Goal: Task Accomplishment & Management: Use online tool/utility

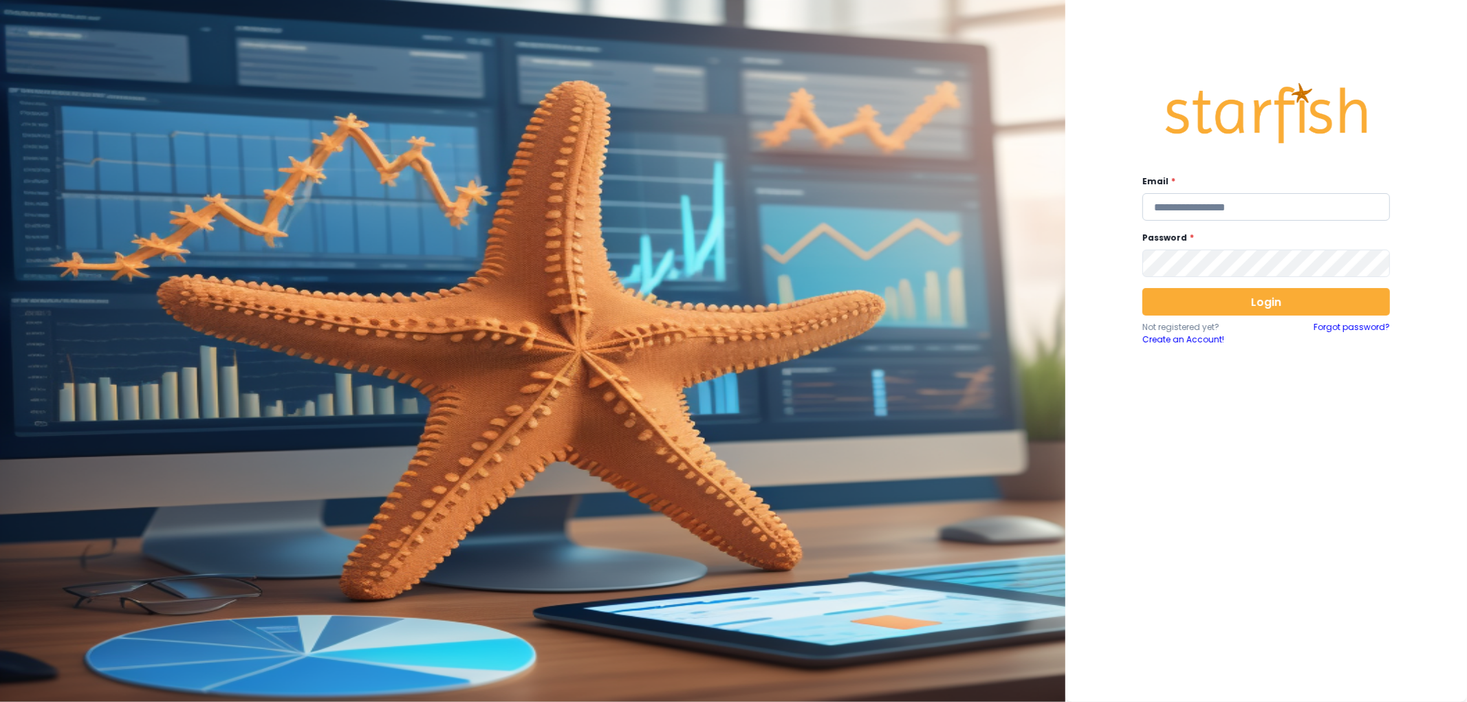
click at [1229, 208] on input "email" at bounding box center [1266, 207] width 248 height 28
type input "**********"
click at [1250, 296] on button "Login" at bounding box center [1266, 302] width 248 height 28
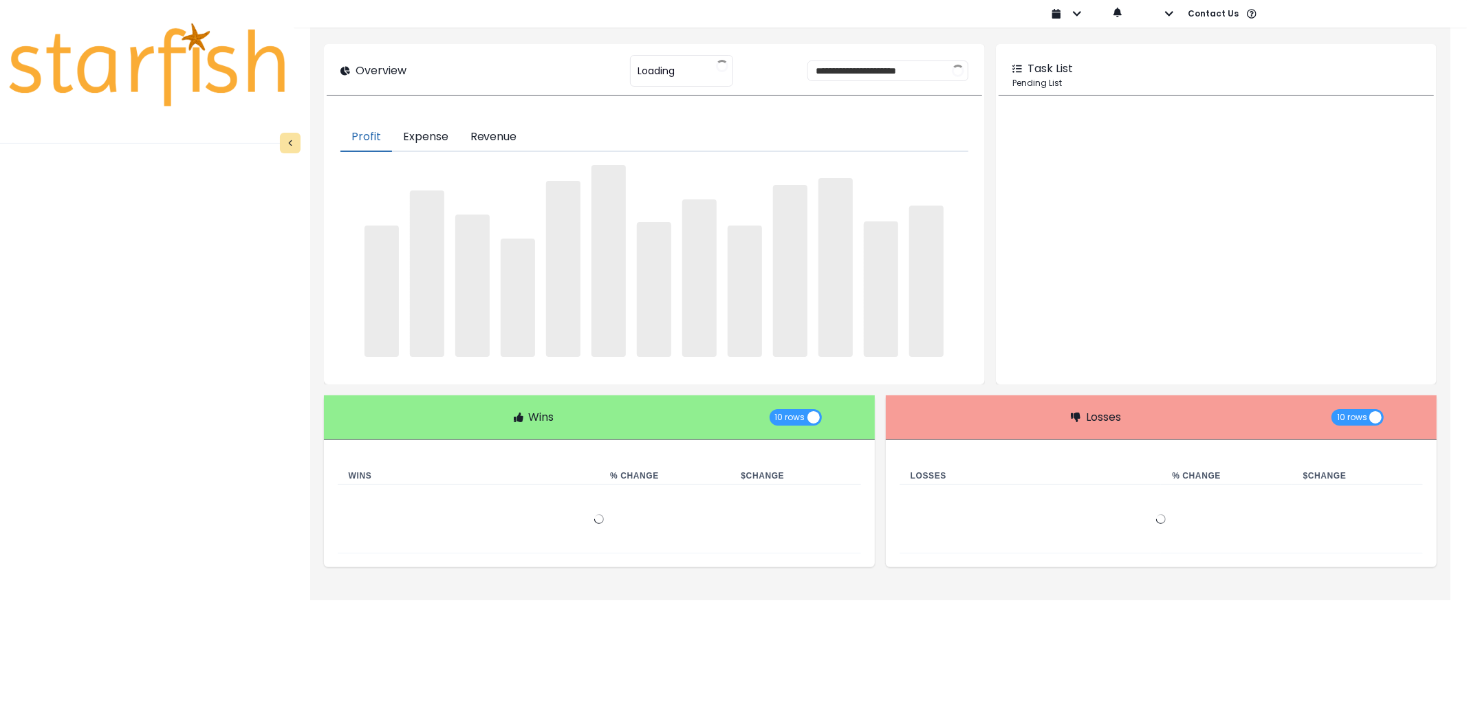
type input "********"
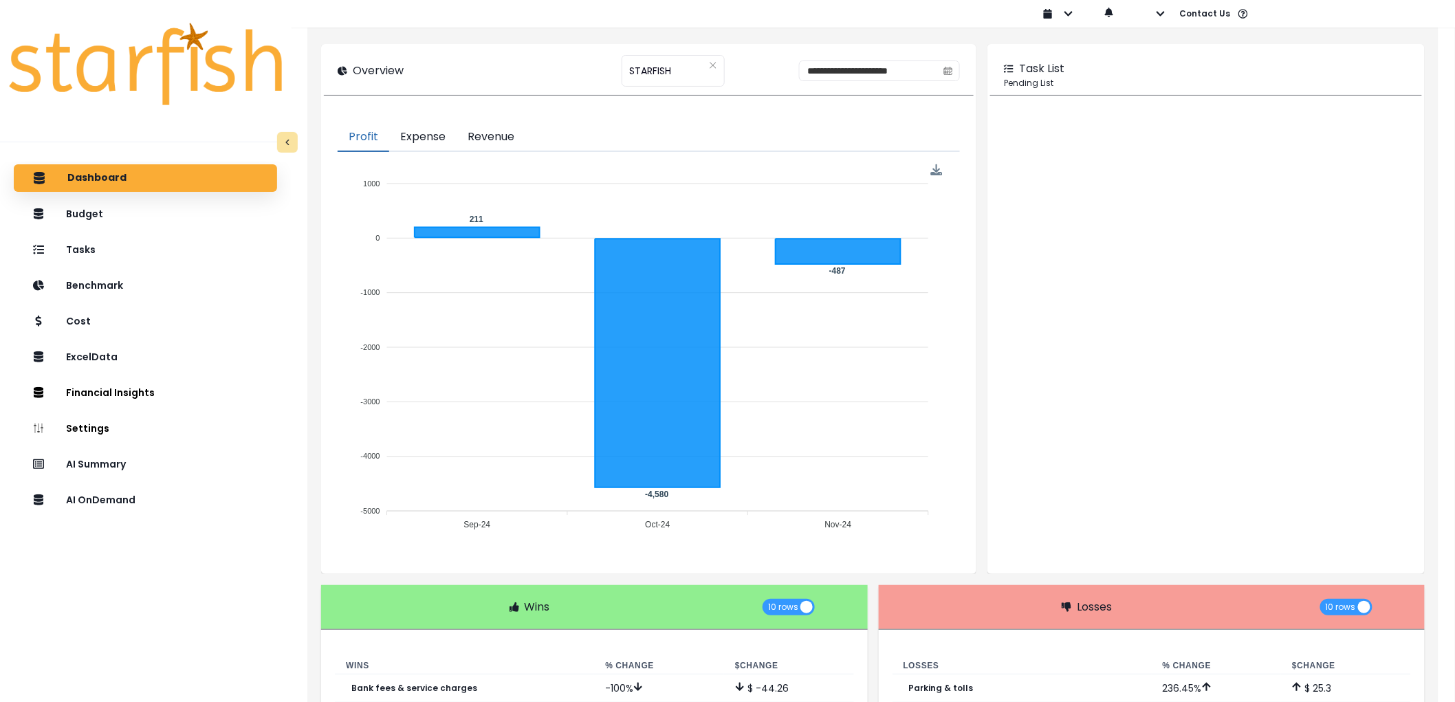
click at [126, 483] on div "Dashboard Budget Tasks Benchmark Cost ExcelData Financial Insights Location Ana…" at bounding box center [145, 461] width 291 height 599
click at [125, 468] on p "AI Summary" at bounding box center [98, 464] width 63 height 12
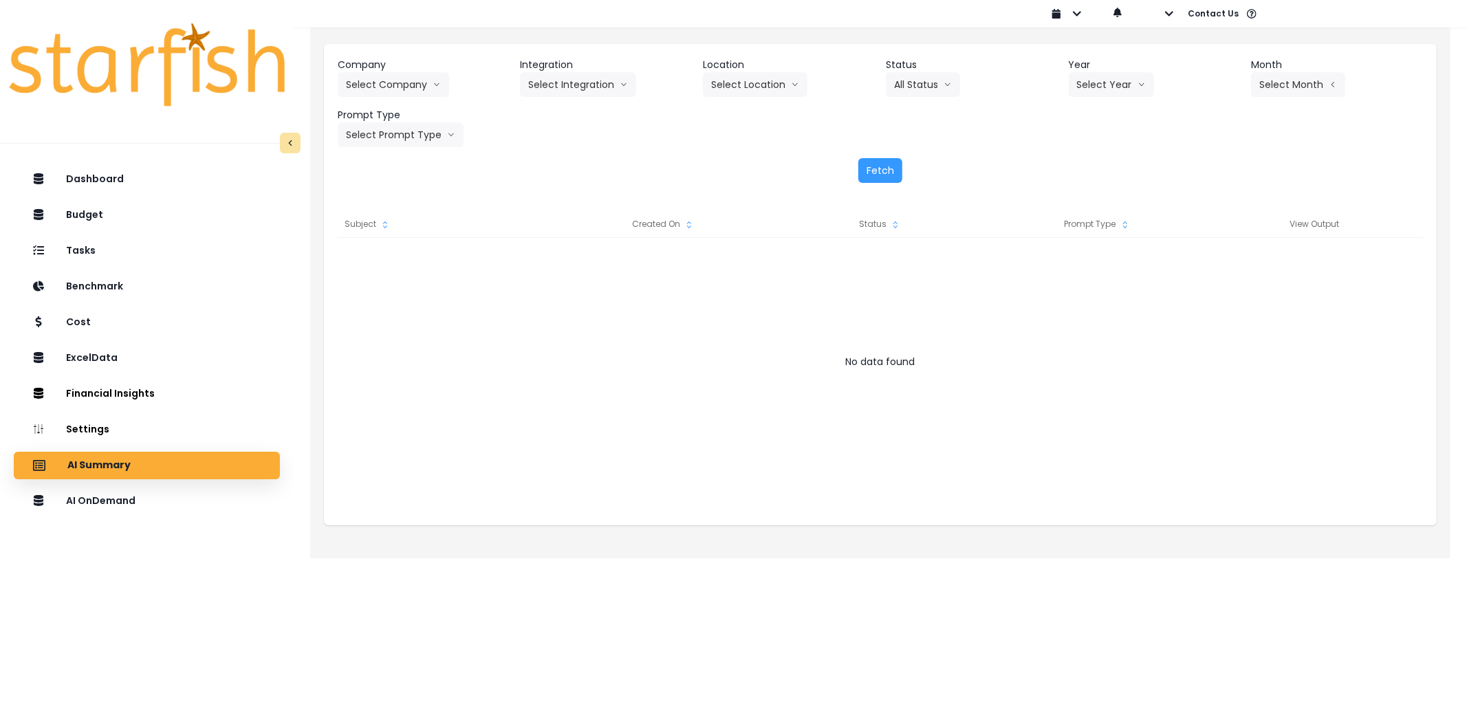
click at [386, 56] on div "Company Select Company 86 Costs Asti Bagel Cafe Balance Grille Bald Ginger Bar …" at bounding box center [880, 120] width 1112 height 153
click at [389, 65] on header "Company" at bounding box center [424, 65] width 172 height 14
click at [394, 80] on button "Select Company" at bounding box center [393, 84] width 111 height 25
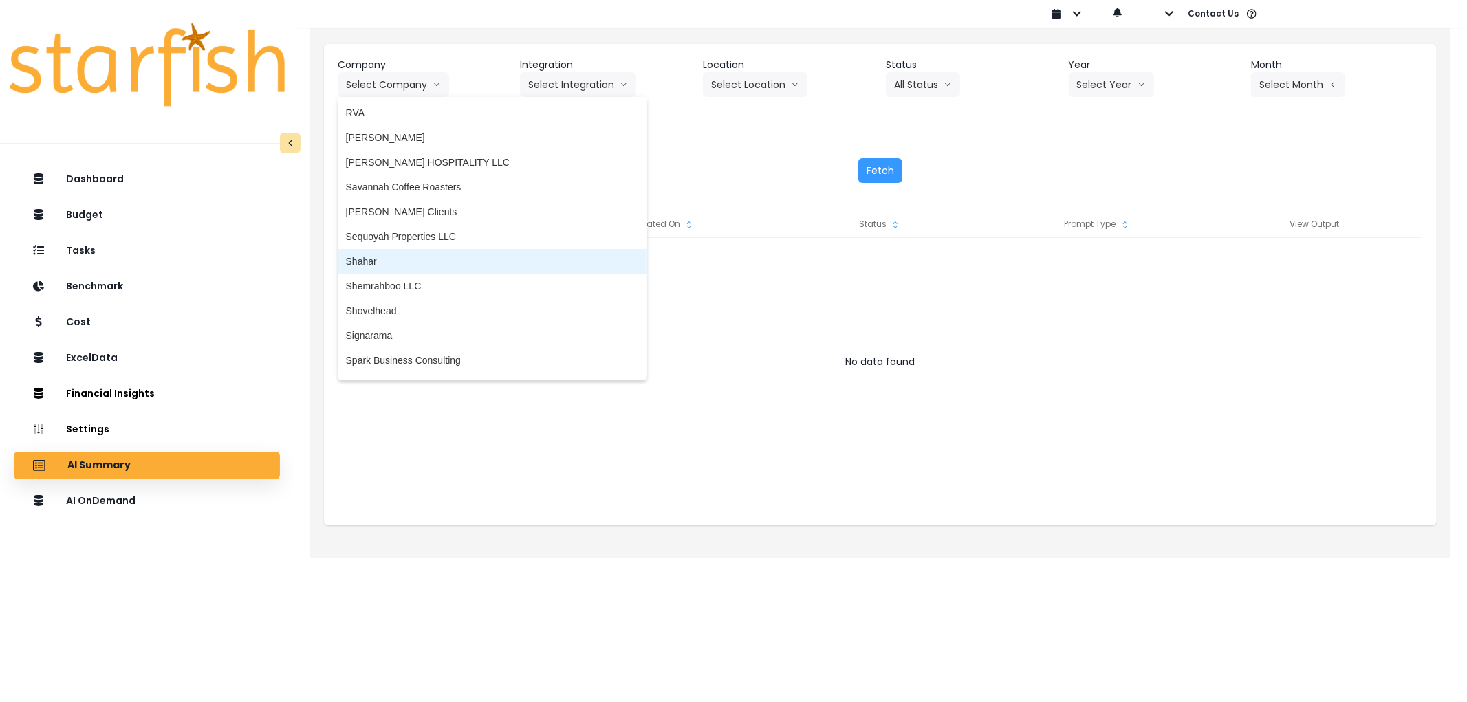
scroll to position [2384, 0]
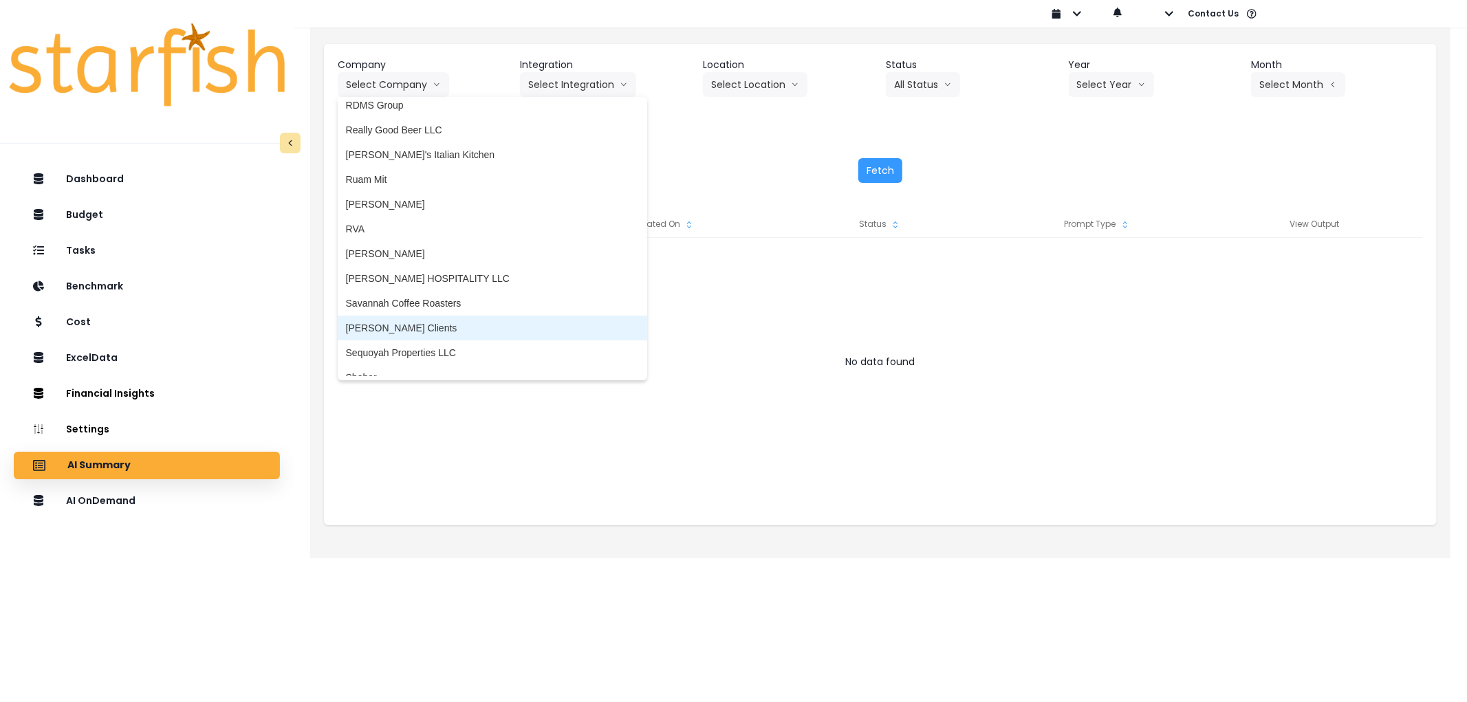
click at [402, 321] on span "[PERSON_NAME] Clients" at bounding box center [492, 328] width 293 height 14
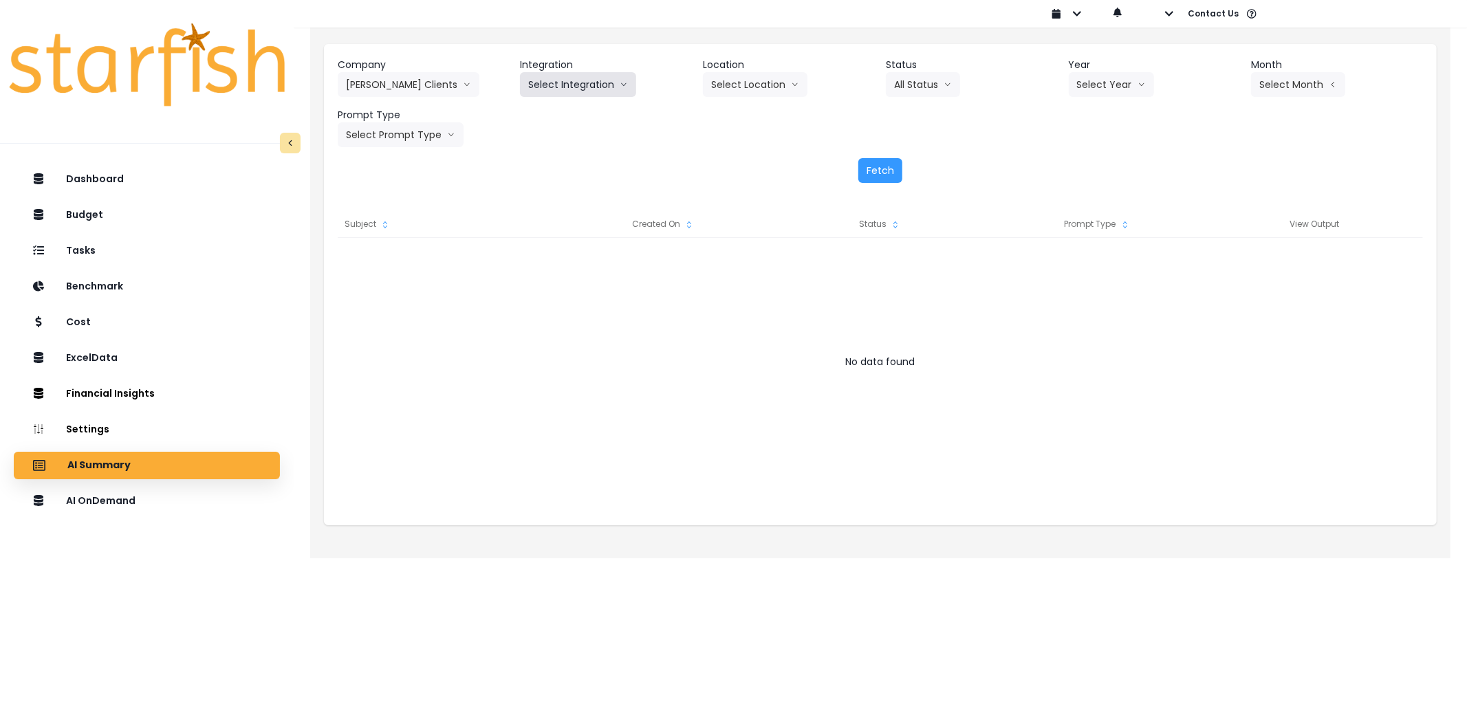
click at [551, 89] on button "Select Integration" at bounding box center [578, 84] width 116 height 25
click at [560, 135] on span "Kappy's" at bounding box center [610, 138] width 164 height 14
click at [703, 81] on button "Select Location" at bounding box center [755, 84] width 105 height 25
drag, startPoint x: 737, startPoint y: 111, endPoint x: 952, endPoint y: 84, distance: 217.0
click at [738, 111] on span "All Locations" at bounding box center [738, 114] width 54 height 14
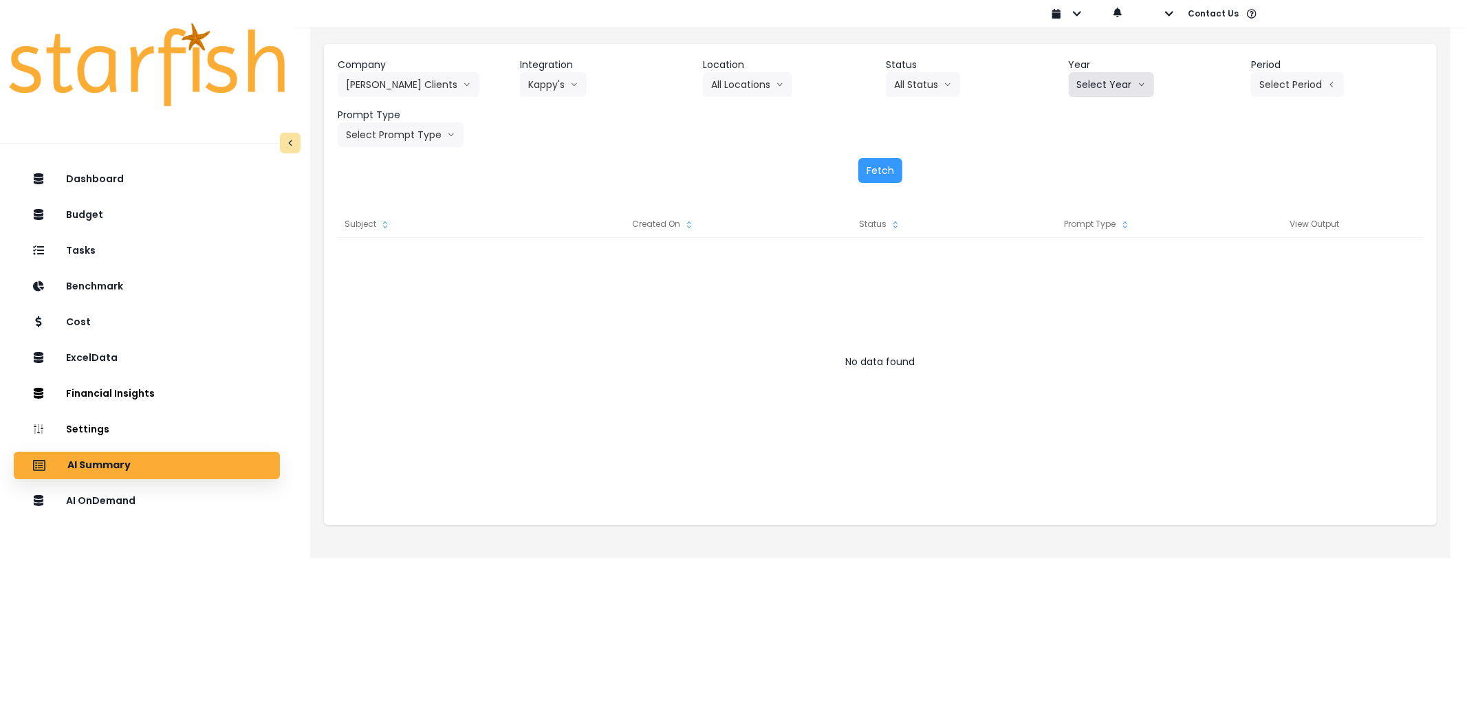
click at [1090, 88] on button "Select Year" at bounding box center [1110, 84] width 85 height 25
click at [1099, 166] on li "2025" at bounding box center [1087, 163] width 38 height 25
click at [1311, 87] on button "Select Period" at bounding box center [1297, 84] width 93 height 25
click at [1217, 257] on li "P8" at bounding box center [1234, 262] width 34 height 25
click at [420, 136] on button "Select Prompt Type" at bounding box center [401, 134] width 126 height 25
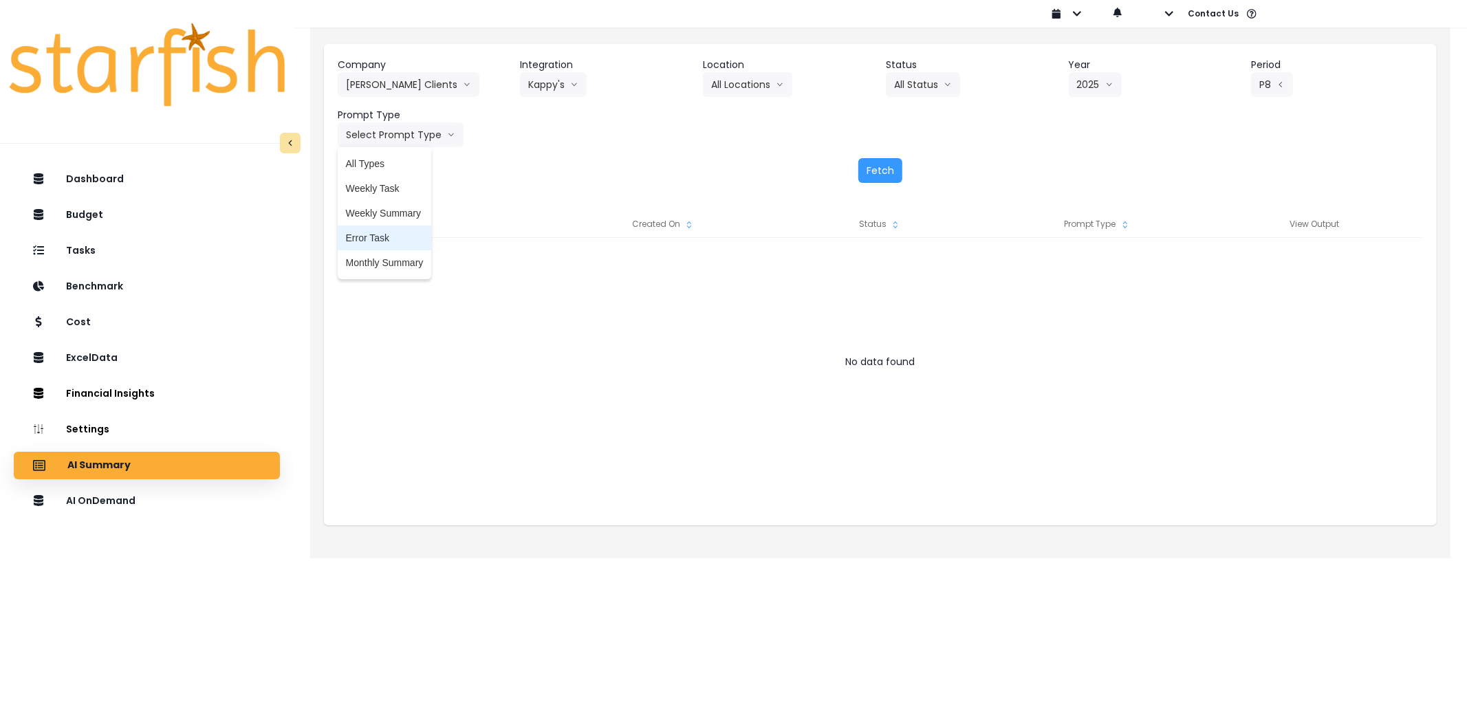
click at [382, 232] on span "Error Task" at bounding box center [385, 238] width 78 height 14
click at [876, 176] on button "Fetch" at bounding box center [880, 170] width 44 height 25
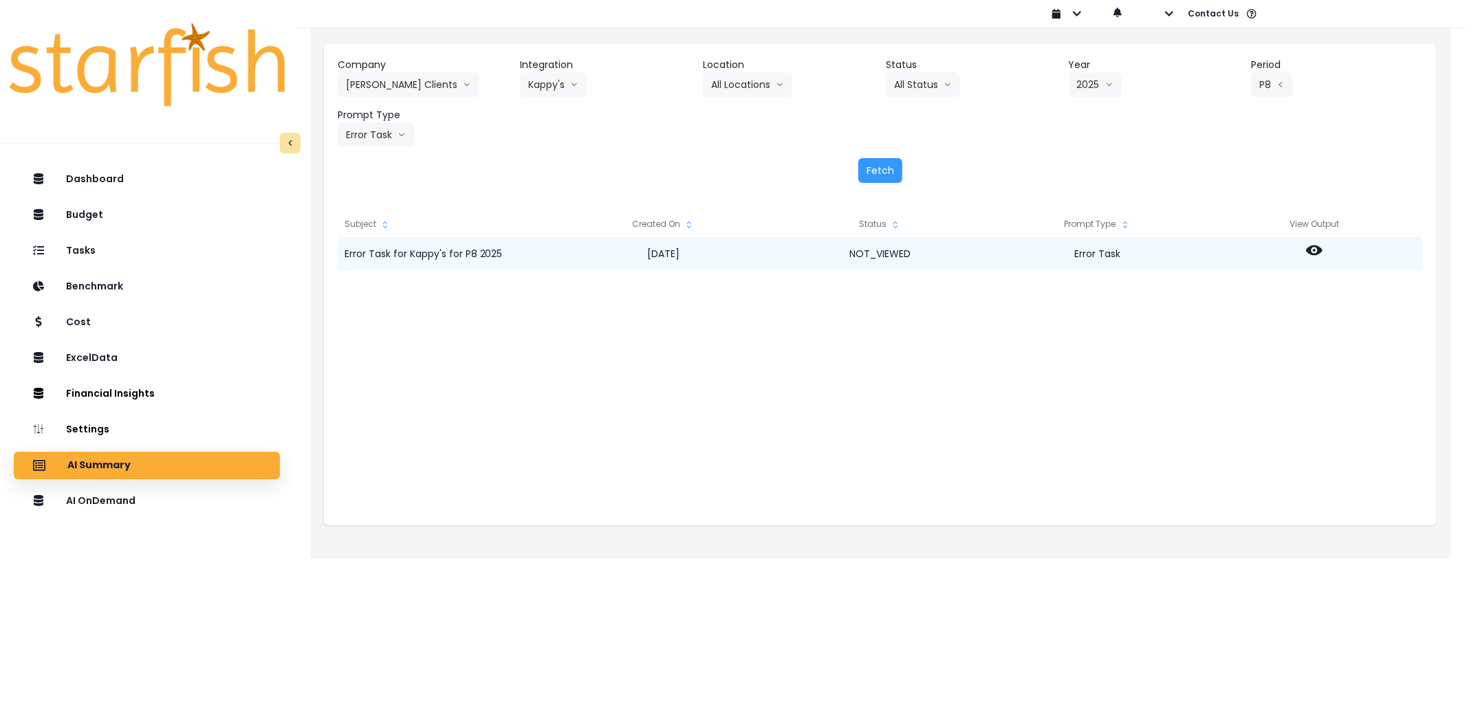
click at [1315, 251] on circle at bounding box center [1314, 250] width 3 height 3
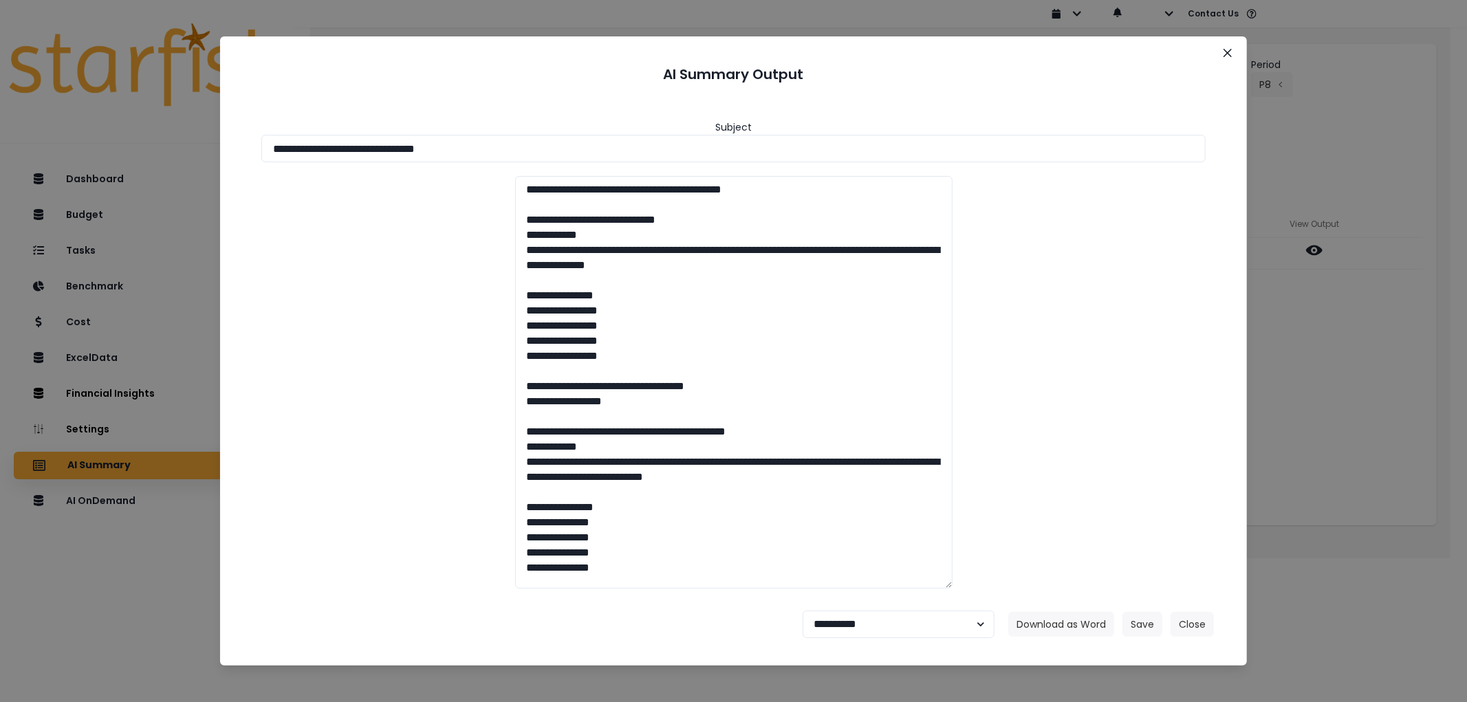
drag, startPoint x: 655, startPoint y: 146, endPoint x: 219, endPoint y: 184, distance: 438.3
click at [84, 151] on div "**********" at bounding box center [733, 351] width 1467 height 702
click at [1078, 627] on button "Download as Word" at bounding box center [1061, 624] width 106 height 25
click at [1082, 628] on button "Download as Word" at bounding box center [1061, 624] width 106 height 25
click at [1199, 627] on button "Close" at bounding box center [1191, 624] width 43 height 25
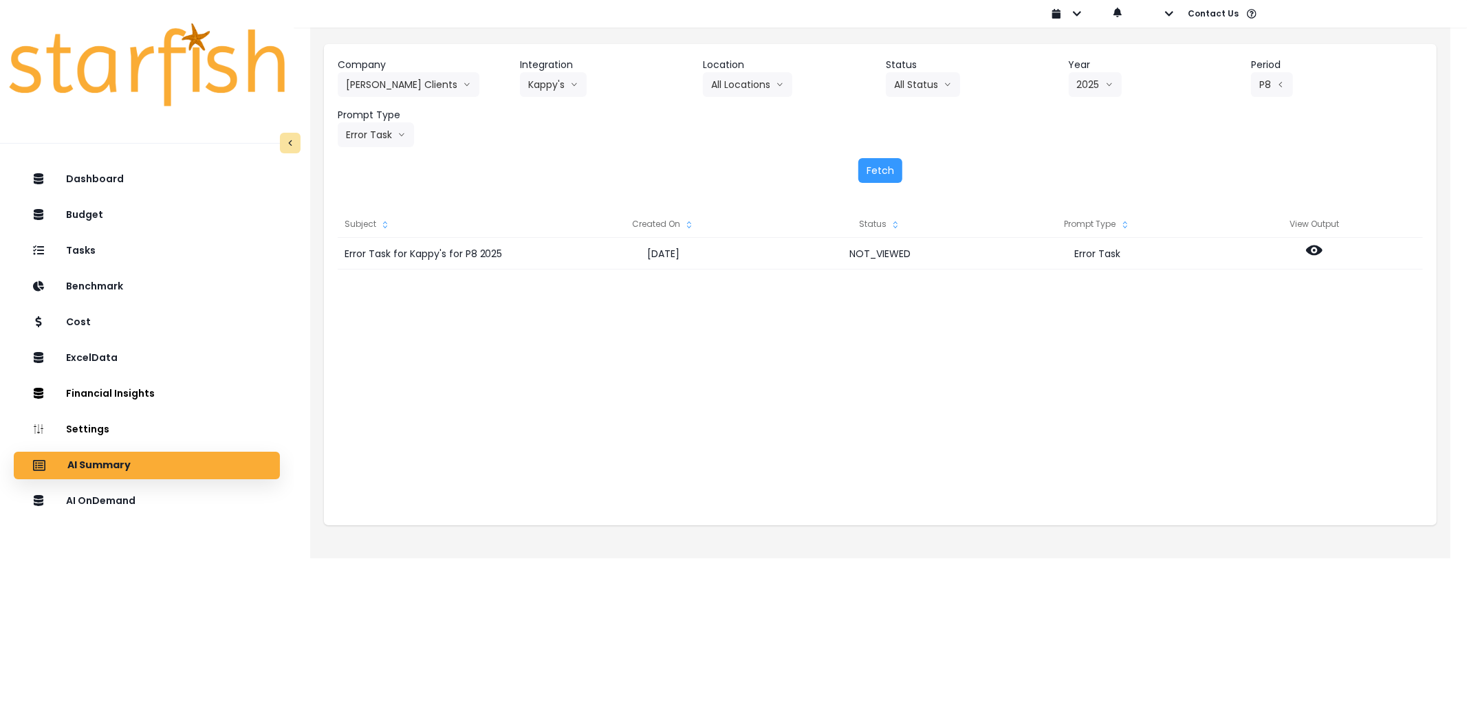
click at [440, 93] on div "Company [PERSON_NAME] Clients 86 Costs Asti Bagel Cafe Balance Grille Bald Ging…" at bounding box center [424, 77] width 172 height 39
click at [394, 85] on button "[PERSON_NAME] Clients" at bounding box center [409, 84] width 142 height 25
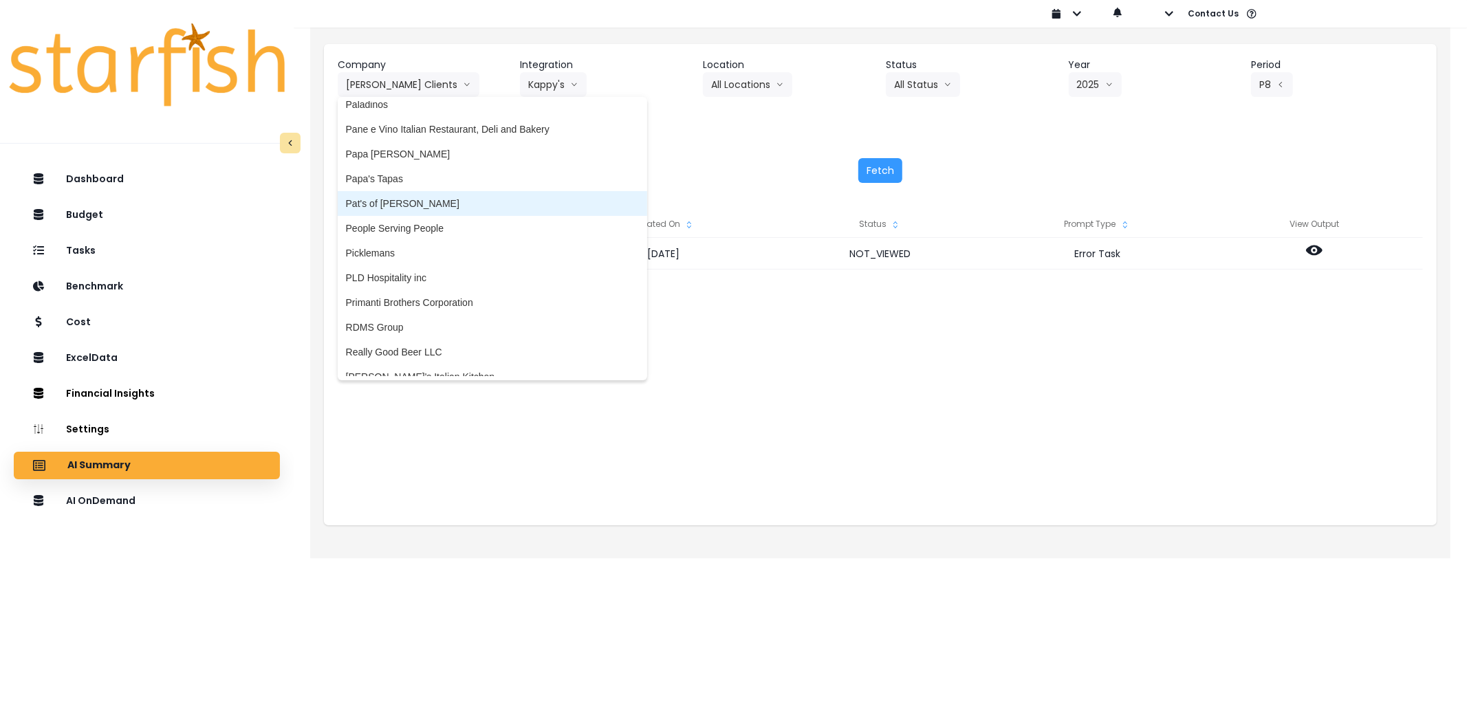
scroll to position [2156, 0]
click at [406, 198] on li "Pat's of [PERSON_NAME]" at bounding box center [492, 210] width 309 height 25
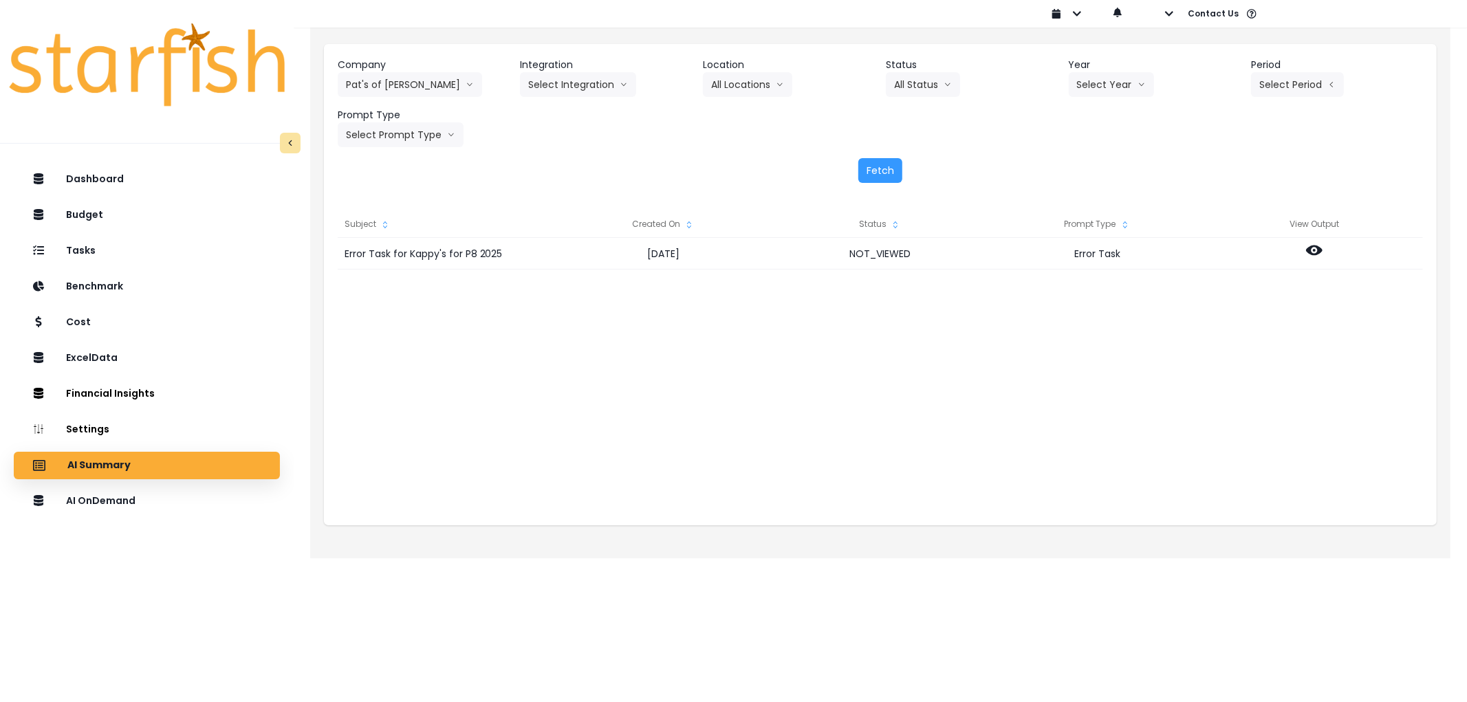
click at [558, 100] on div "Company Pat's of [PERSON_NAME] 86 Costs Asti Bagel Cafe Balance Grille Bald Gin…" at bounding box center [880, 102] width 1085 height 89
click at [558, 84] on button "Select Integration" at bounding box center [578, 84] width 116 height 25
click at [554, 122] on li "QuickBooks Online" at bounding box center [569, 113] width 98 height 25
click at [930, 80] on button "All Status" at bounding box center [923, 84] width 74 height 25
click at [1105, 80] on button "Select Year" at bounding box center [1110, 84] width 85 height 25
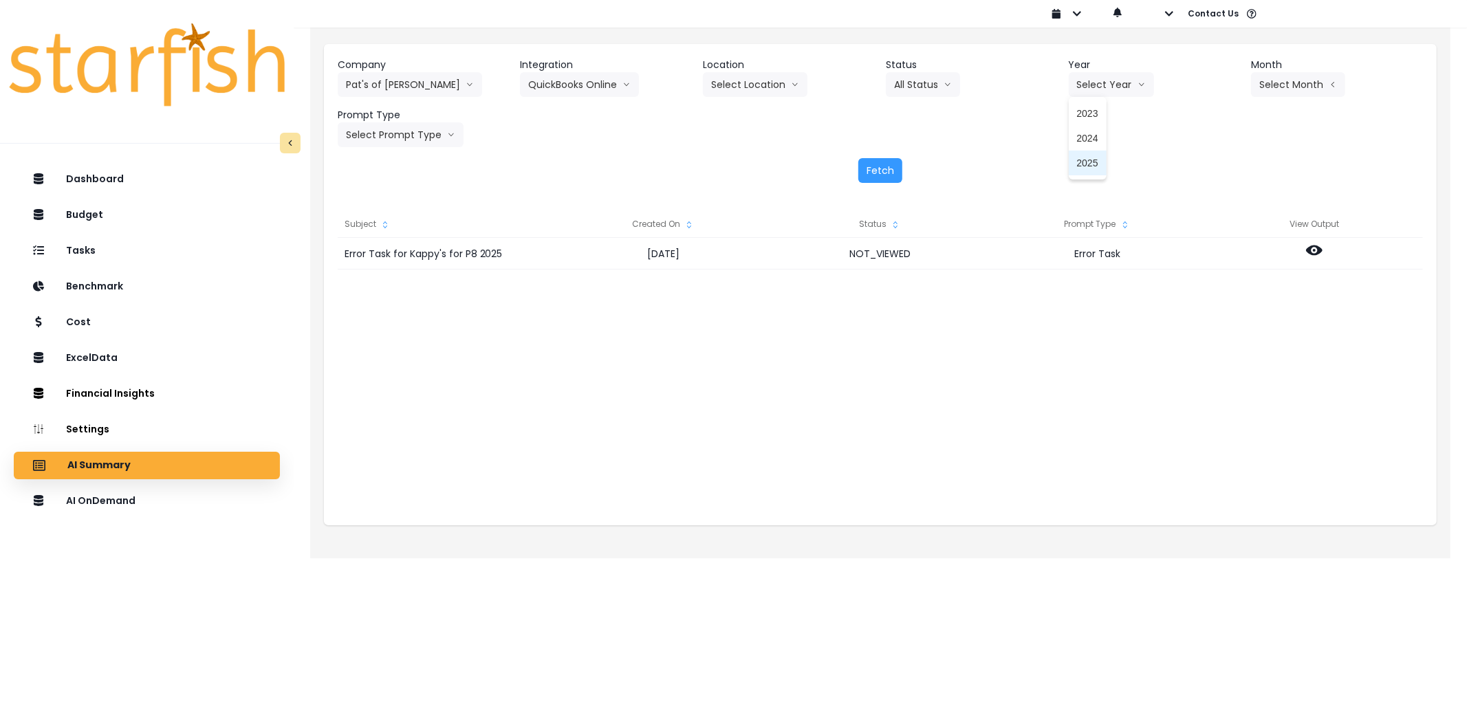
click at [1093, 165] on span "2025" at bounding box center [1087, 163] width 21 height 14
click at [1284, 85] on button "Select Month" at bounding box center [1298, 84] width 94 height 25
click at [1216, 242] on span "July" at bounding box center [1229, 237] width 27 height 14
click at [393, 127] on button "Select Prompt Type" at bounding box center [401, 134] width 126 height 25
click at [381, 232] on span "Error Task" at bounding box center [385, 238] width 78 height 14
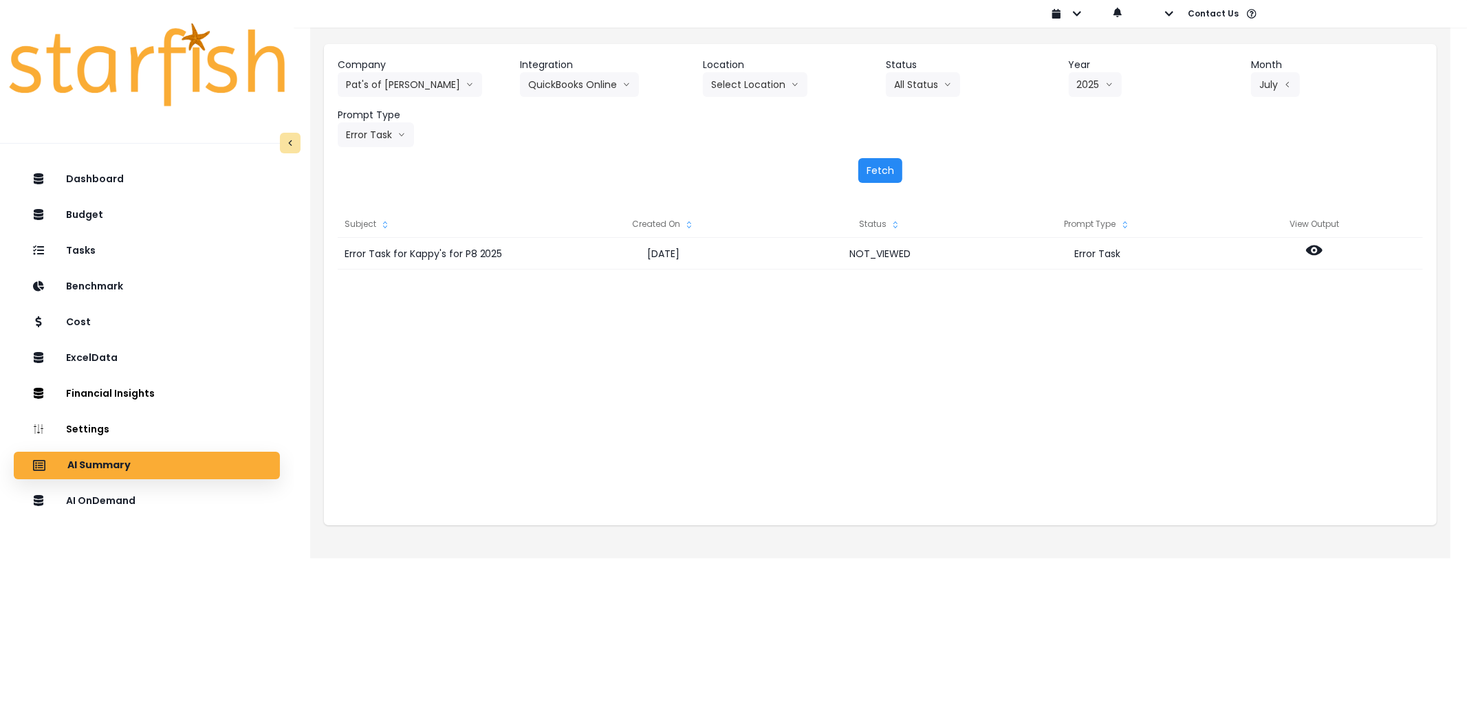
click at [869, 173] on button "Fetch" at bounding box center [880, 170] width 44 height 25
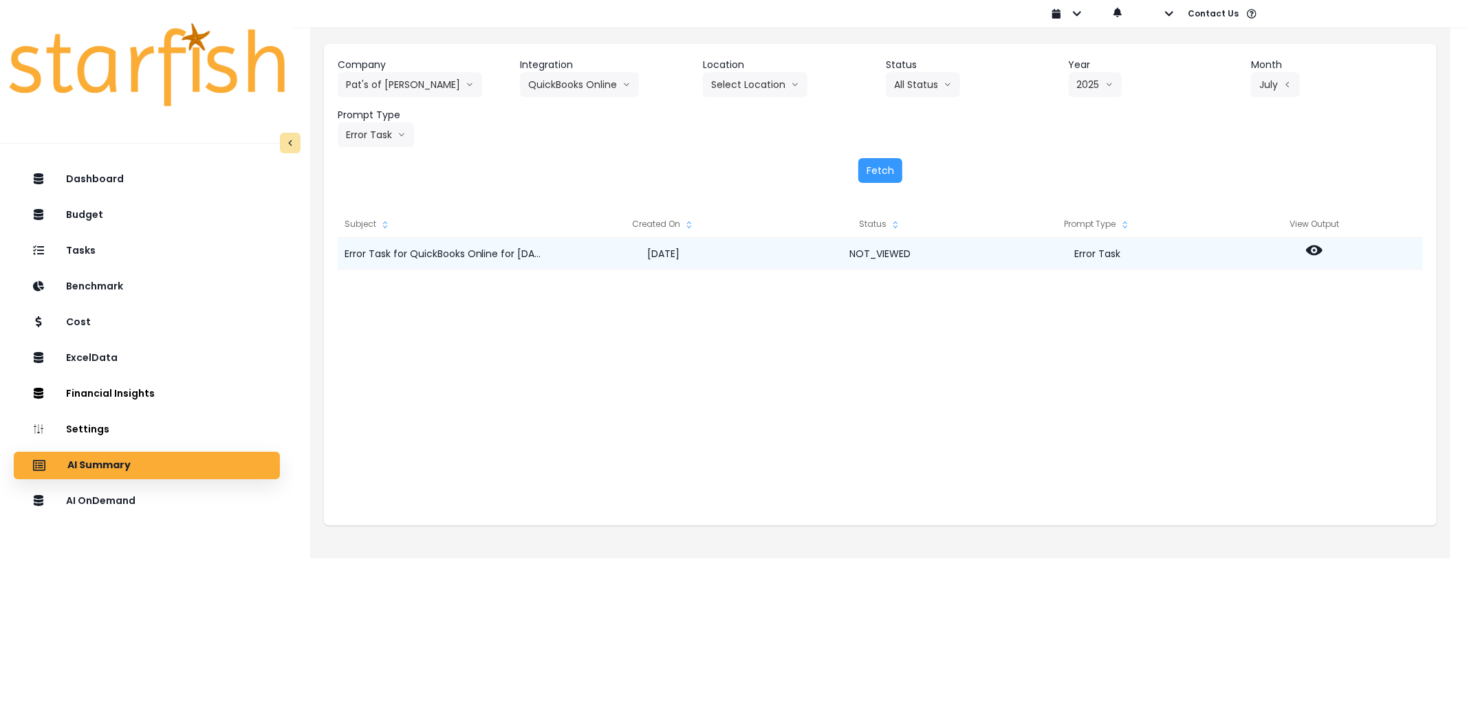
click at [1311, 255] on icon at bounding box center [1314, 250] width 17 height 17
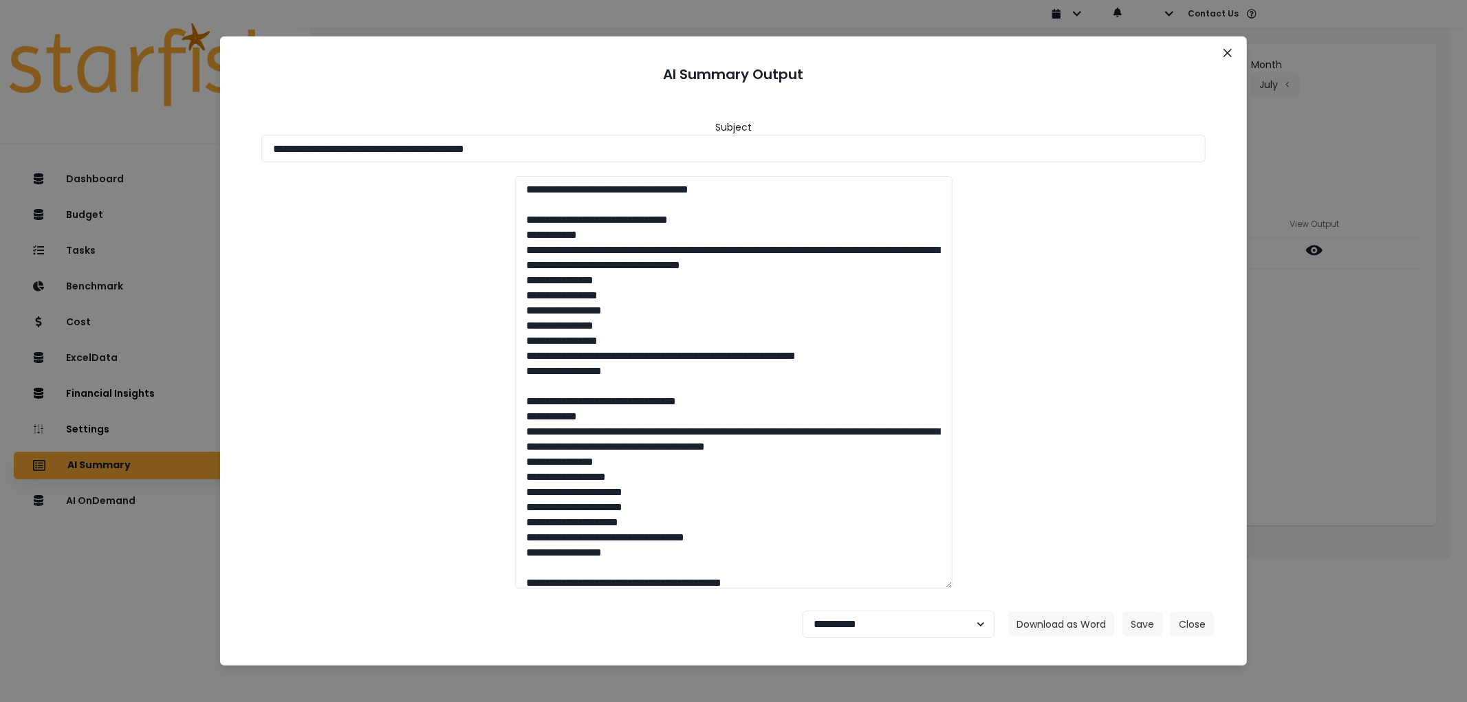
drag, startPoint x: 167, startPoint y: 149, endPoint x: 98, endPoint y: 163, distance: 70.3
click at [1, 142] on div "**********" at bounding box center [733, 351] width 1467 height 702
click at [1067, 626] on button "Download as Word" at bounding box center [1061, 624] width 106 height 25
click at [887, 631] on select "**********" at bounding box center [898, 625] width 192 height 28
select select "********"
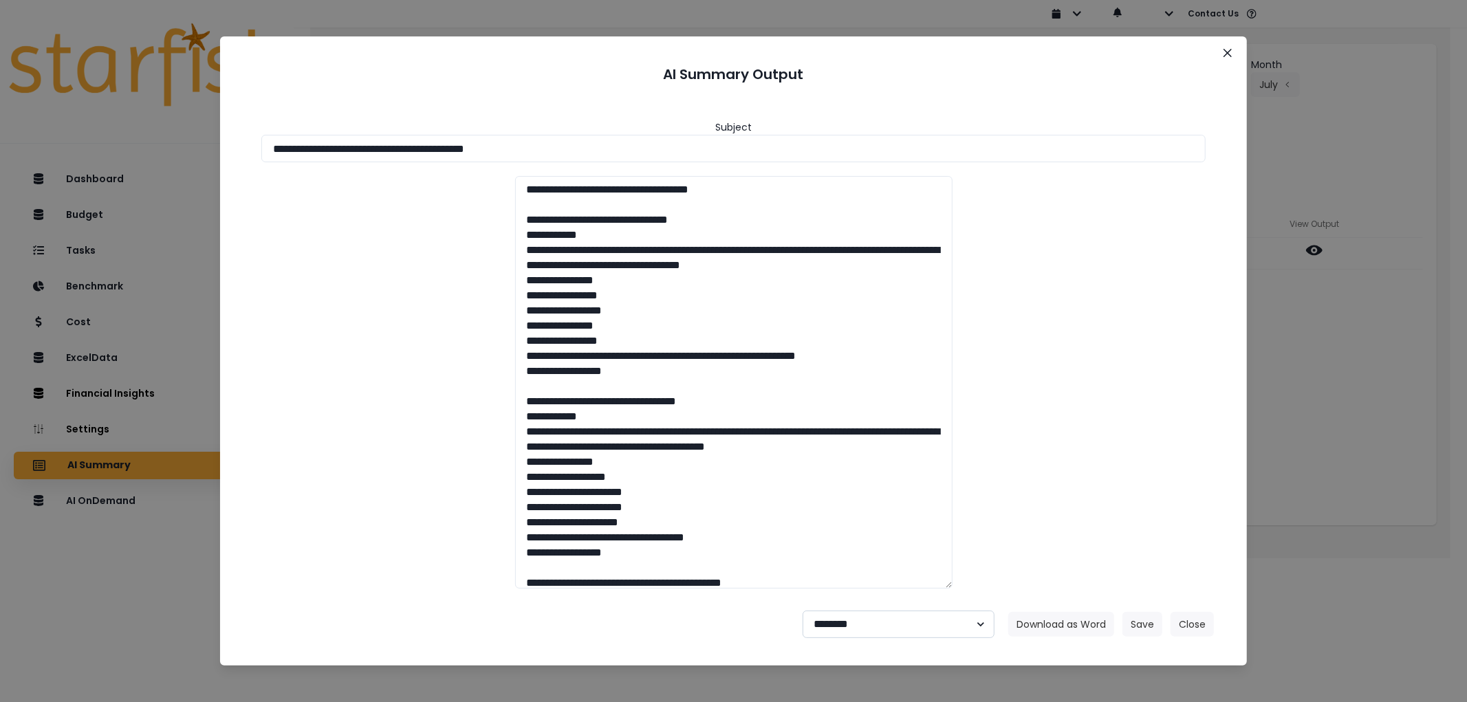
click at [802, 611] on select "**********" at bounding box center [898, 625] width 192 height 28
click at [1148, 619] on button "Save" at bounding box center [1142, 624] width 40 height 25
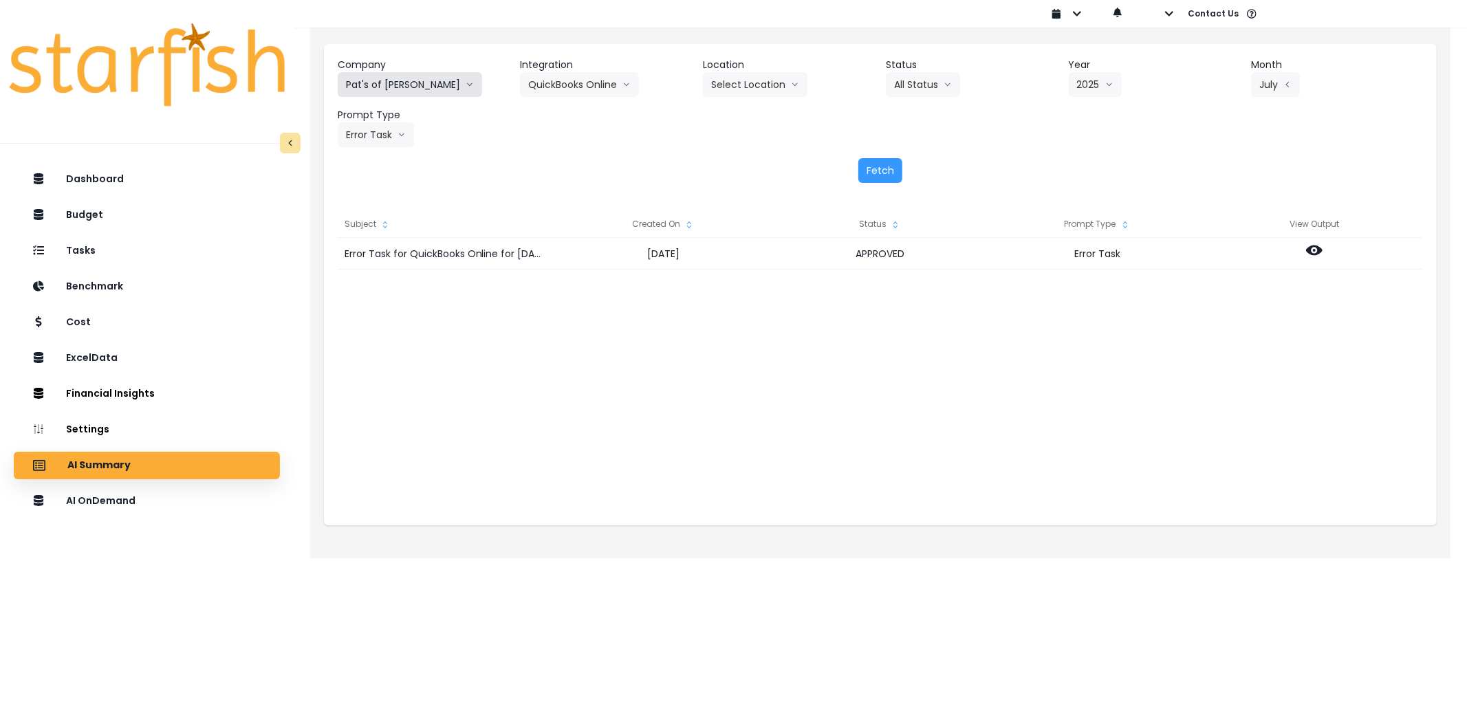
click at [436, 78] on button "Pat's of [PERSON_NAME]" at bounding box center [410, 84] width 144 height 25
click at [390, 78] on button "Pat's of [PERSON_NAME]" at bounding box center [410, 84] width 144 height 25
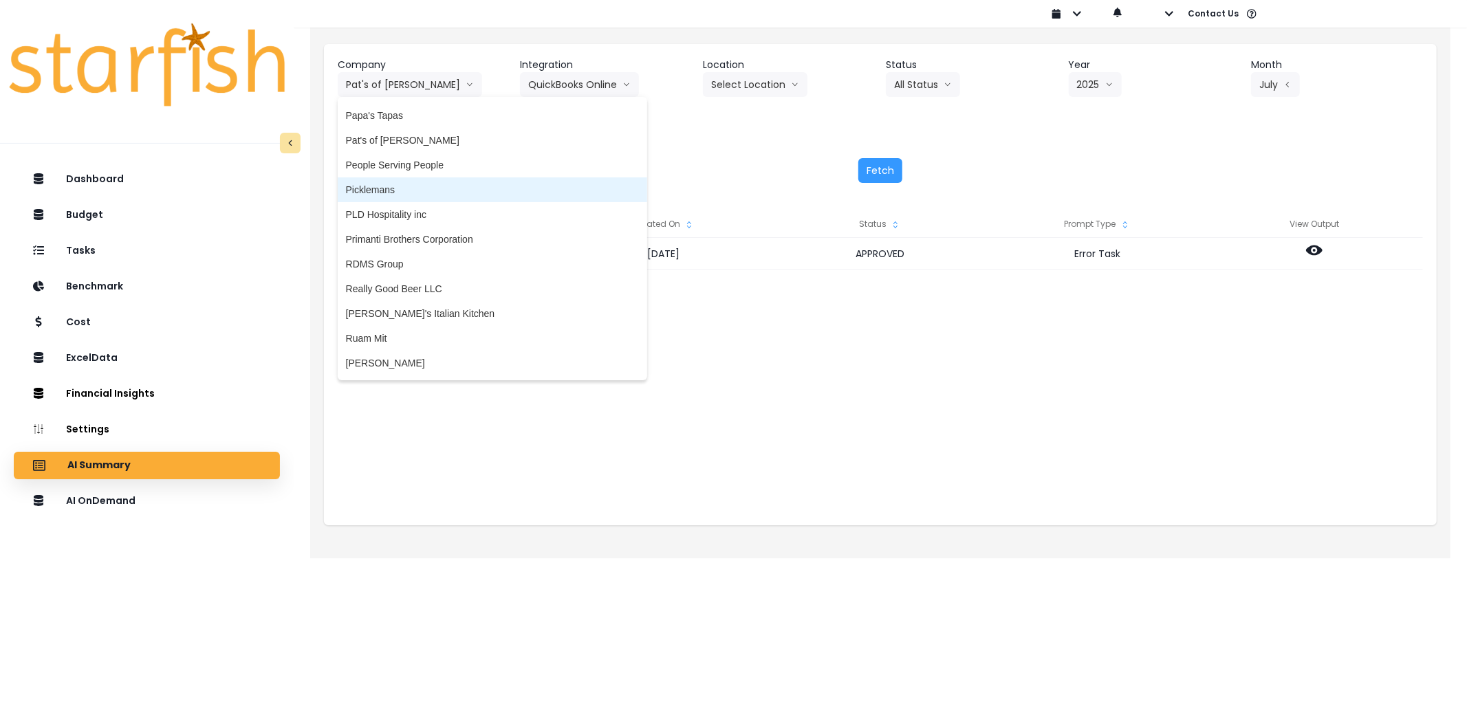
scroll to position [2232, 0]
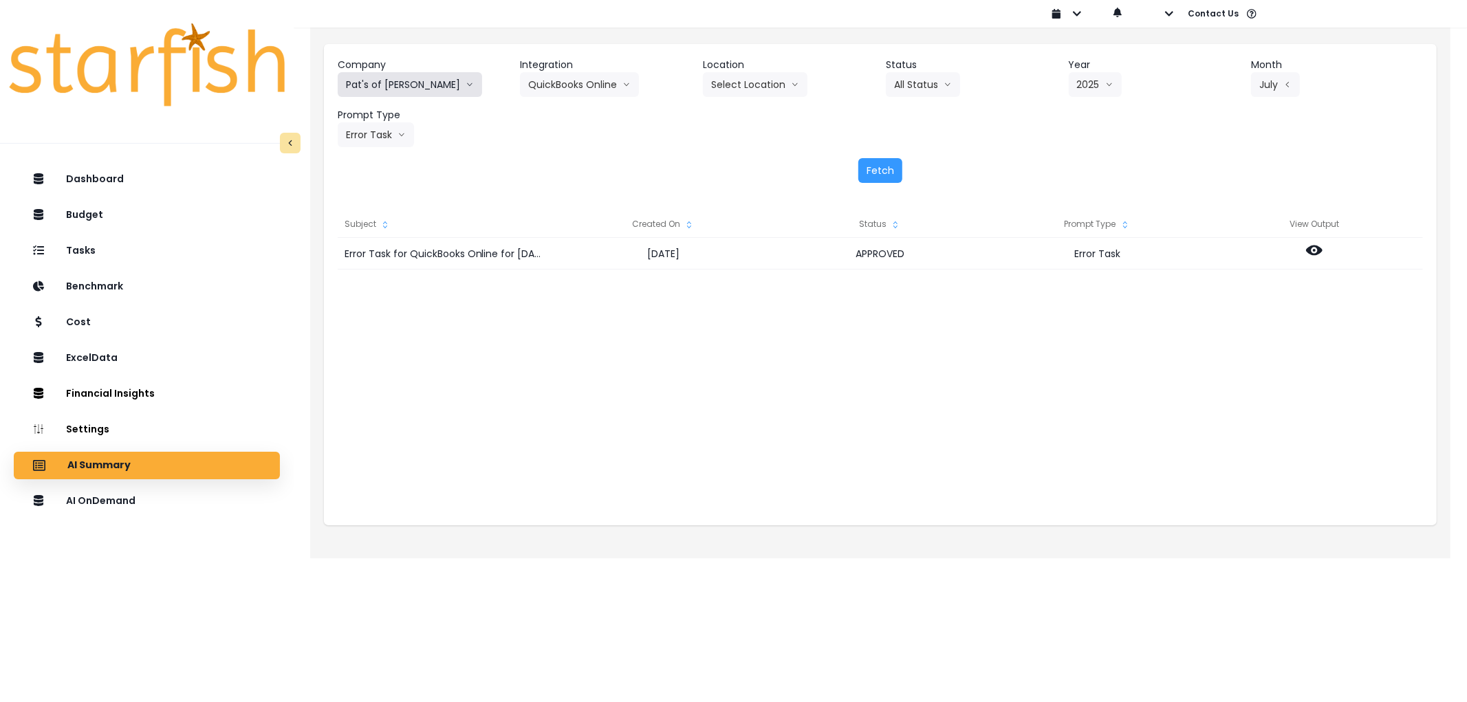
click at [420, 78] on button "Pat's of [PERSON_NAME]" at bounding box center [410, 84] width 144 height 25
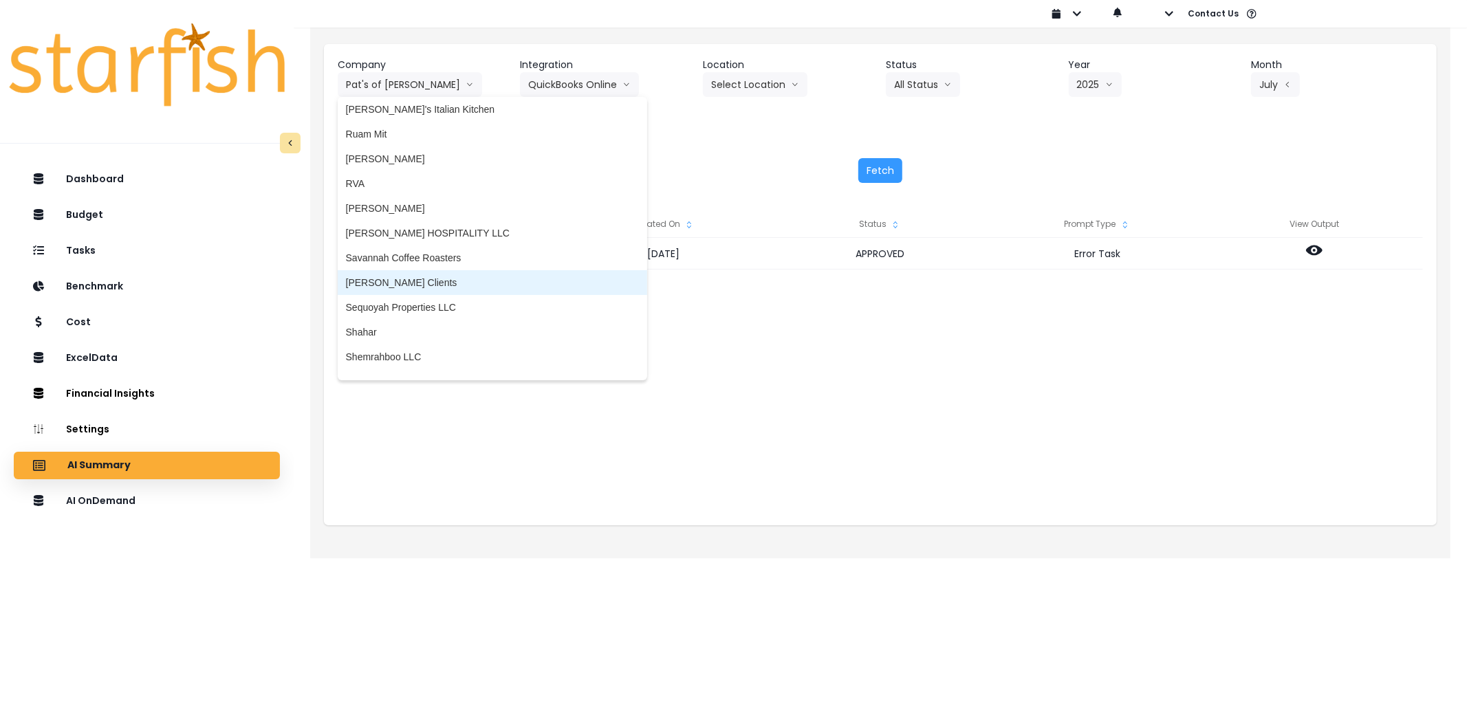
scroll to position [2308, 0]
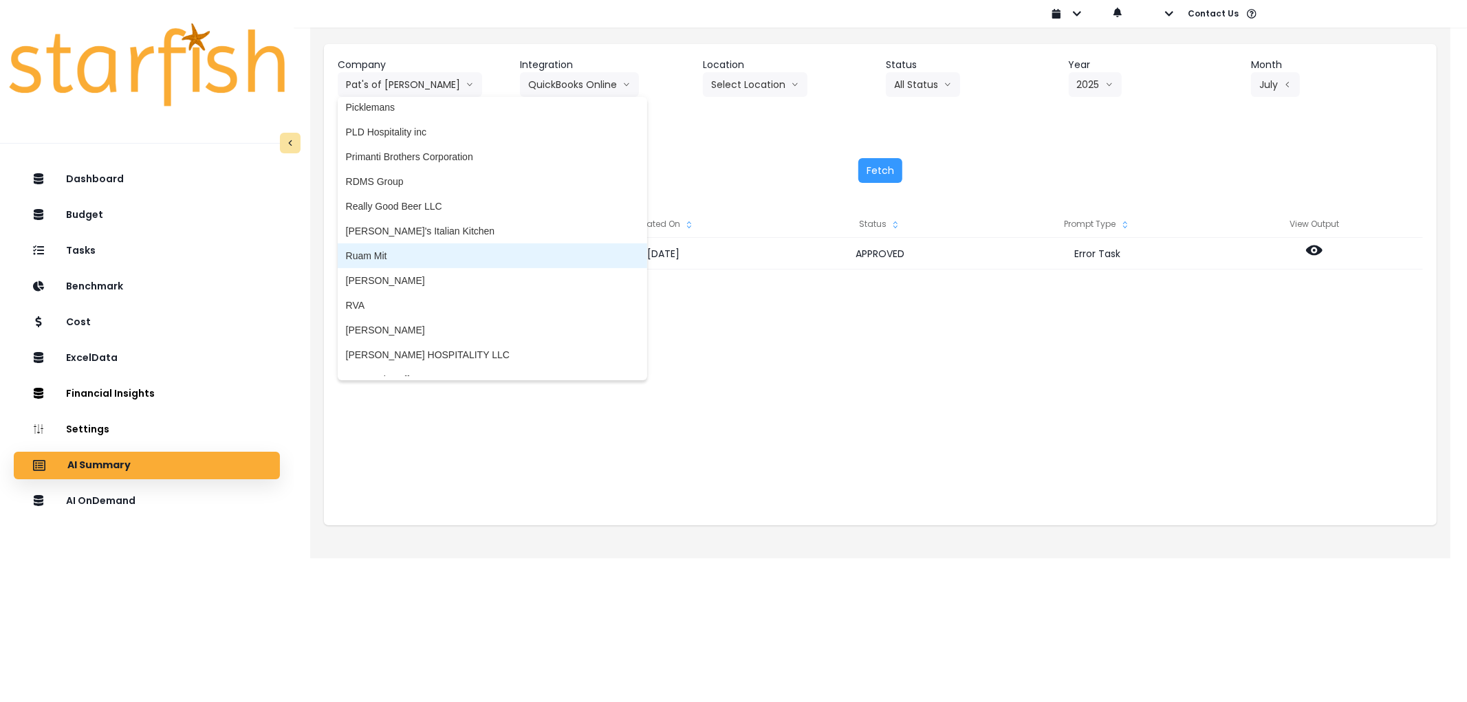
click at [389, 256] on span "Ruam Mit" at bounding box center [492, 256] width 293 height 14
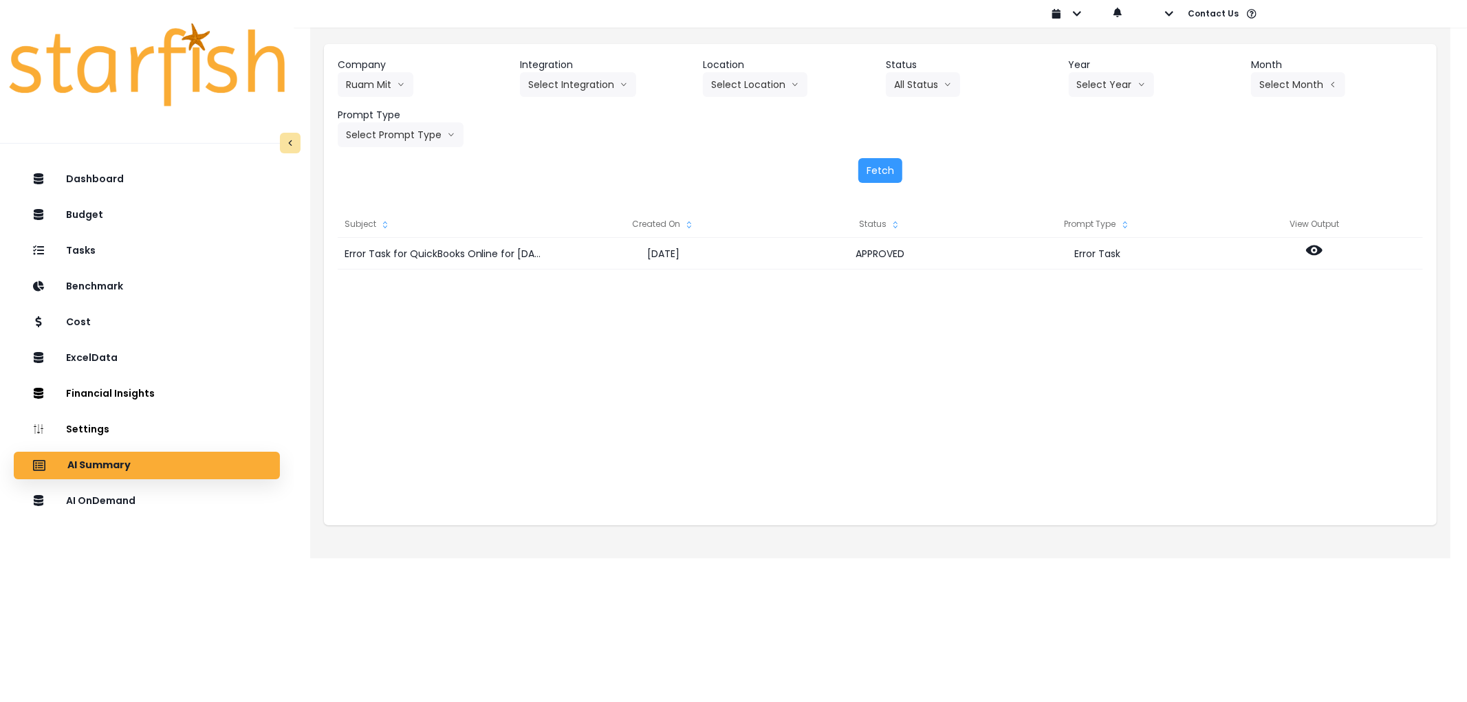
click at [565, 65] on header "Integration" at bounding box center [606, 65] width 172 height 14
click at [569, 80] on button "Select Integration" at bounding box center [578, 84] width 116 height 25
click at [556, 107] on span "Quickbooks Online" at bounding box center [568, 114] width 81 height 14
drag, startPoint x: 1128, startPoint y: 87, endPoint x: 1104, endPoint y: 113, distance: 35.0
click at [1128, 88] on button "Select Year" at bounding box center [1110, 84] width 85 height 25
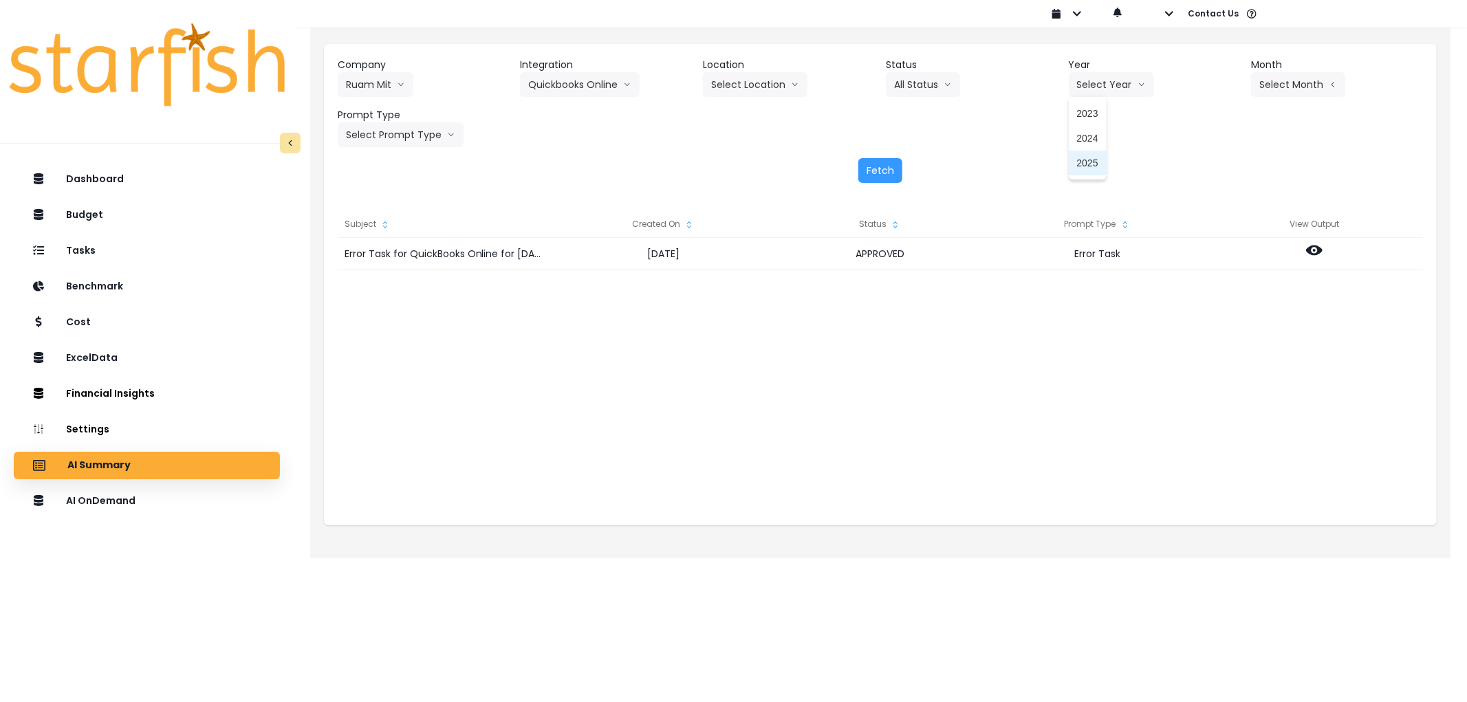
click at [1080, 161] on span "2025" at bounding box center [1087, 163] width 21 height 14
click at [1267, 85] on button "Select Month" at bounding box center [1298, 84] width 94 height 25
click at [1218, 260] on span "Aug" at bounding box center [1229, 262] width 27 height 14
click at [383, 128] on button "Select Prompt Type" at bounding box center [401, 134] width 126 height 25
click at [380, 234] on span "Error Task" at bounding box center [385, 238] width 78 height 14
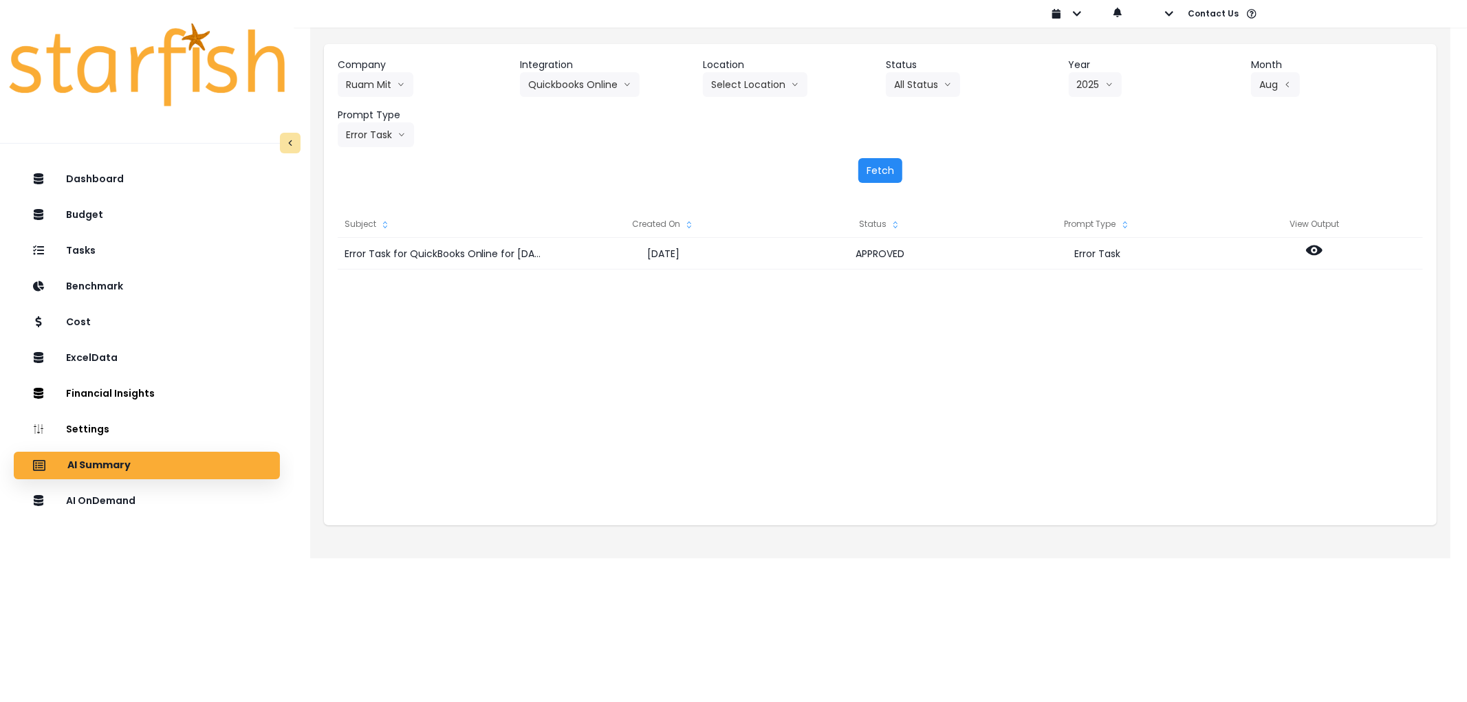
click at [897, 167] on button "Fetch" at bounding box center [880, 170] width 44 height 25
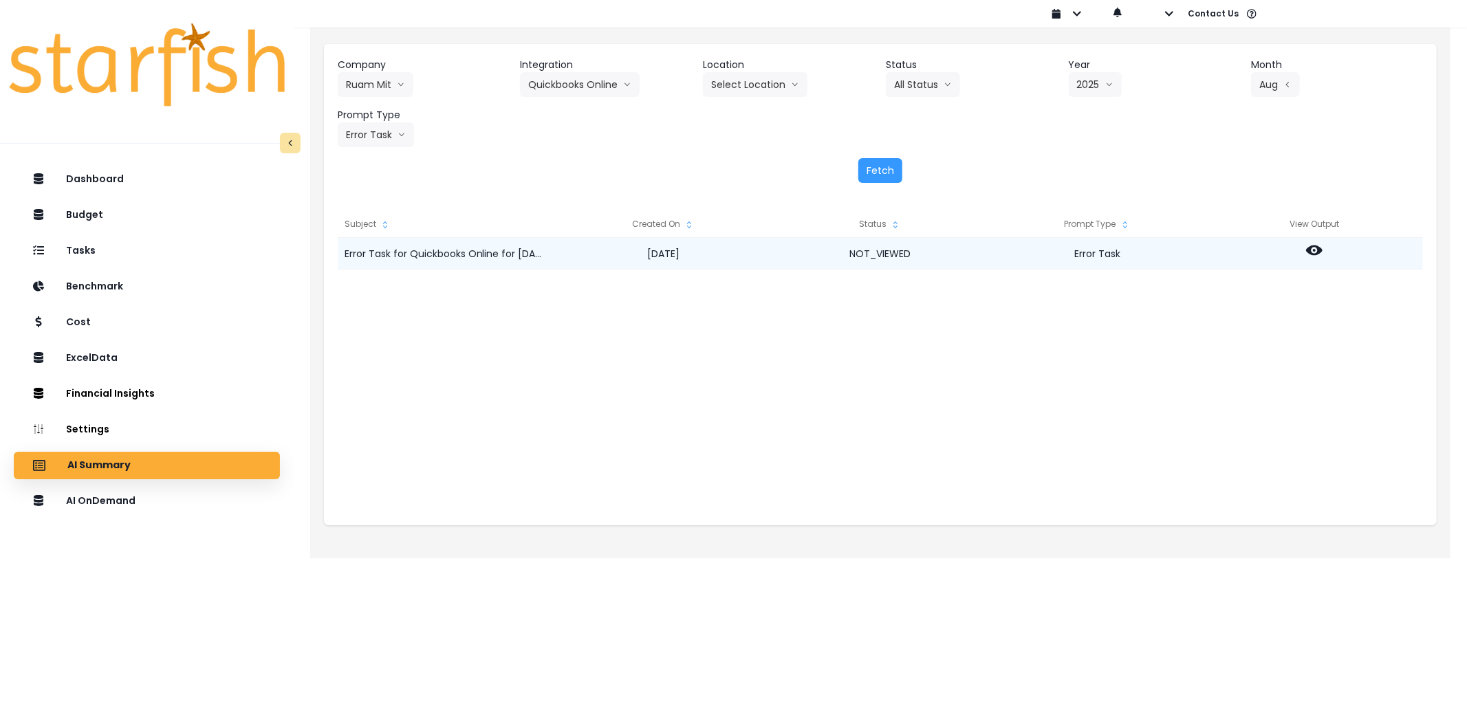
click at [1312, 257] on icon at bounding box center [1314, 250] width 17 height 17
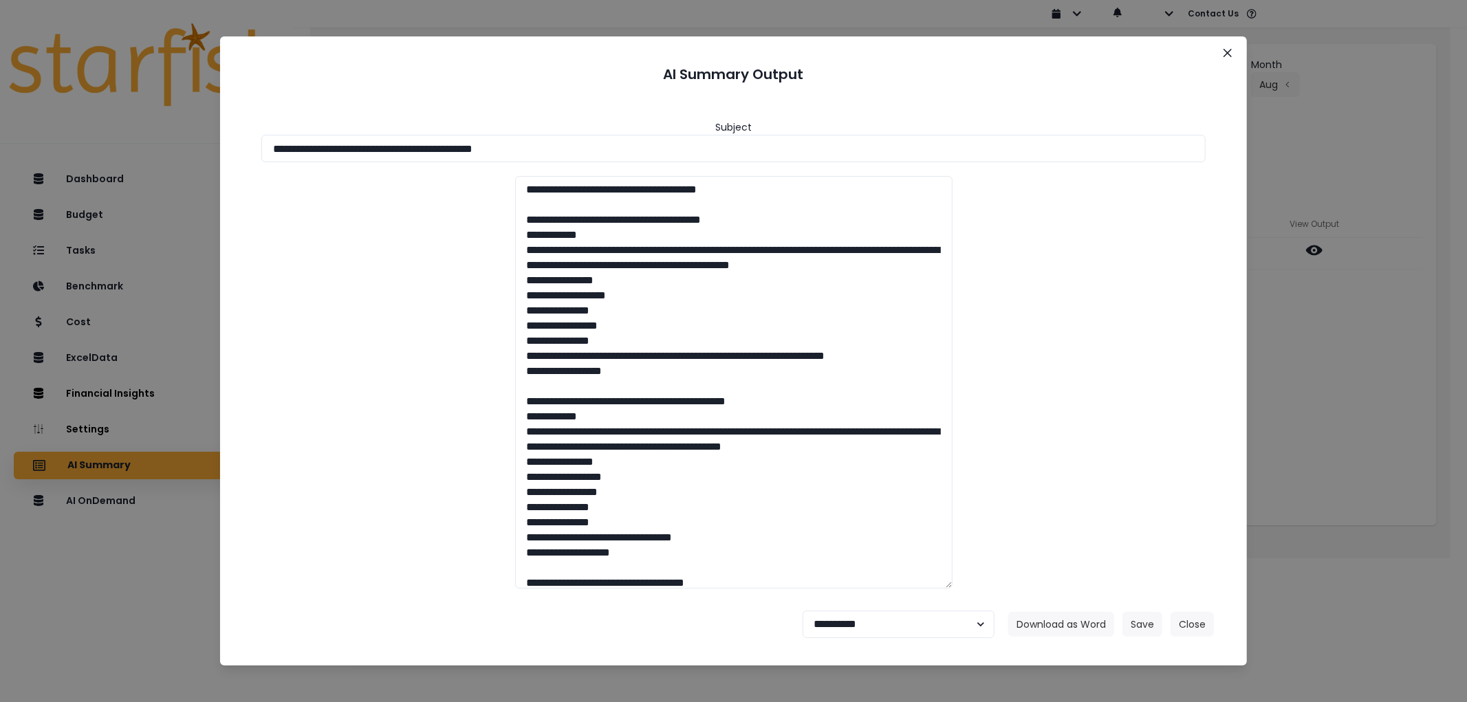
drag, startPoint x: 562, startPoint y: 147, endPoint x: 35, endPoint y: 134, distance: 527.5
click at [35, 134] on div "**********" at bounding box center [733, 351] width 1467 height 702
click at [1054, 623] on button "Download as Word" at bounding box center [1061, 624] width 106 height 25
drag, startPoint x: 877, startPoint y: 634, endPoint x: 877, endPoint y: 626, distance: 7.6
click at [877, 634] on select "**********" at bounding box center [898, 625] width 192 height 28
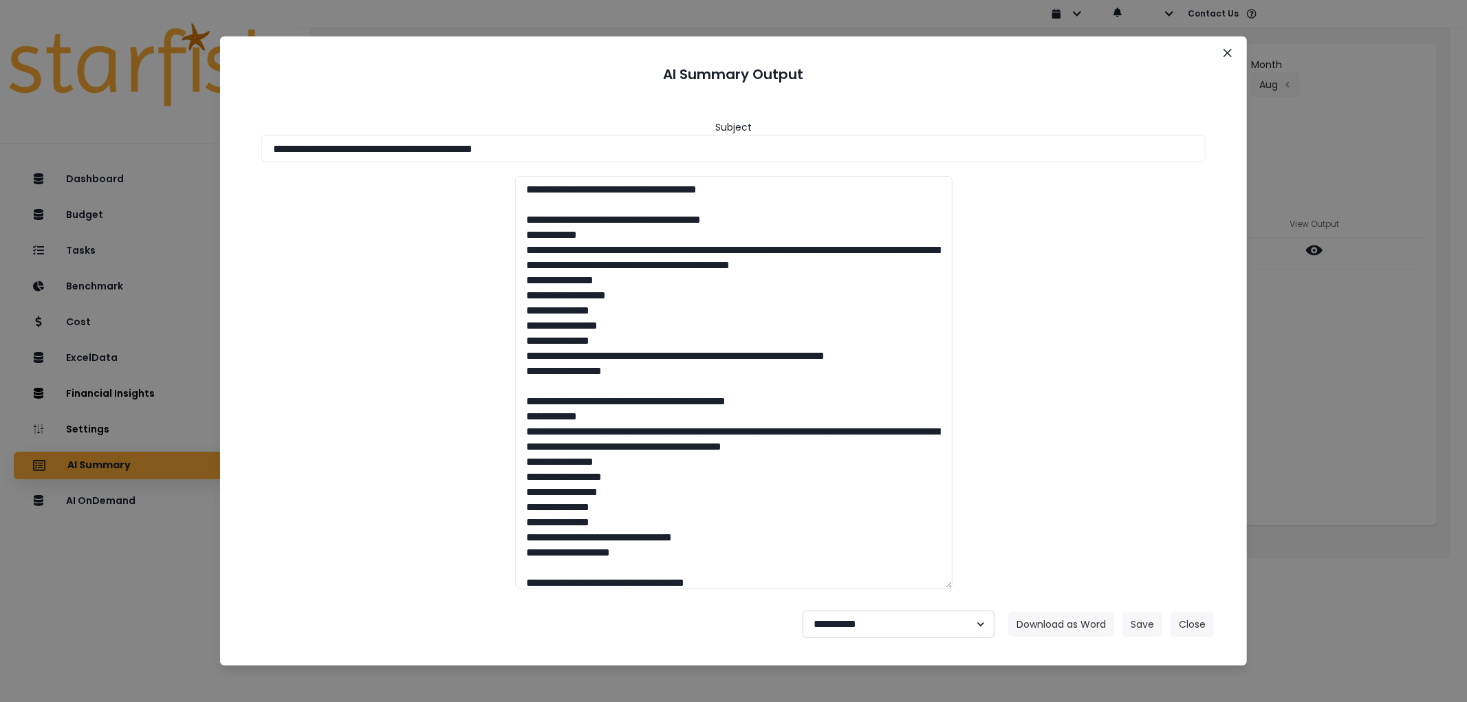
select select "********"
click at [802, 611] on select "**********" at bounding box center [898, 625] width 192 height 28
click at [1128, 617] on button "Save" at bounding box center [1142, 624] width 40 height 25
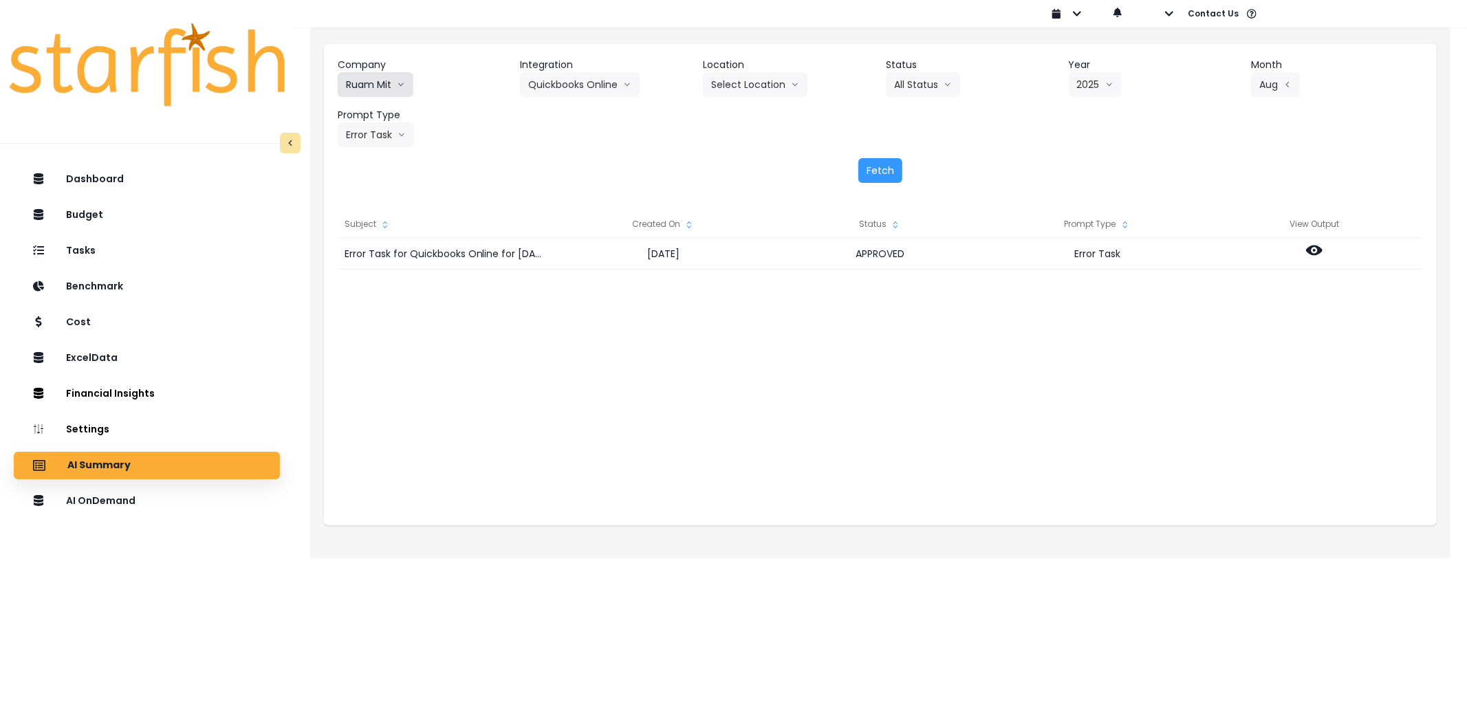
drag, startPoint x: 411, startPoint y: 97, endPoint x: 399, endPoint y: 91, distance: 13.8
click at [410, 97] on div "Company Ruam Mit 86 Costs Asti Bagel Cafe Balance Grille Bald Ginger Bar Busine…" at bounding box center [880, 102] width 1085 height 89
click at [393, 87] on button "Ruam Mit" at bounding box center [376, 84] width 76 height 25
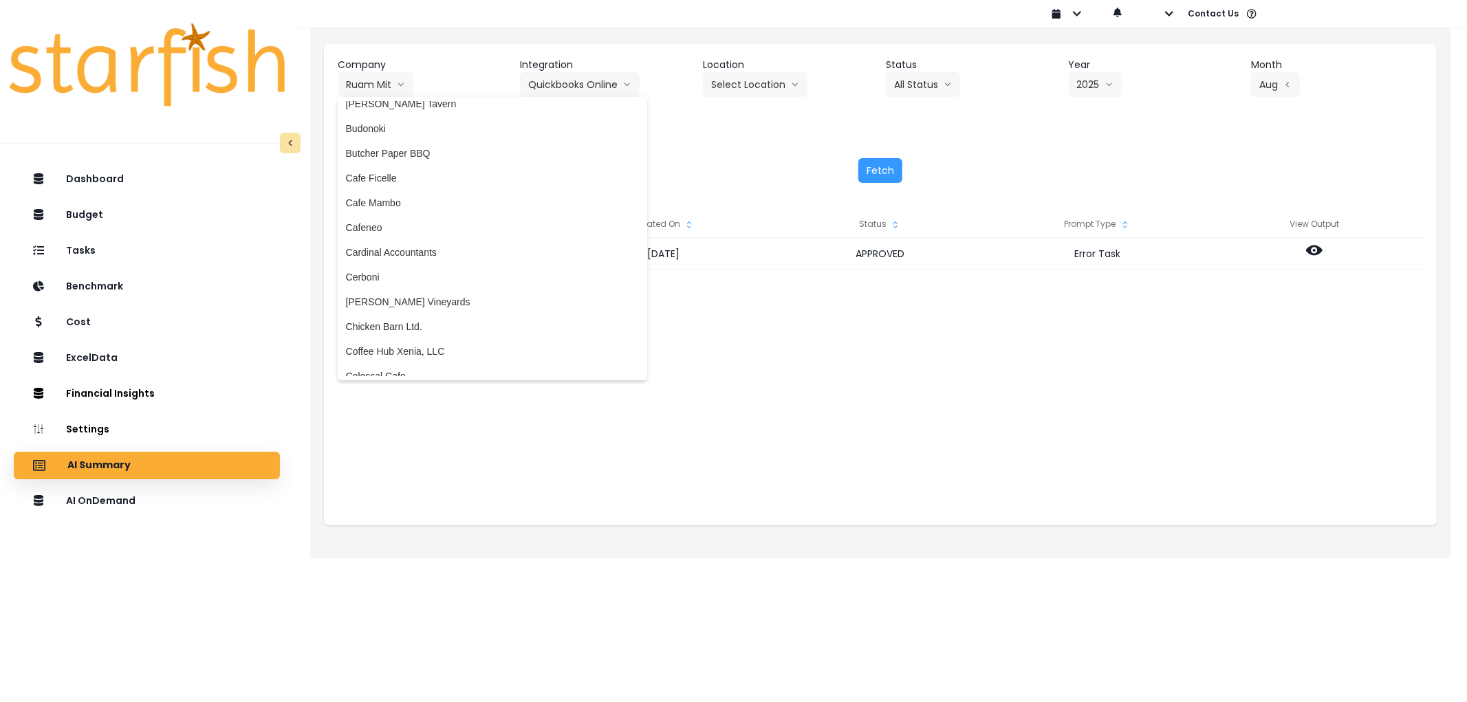
scroll to position [0, 0]
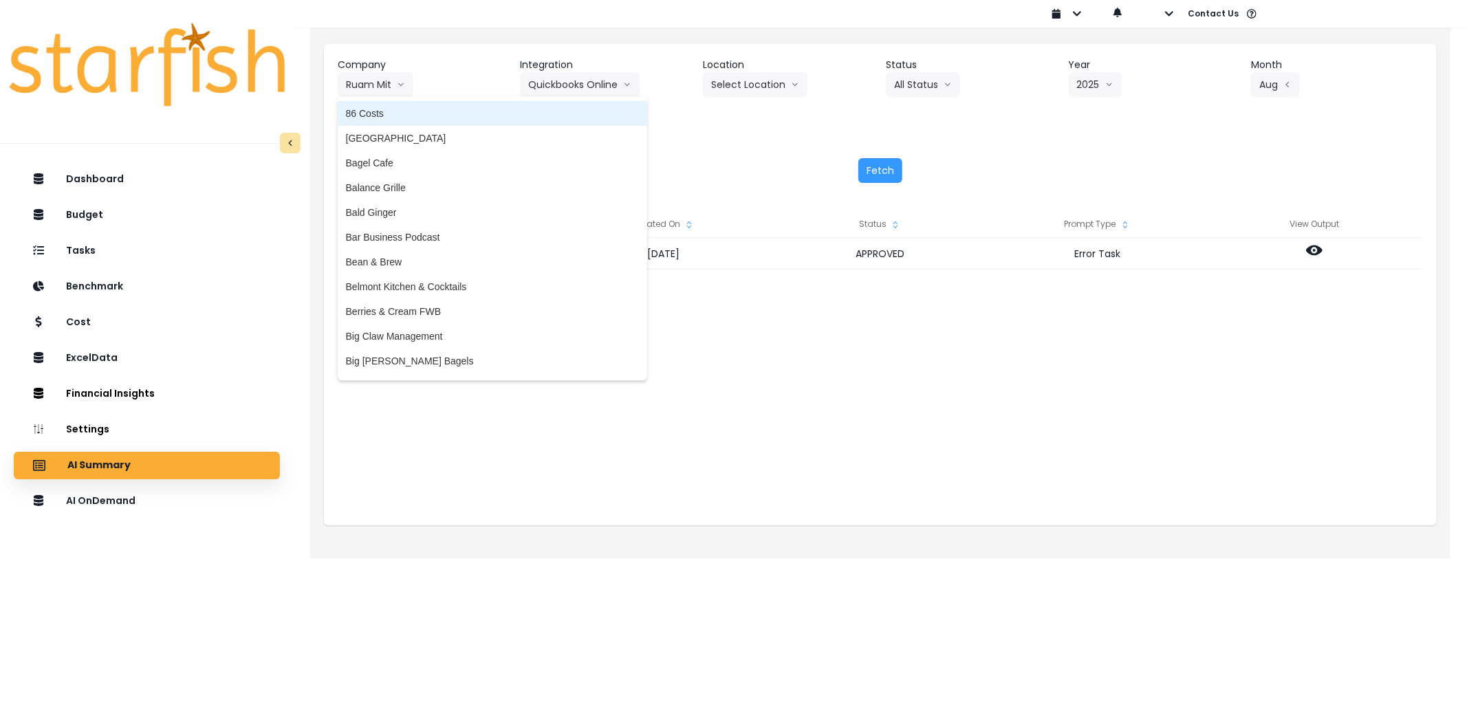
click at [483, 118] on span "86 Costs" at bounding box center [492, 114] width 293 height 14
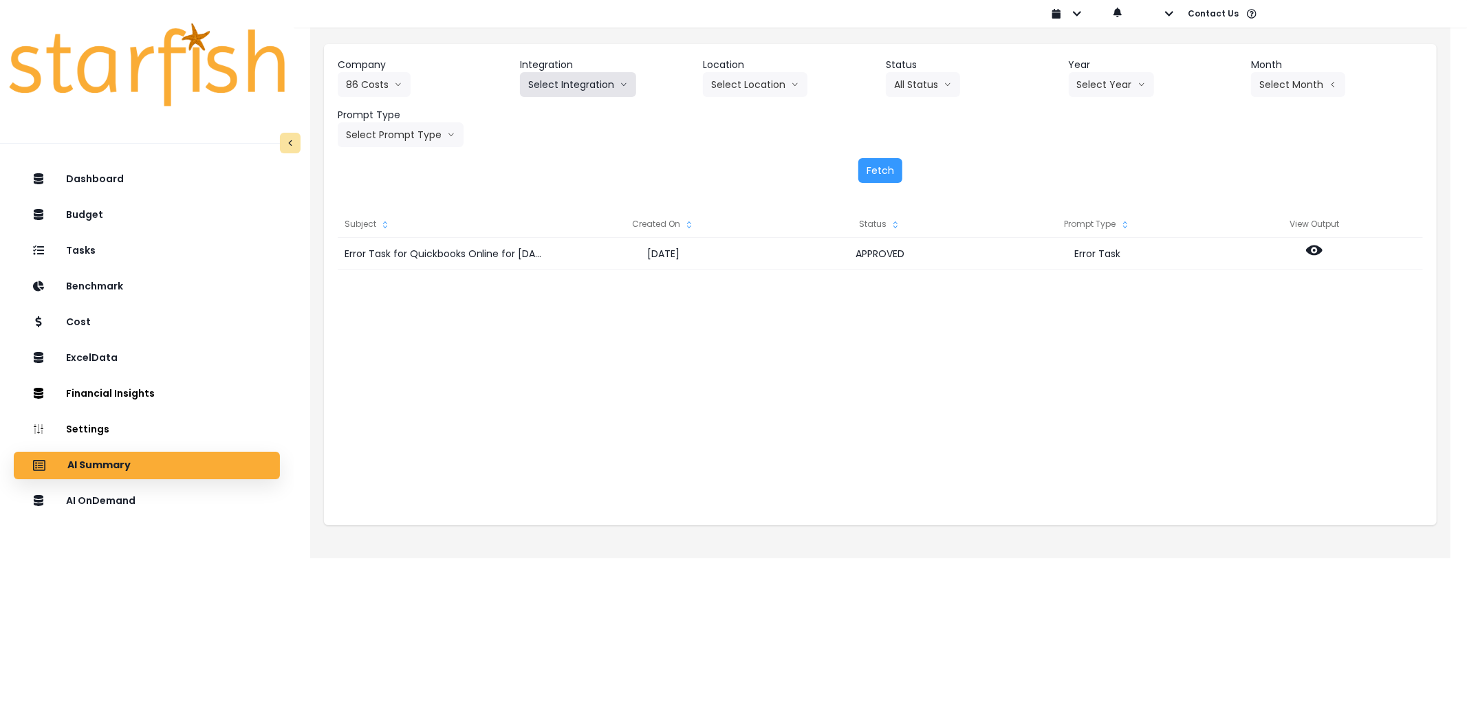
click at [615, 91] on button "Select Integration" at bounding box center [578, 84] width 116 height 25
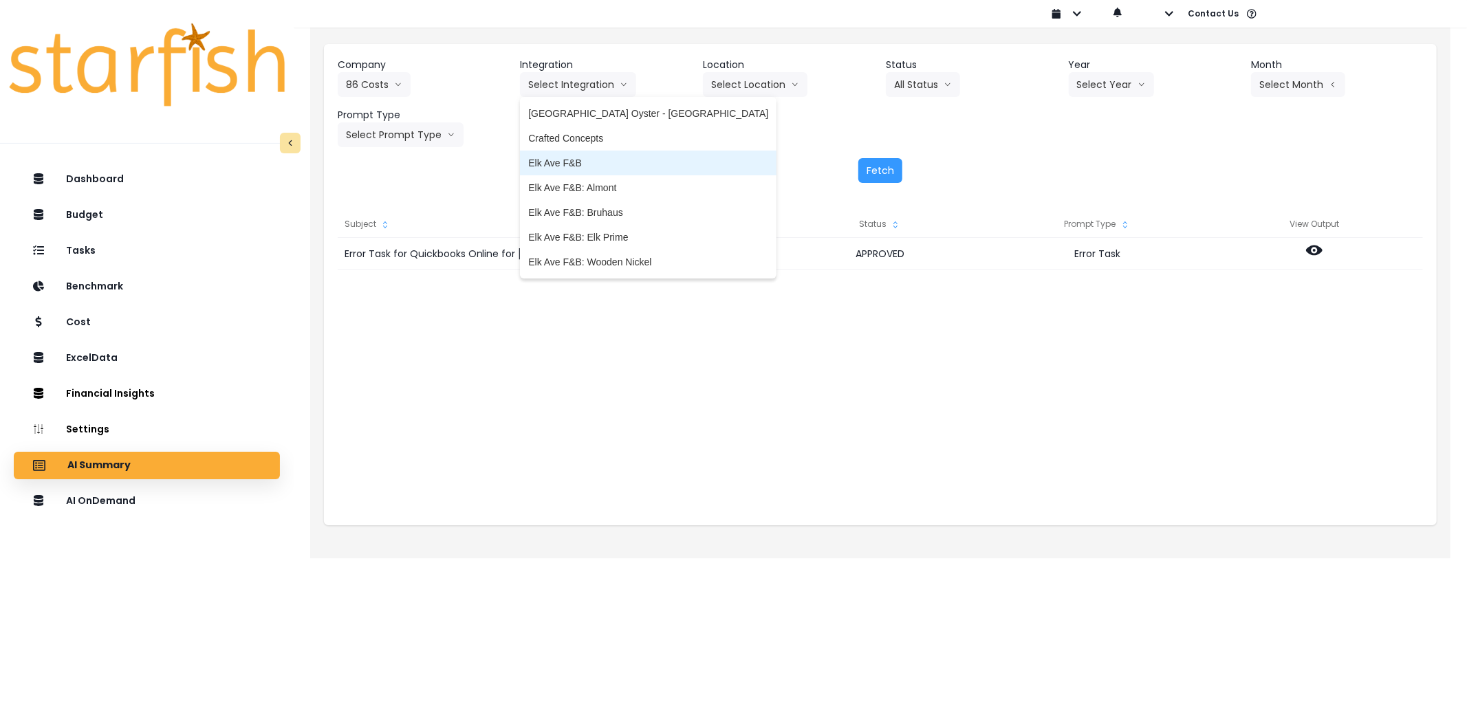
click at [584, 151] on li "Elk Ave F&B" at bounding box center [648, 163] width 256 height 25
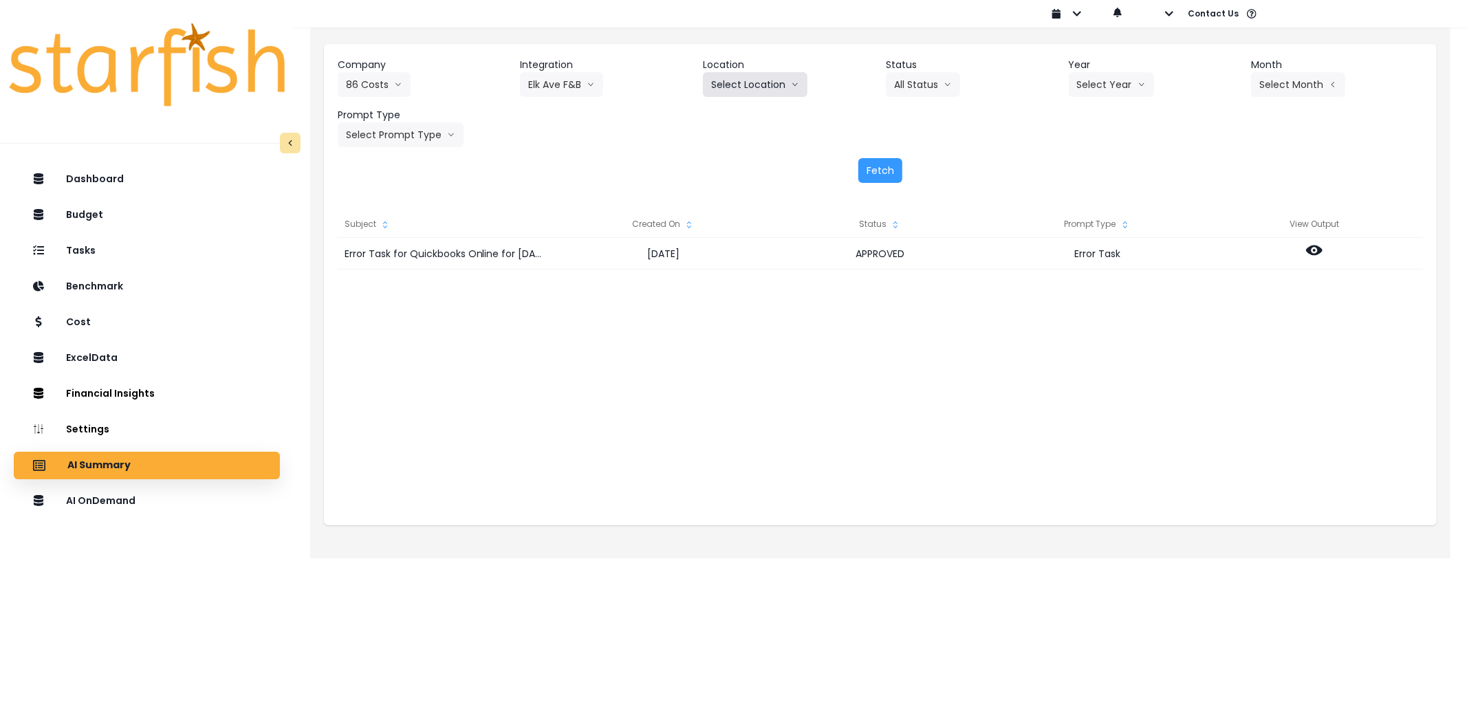
click at [767, 87] on button "Select Location" at bounding box center [755, 84] width 105 height 25
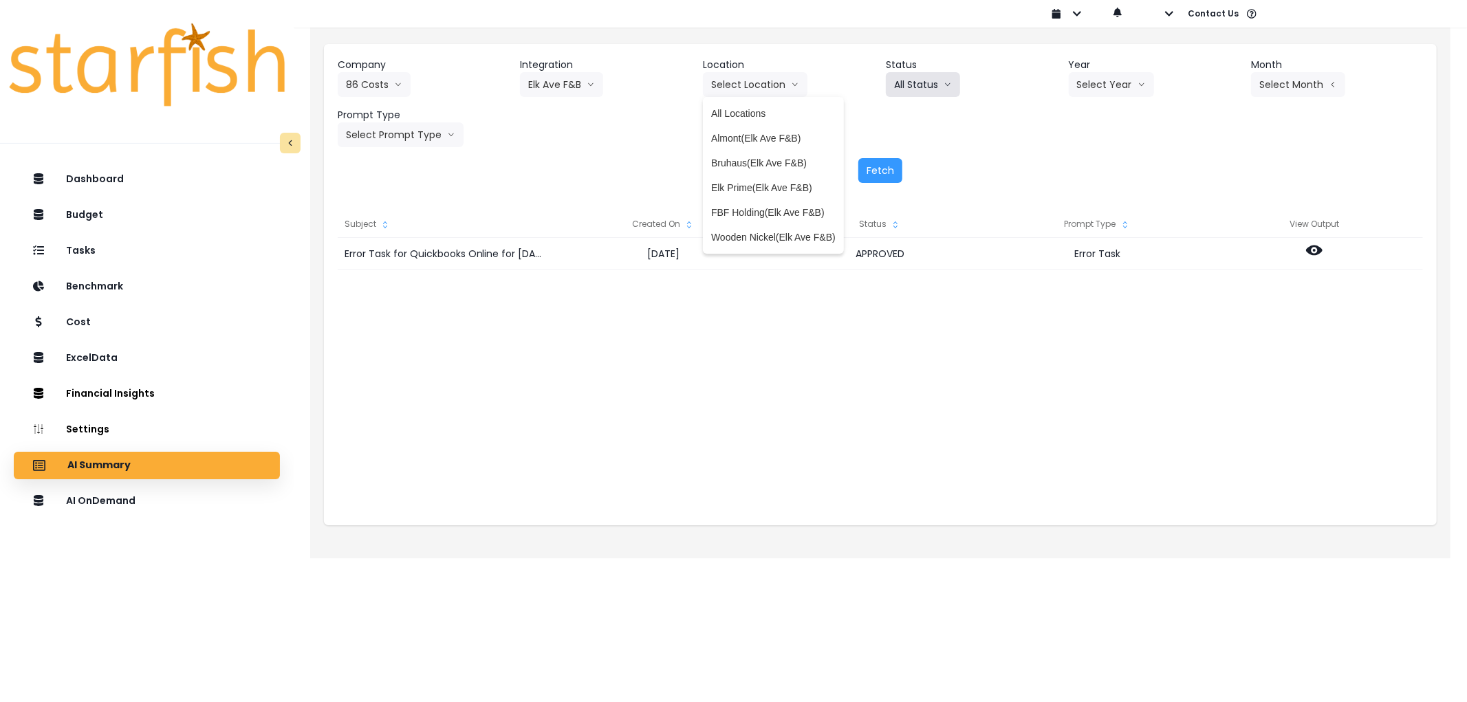
click at [932, 86] on button "All Status" at bounding box center [923, 84] width 74 height 25
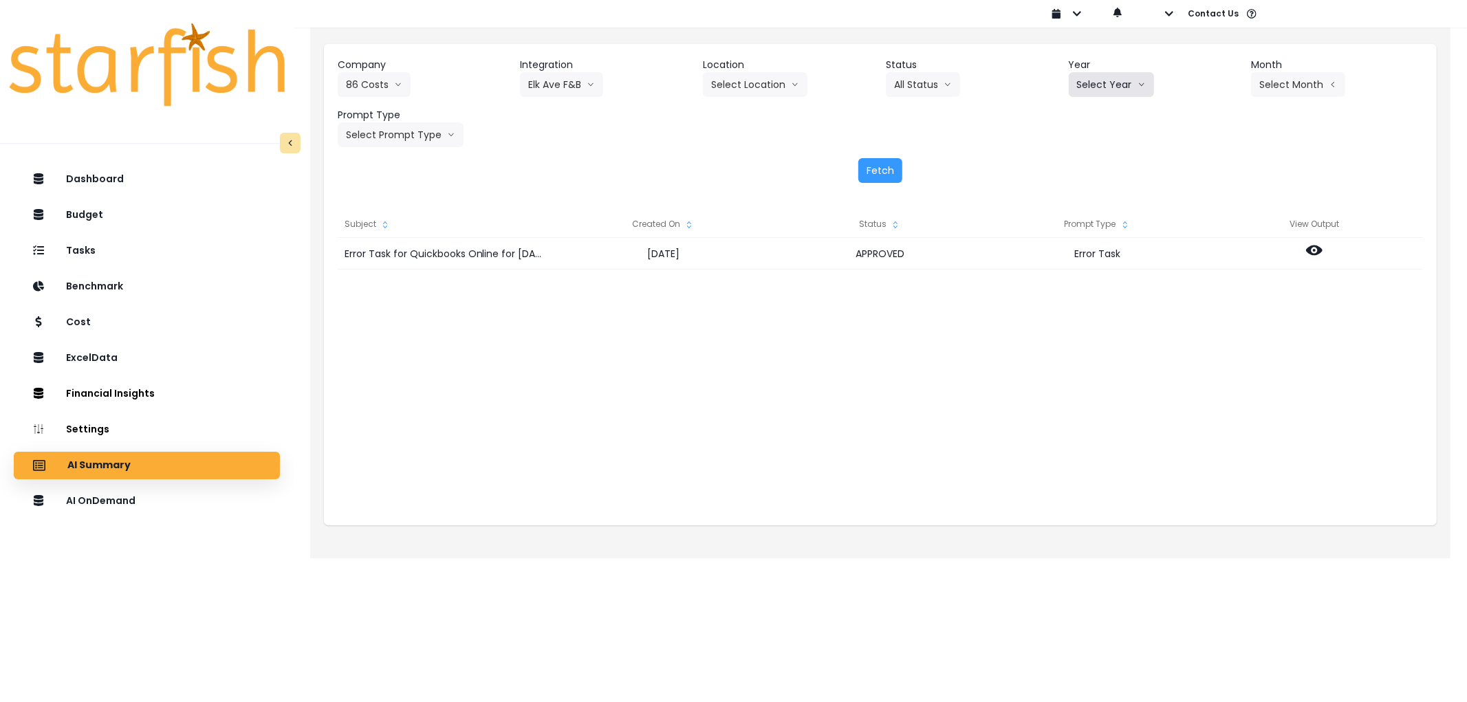
click at [1125, 96] on button "Select Year" at bounding box center [1110, 84] width 85 height 25
click at [1087, 158] on span "2025" at bounding box center [1087, 163] width 21 height 14
click at [1280, 80] on button "Select Month" at bounding box center [1298, 84] width 94 height 25
click at [1231, 259] on span "Aug" at bounding box center [1229, 262] width 27 height 14
click at [424, 136] on button "Select Prompt Type" at bounding box center [401, 134] width 126 height 25
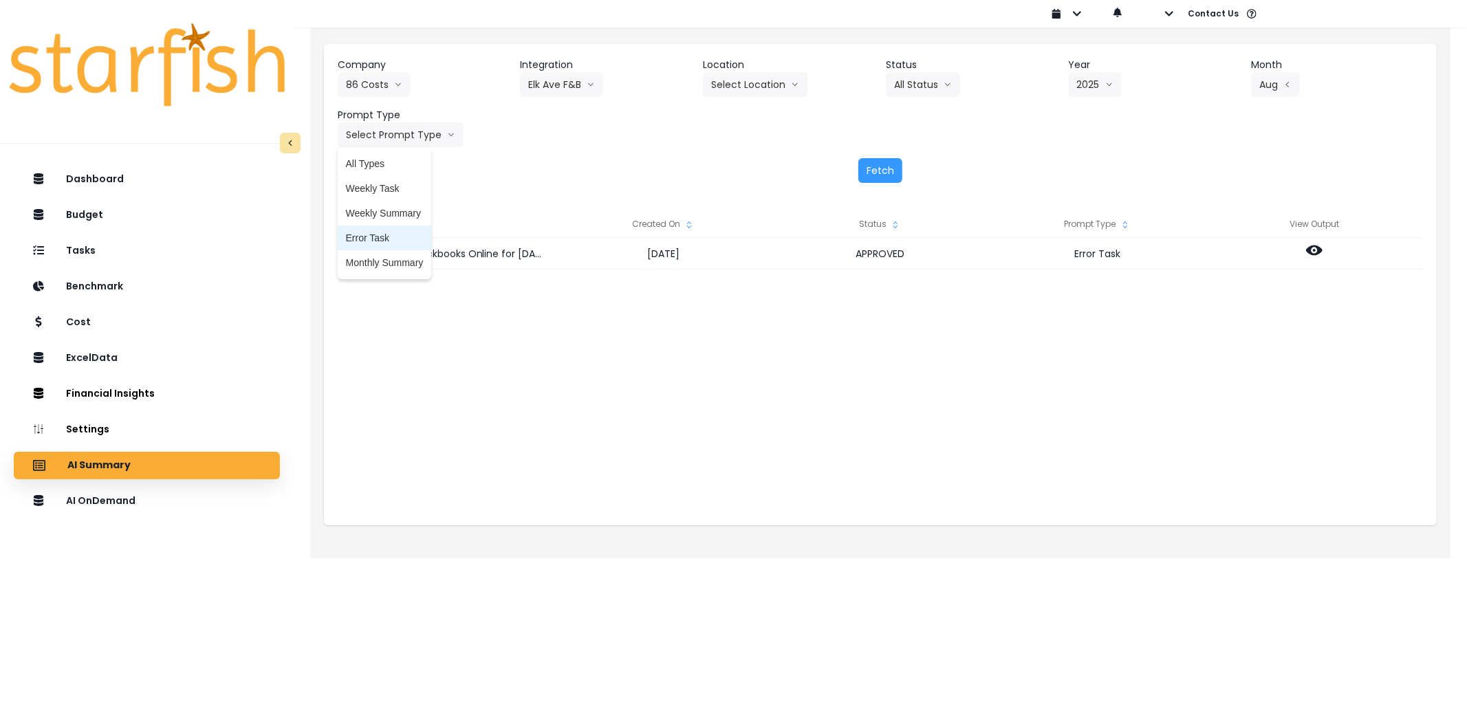
click at [396, 226] on li "Error Task" at bounding box center [385, 238] width 94 height 25
click at [883, 163] on button "Fetch" at bounding box center [880, 170] width 44 height 25
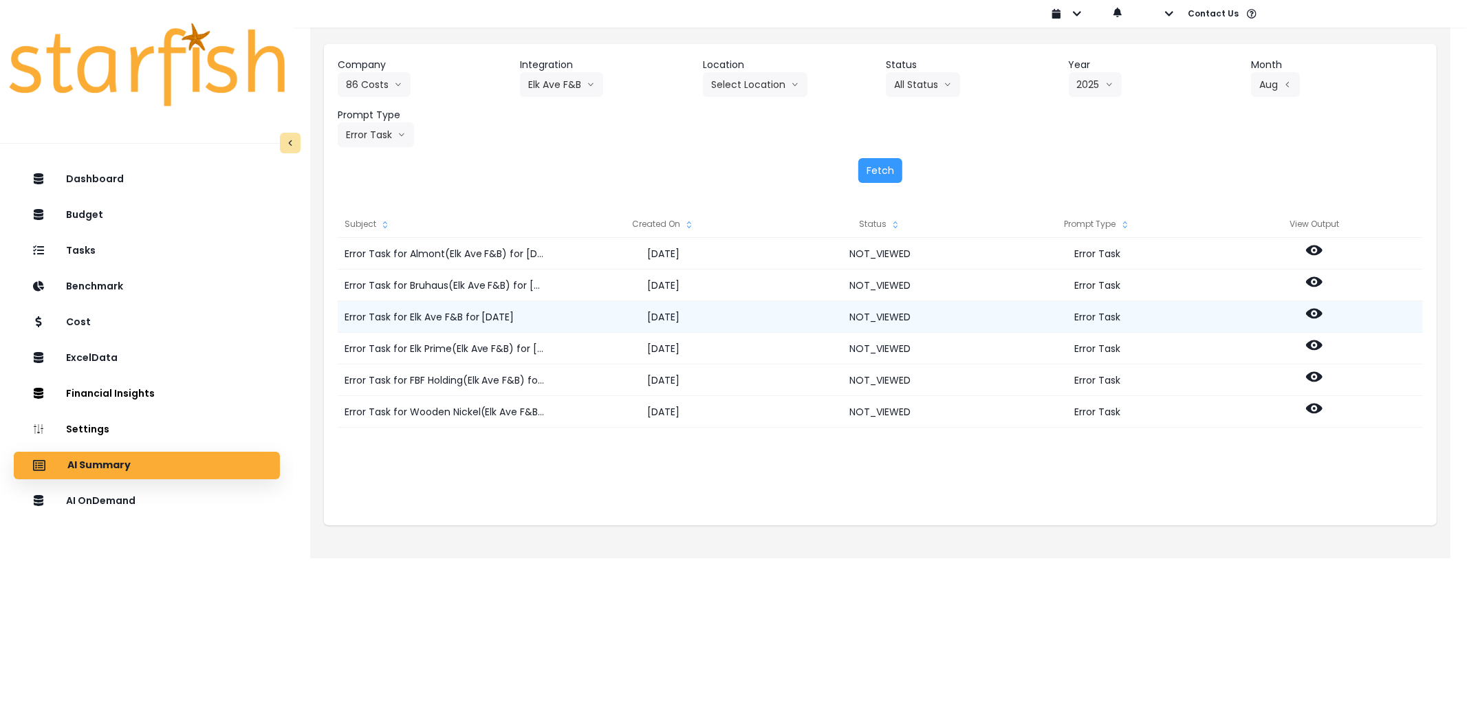
click at [1311, 319] on icon at bounding box center [1314, 313] width 17 height 17
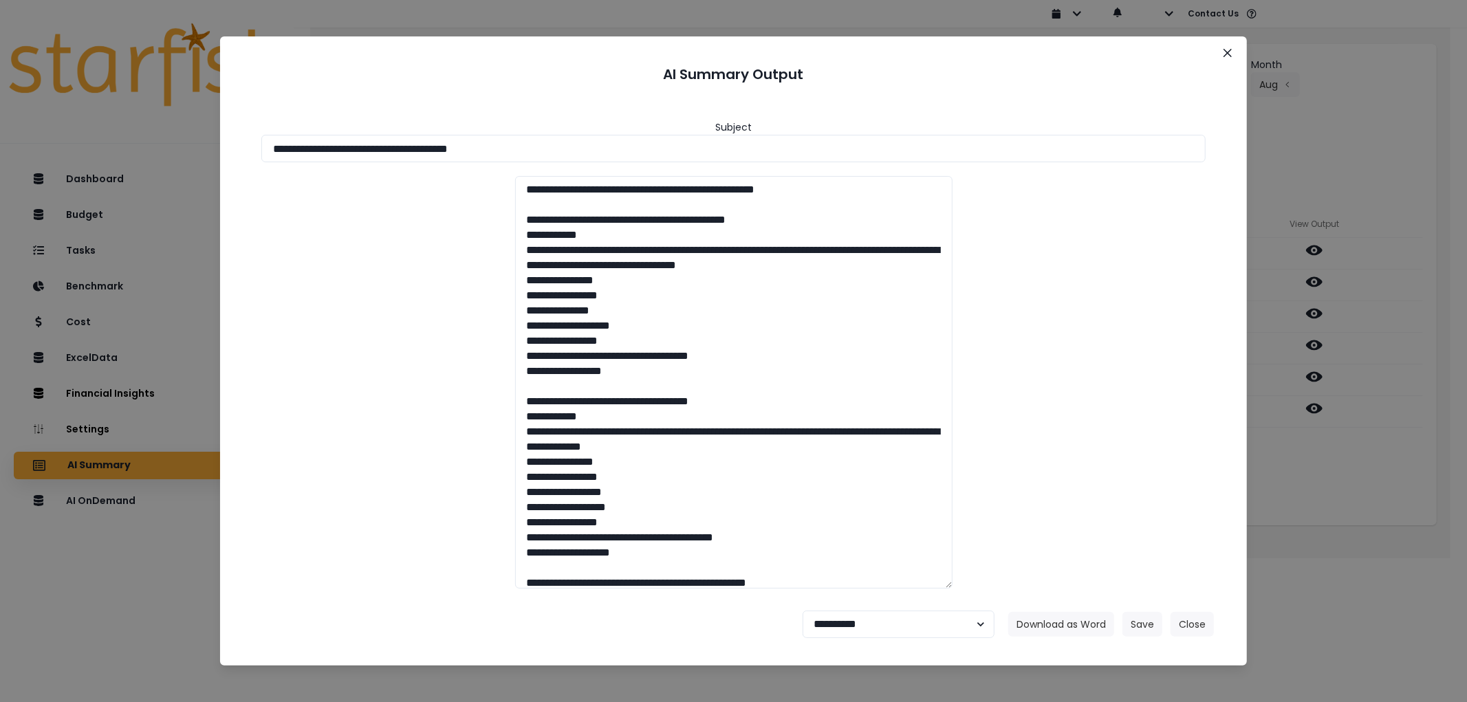
drag, startPoint x: 600, startPoint y: 145, endPoint x: 54, endPoint y: 146, distance: 546.6
click at [54, 146] on div "**********" at bounding box center [733, 351] width 1467 height 702
click at [1047, 613] on button "Download as Word" at bounding box center [1061, 624] width 106 height 25
click at [902, 635] on select "**********" at bounding box center [898, 625] width 192 height 28
select select "********"
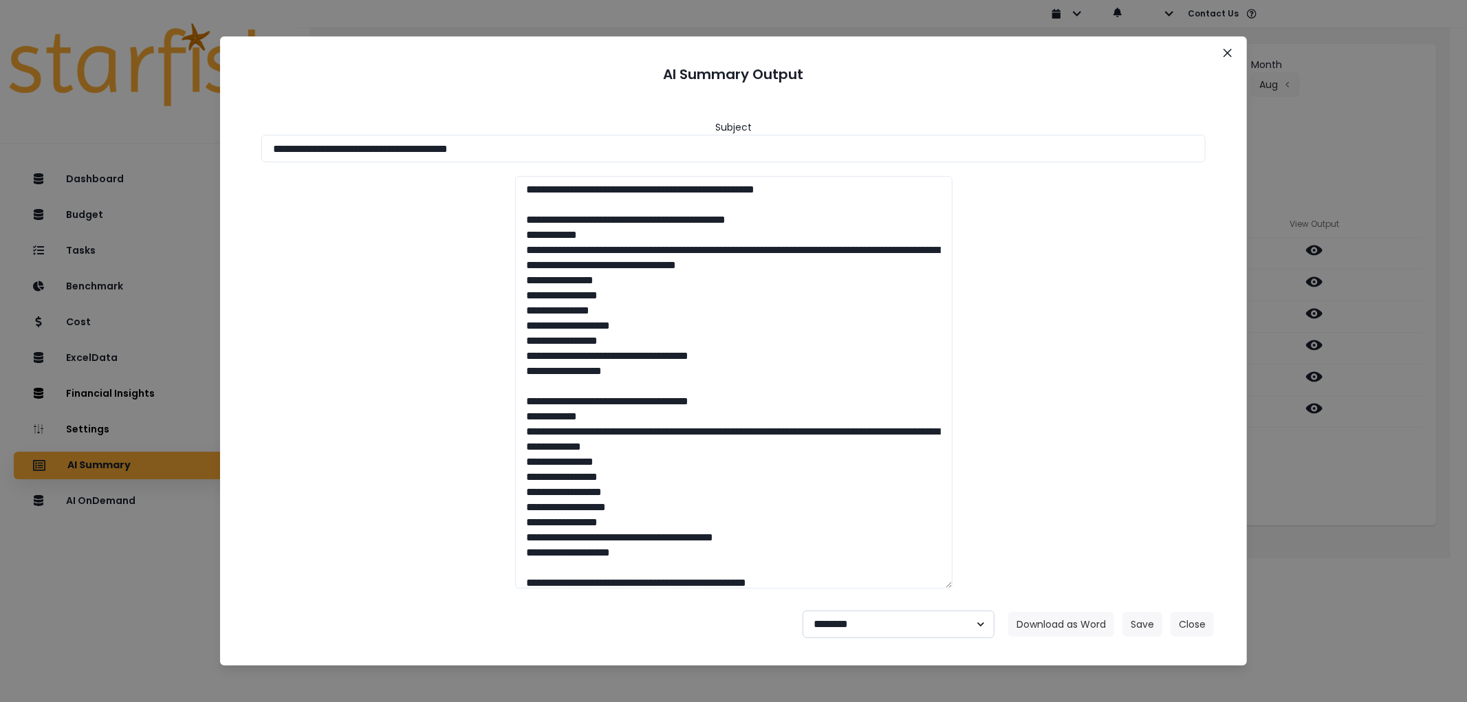
click at [802, 611] on select "**********" at bounding box center [898, 625] width 192 height 28
click at [1142, 615] on button "Save" at bounding box center [1142, 624] width 40 height 25
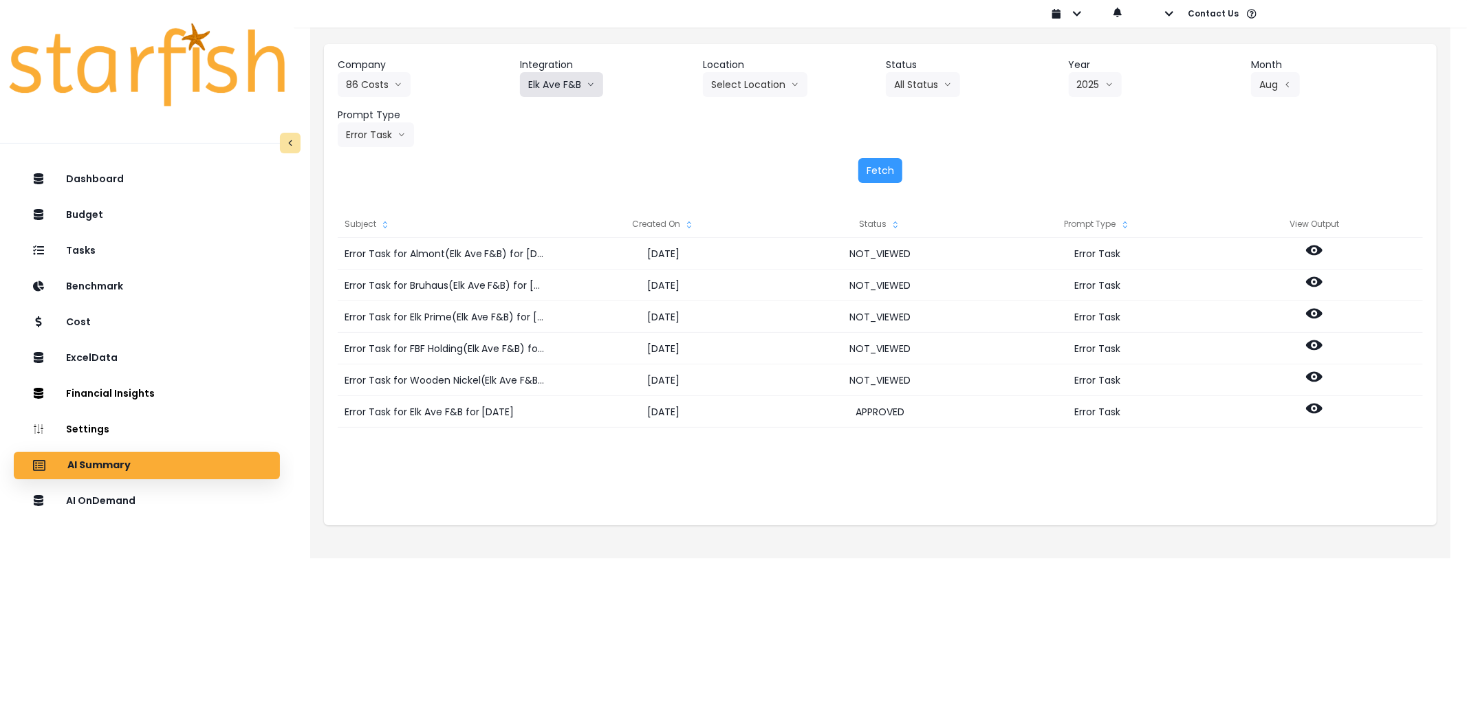
click at [567, 94] on button "Elk Ave F&B" at bounding box center [561, 84] width 83 height 25
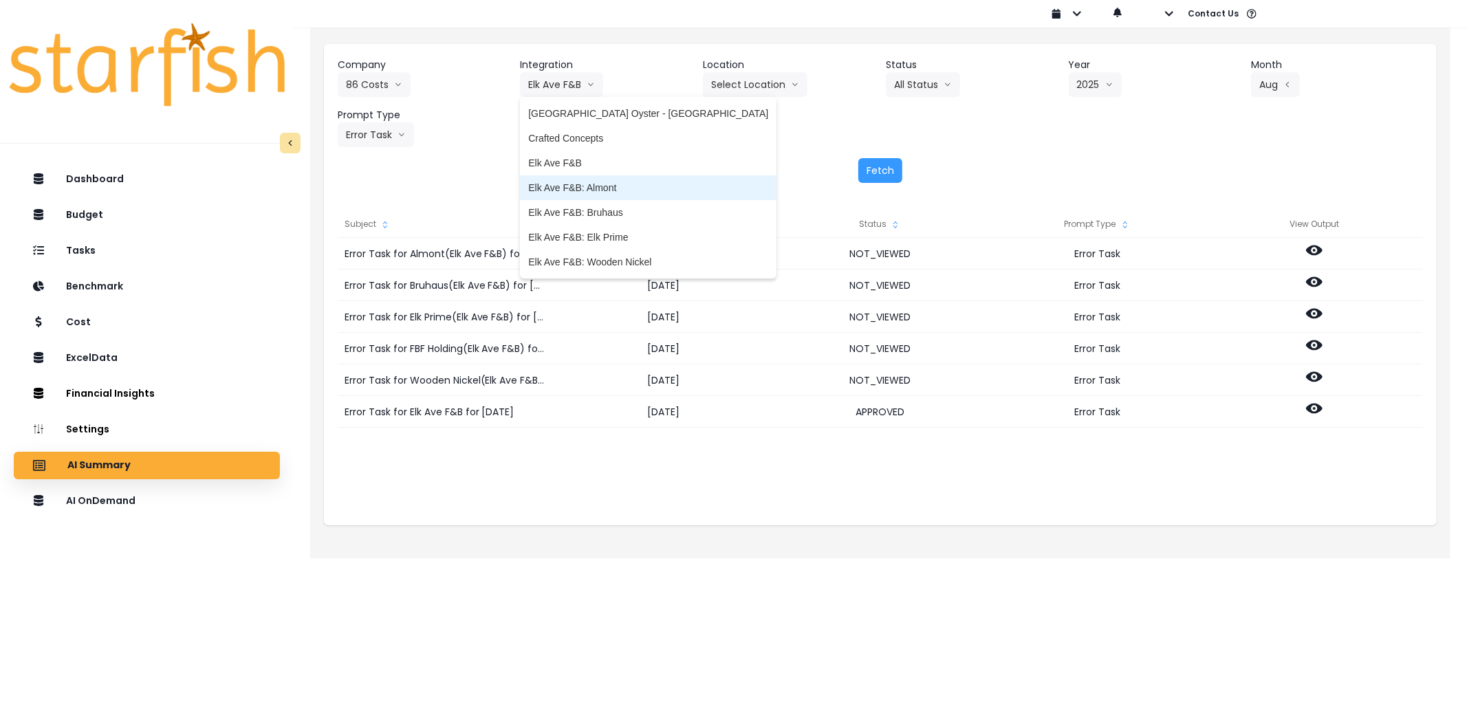
click at [587, 177] on li "Elk Ave F&B: Almont" at bounding box center [648, 187] width 256 height 25
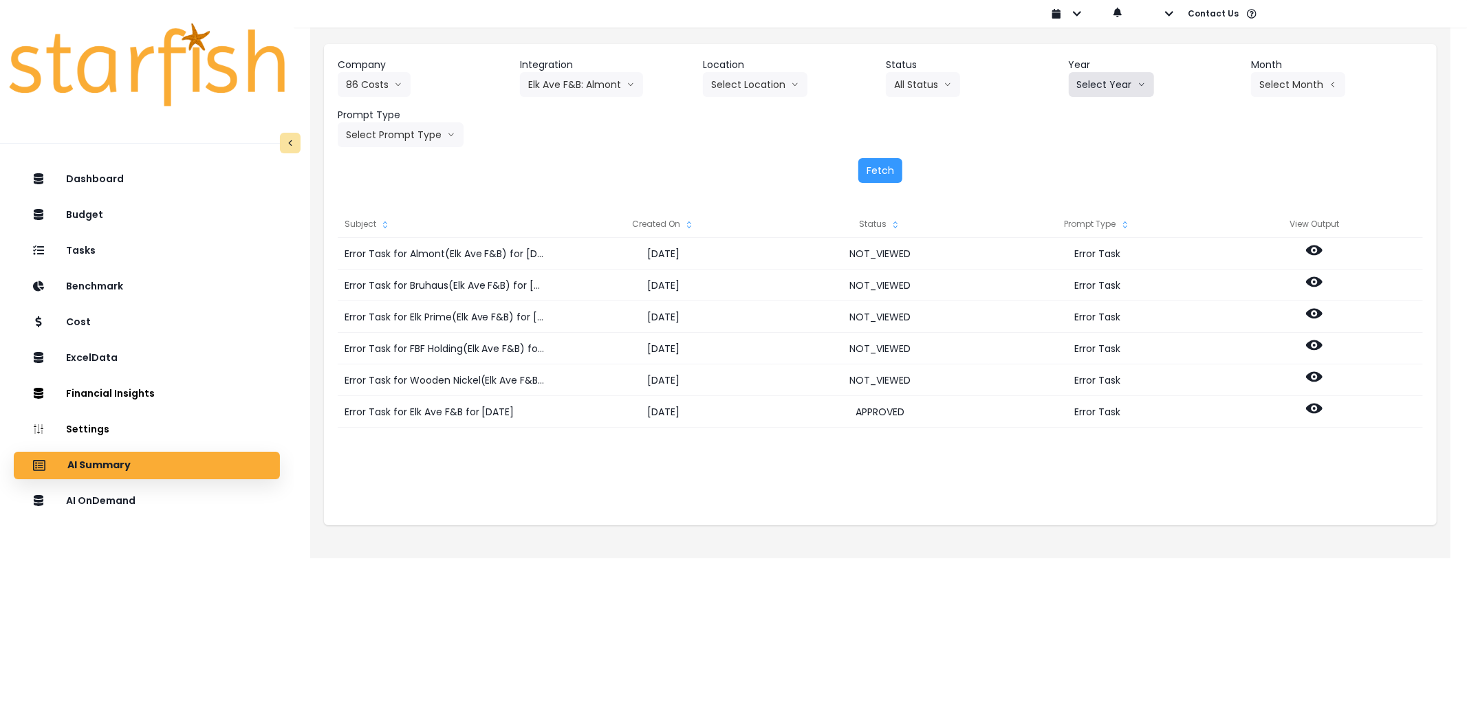
click at [1104, 87] on button "Select Year" at bounding box center [1110, 84] width 85 height 25
click at [1085, 162] on span "2025" at bounding box center [1087, 163] width 21 height 14
click at [1265, 83] on button "Select Month" at bounding box center [1298, 84] width 94 height 25
click at [1216, 255] on span "Aug" at bounding box center [1229, 262] width 27 height 14
click at [396, 134] on button "Select Prompt Type" at bounding box center [401, 134] width 126 height 25
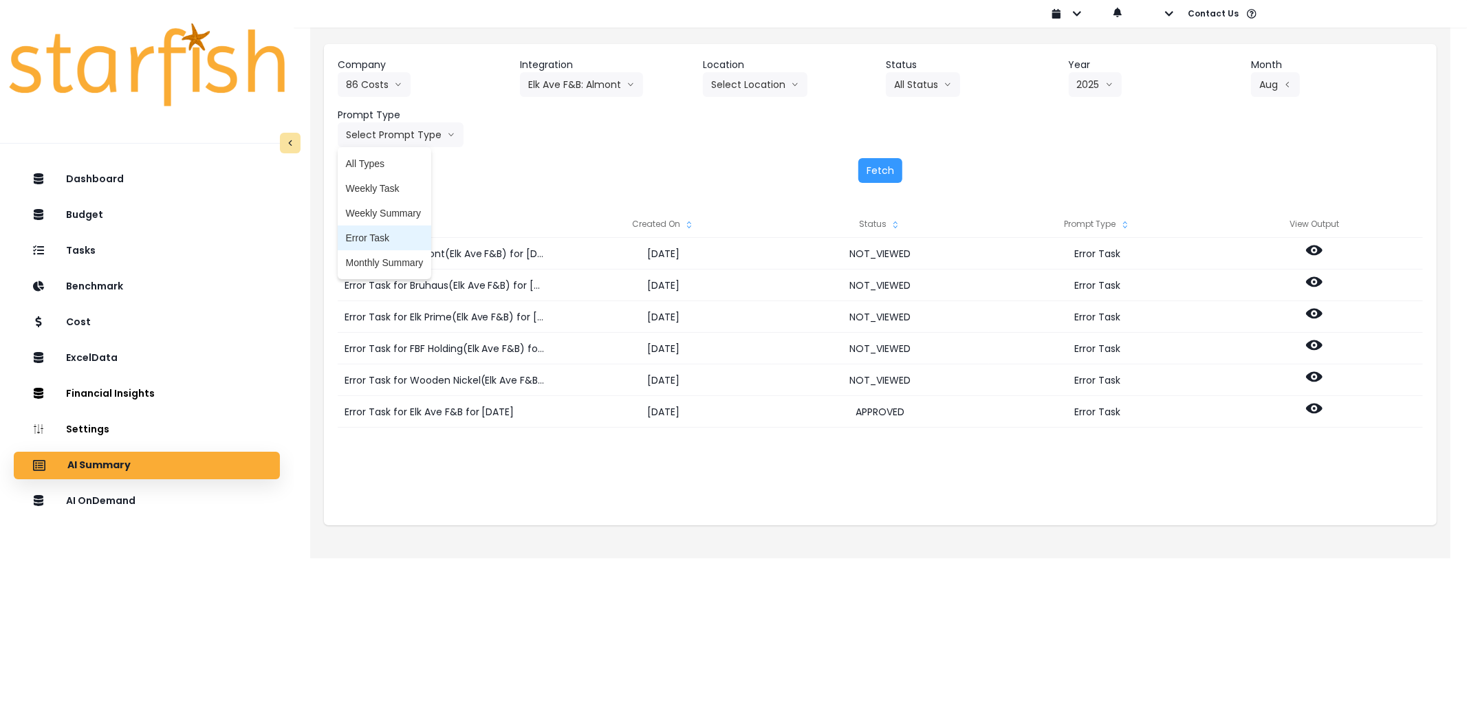
click at [390, 226] on li "Error Task" at bounding box center [385, 238] width 94 height 25
click at [862, 168] on button "Fetch" at bounding box center [880, 170] width 44 height 25
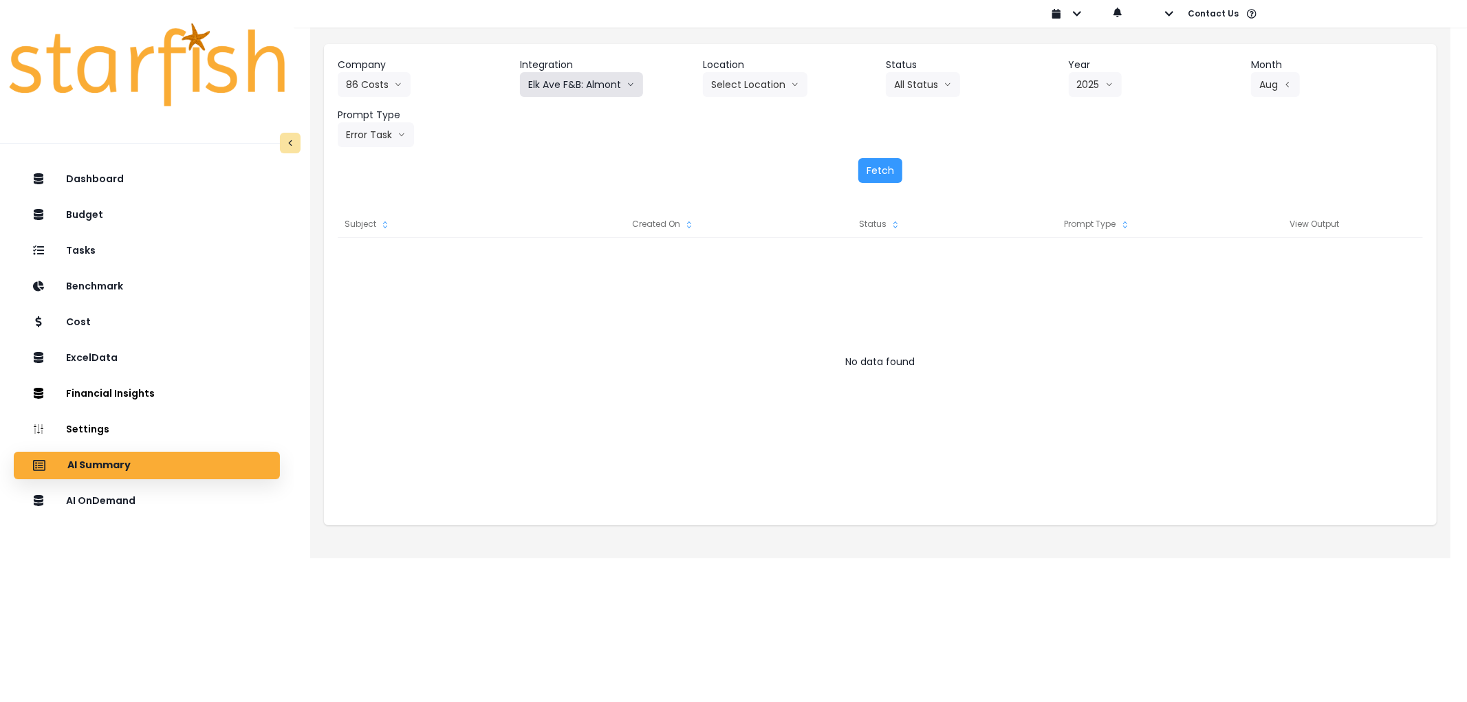
click at [611, 83] on button "Elk Ave F&B: Almont" at bounding box center [581, 84] width 123 height 25
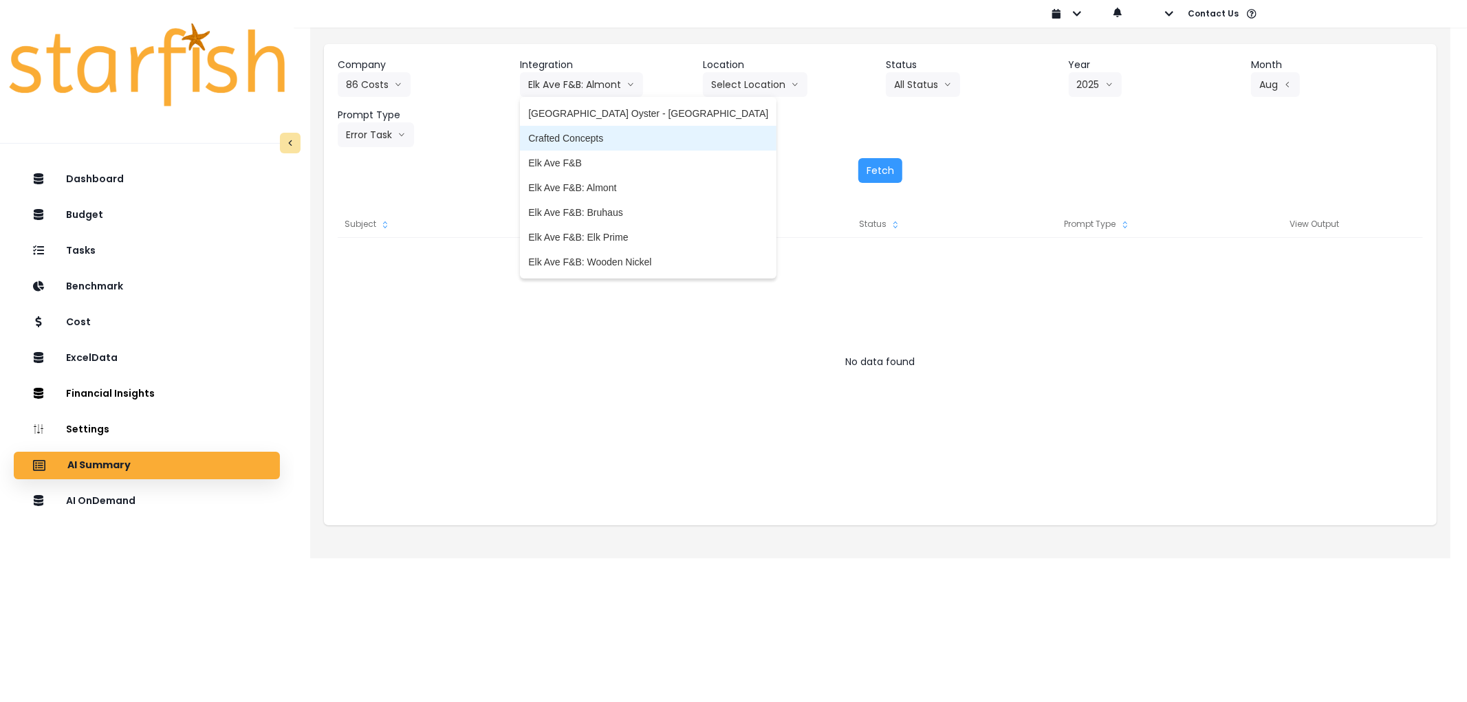
click at [588, 162] on span "Elk Ave F&B" at bounding box center [648, 163] width 240 height 14
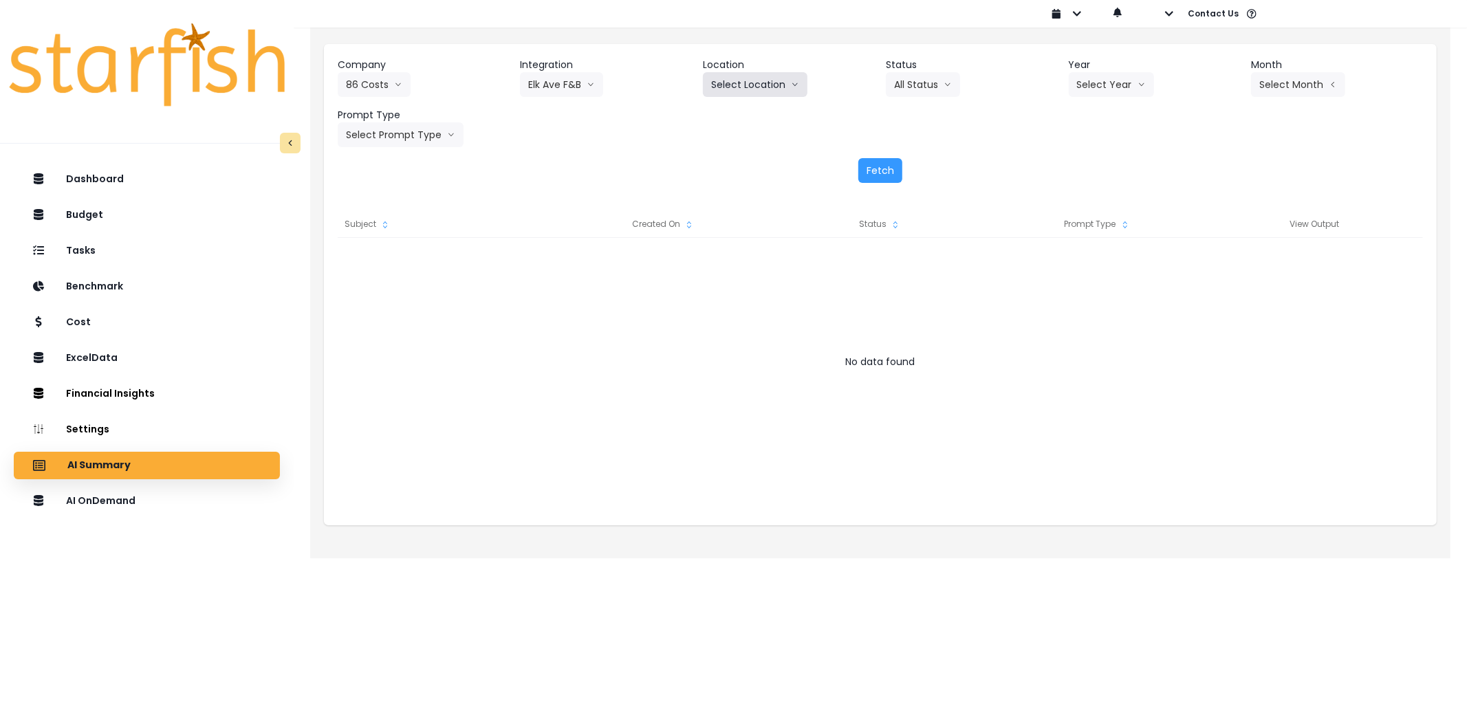
click at [729, 80] on button "Select Location" at bounding box center [755, 84] width 105 height 25
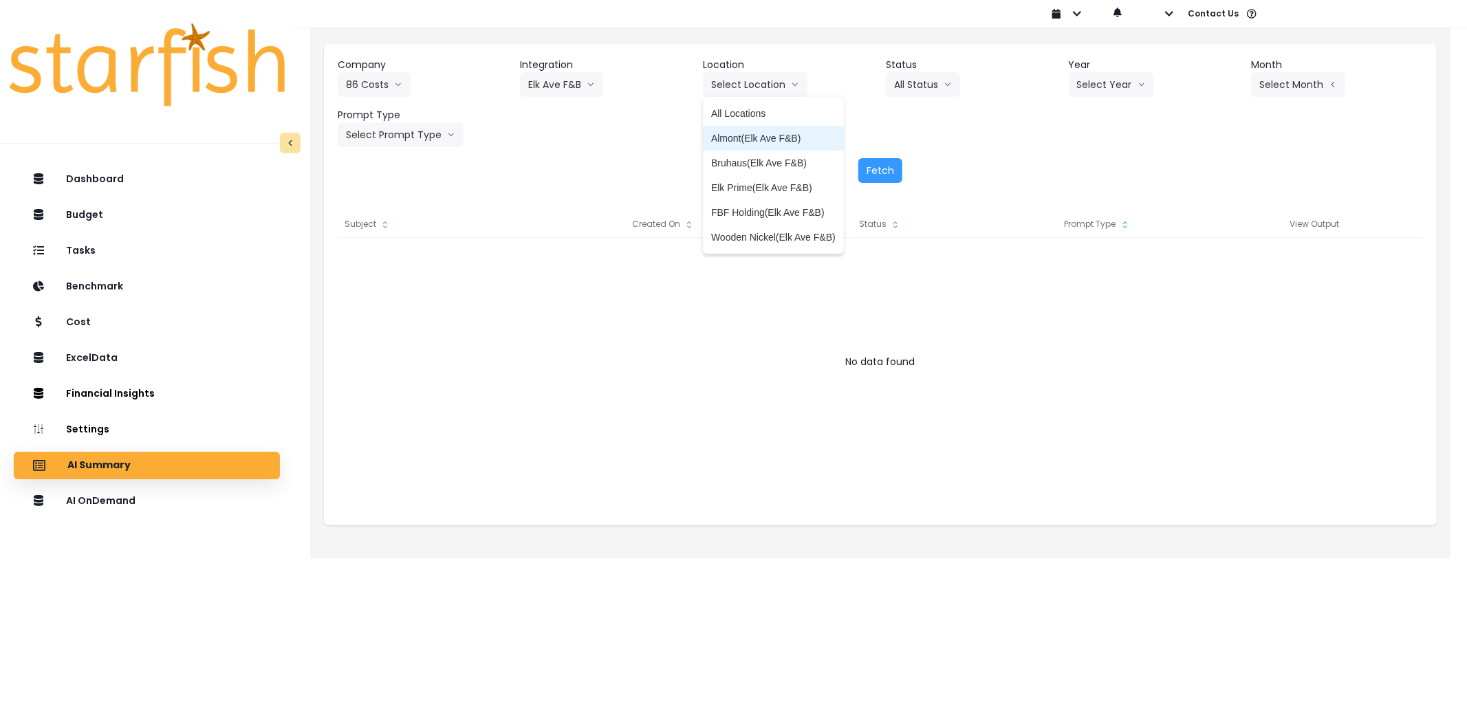
click at [754, 145] on li "Almont(Elk Ave F&B)" at bounding box center [773, 138] width 141 height 25
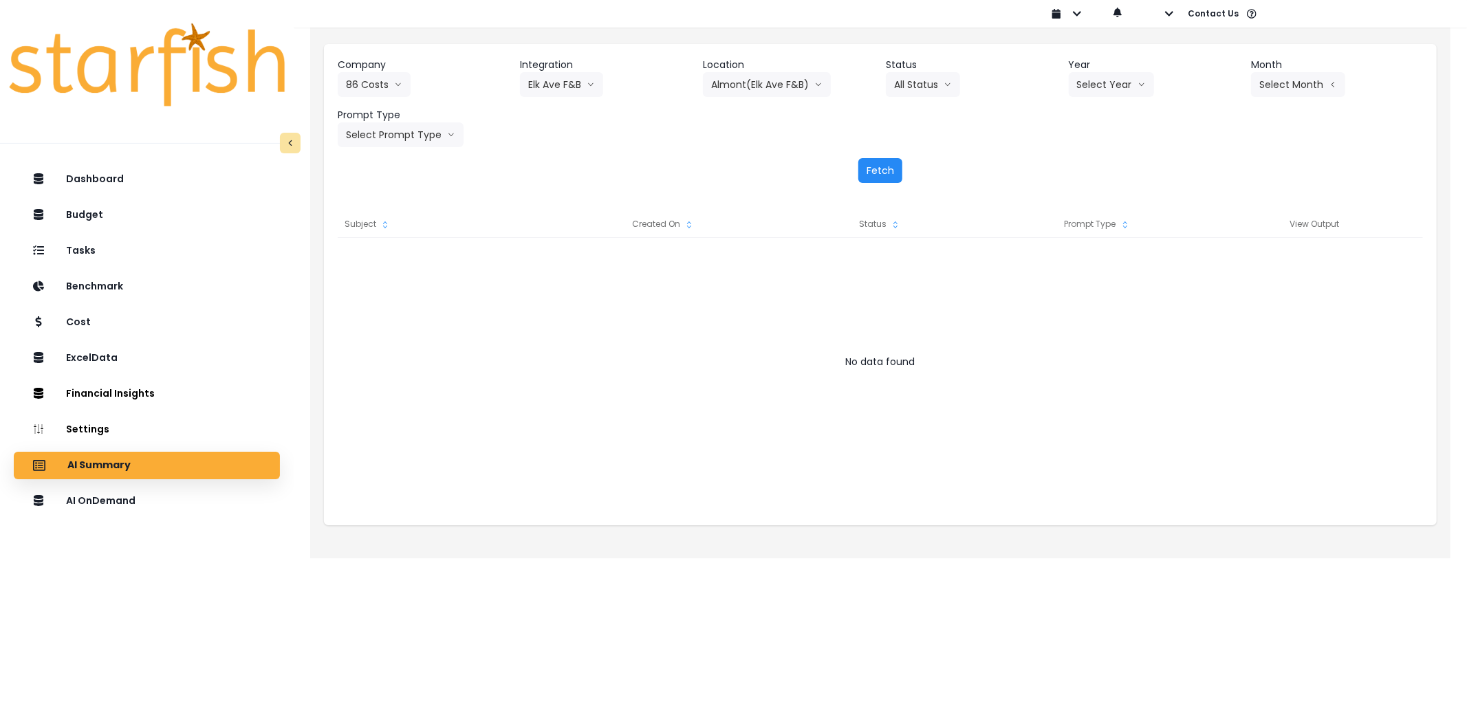
click at [880, 162] on button "Fetch" at bounding box center [880, 170] width 44 height 25
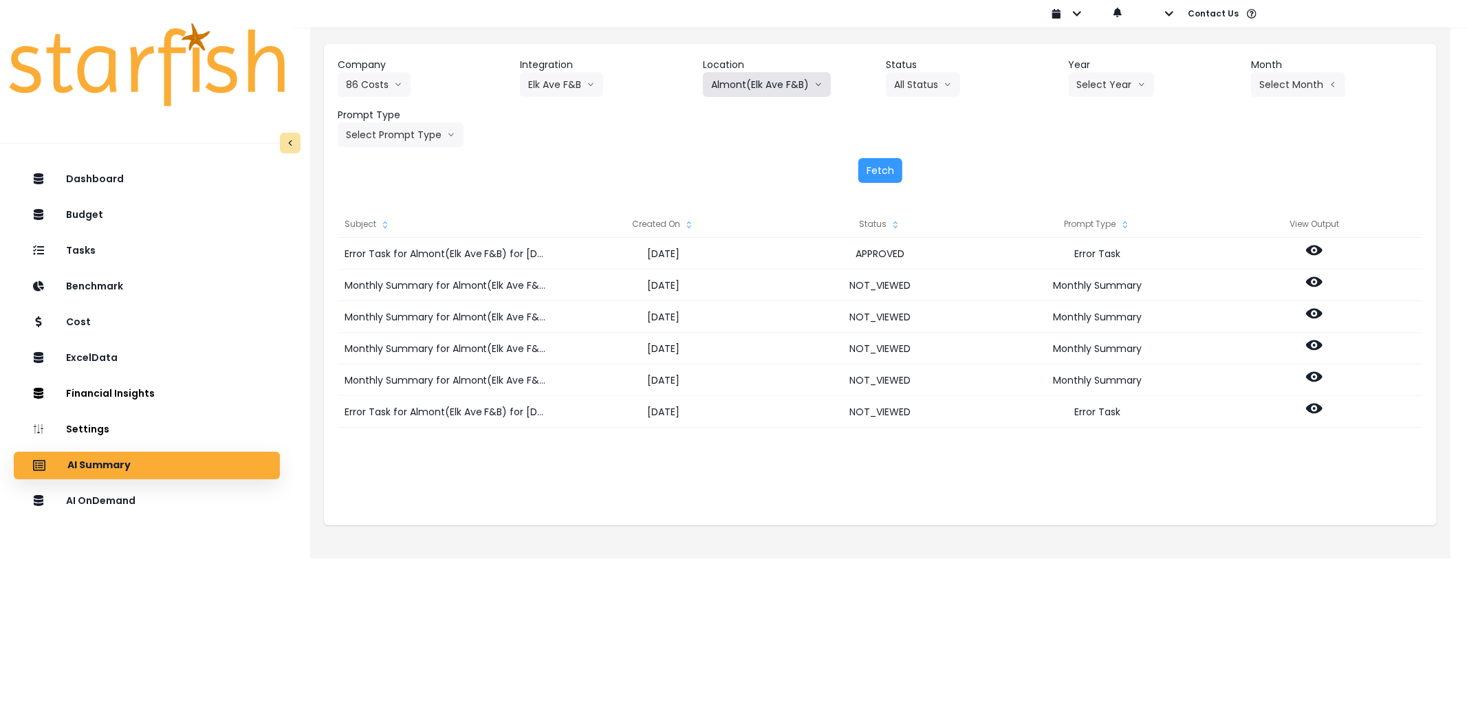
click at [739, 80] on button "Almont(Elk Ave F&B)" at bounding box center [767, 84] width 128 height 25
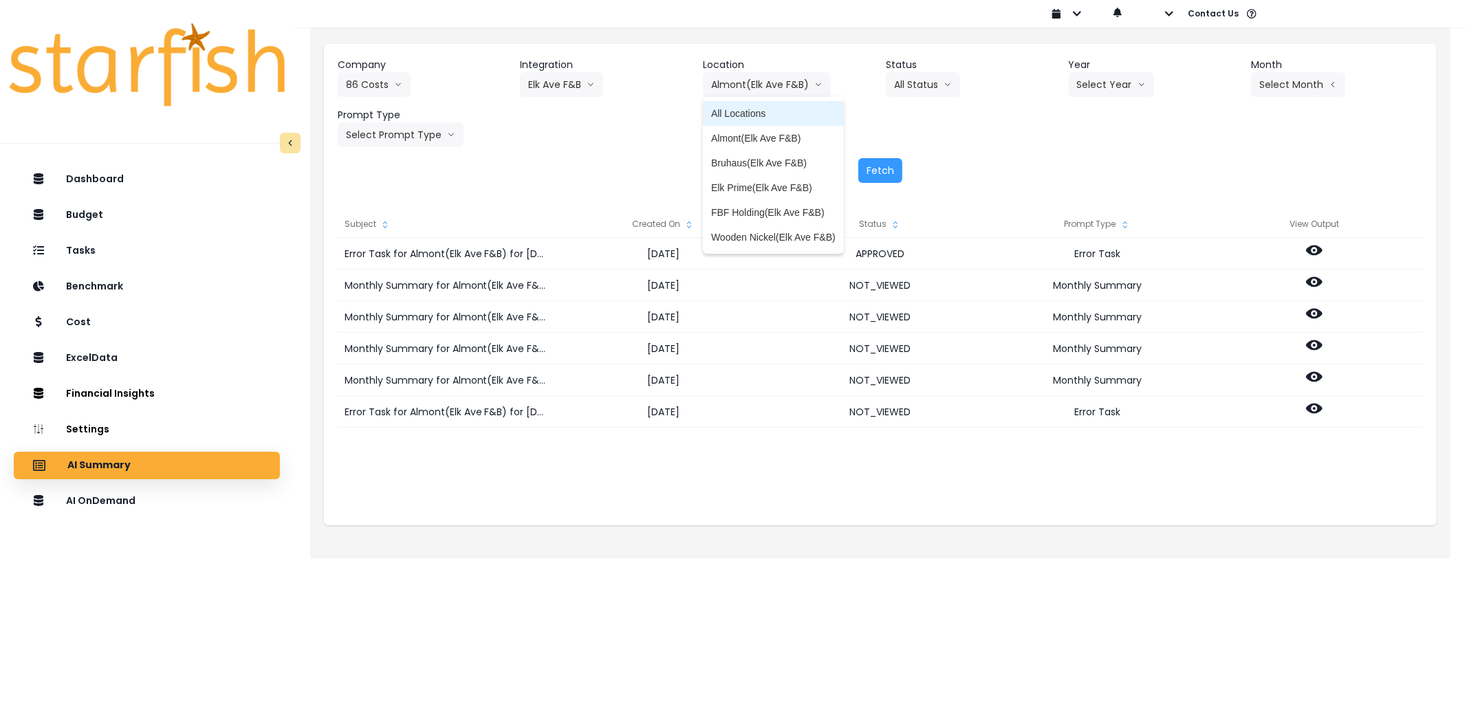
click at [784, 111] on span "All Locations" at bounding box center [773, 114] width 124 height 14
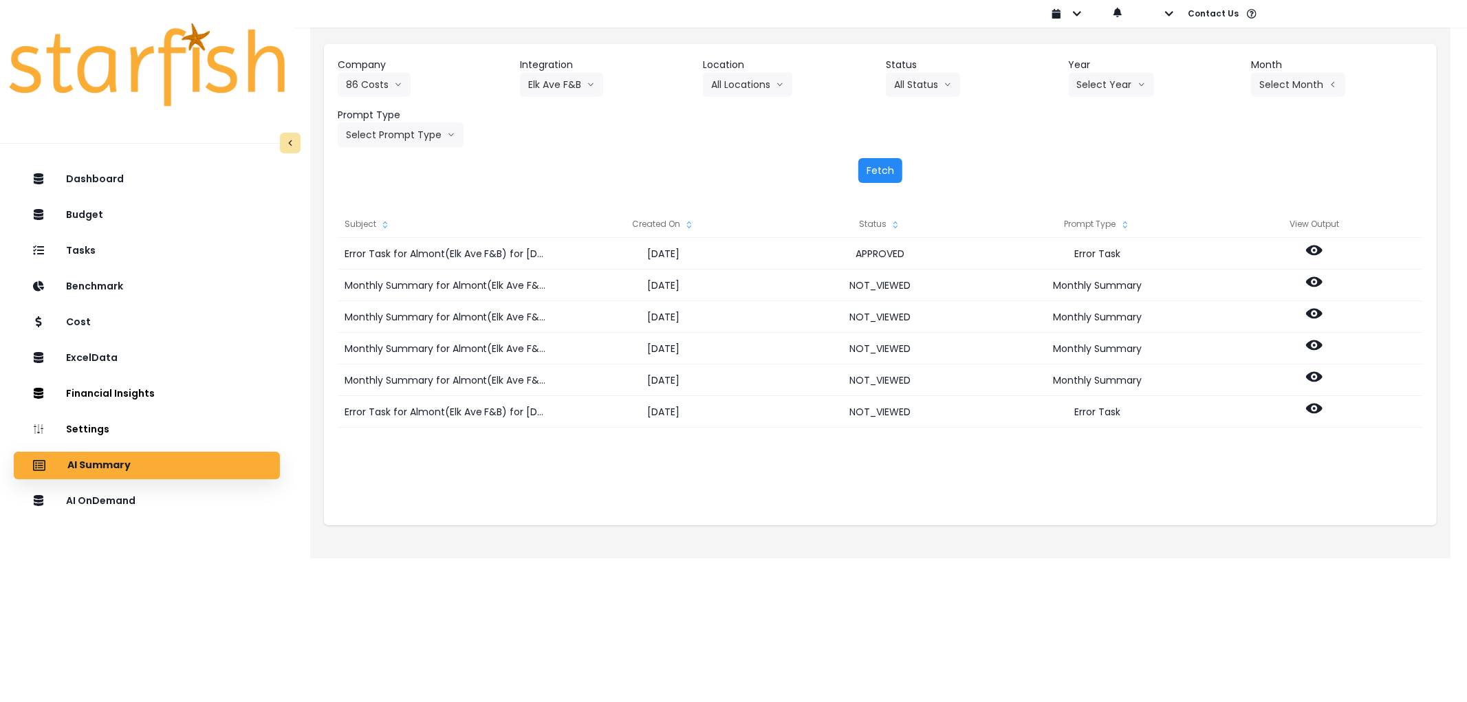
click at [865, 165] on button "Fetch" at bounding box center [880, 170] width 44 height 25
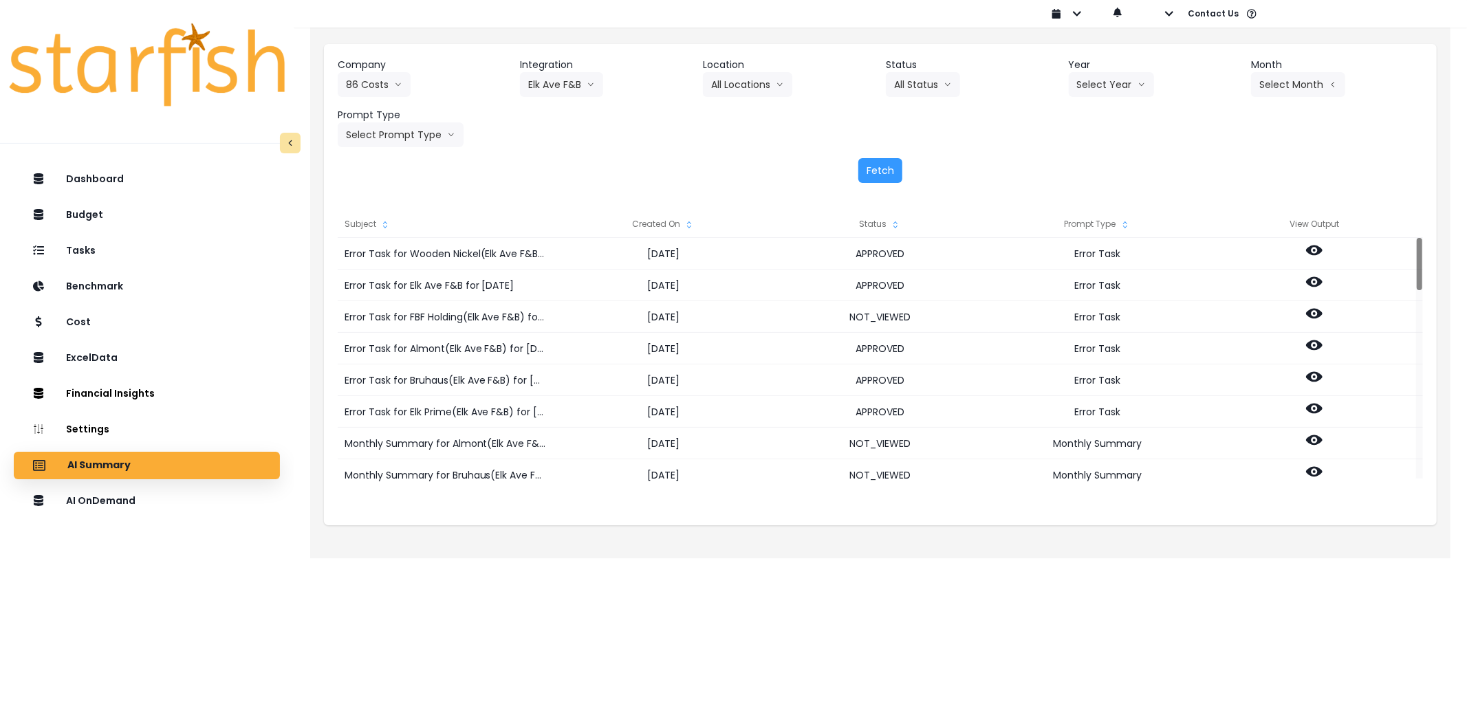
click at [684, 221] on icon "sort" at bounding box center [688, 224] width 11 height 11
click at [1296, 88] on button "Select Month" at bounding box center [1298, 84] width 94 height 25
click at [1216, 260] on span "Aug" at bounding box center [1229, 262] width 27 height 14
click at [394, 132] on button "Select Prompt Type" at bounding box center [401, 134] width 126 height 25
click at [387, 229] on li "Error Task" at bounding box center [385, 238] width 94 height 25
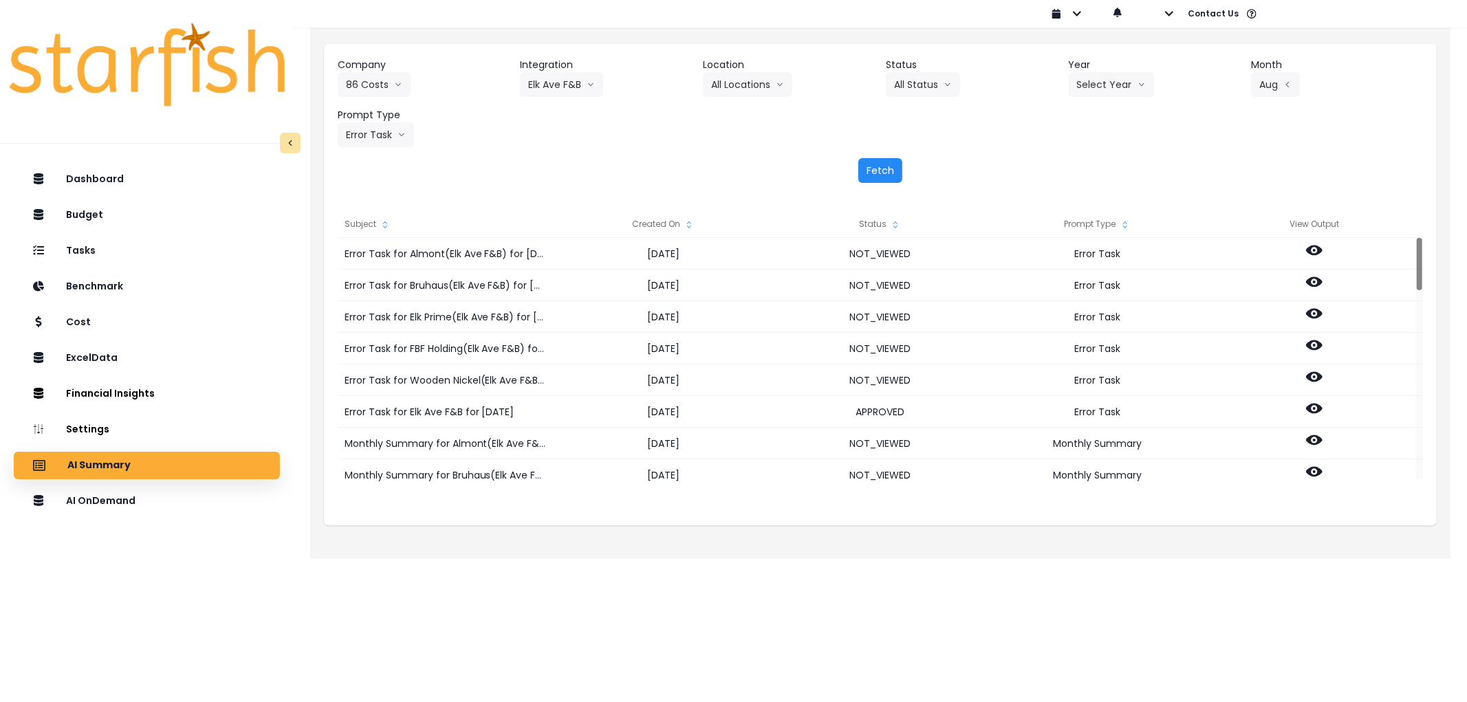
click at [869, 173] on button "Fetch" at bounding box center [880, 170] width 44 height 25
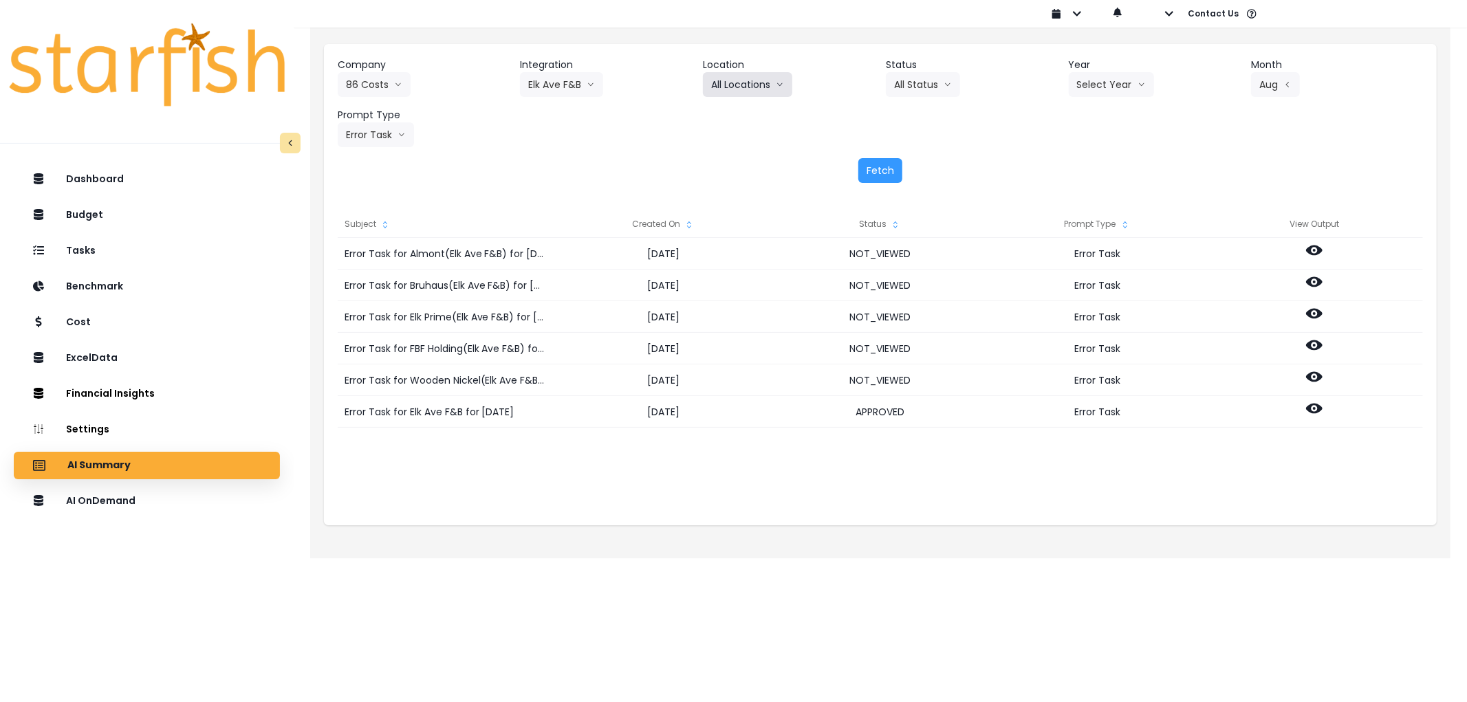
click at [769, 83] on button "All Locations" at bounding box center [747, 84] width 89 height 25
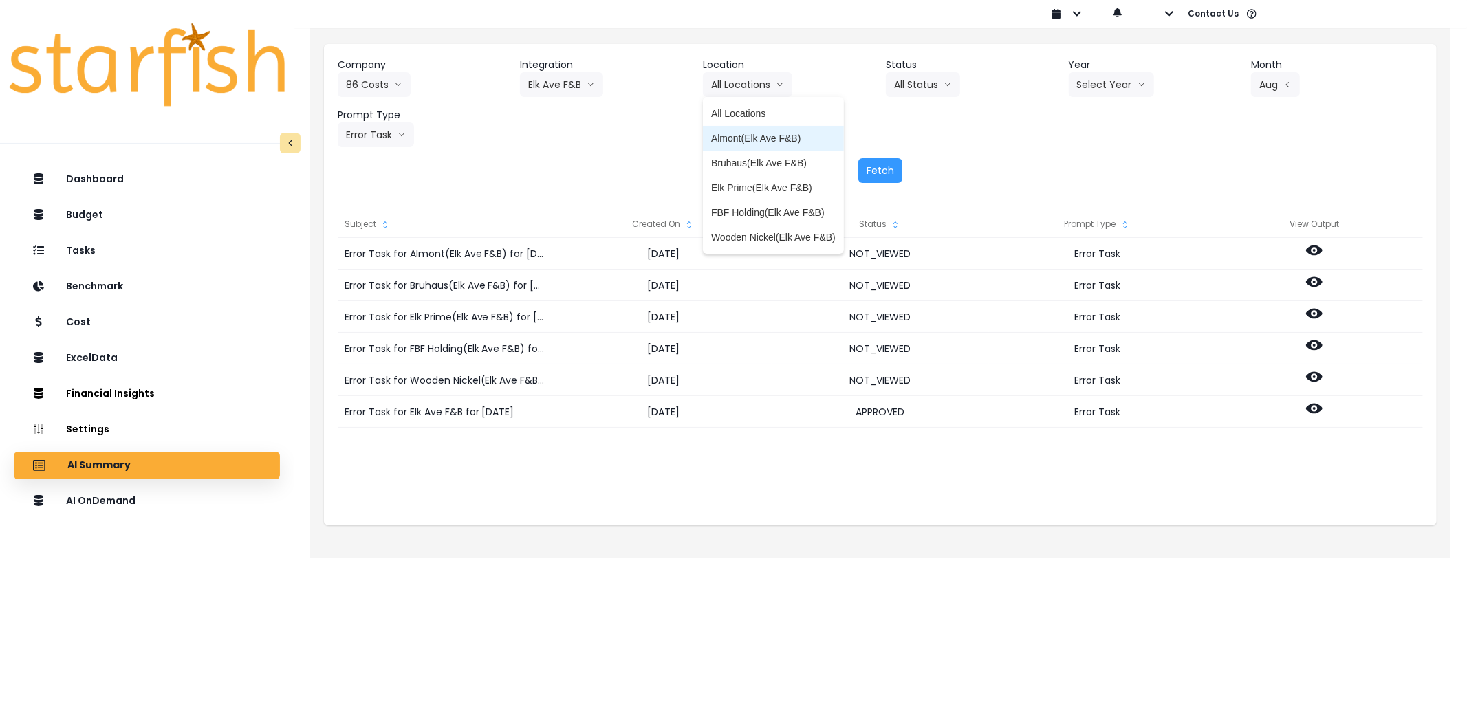
click at [768, 140] on span "Almont(Elk Ave F&B)" at bounding box center [773, 138] width 124 height 14
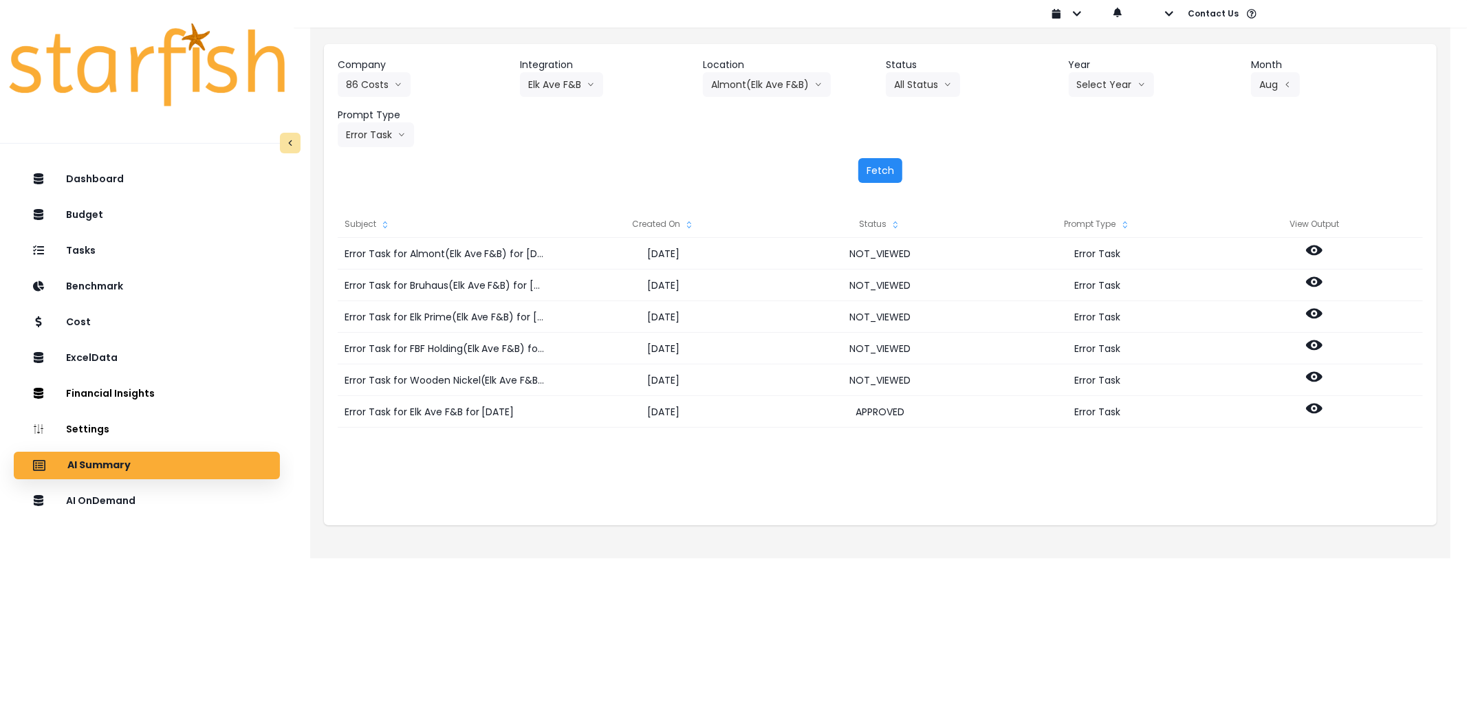
click at [881, 169] on button "Fetch" at bounding box center [880, 170] width 44 height 25
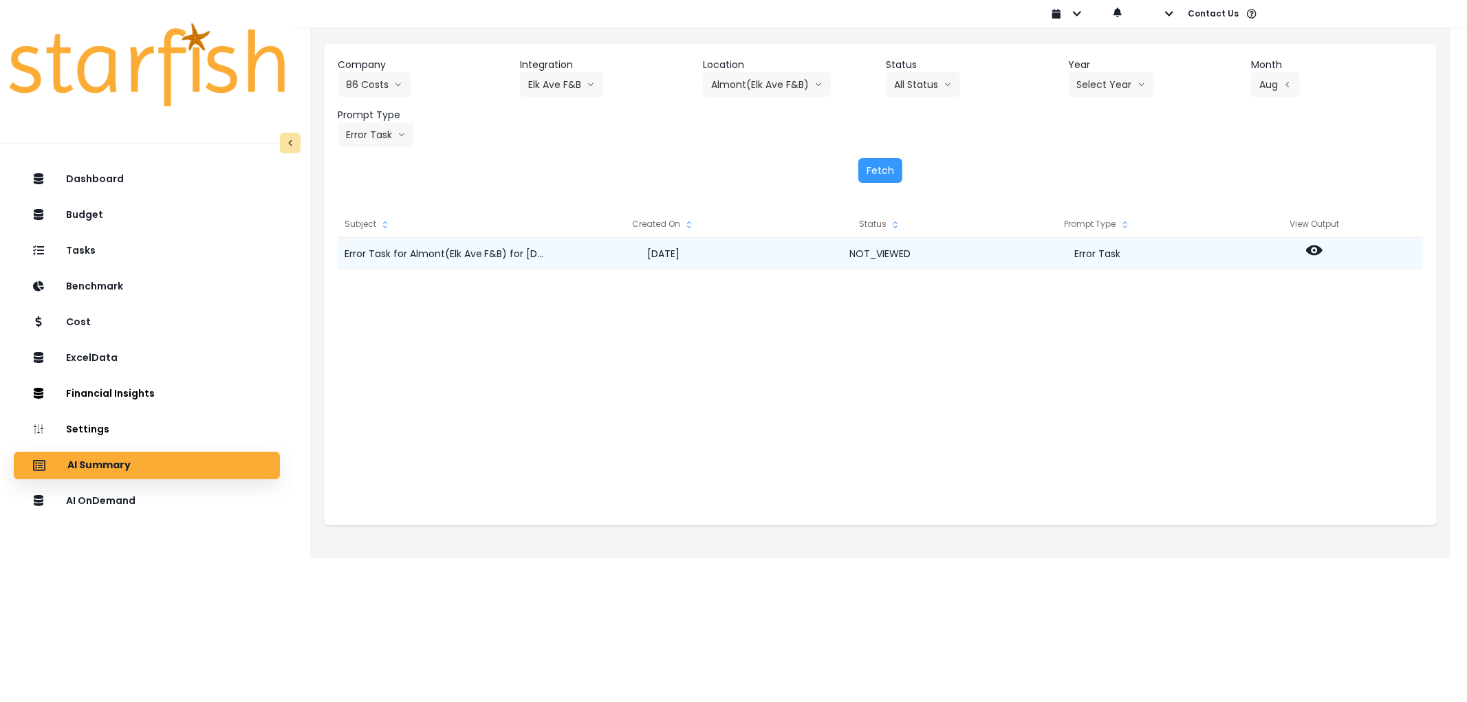
click at [1307, 250] on icon at bounding box center [1314, 250] width 17 height 10
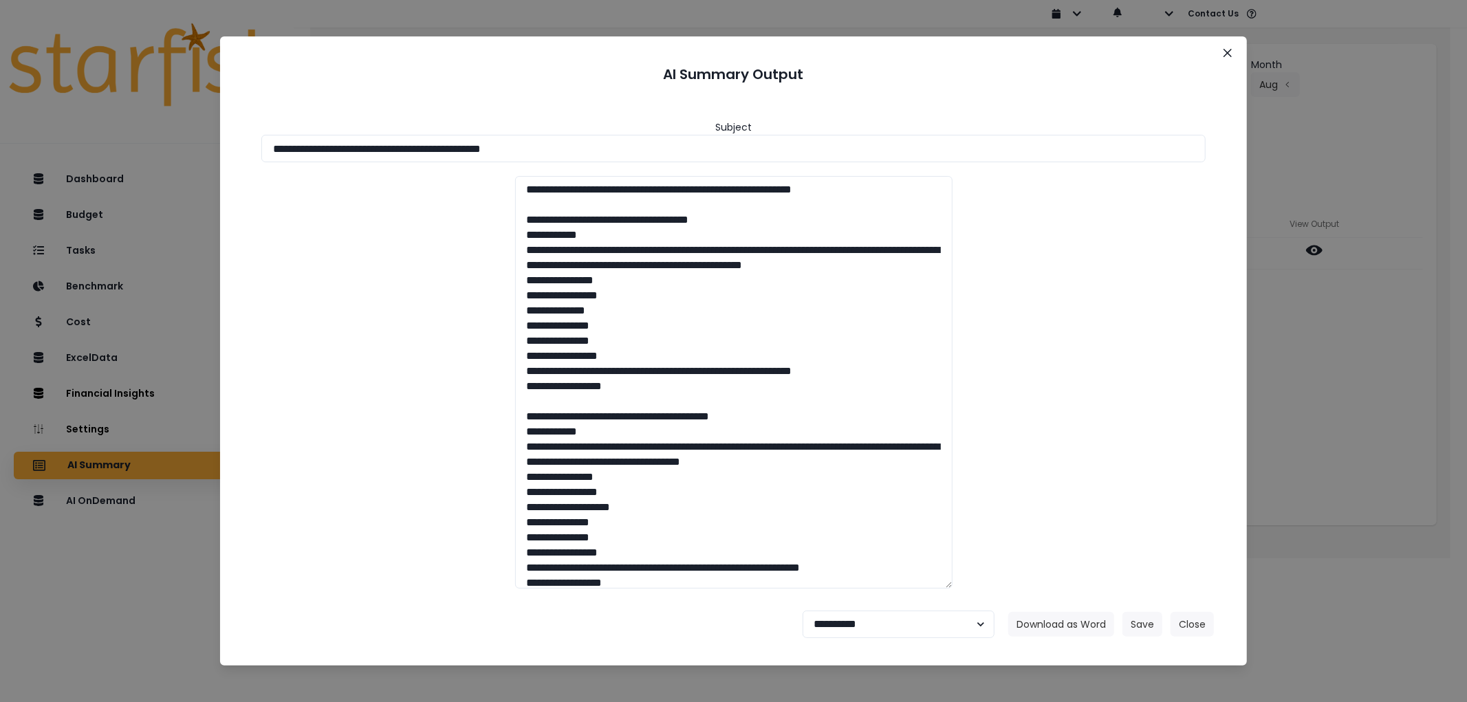
drag, startPoint x: 633, startPoint y: 153, endPoint x: 86, endPoint y: 189, distance: 547.8
click at [86, 189] on div "**********" at bounding box center [733, 351] width 1467 height 702
click at [1063, 622] on button "Download as Word" at bounding box center [1061, 624] width 106 height 25
click at [1205, 622] on button "Close" at bounding box center [1191, 624] width 43 height 25
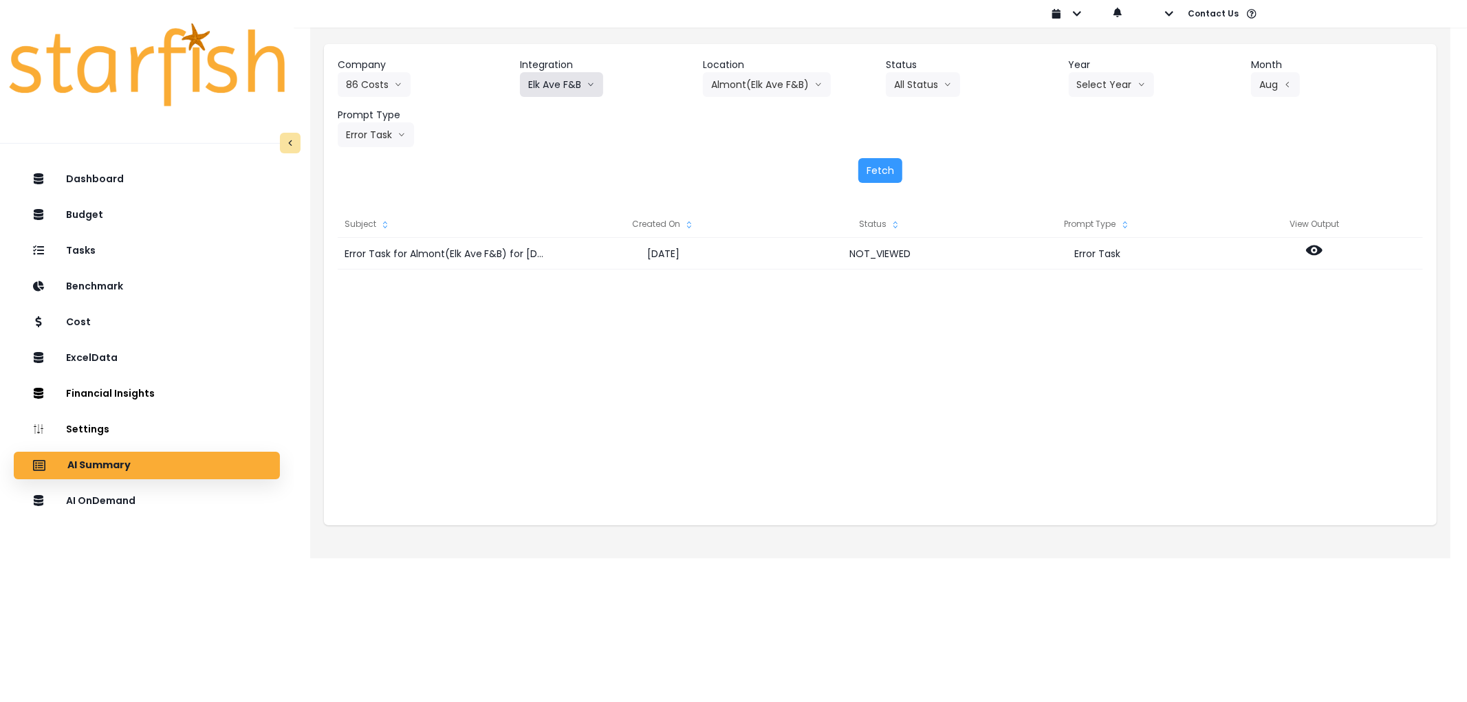
click at [569, 81] on button "Elk Ave F&B" at bounding box center [561, 84] width 83 height 25
click at [753, 125] on div "Company 86 Costs 86 Costs Asti Bagel Cafe Balance Grille Bald Ginger Bar Busine…" at bounding box center [880, 102] width 1085 height 89
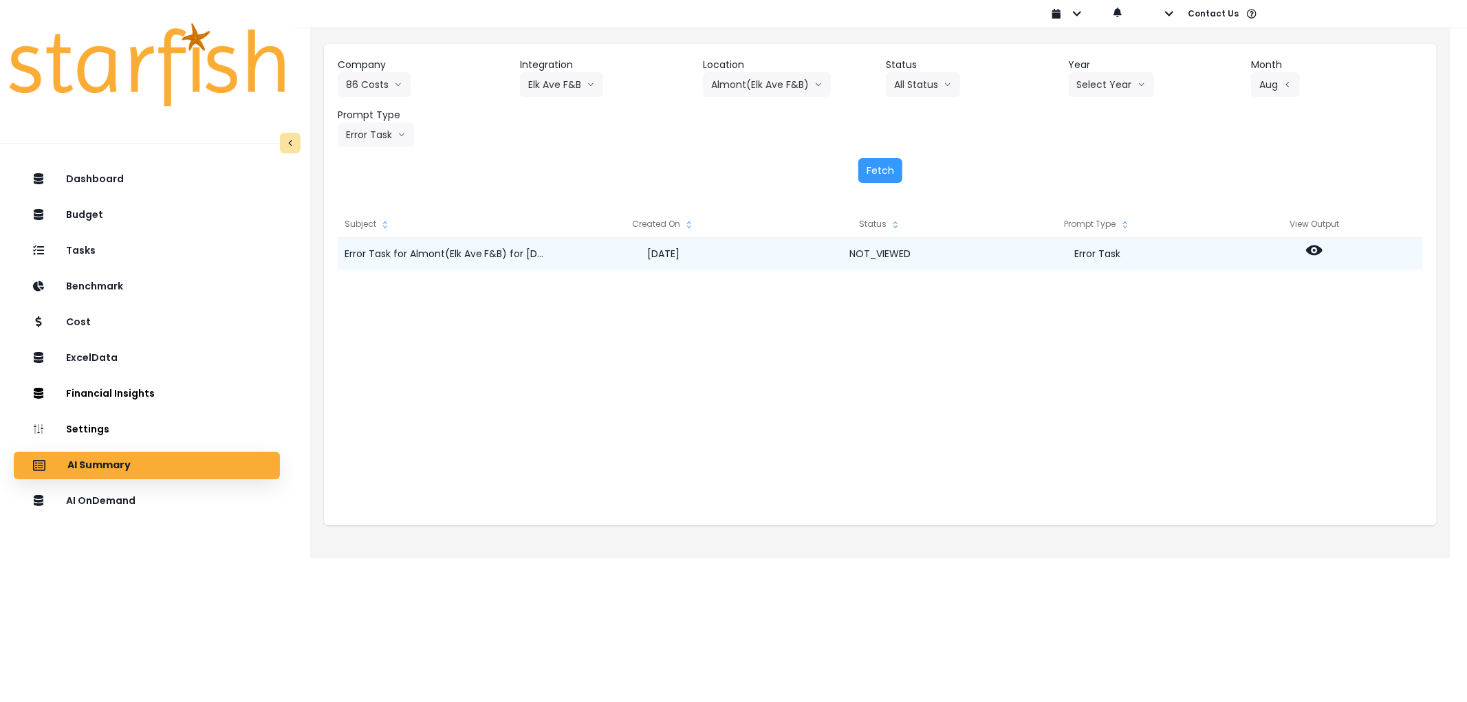
click at [1315, 256] on icon at bounding box center [1314, 250] width 17 height 17
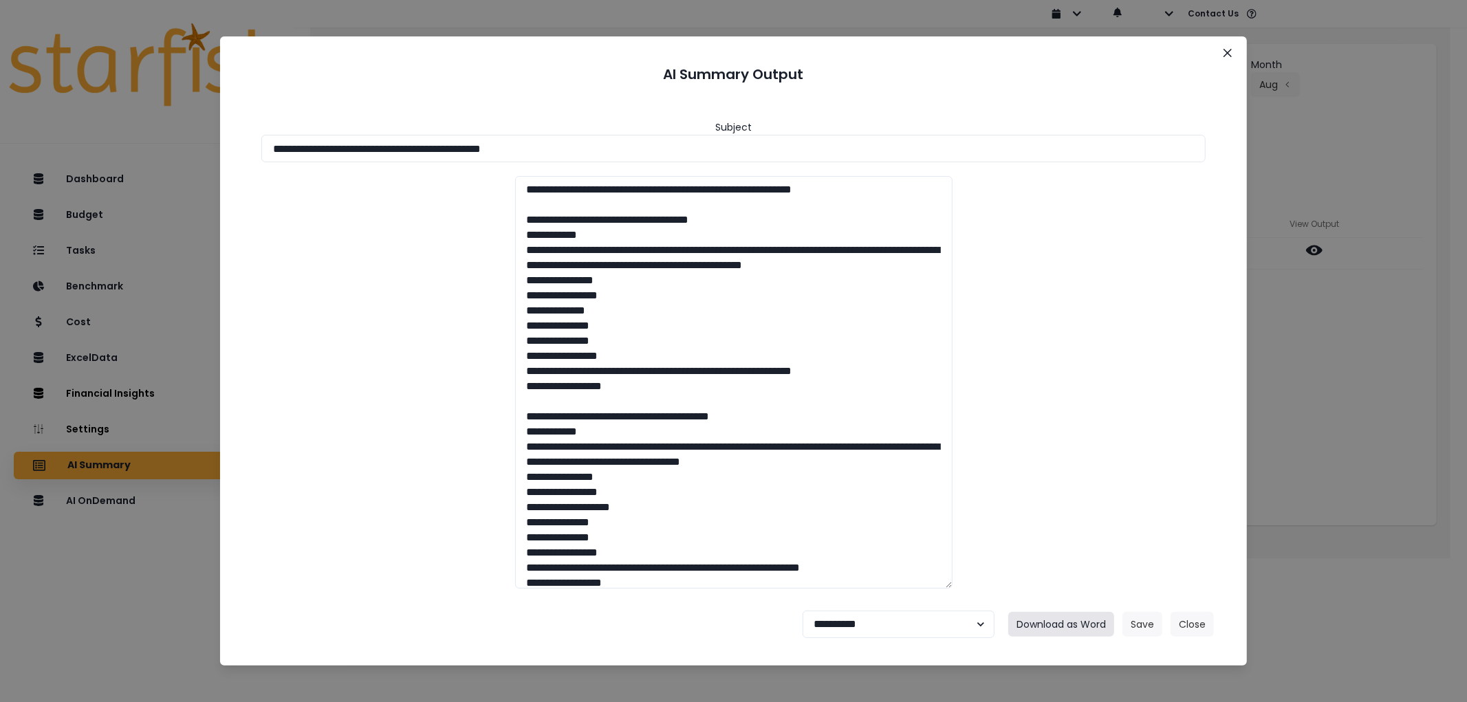
click at [1062, 620] on button "Download as Word" at bounding box center [1061, 624] width 106 height 25
click at [911, 617] on select "**********" at bounding box center [898, 625] width 192 height 28
select select "********"
click at [802, 611] on select "**********" at bounding box center [898, 625] width 192 height 28
click at [1138, 624] on button "Save" at bounding box center [1142, 624] width 40 height 25
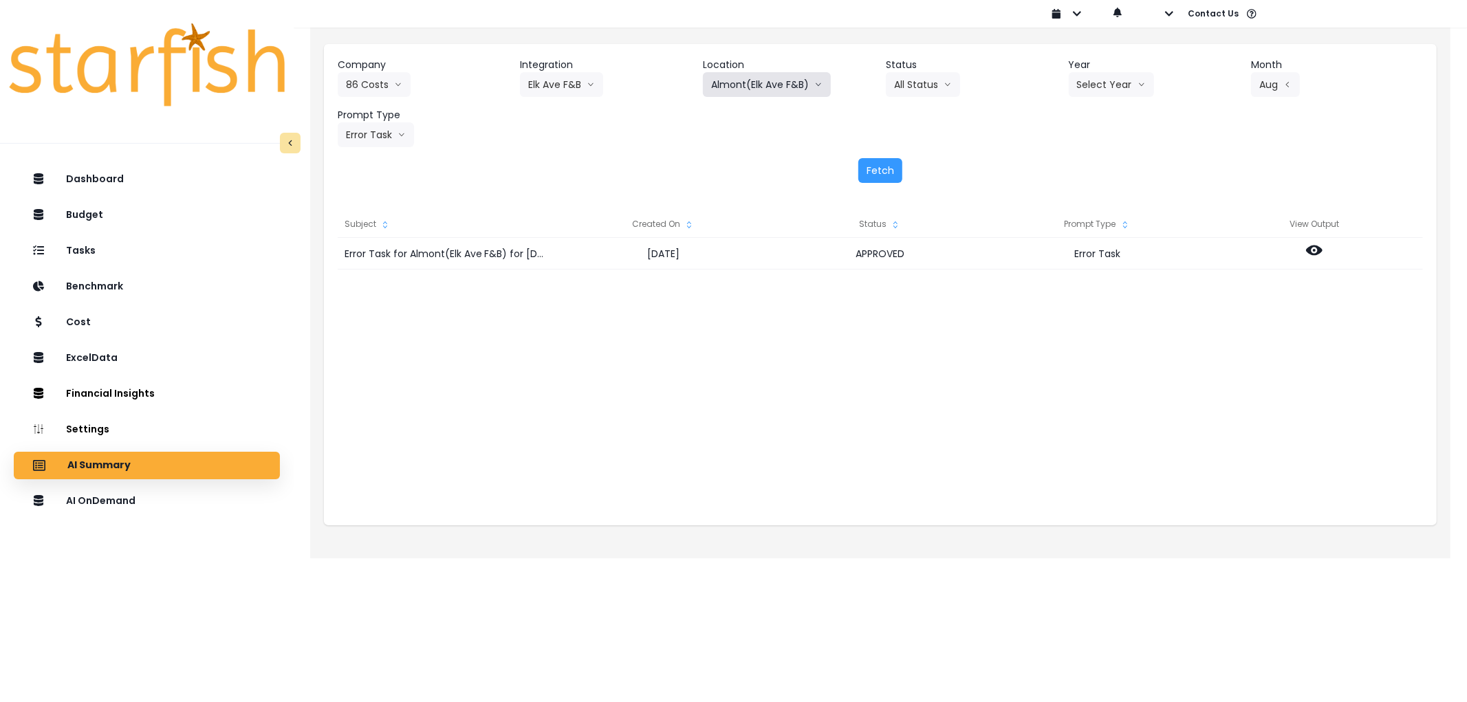
click at [739, 83] on button "Almont(Elk Ave F&B)" at bounding box center [767, 84] width 128 height 25
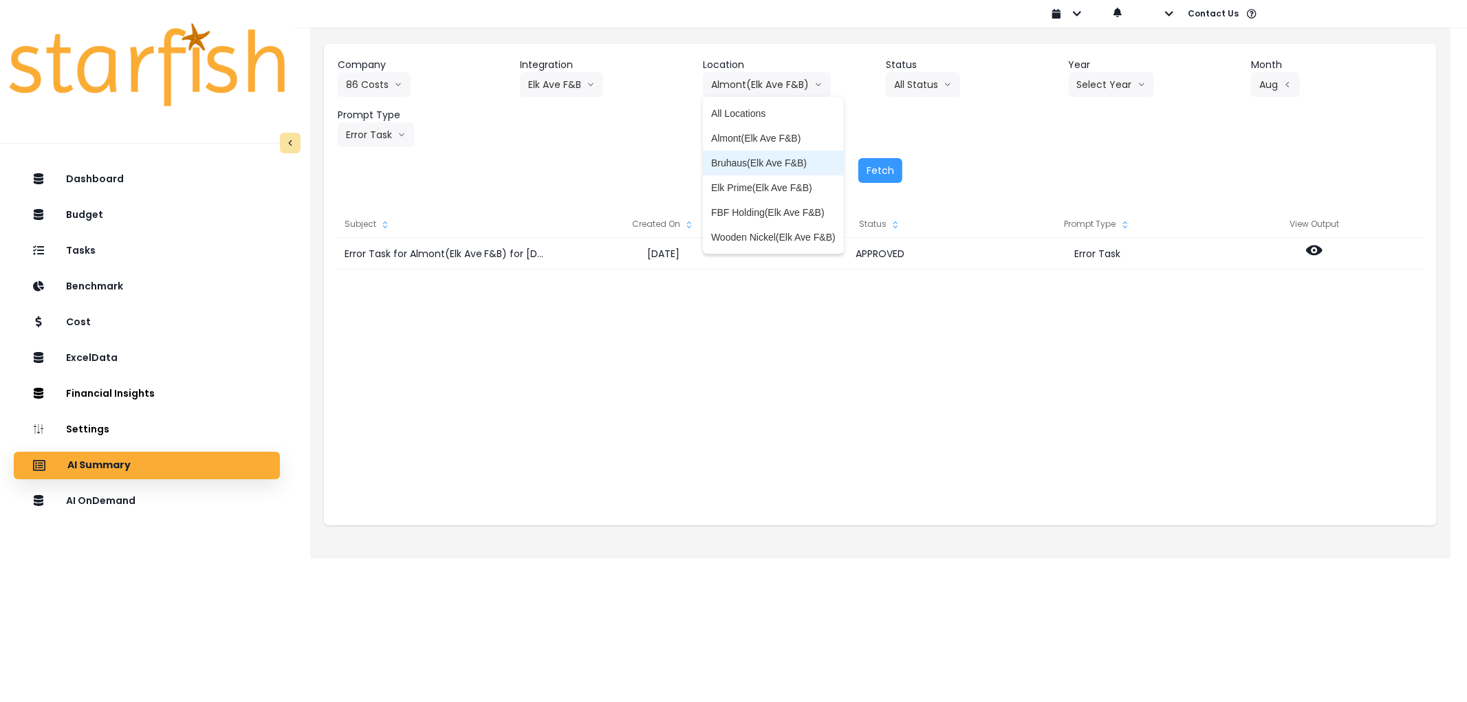
click at [782, 163] on span "Bruhaus(Elk Ave F&B)" at bounding box center [773, 163] width 124 height 14
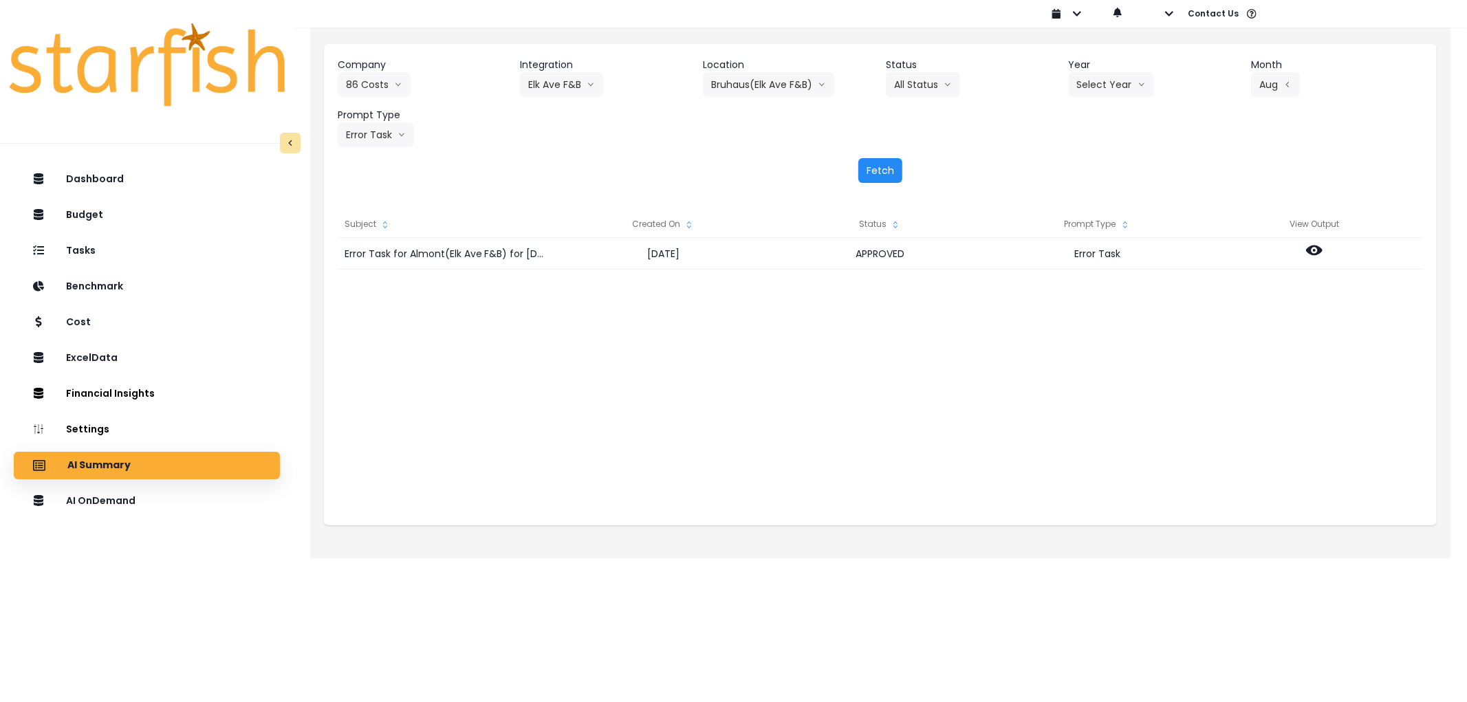
click at [886, 177] on button "Fetch" at bounding box center [880, 170] width 44 height 25
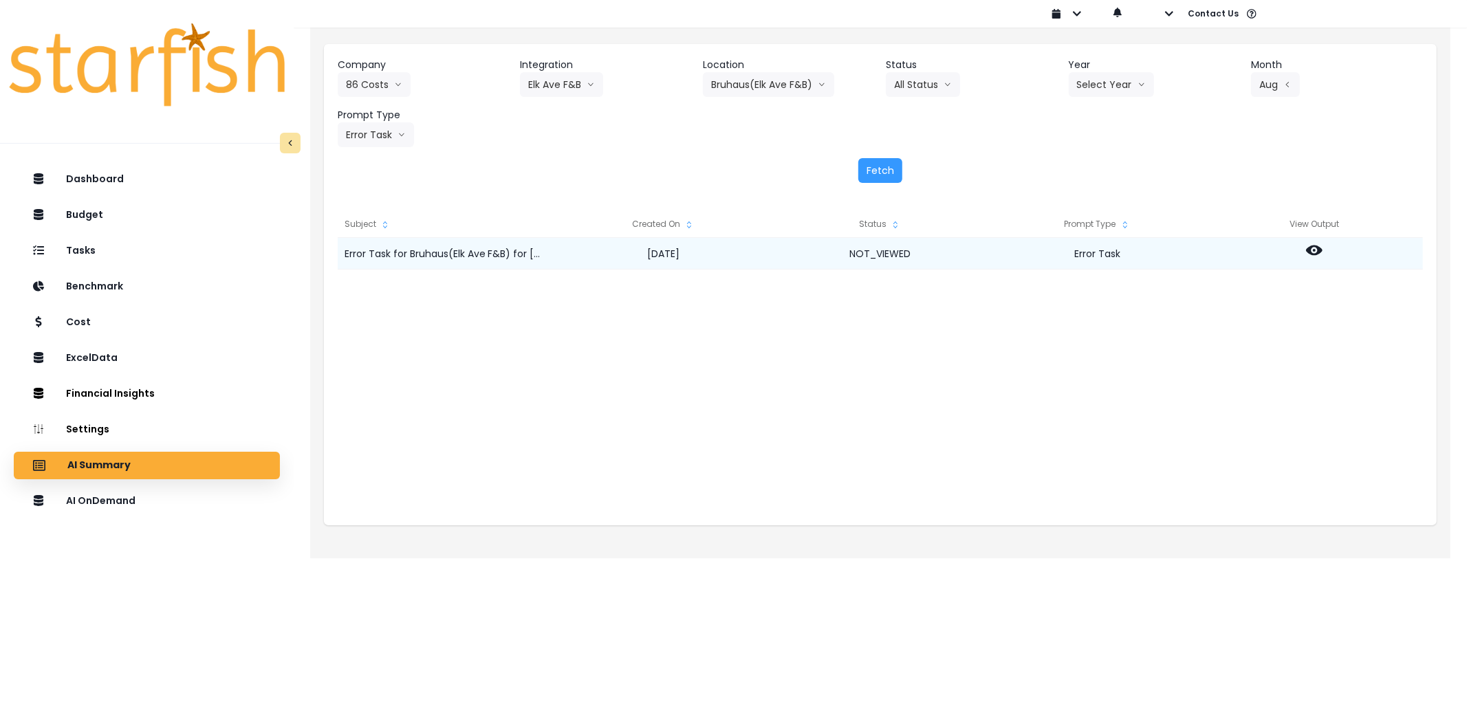
click at [1313, 252] on icon at bounding box center [1314, 250] width 17 height 17
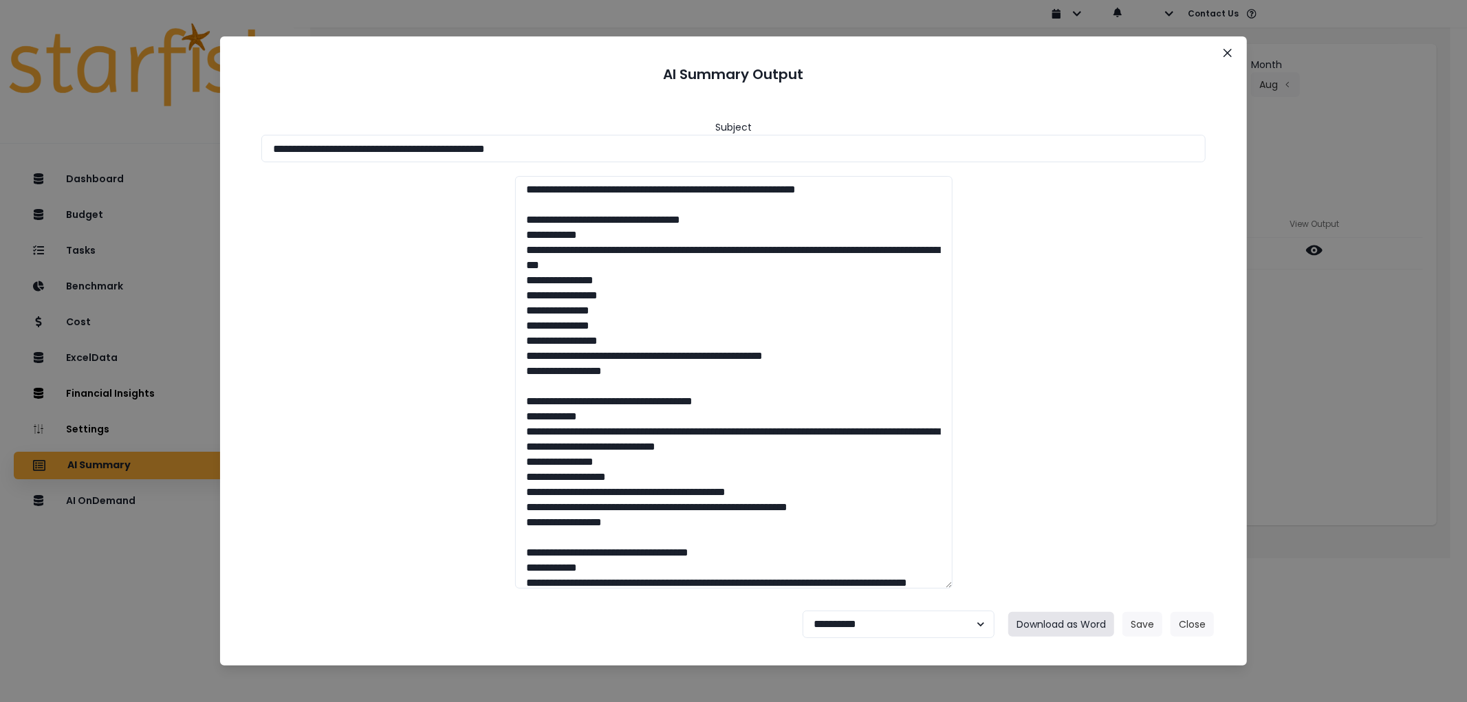
click at [1060, 624] on button "Download as Word" at bounding box center [1061, 624] width 106 height 25
drag, startPoint x: 583, startPoint y: 165, endPoint x: 571, endPoint y: 146, distance: 22.9
click at [479, 149] on div "**********" at bounding box center [734, 348] width 994 height 504
drag, startPoint x: 578, startPoint y: 146, endPoint x: 39, endPoint y: 142, distance: 539.8
click at [39, 142] on div "**********" at bounding box center [733, 351] width 1467 height 702
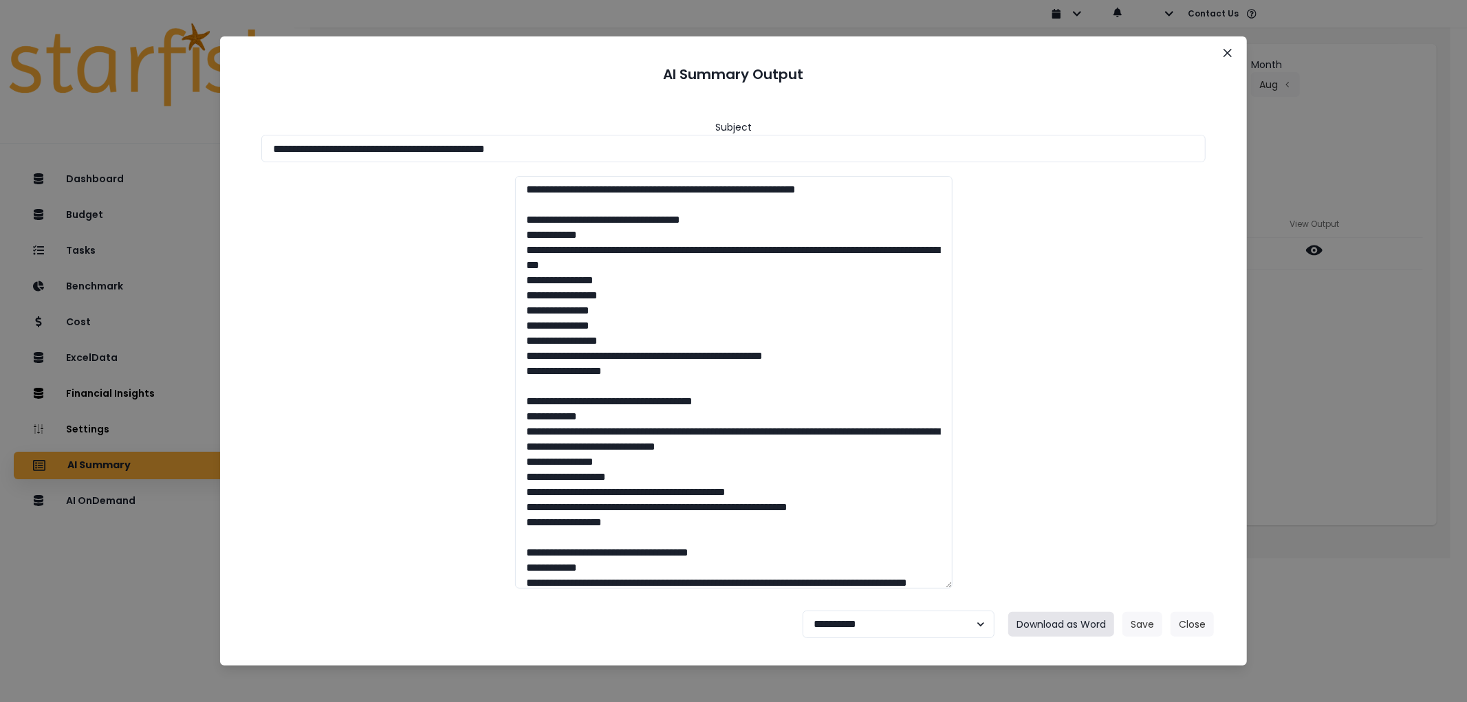
click at [1063, 620] on button "Download as Word" at bounding box center [1061, 624] width 106 height 25
click at [947, 617] on select "**********" at bounding box center [898, 625] width 192 height 28
select select "********"
click at [802, 611] on select "**********" at bounding box center [898, 625] width 192 height 28
click at [1129, 624] on button "Save" at bounding box center [1142, 624] width 40 height 25
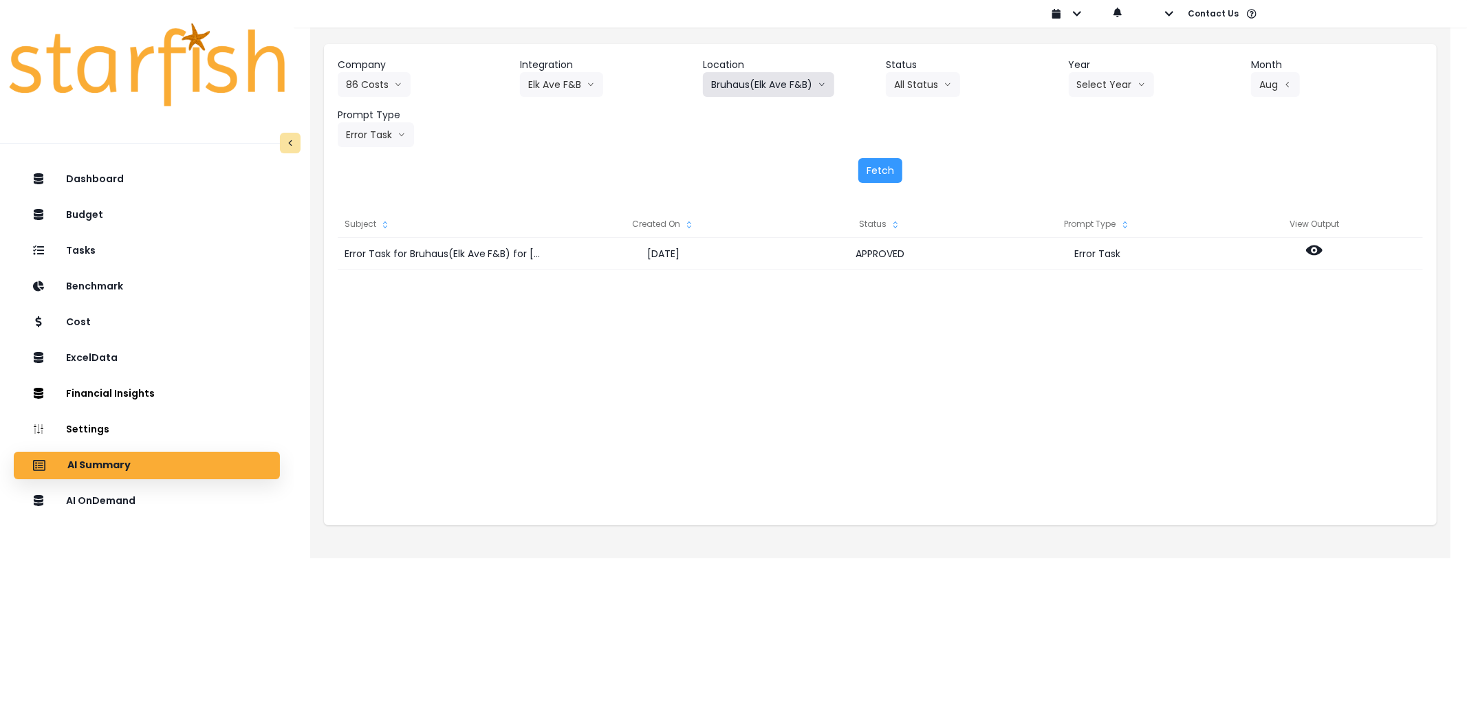
click at [764, 93] on button "Bruhaus(Elk Ave F&B)" at bounding box center [768, 84] width 131 height 25
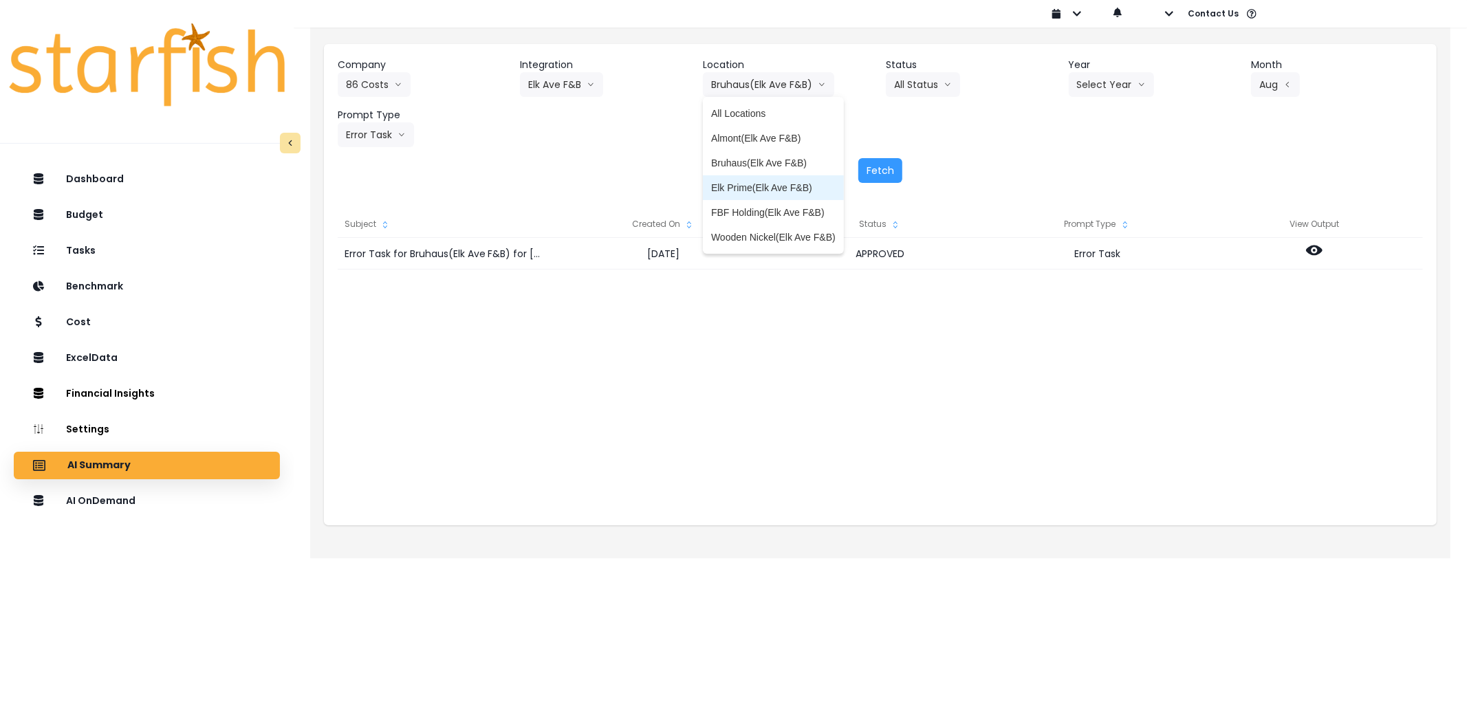
click at [770, 179] on li "Elk Prime(Elk Ave F&B)" at bounding box center [773, 187] width 141 height 25
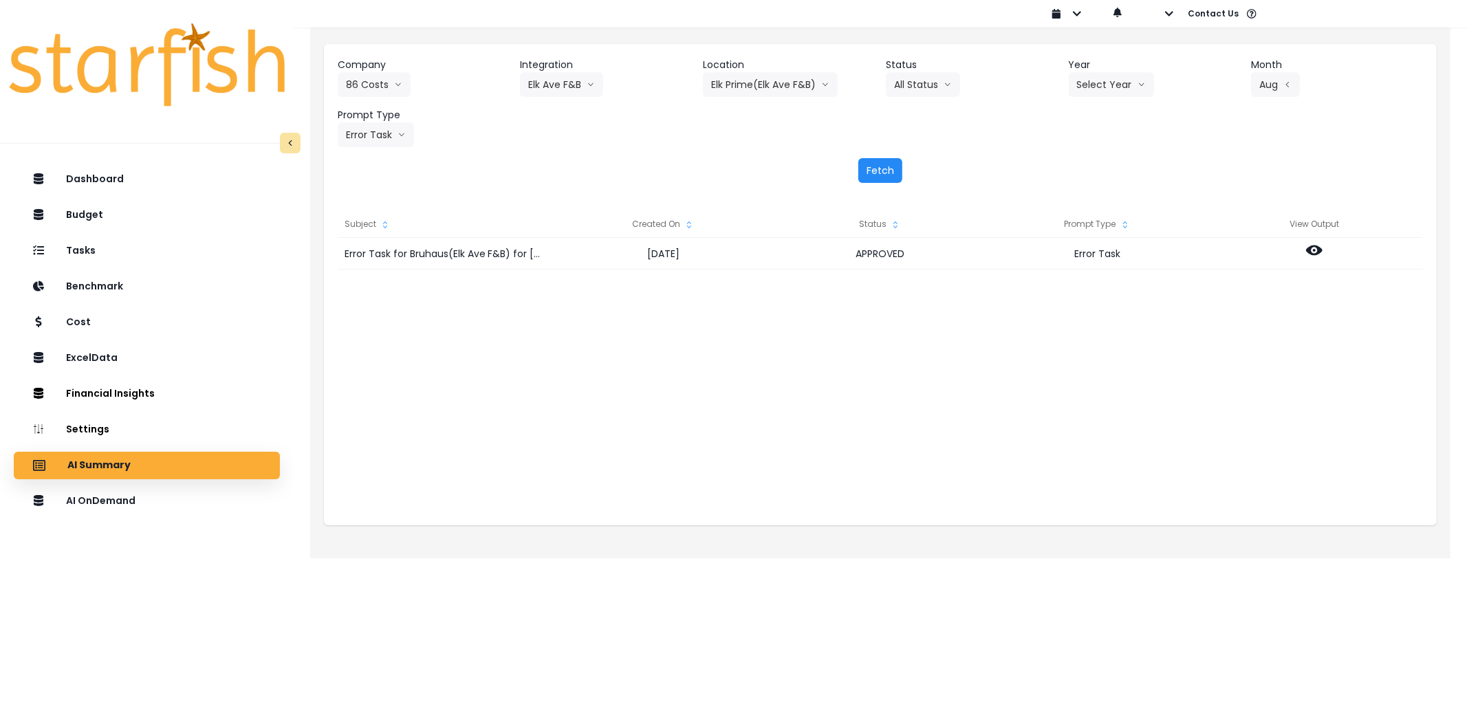
click at [867, 173] on button "Fetch" at bounding box center [880, 170] width 44 height 25
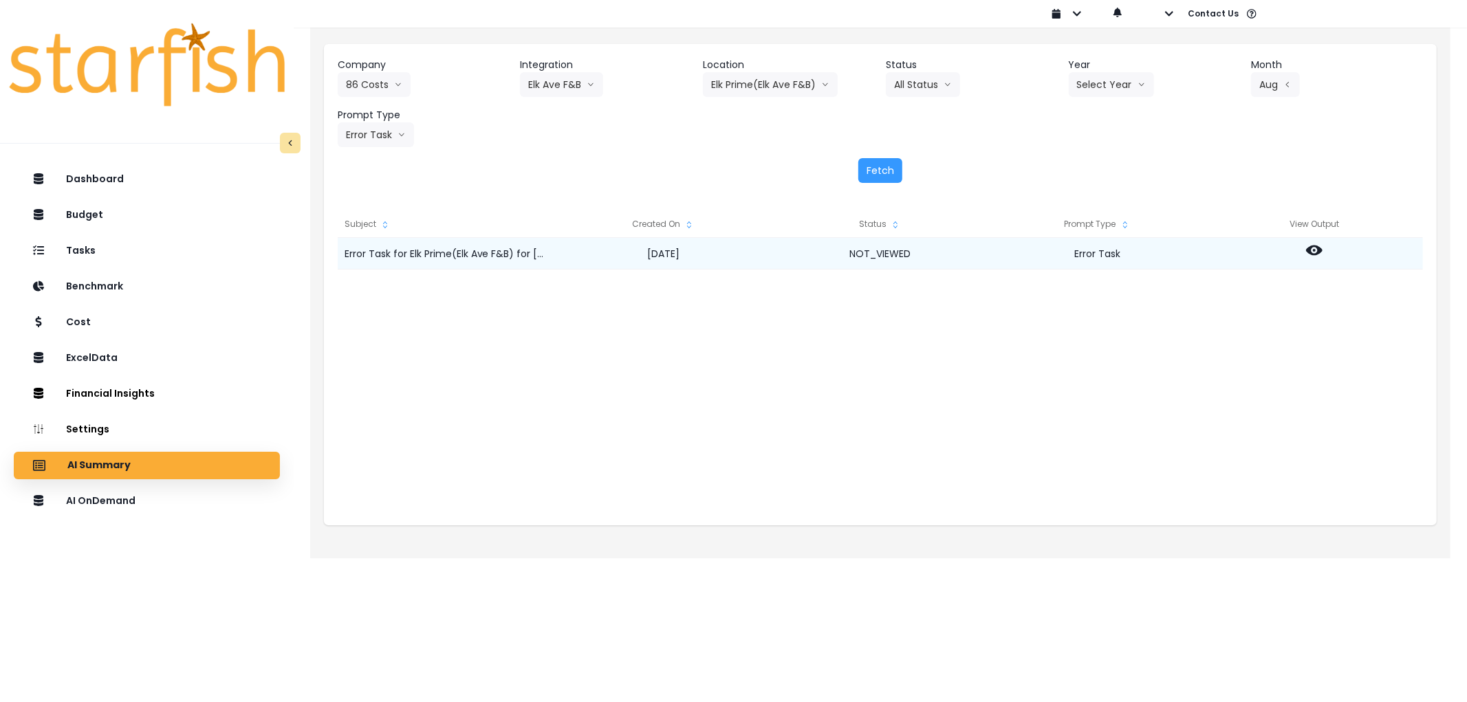
click at [1304, 250] on div at bounding box center [1314, 254] width 217 height 32
click at [1314, 254] on icon at bounding box center [1314, 250] width 17 height 10
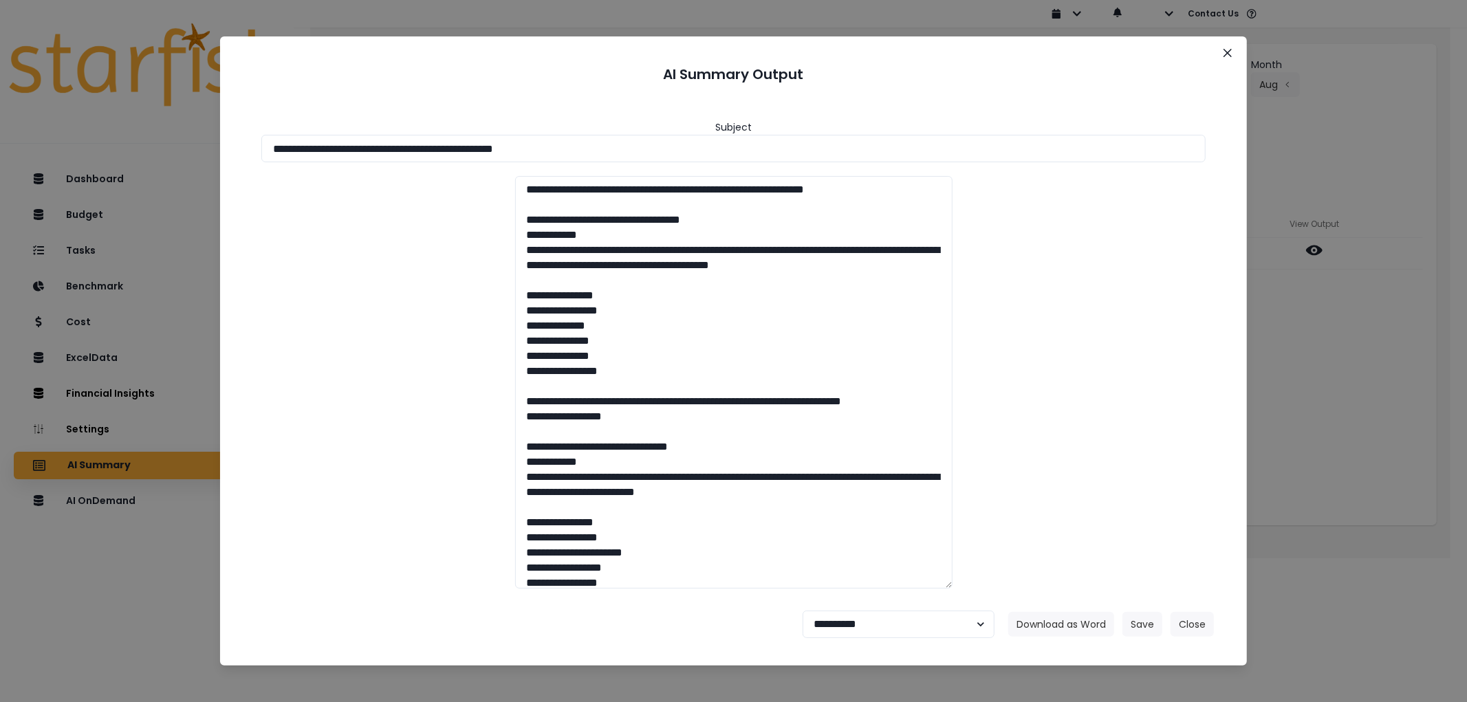
drag, startPoint x: 538, startPoint y: 148, endPoint x: 25, endPoint y: 149, distance: 513.6
click at [25, 149] on div "**********" at bounding box center [733, 351] width 1467 height 702
click at [1061, 628] on button "Download as Word" at bounding box center [1061, 624] width 106 height 25
click at [855, 630] on select "**********" at bounding box center [898, 625] width 192 height 28
select select "********"
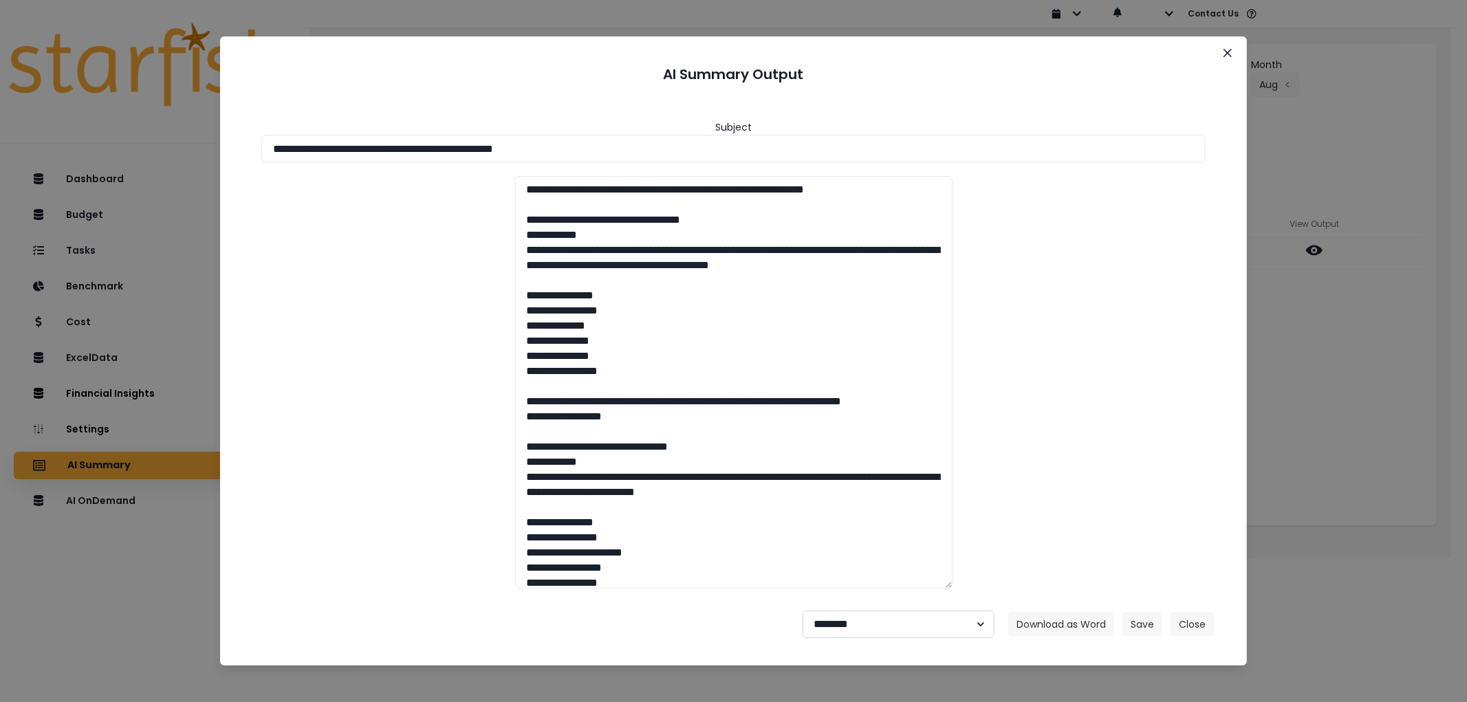
click at [802, 611] on select "**********" at bounding box center [898, 625] width 192 height 28
click at [1134, 626] on button "Save" at bounding box center [1142, 624] width 40 height 25
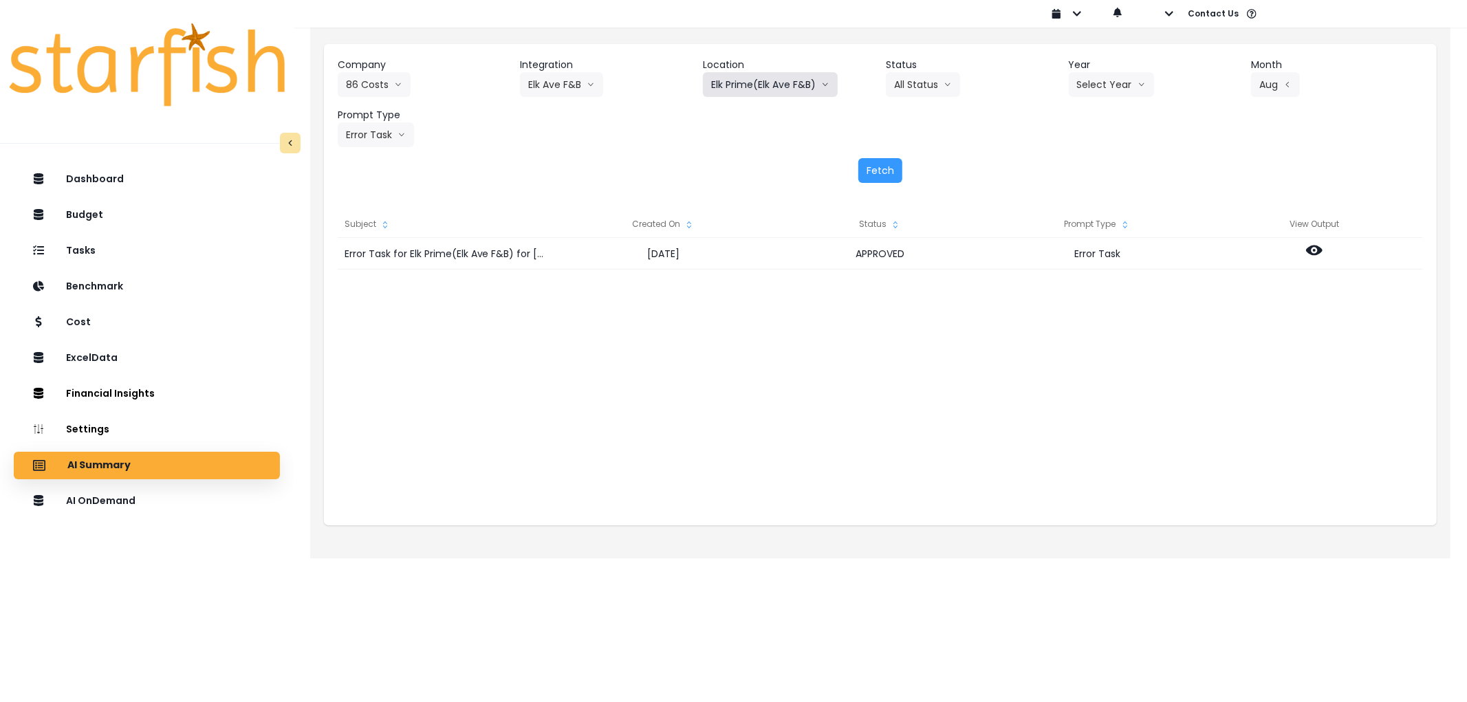
click at [755, 83] on button "Elk Prime(Elk Ave F&B)" at bounding box center [770, 84] width 135 height 25
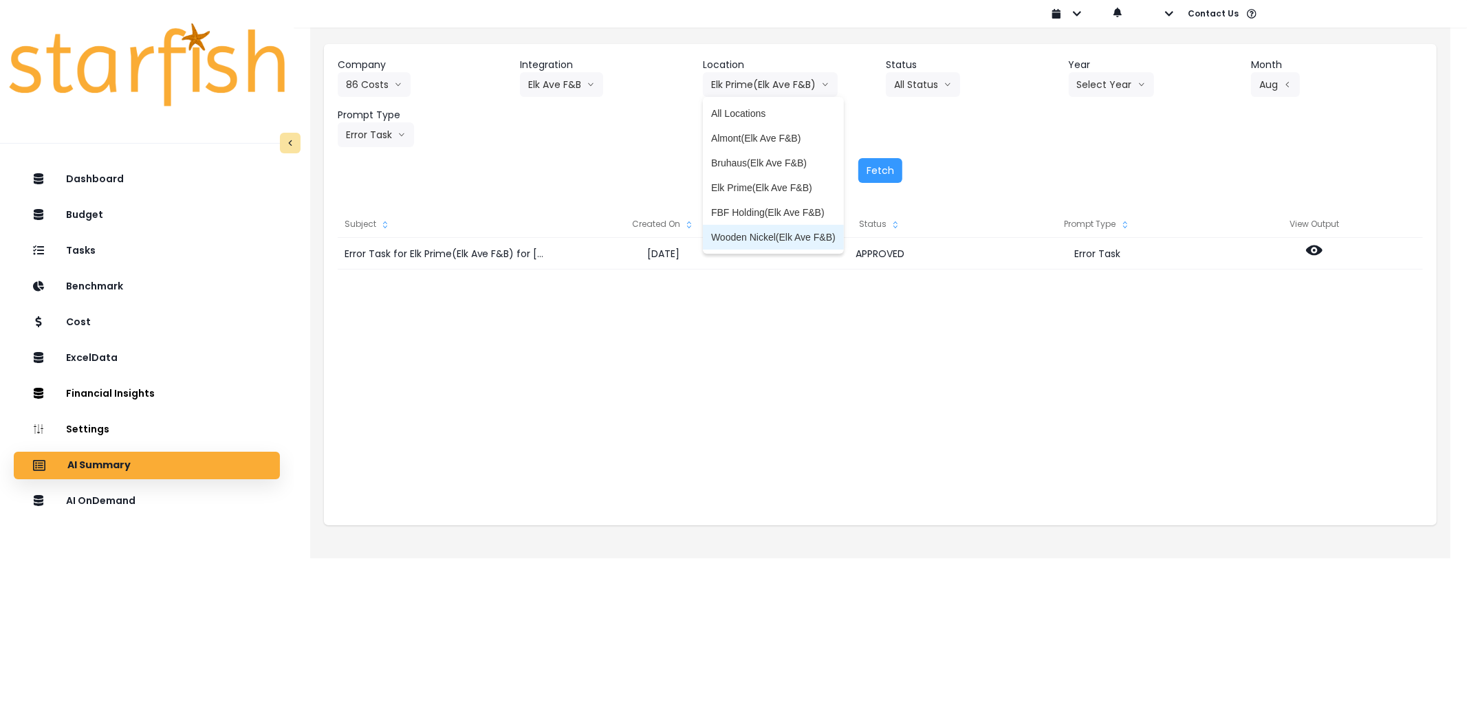
click at [760, 232] on span "Wooden Nickel(Elk Ave F&B)" at bounding box center [773, 237] width 124 height 14
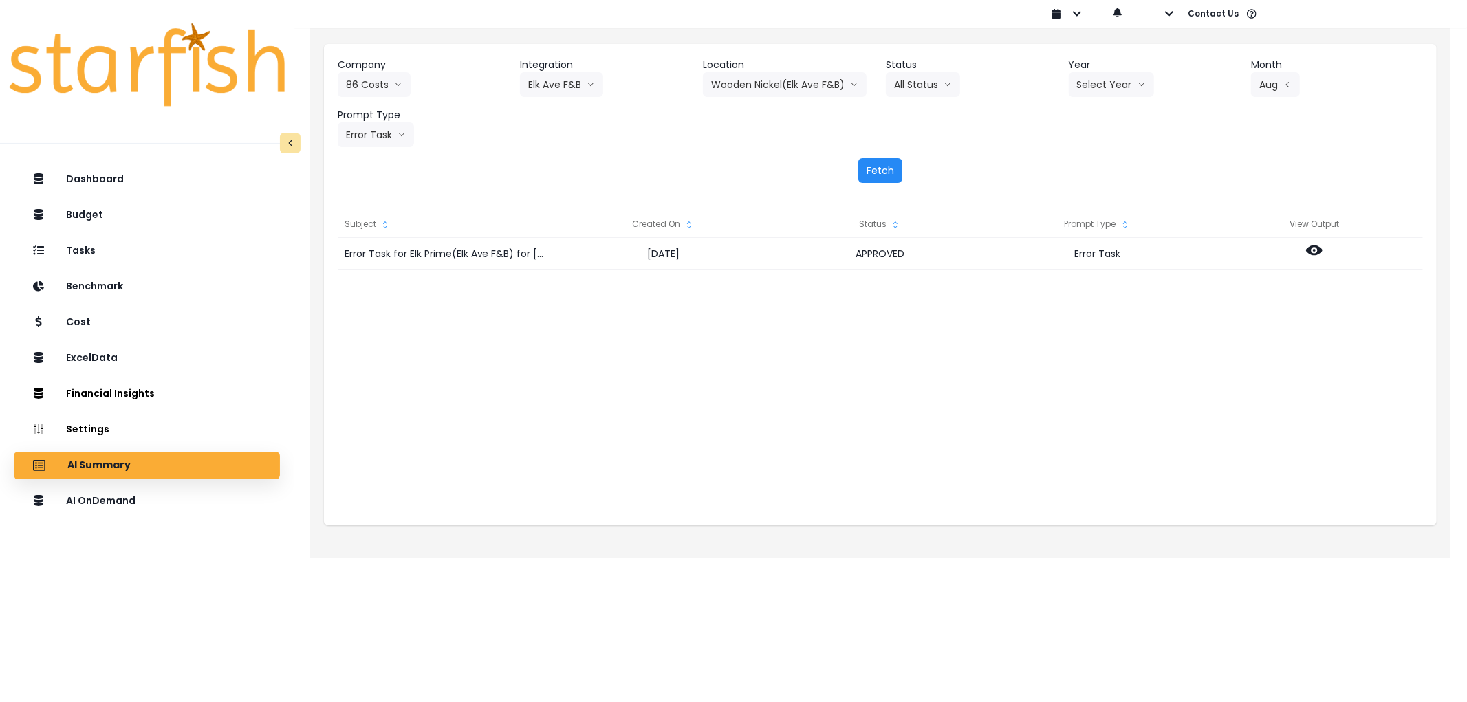
click at [869, 174] on button "Fetch" at bounding box center [880, 170] width 44 height 25
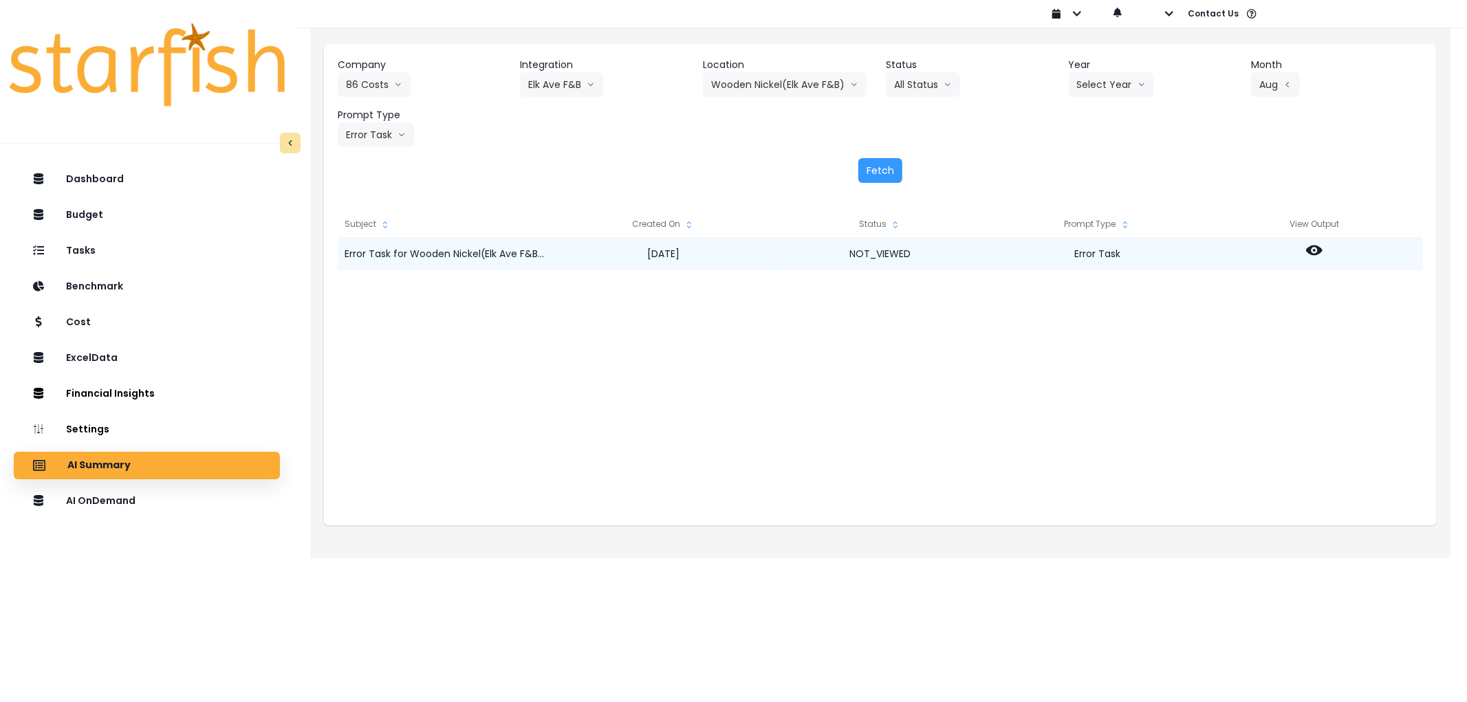
click at [1316, 252] on icon at bounding box center [1314, 250] width 17 height 17
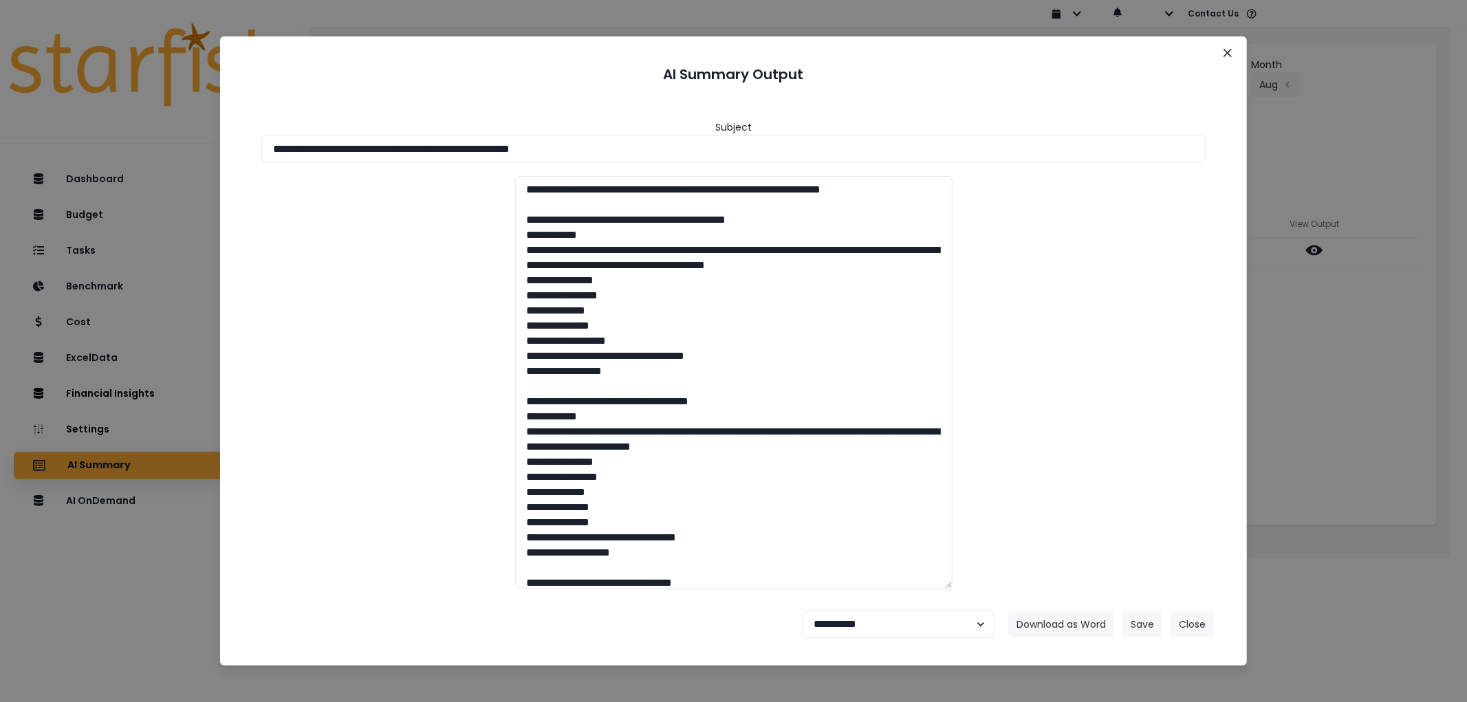
drag, startPoint x: 645, startPoint y: 154, endPoint x: 197, endPoint y: 158, distance: 447.6
click at [187, 152] on div "**********" at bounding box center [733, 351] width 1467 height 702
click at [1053, 623] on button "Download as Word" at bounding box center [1061, 624] width 106 height 25
click at [895, 629] on select "**********" at bounding box center [898, 625] width 192 height 28
select select "********"
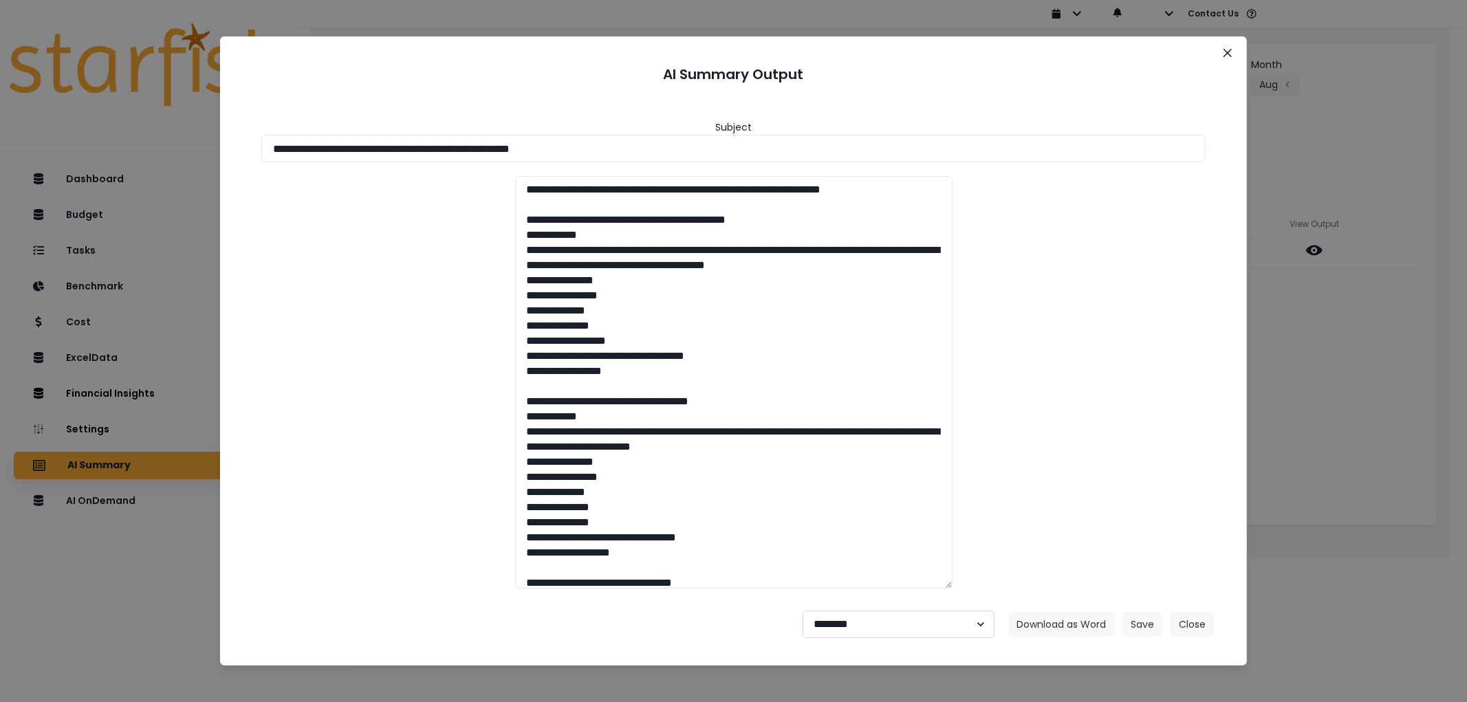
click at [802, 611] on select "**********" at bounding box center [898, 625] width 192 height 28
click at [1149, 619] on button "Save" at bounding box center [1142, 624] width 40 height 25
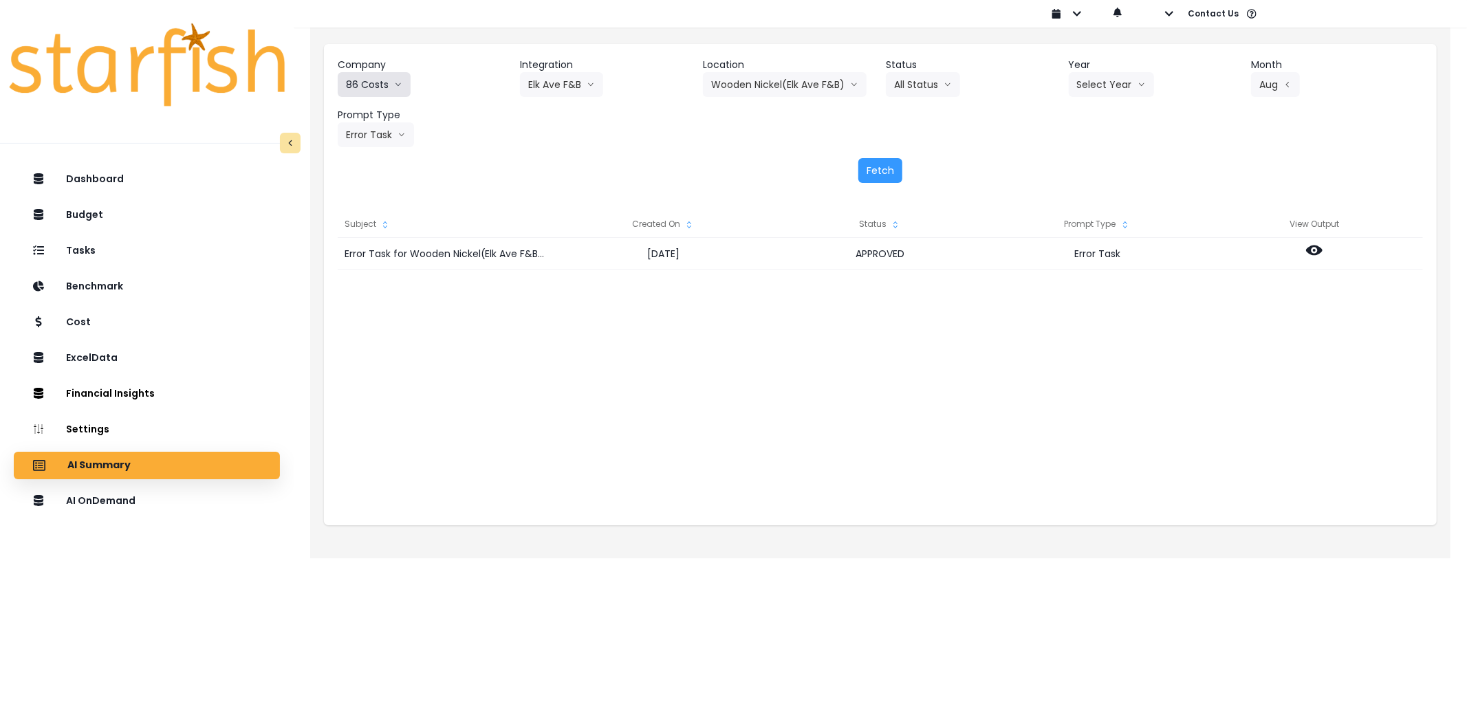
click at [380, 79] on button "86 Costs" at bounding box center [374, 84] width 73 height 25
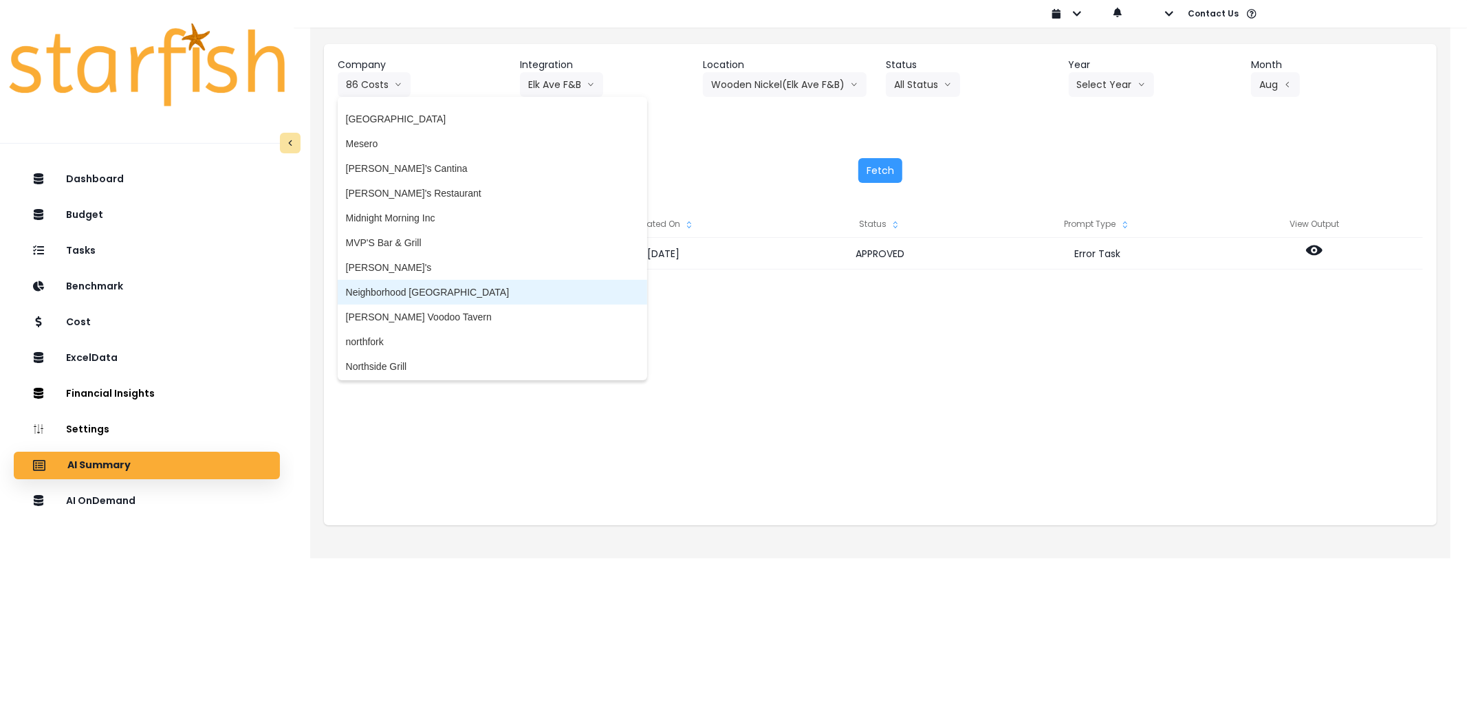
scroll to position [1892, 0]
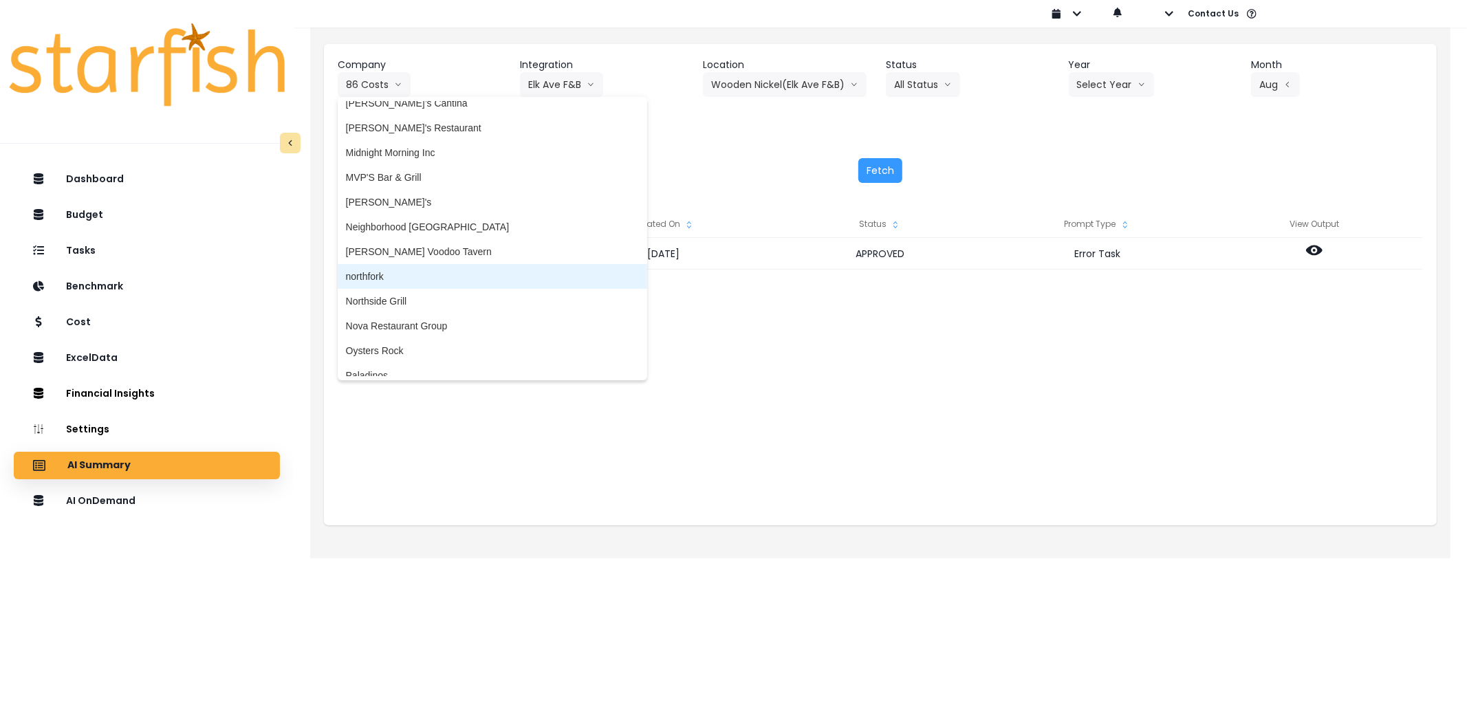
click at [430, 270] on span "northfork" at bounding box center [492, 277] width 293 height 14
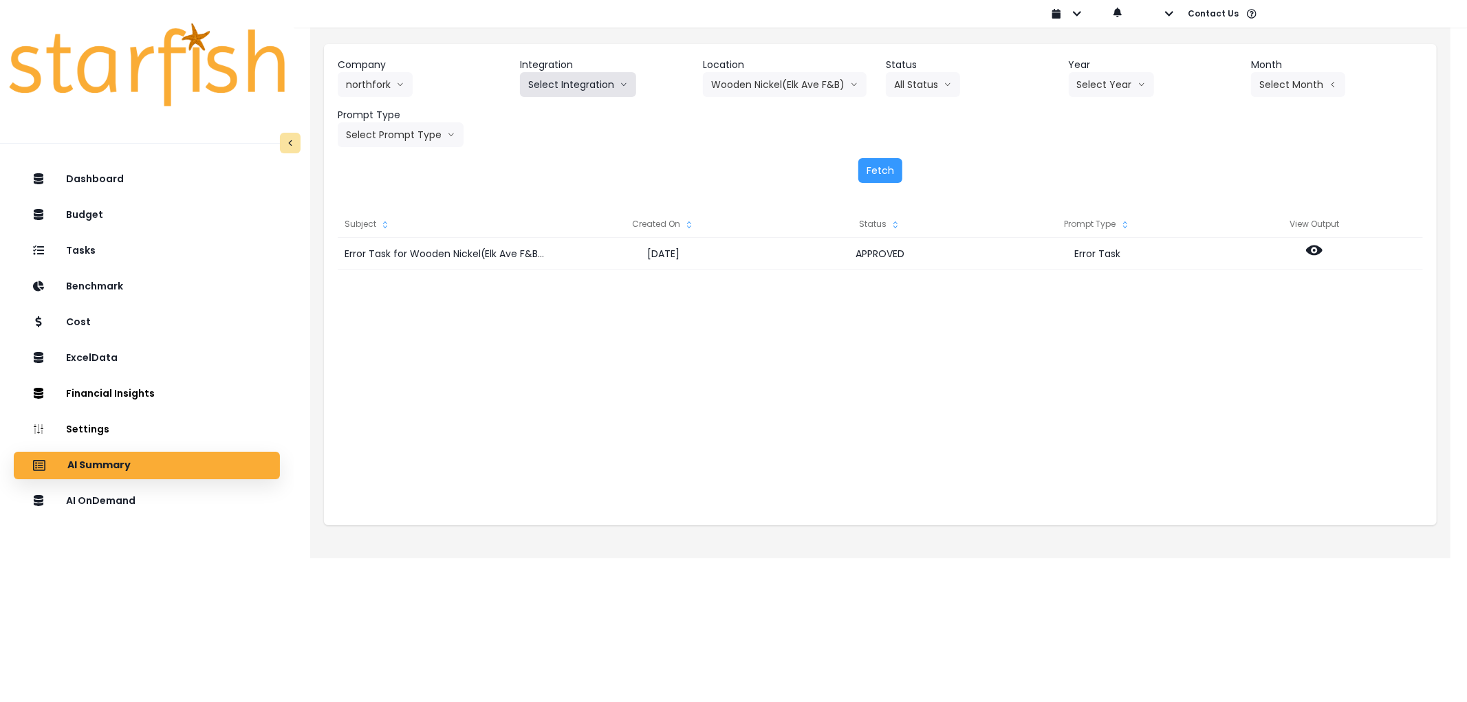
click at [557, 85] on button "Select Integration" at bounding box center [578, 84] width 116 height 25
click at [550, 107] on span "Quickbooks Online" at bounding box center [568, 114] width 81 height 14
click at [1095, 83] on button "Select Year" at bounding box center [1110, 84] width 85 height 25
click at [1082, 153] on li "2025" at bounding box center [1087, 163] width 38 height 25
click at [1277, 80] on button "Select Month" at bounding box center [1298, 84] width 94 height 25
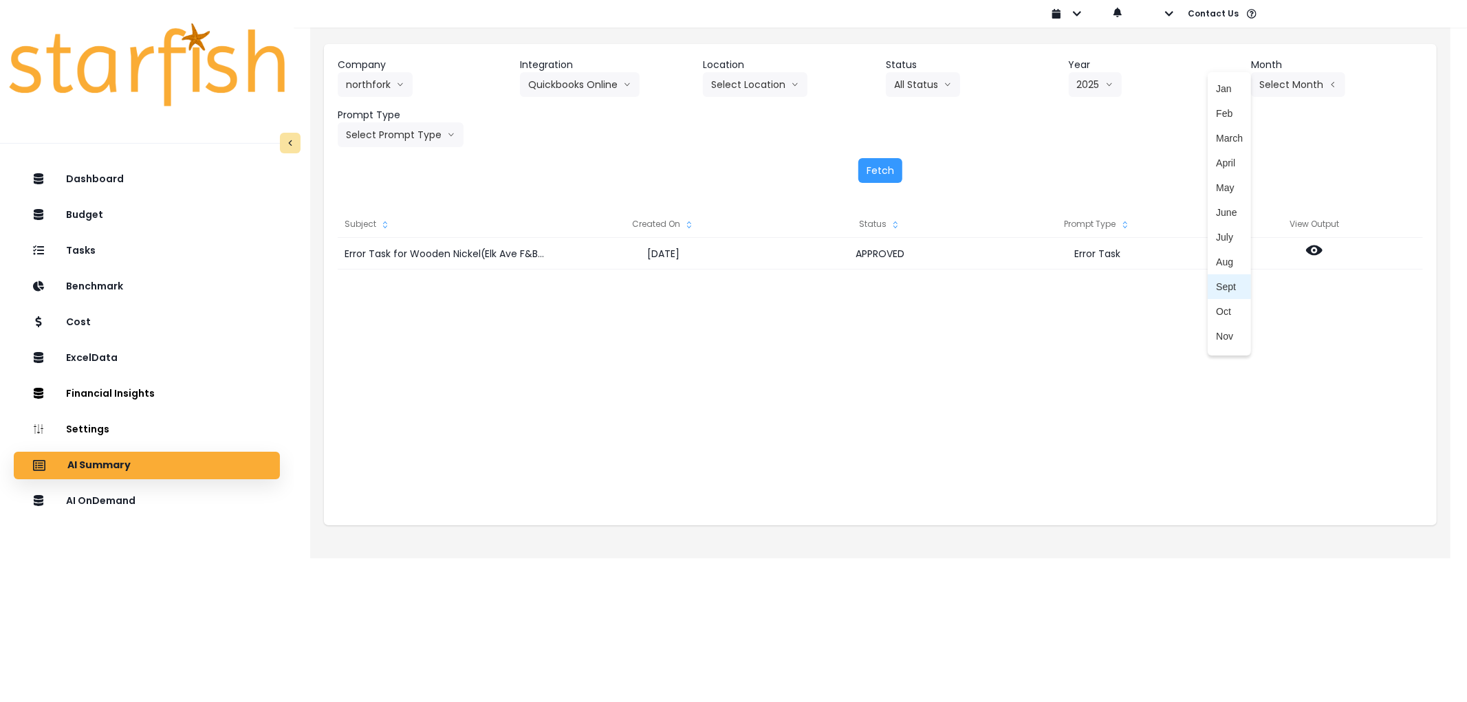
click at [1224, 274] on li "Sept" at bounding box center [1228, 286] width 43 height 25
click at [1273, 79] on button "Sept" at bounding box center [1277, 84] width 52 height 25
click at [1225, 264] on span "Aug" at bounding box center [1229, 262] width 27 height 14
click at [390, 129] on button "Select Prompt Type" at bounding box center [401, 134] width 126 height 25
click at [382, 232] on span "Error Task" at bounding box center [385, 238] width 78 height 14
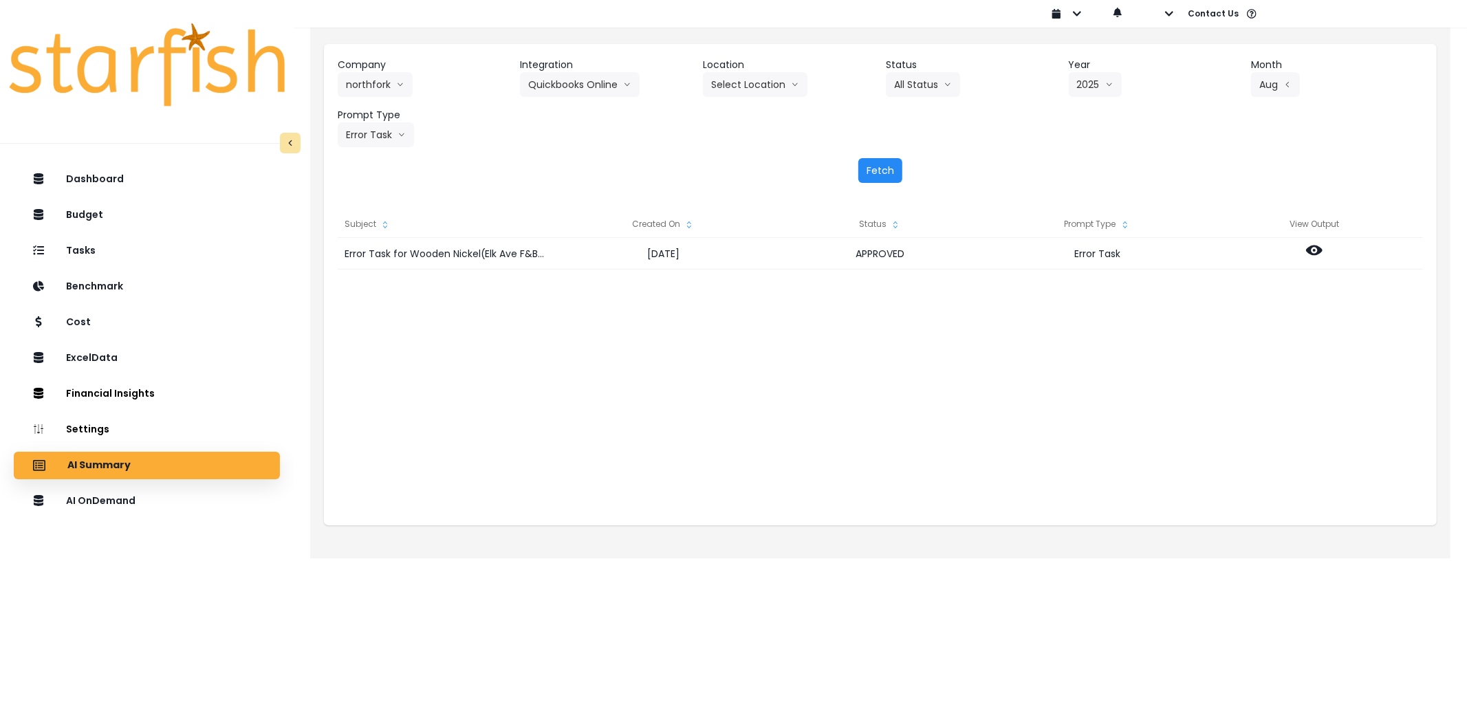
click at [878, 177] on button "Fetch" at bounding box center [880, 170] width 44 height 25
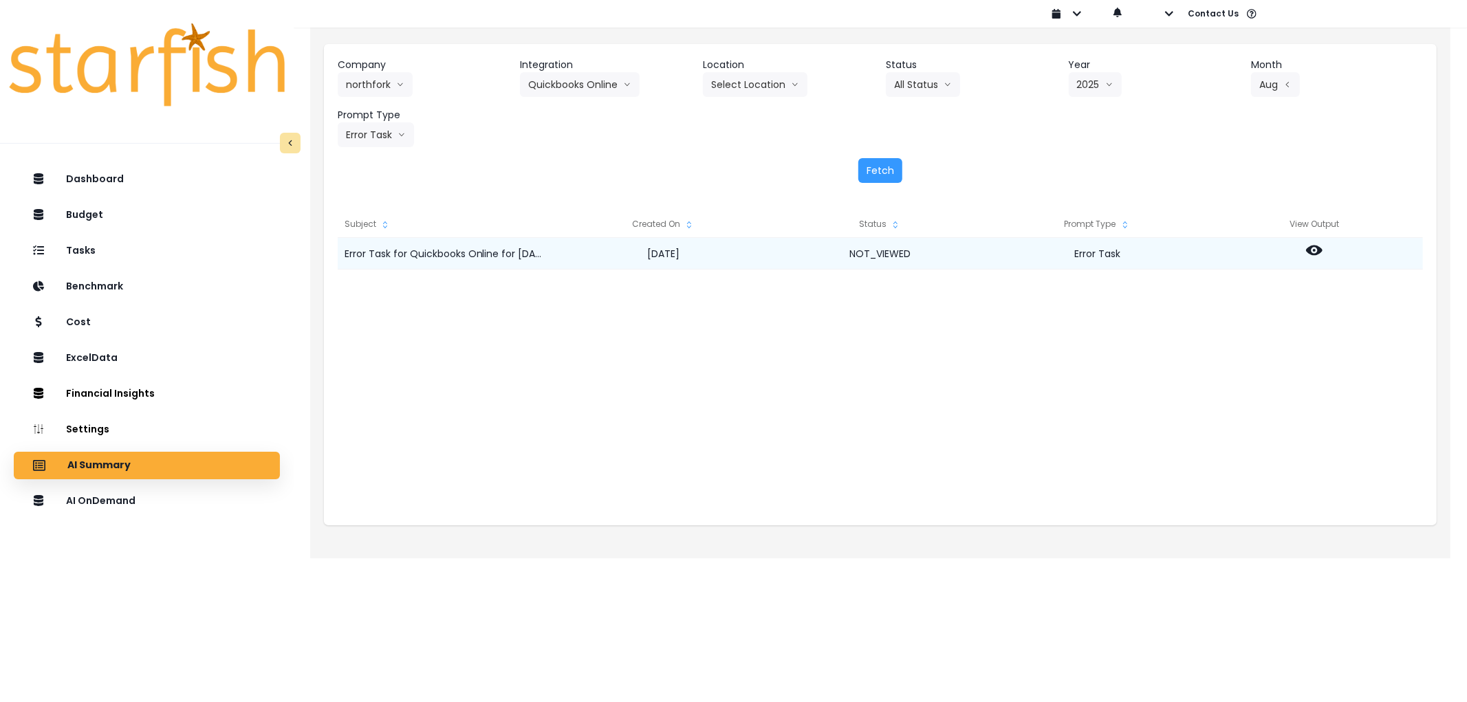
drag, startPoint x: 1333, startPoint y: 250, endPoint x: 1315, endPoint y: 255, distance: 18.5
click at [1327, 251] on div at bounding box center [1314, 254] width 217 height 32
click at [1315, 255] on icon at bounding box center [1314, 250] width 17 height 10
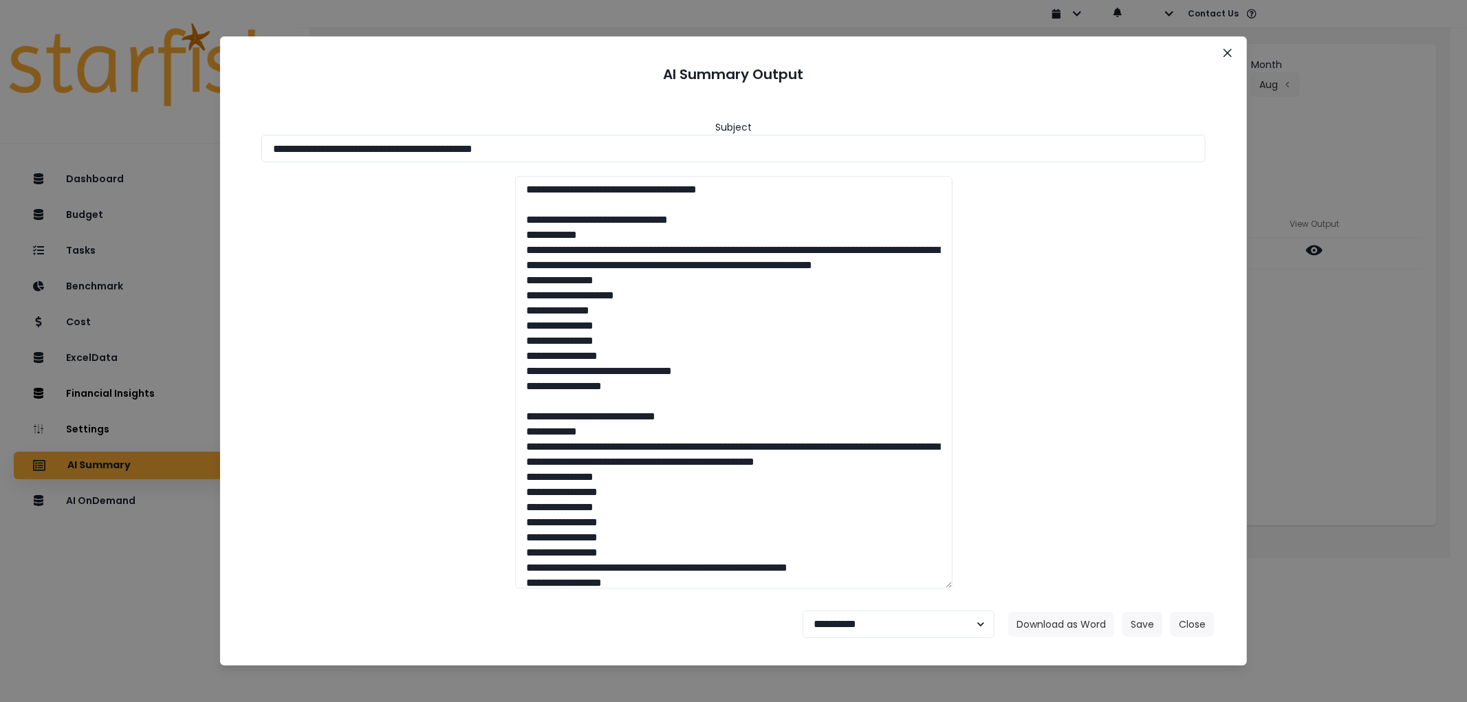
drag, startPoint x: 615, startPoint y: 139, endPoint x: 134, endPoint y: 120, distance: 481.0
click at [134, 120] on div "**********" at bounding box center [733, 351] width 1467 height 702
click at [1064, 624] on button "Download as Word" at bounding box center [1061, 624] width 106 height 25
click at [895, 623] on select "**********" at bounding box center [898, 625] width 192 height 28
select select "********"
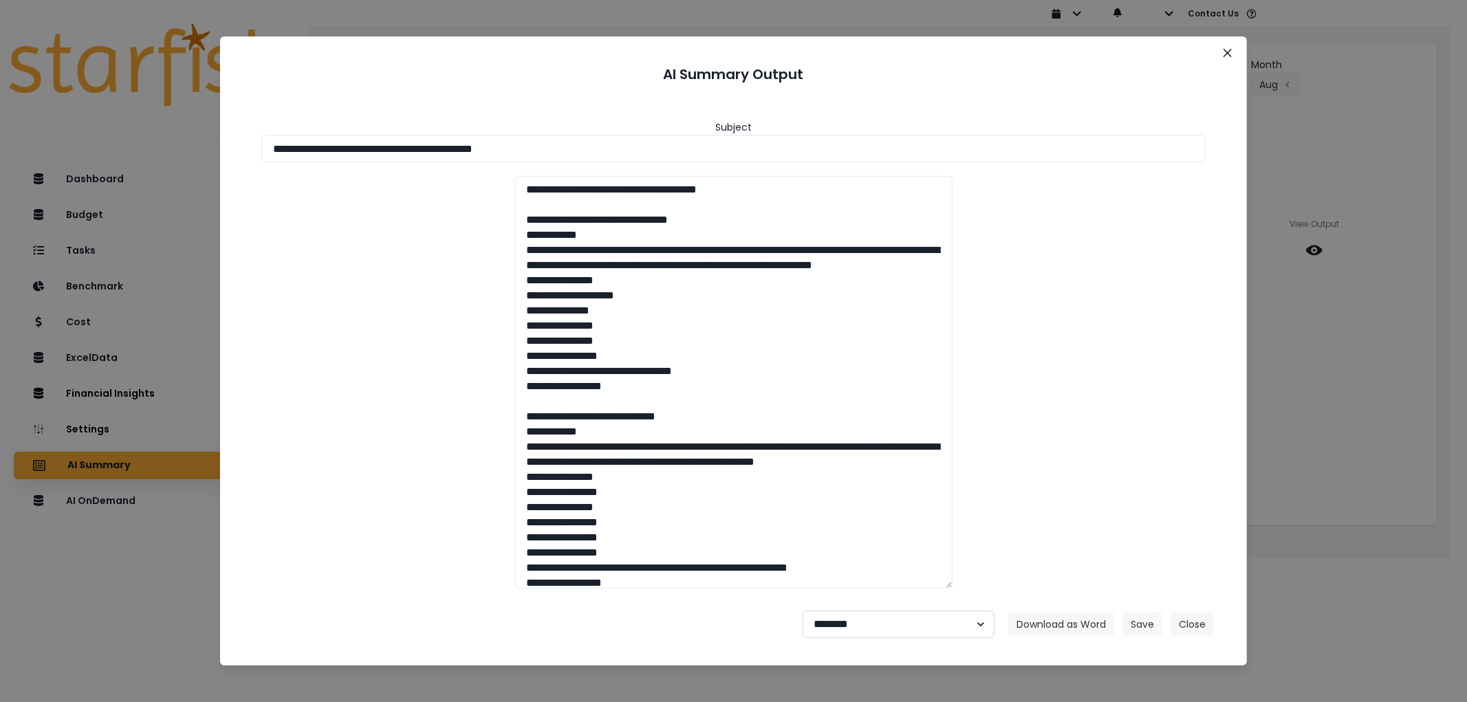
click at [802, 611] on select "**********" at bounding box center [898, 625] width 192 height 28
click at [1135, 626] on button "Save" at bounding box center [1142, 624] width 40 height 25
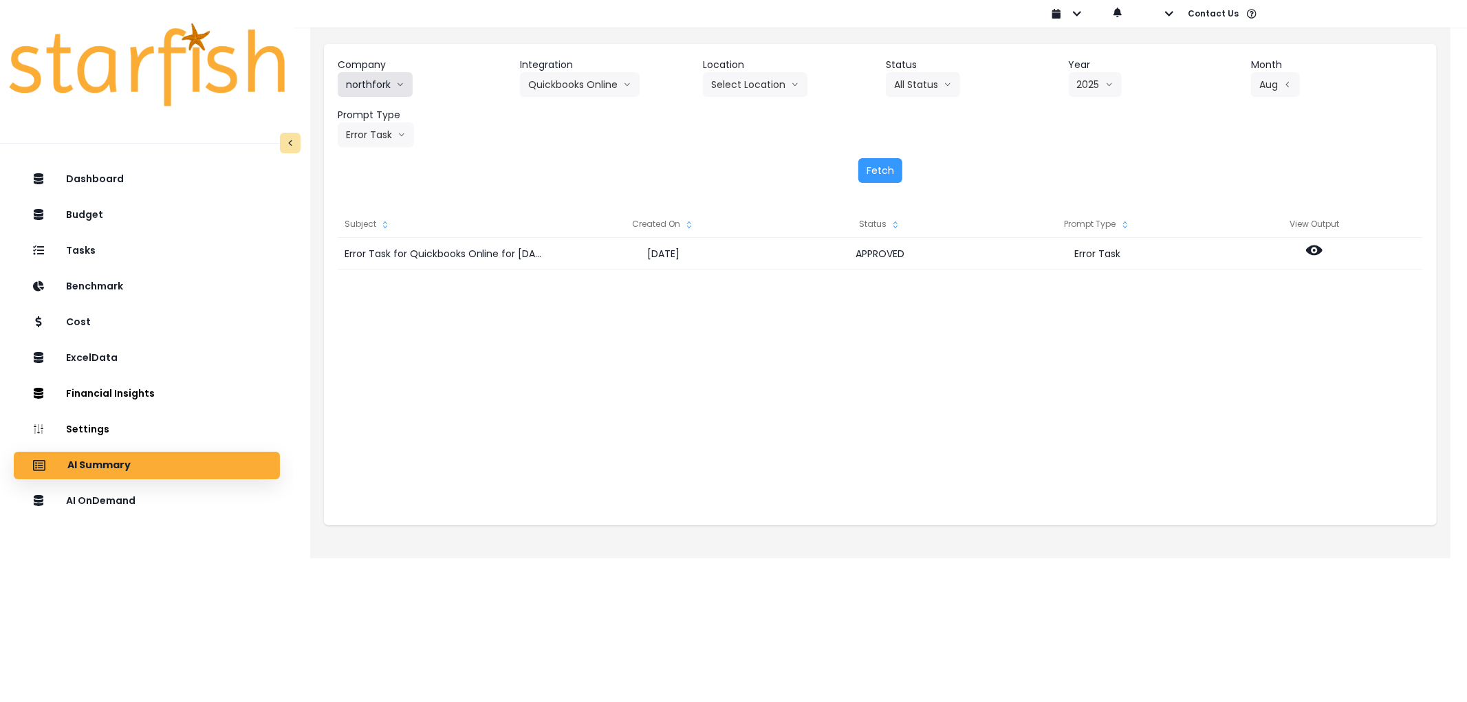
click at [396, 83] on icon "arrow down line" at bounding box center [400, 85] width 8 height 14
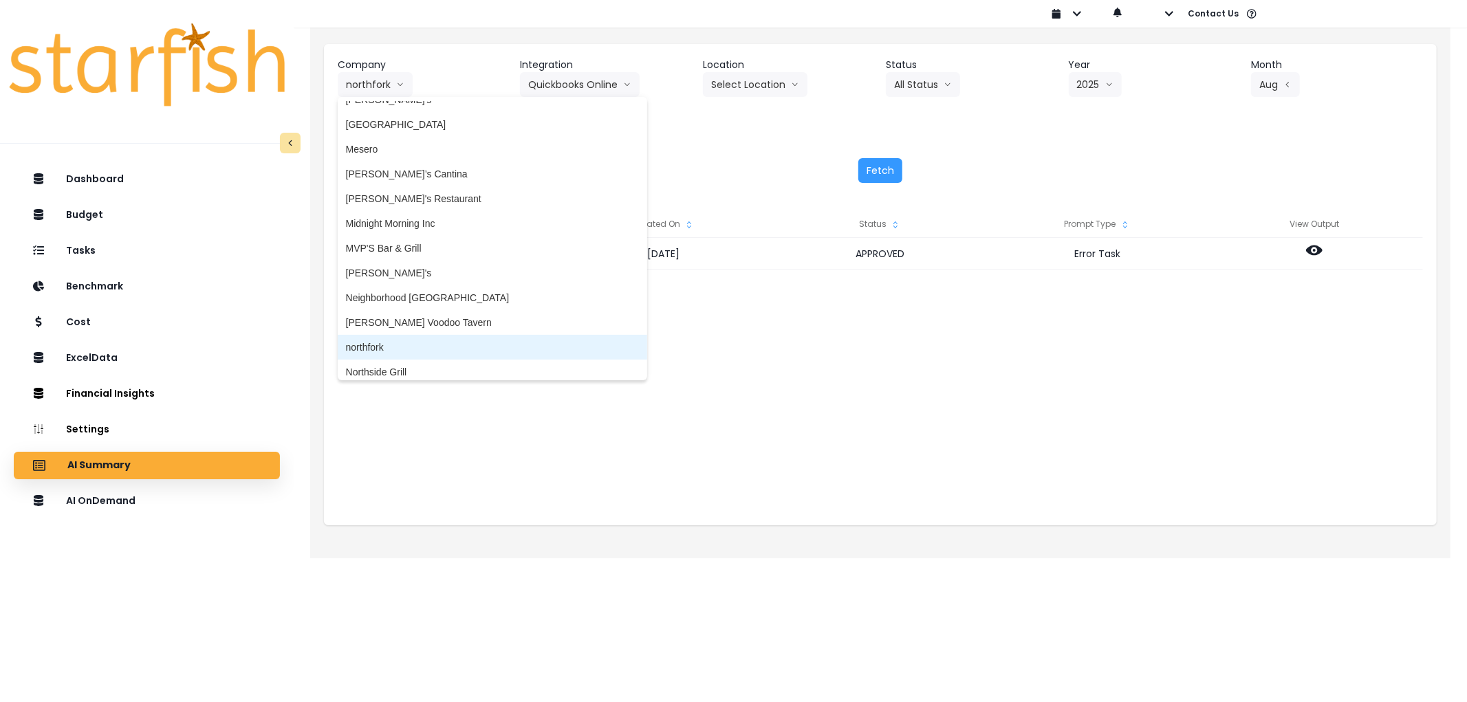
scroll to position [1815, 0]
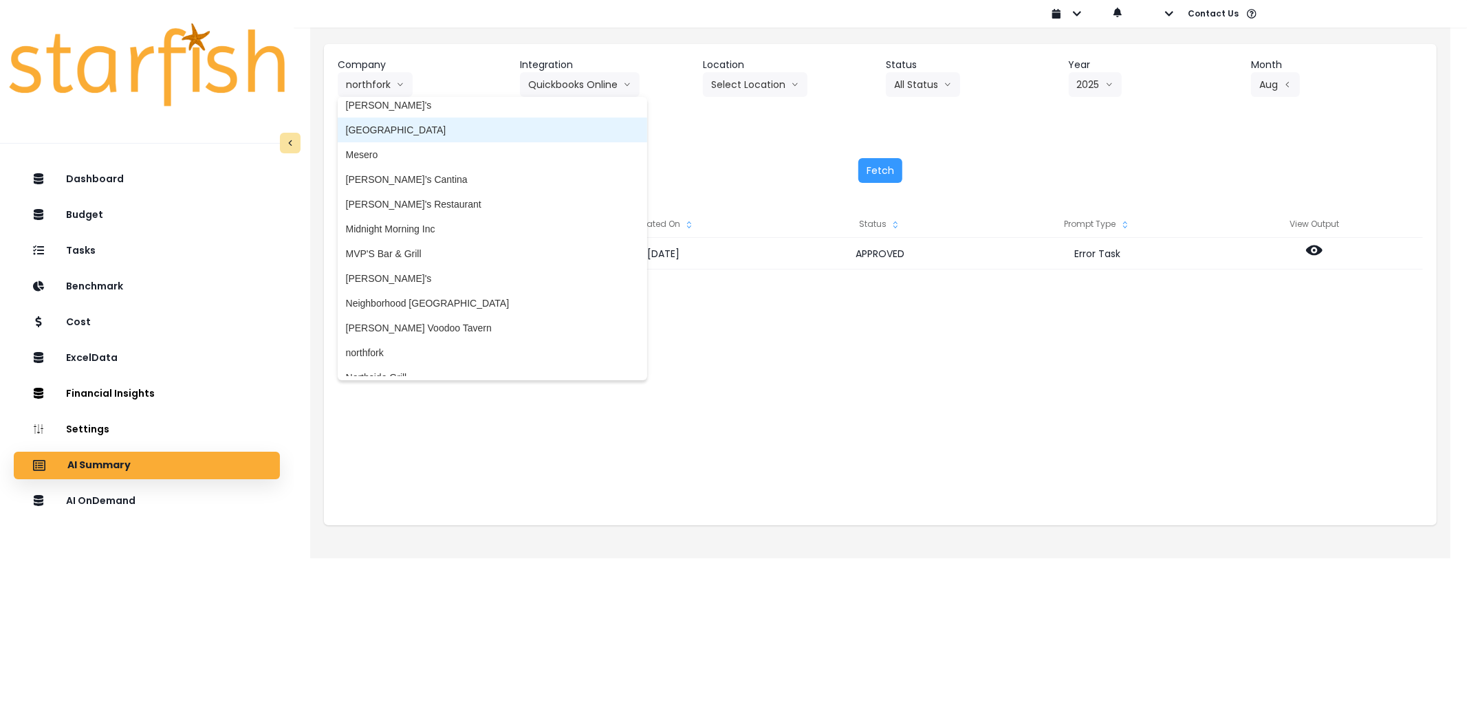
click at [427, 127] on span "[GEOGRAPHIC_DATA]" at bounding box center [492, 130] width 293 height 14
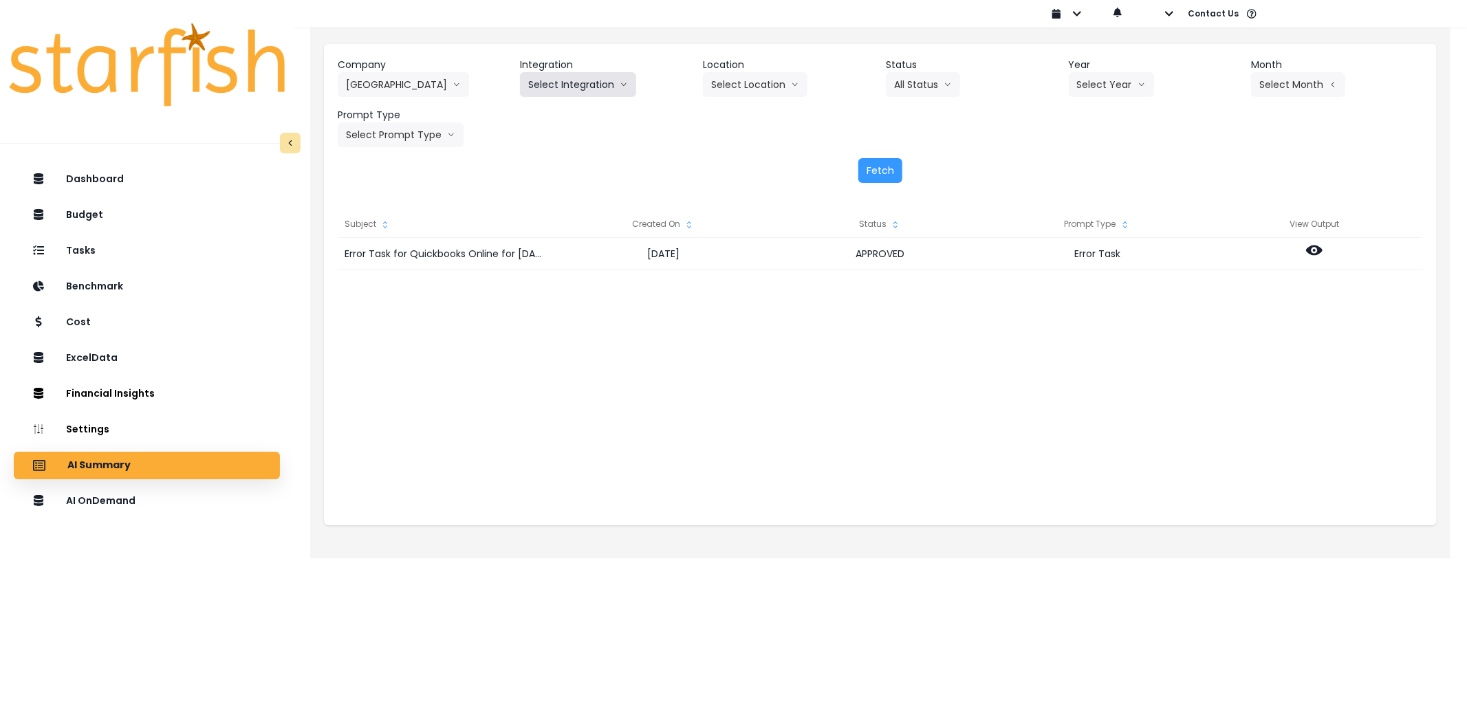
click at [557, 74] on button "Select Integration" at bounding box center [578, 84] width 116 height 25
click at [550, 112] on span "R365" at bounding box center [539, 114] width 23 height 14
click at [1099, 91] on button "Select Year" at bounding box center [1110, 84] width 85 height 25
click at [1091, 154] on li "2025" at bounding box center [1087, 163] width 38 height 25
click at [1284, 97] on div "Company [GEOGRAPHIC_DATA] Grill 86 Costs Asti Bagel Cafe Balance Grille Bald Gi…" at bounding box center [880, 102] width 1085 height 89
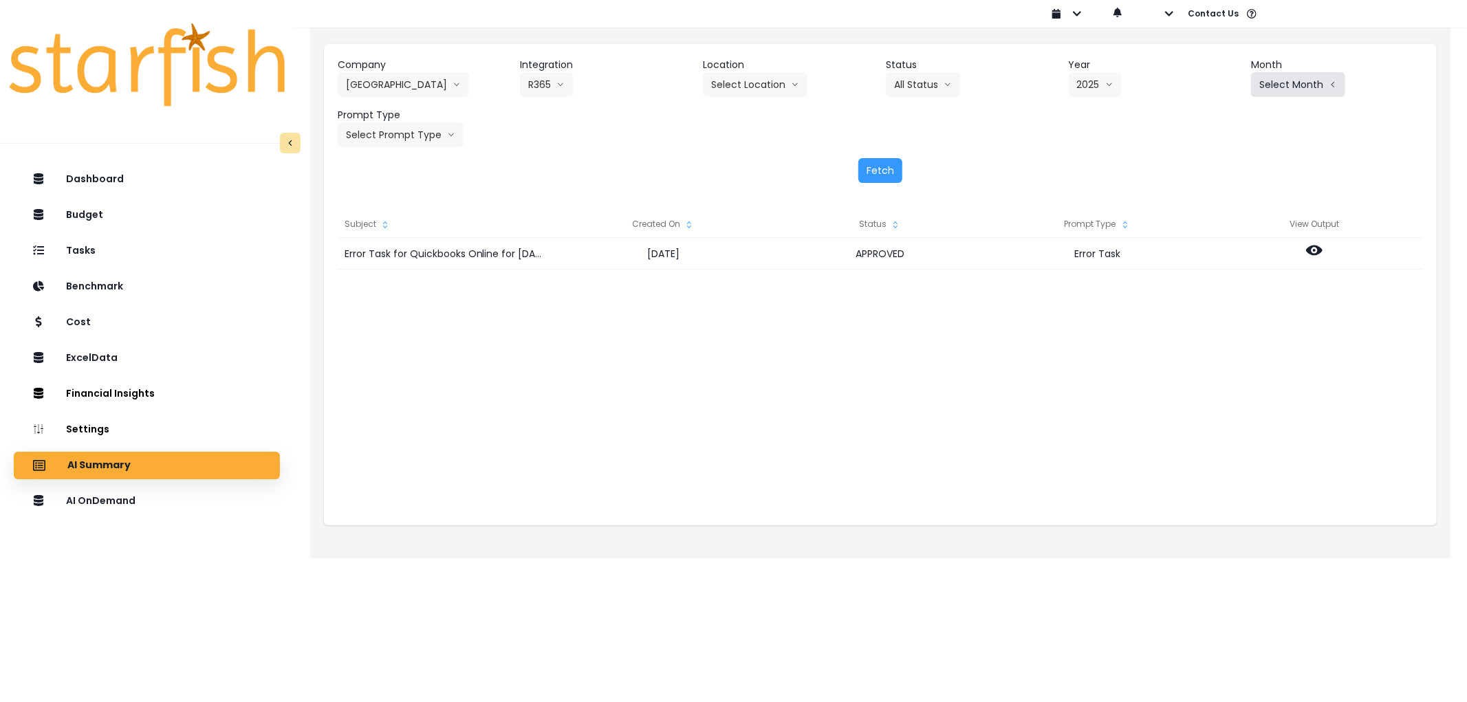
click at [1289, 85] on button "Select Month" at bounding box center [1298, 84] width 94 height 25
click at [1217, 266] on span "Aug" at bounding box center [1229, 262] width 27 height 14
click at [401, 125] on button "Select Prompt Type" at bounding box center [401, 134] width 126 height 25
click at [390, 231] on span "Error Task" at bounding box center [385, 238] width 78 height 14
click at [868, 175] on button "Fetch" at bounding box center [880, 170] width 44 height 25
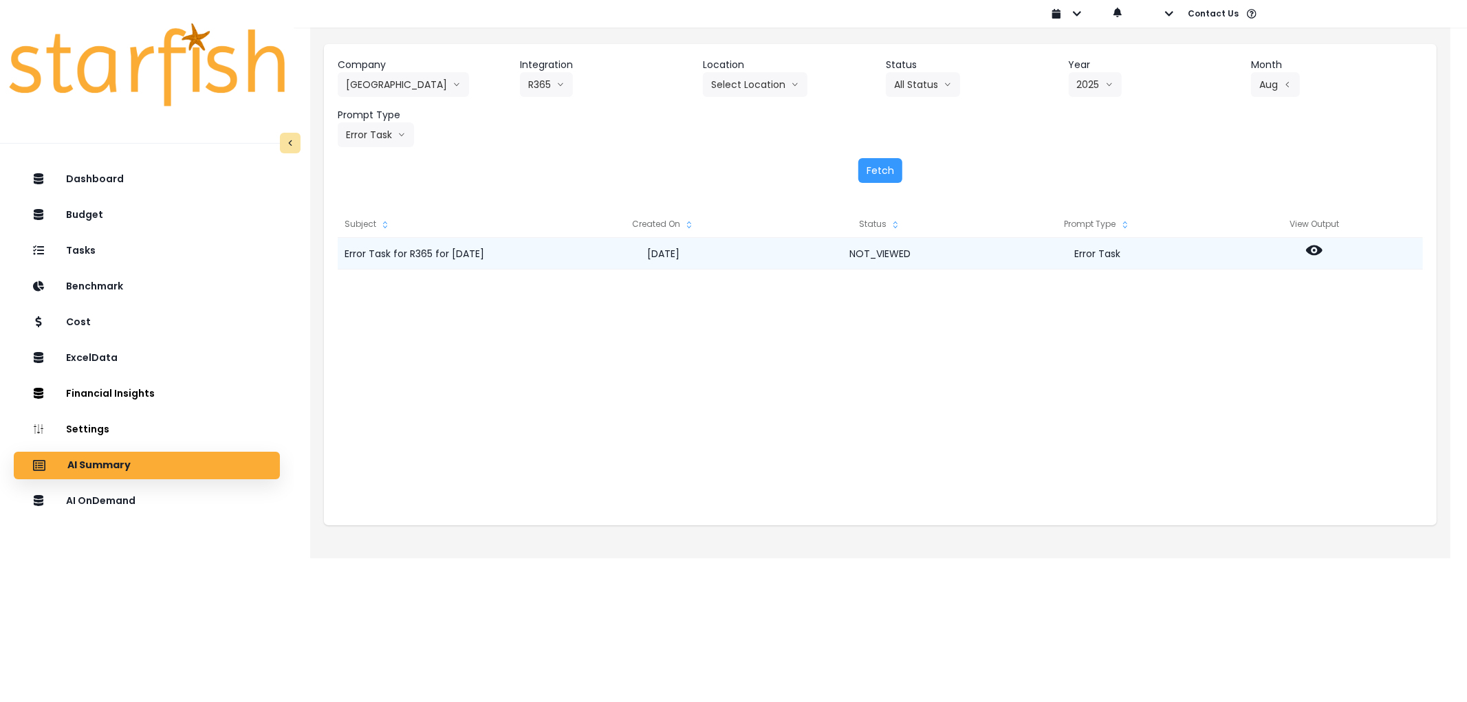
click at [1316, 248] on icon at bounding box center [1314, 250] width 17 height 17
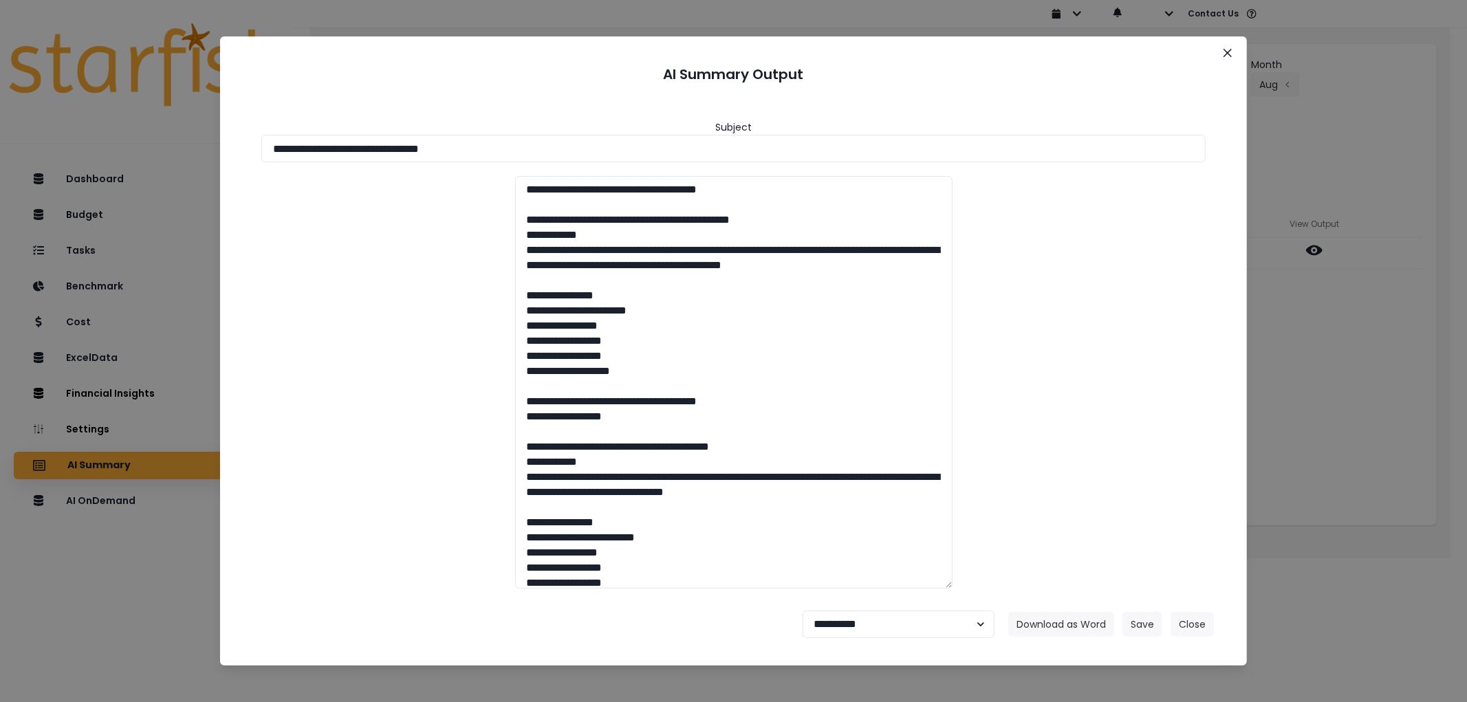
drag, startPoint x: 510, startPoint y: 140, endPoint x: 63, endPoint y: 148, distance: 447.0
click at [63, 148] on div "**********" at bounding box center [733, 351] width 1467 height 702
click at [1071, 631] on button "Download as Word" at bounding box center [1061, 624] width 106 height 25
click at [889, 615] on select "**********" at bounding box center [898, 625] width 192 height 28
select select "********"
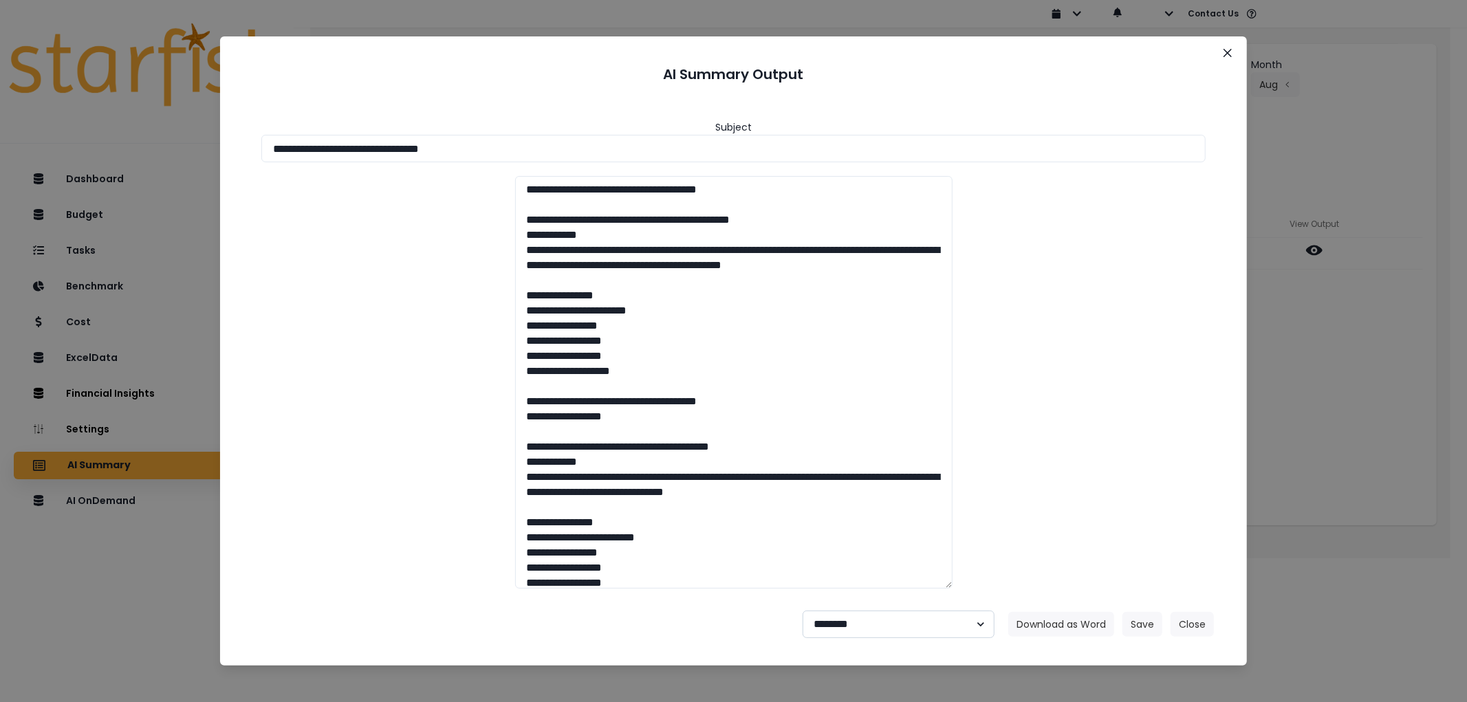
click at [802, 611] on select "**********" at bounding box center [898, 625] width 192 height 28
click at [1132, 626] on button "Save" at bounding box center [1142, 624] width 40 height 25
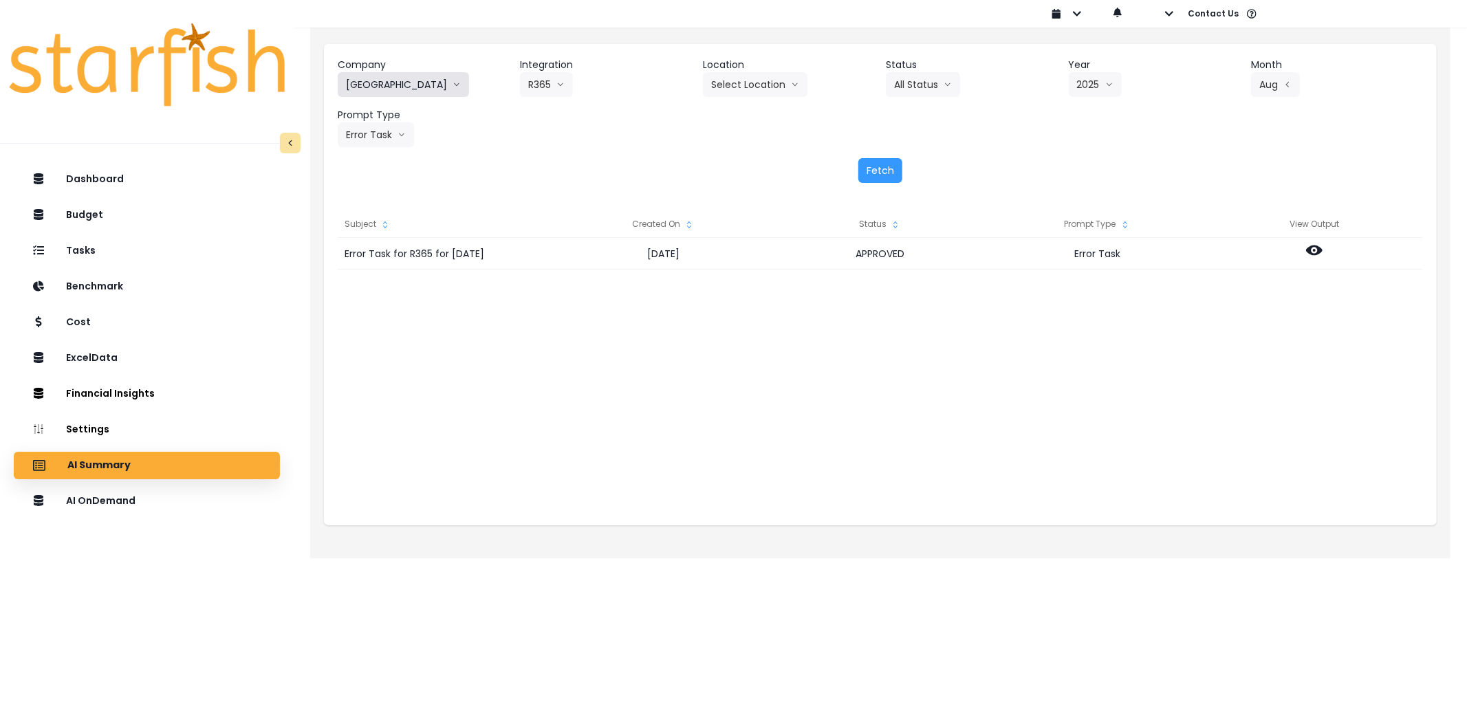
click at [397, 84] on button "[GEOGRAPHIC_DATA]" at bounding box center [403, 84] width 131 height 25
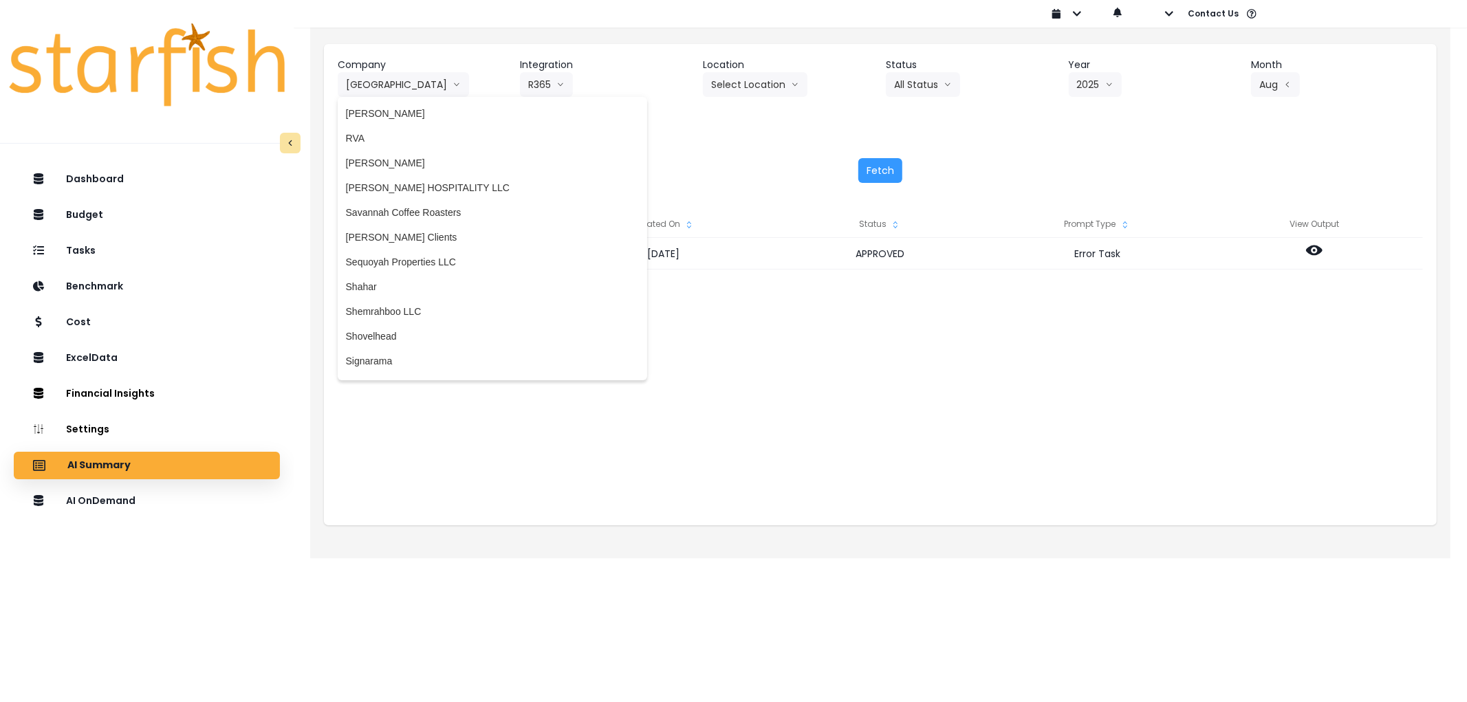
scroll to position [2473, 0]
click at [395, 232] on span "[PERSON_NAME] Clients" at bounding box center [492, 239] width 293 height 14
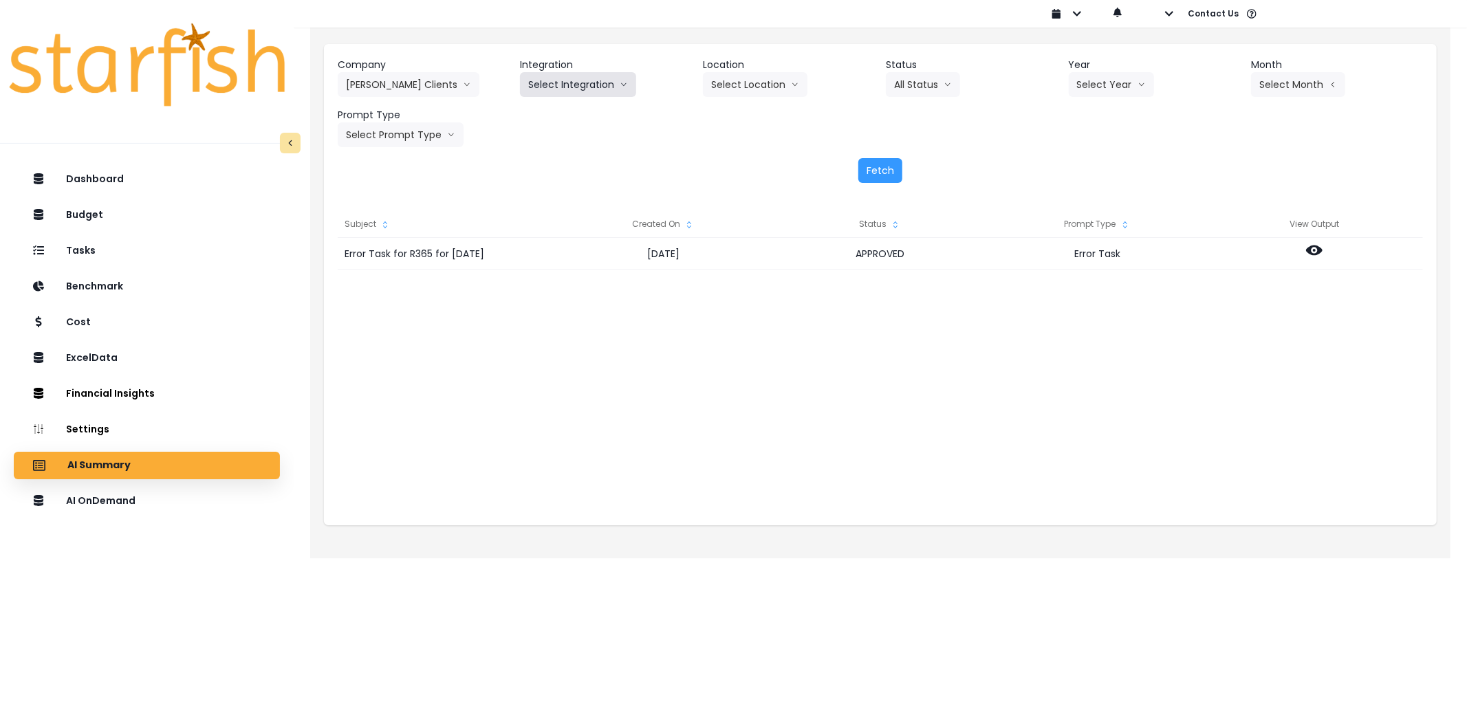
click at [571, 86] on button "Select Integration" at bounding box center [578, 84] width 116 height 25
click at [560, 135] on span "Kappy's" at bounding box center [610, 138] width 164 height 14
click at [780, 83] on button "Select Location" at bounding box center [755, 84] width 105 height 25
click at [1284, 86] on button "Select Period" at bounding box center [1297, 84] width 93 height 25
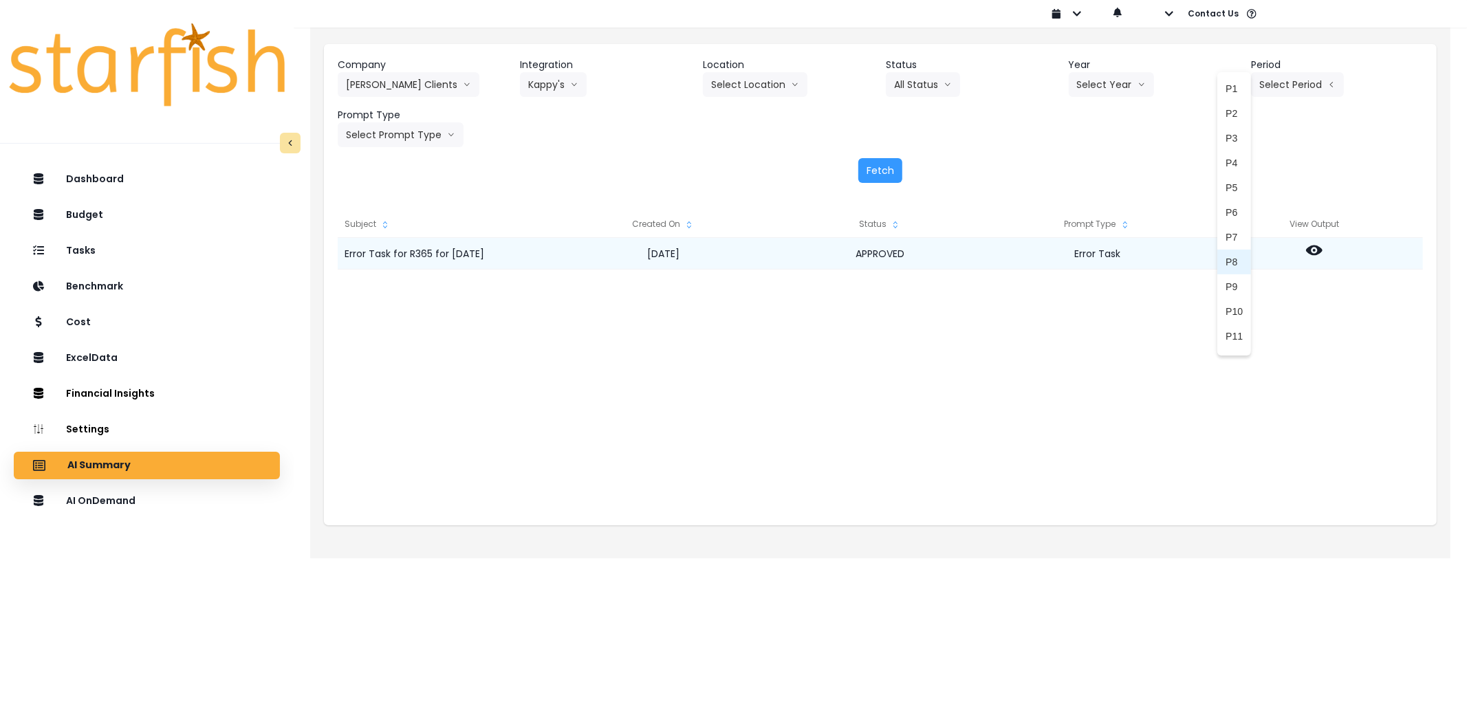
drag, startPoint x: 1218, startPoint y: 263, endPoint x: 1124, endPoint y: 248, distance: 95.4
click at [1225, 263] on span "P8" at bounding box center [1233, 262] width 17 height 14
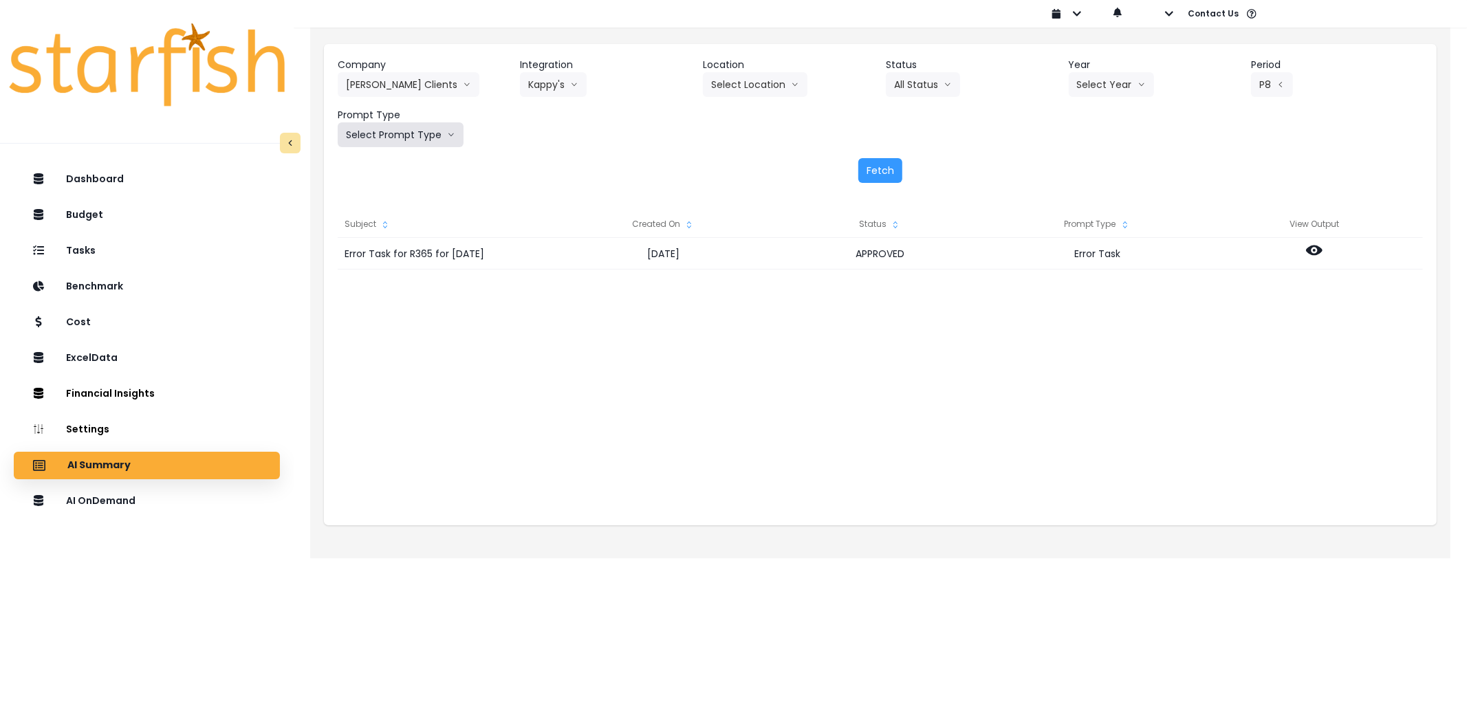
click at [396, 139] on button "Select Prompt Type" at bounding box center [401, 134] width 126 height 25
click at [373, 234] on span "Error Task" at bounding box center [385, 238] width 78 height 14
click at [892, 168] on button "Fetch" at bounding box center [880, 170] width 44 height 25
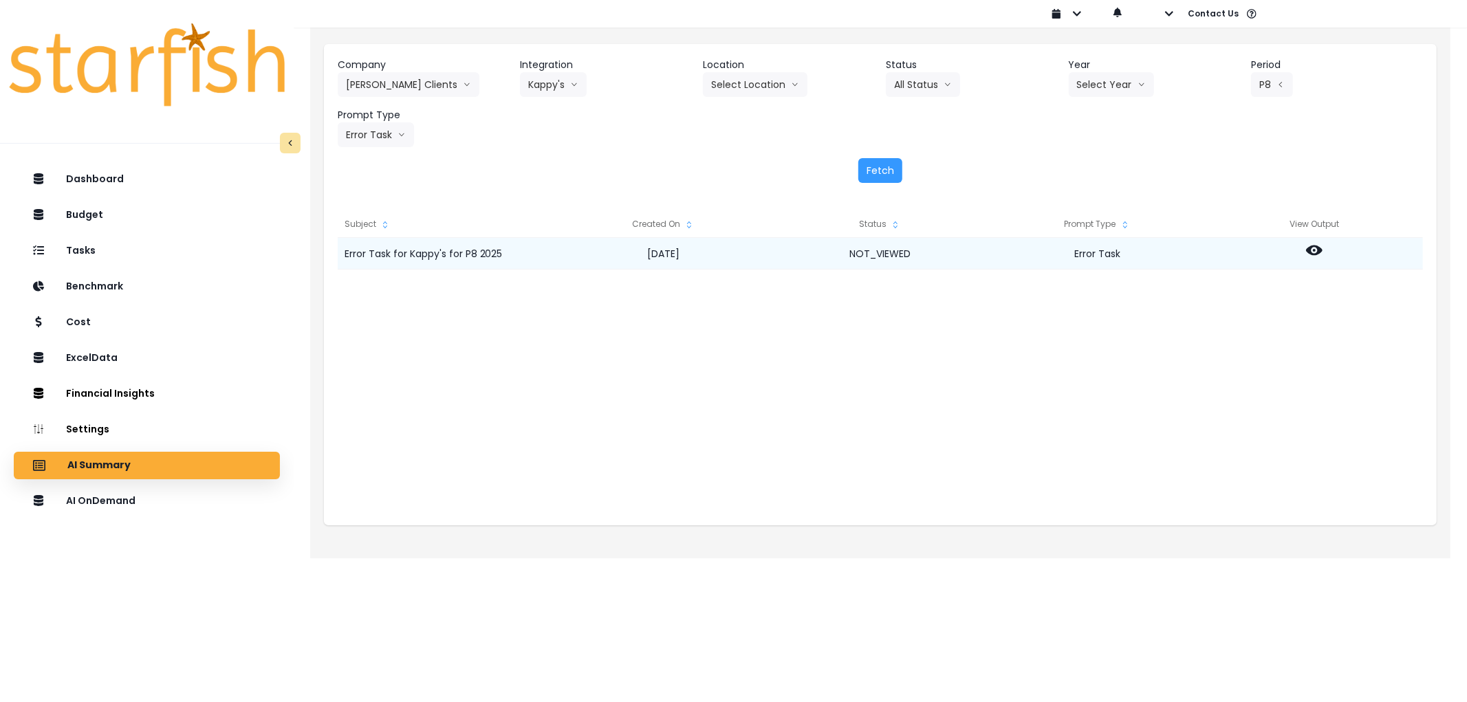
click at [1320, 248] on icon at bounding box center [1314, 250] width 17 height 17
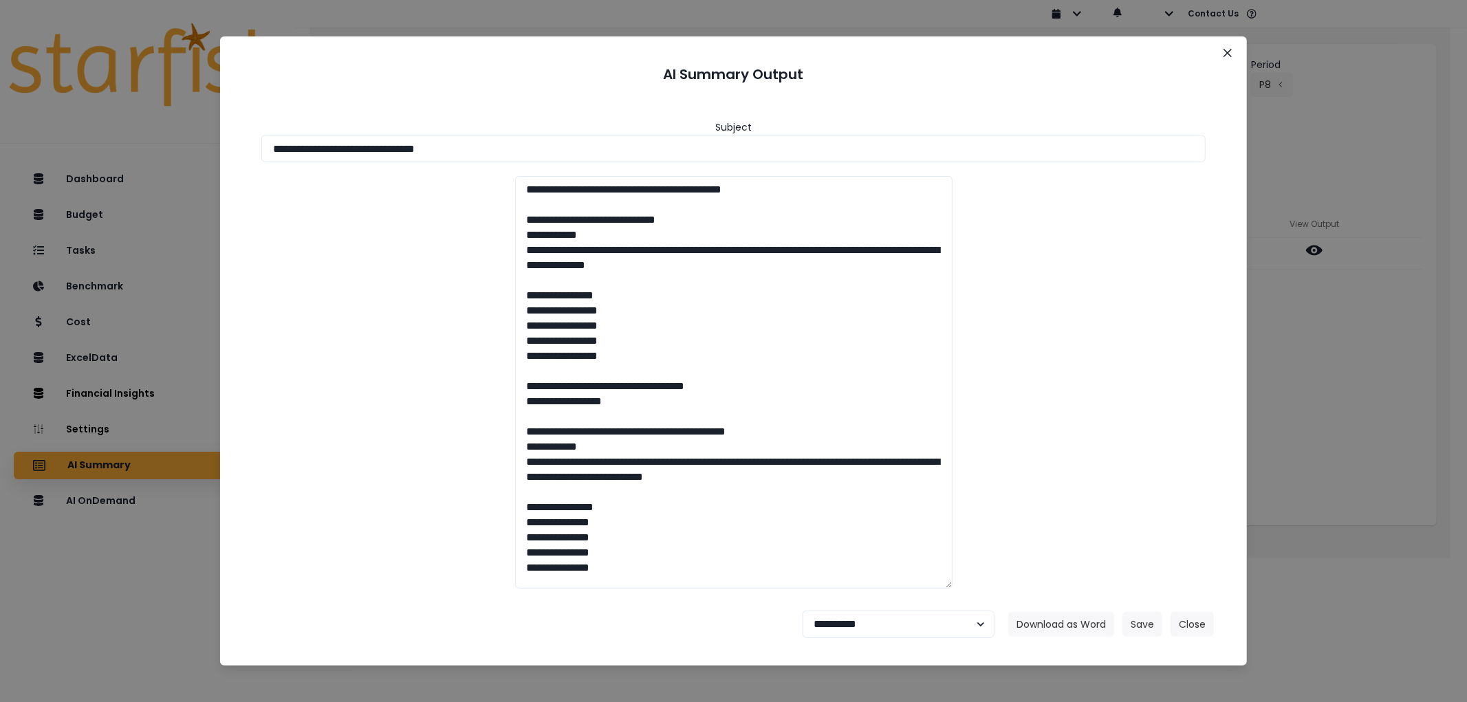
drag, startPoint x: 616, startPoint y: 142, endPoint x: 207, endPoint y: 224, distance: 417.2
click at [21, 160] on div "**********" at bounding box center [733, 351] width 1467 height 702
click at [1059, 619] on button "Download as Word" at bounding box center [1061, 624] width 106 height 25
click at [888, 619] on select "**********" at bounding box center [898, 625] width 192 height 28
select select "********"
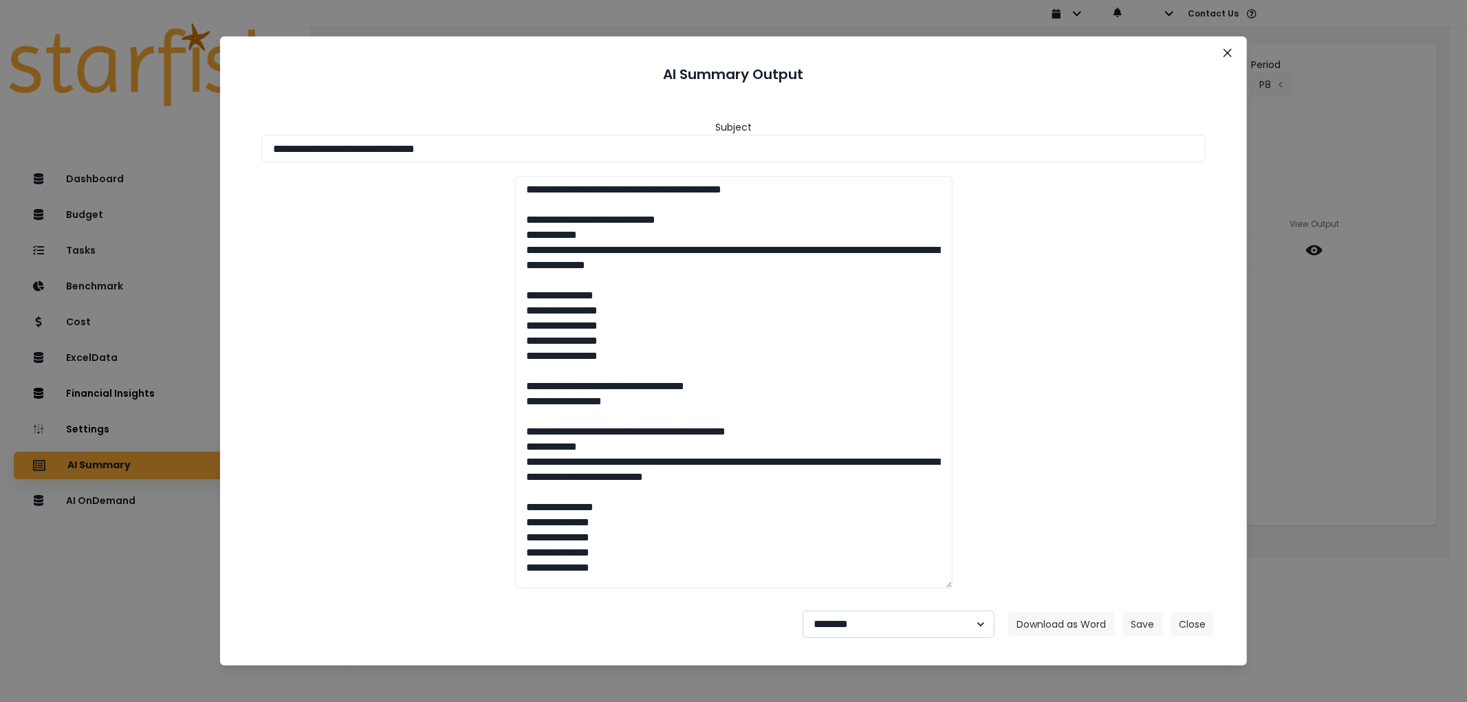
click at [802, 611] on select "**********" at bounding box center [898, 625] width 192 height 28
click at [1157, 630] on button "Save" at bounding box center [1142, 624] width 40 height 25
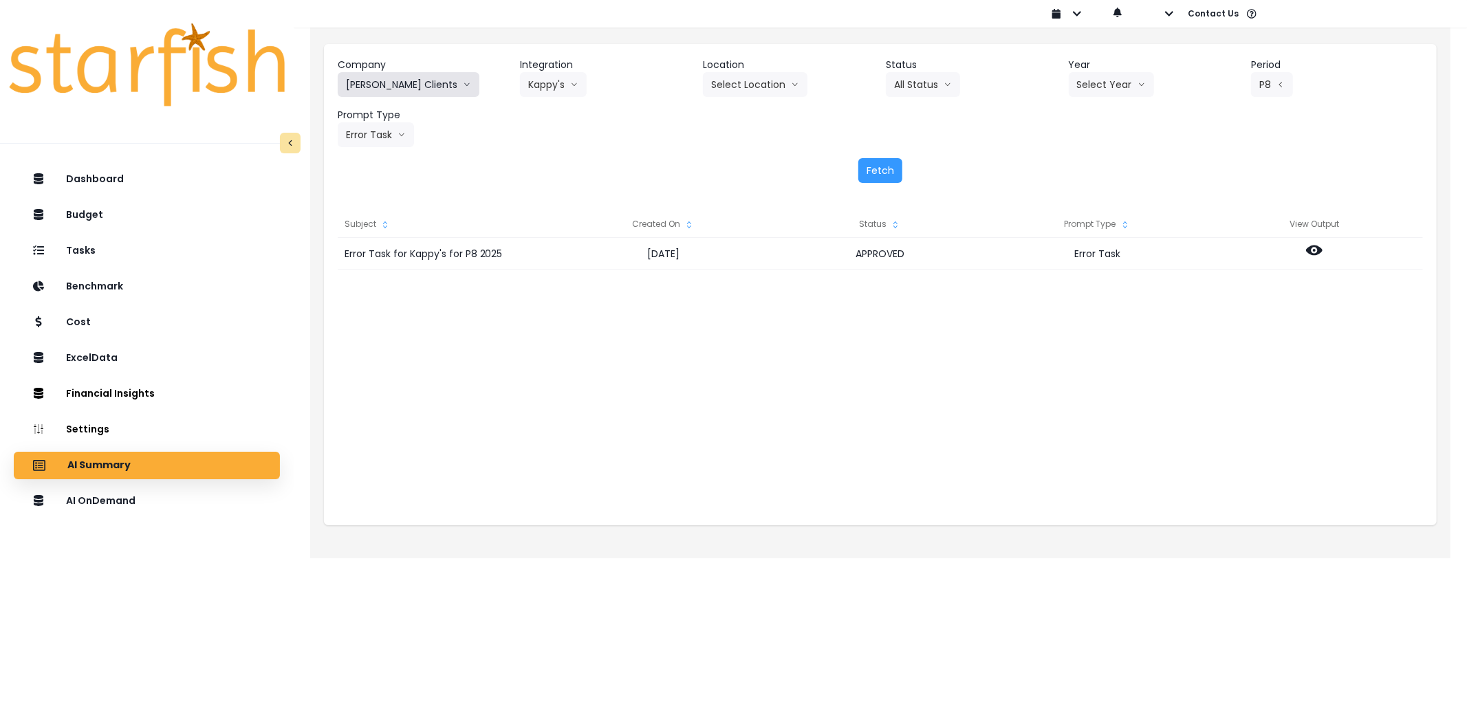
click at [376, 74] on button "[PERSON_NAME] Clients" at bounding box center [409, 84] width 142 height 25
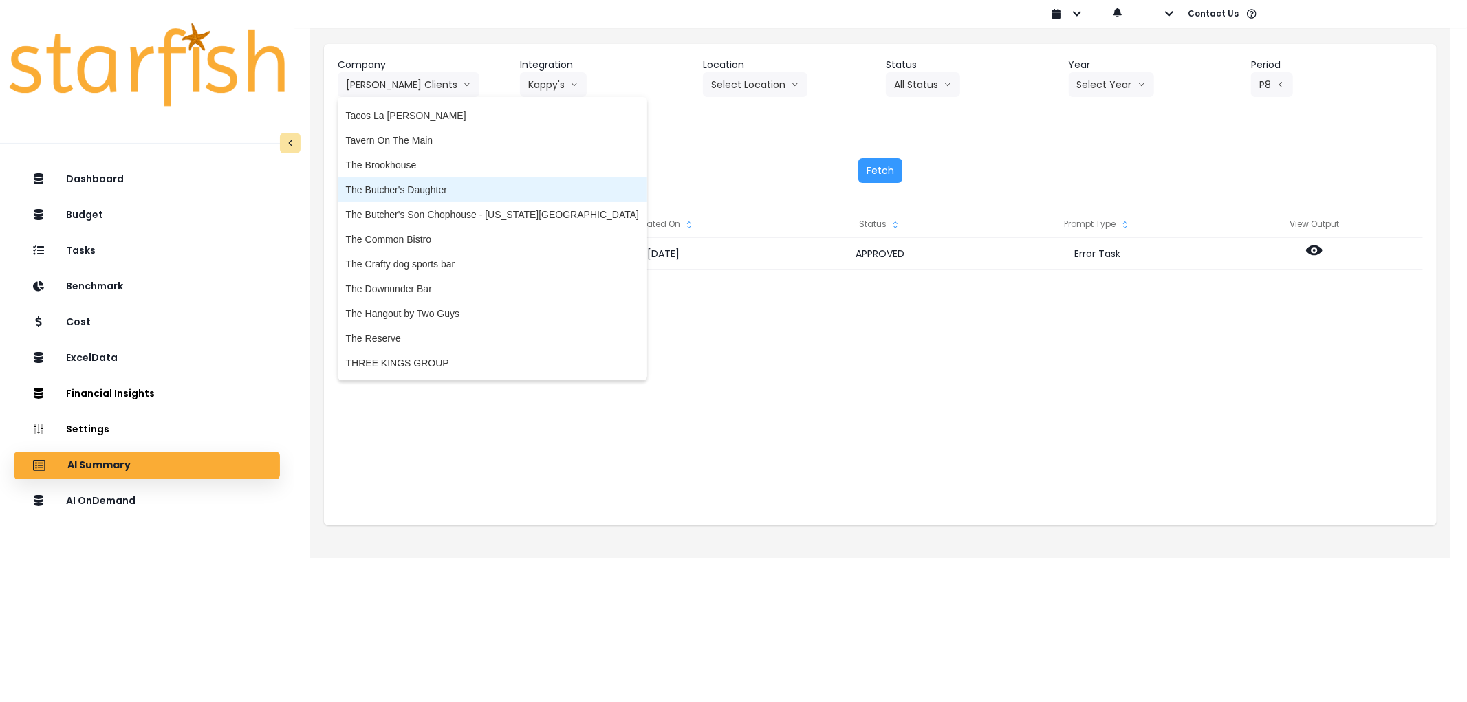
scroll to position [2855, 0]
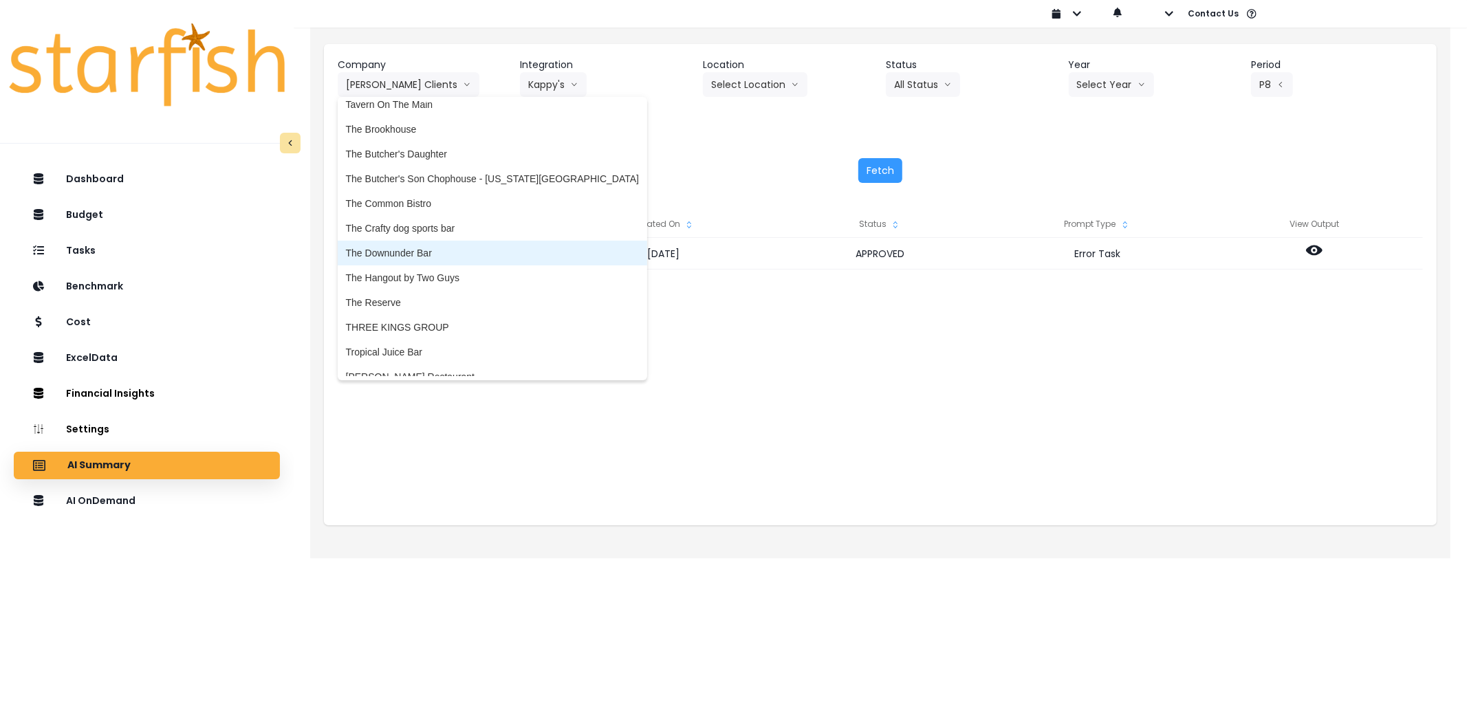
click at [434, 251] on span "The Downunder Bar" at bounding box center [492, 253] width 293 height 14
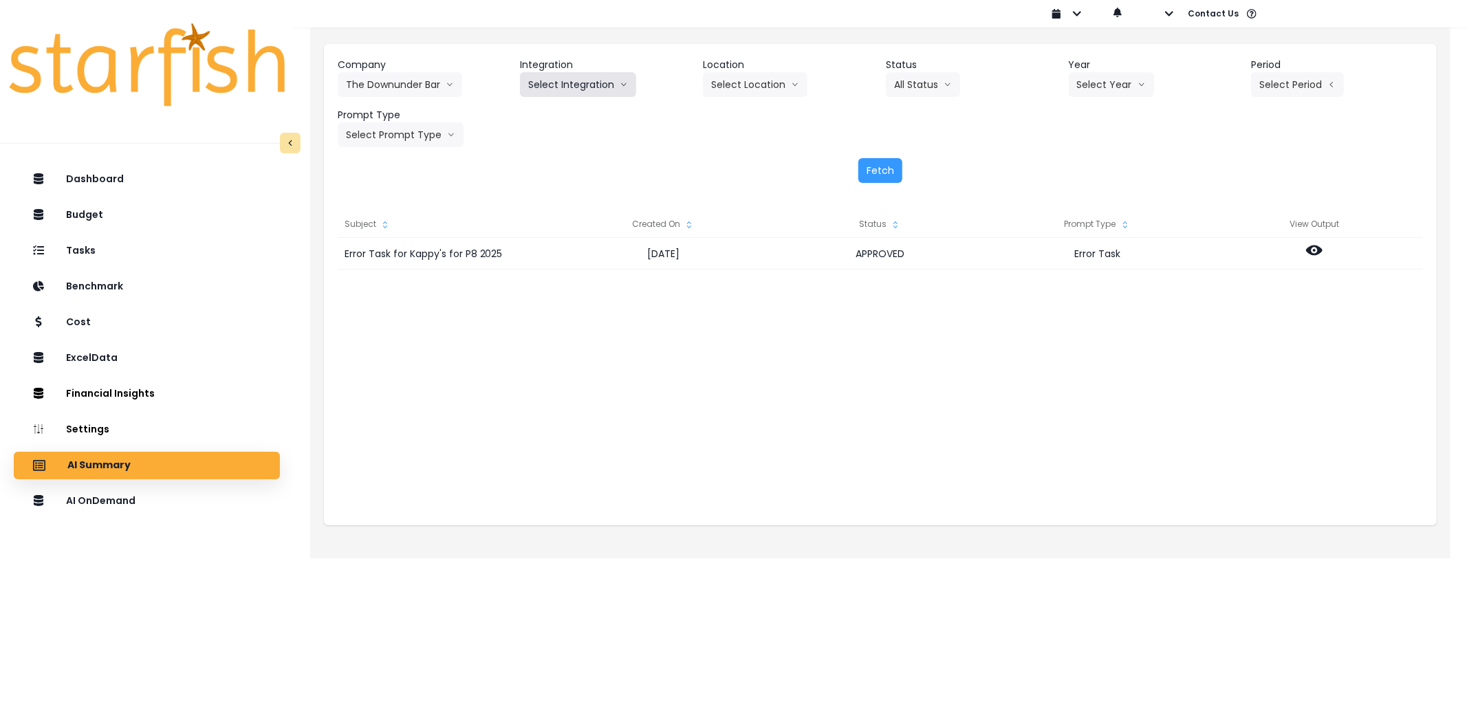
click at [596, 83] on button "Select Integration" at bounding box center [578, 84] width 116 height 25
click at [585, 120] on li "The Downunder Bar" at bounding box center [571, 113] width 102 height 25
click at [1114, 79] on button "Select Year" at bounding box center [1110, 84] width 85 height 25
click at [1088, 160] on span "2025" at bounding box center [1087, 163] width 21 height 14
click at [1269, 91] on button "Select Month" at bounding box center [1298, 84] width 94 height 25
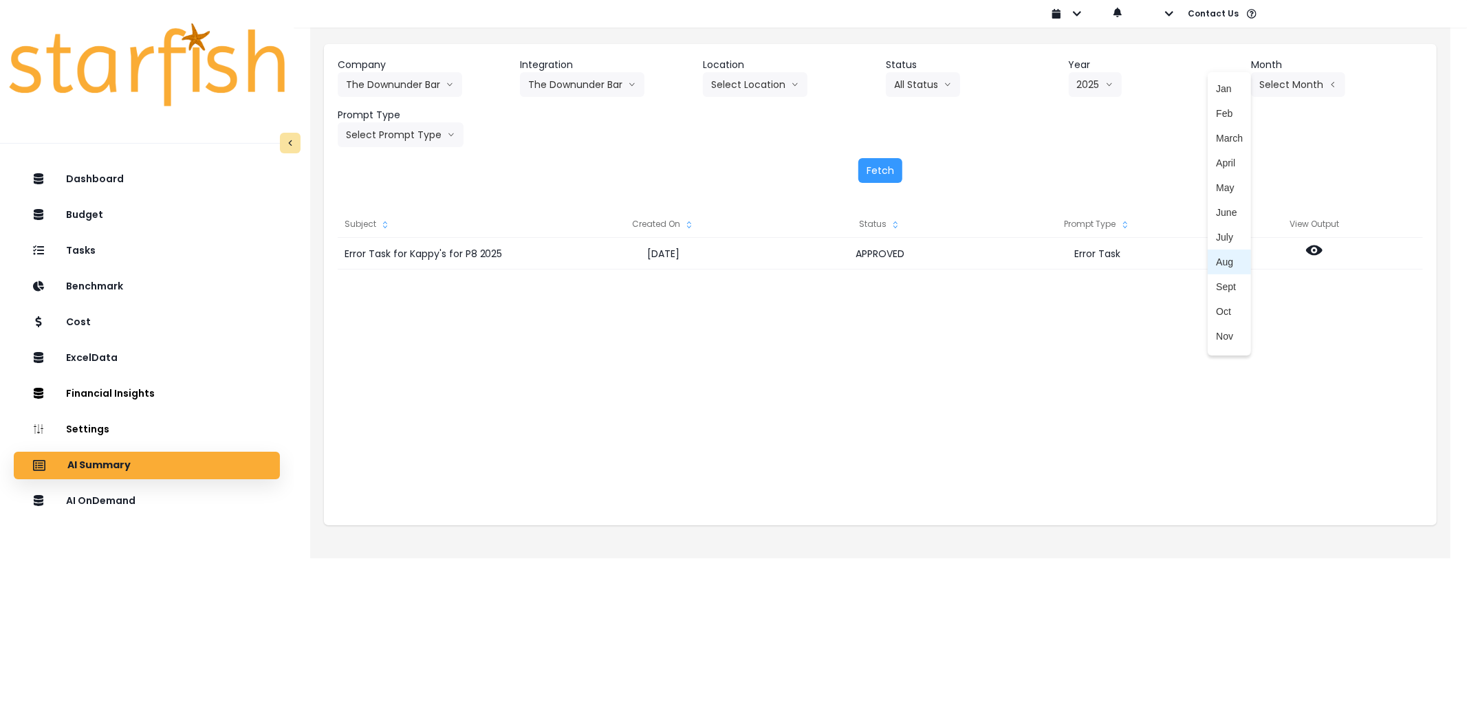
click at [1216, 260] on span "Aug" at bounding box center [1229, 262] width 27 height 14
click at [415, 143] on button "Select Prompt Type" at bounding box center [401, 134] width 126 height 25
click at [390, 231] on span "Error Task" at bounding box center [385, 238] width 78 height 14
click at [869, 170] on button "Fetch" at bounding box center [880, 170] width 44 height 25
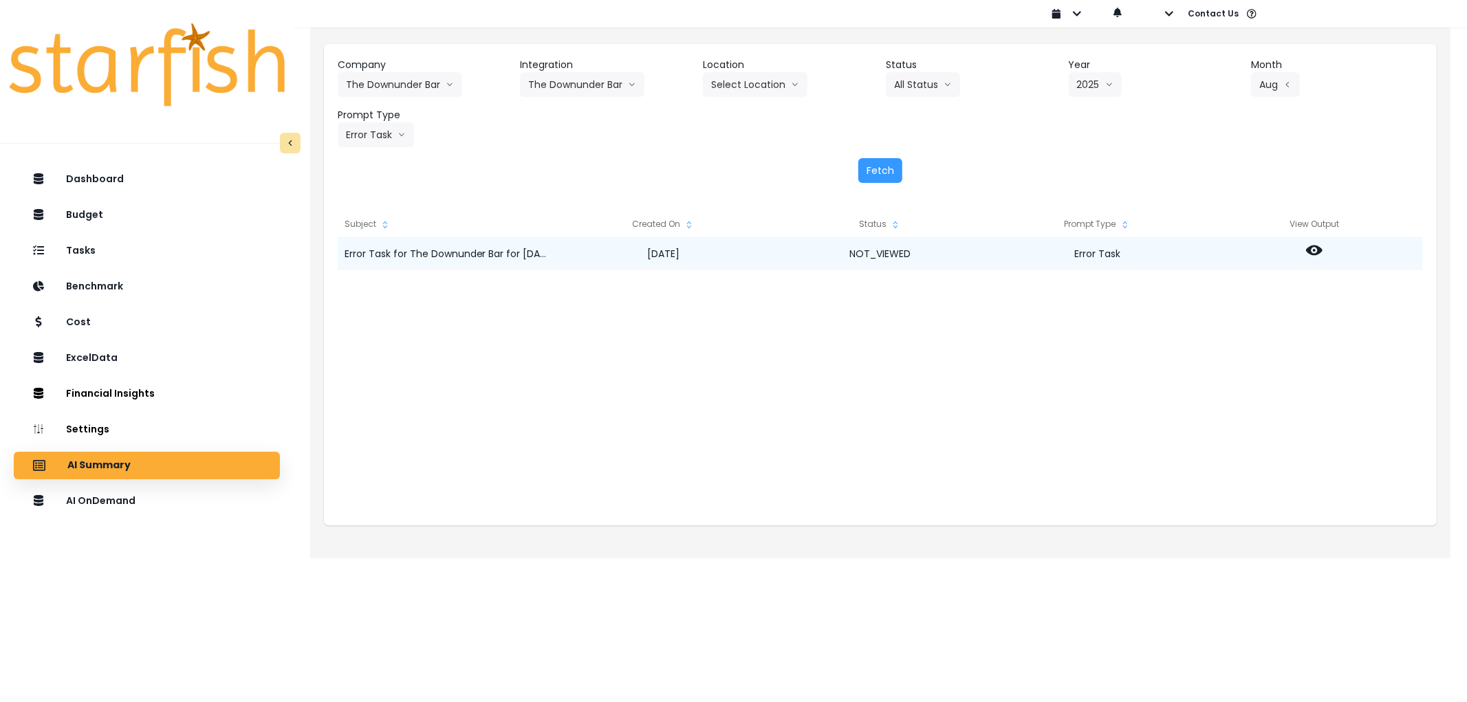
click at [1322, 252] on icon at bounding box center [1314, 250] width 17 height 17
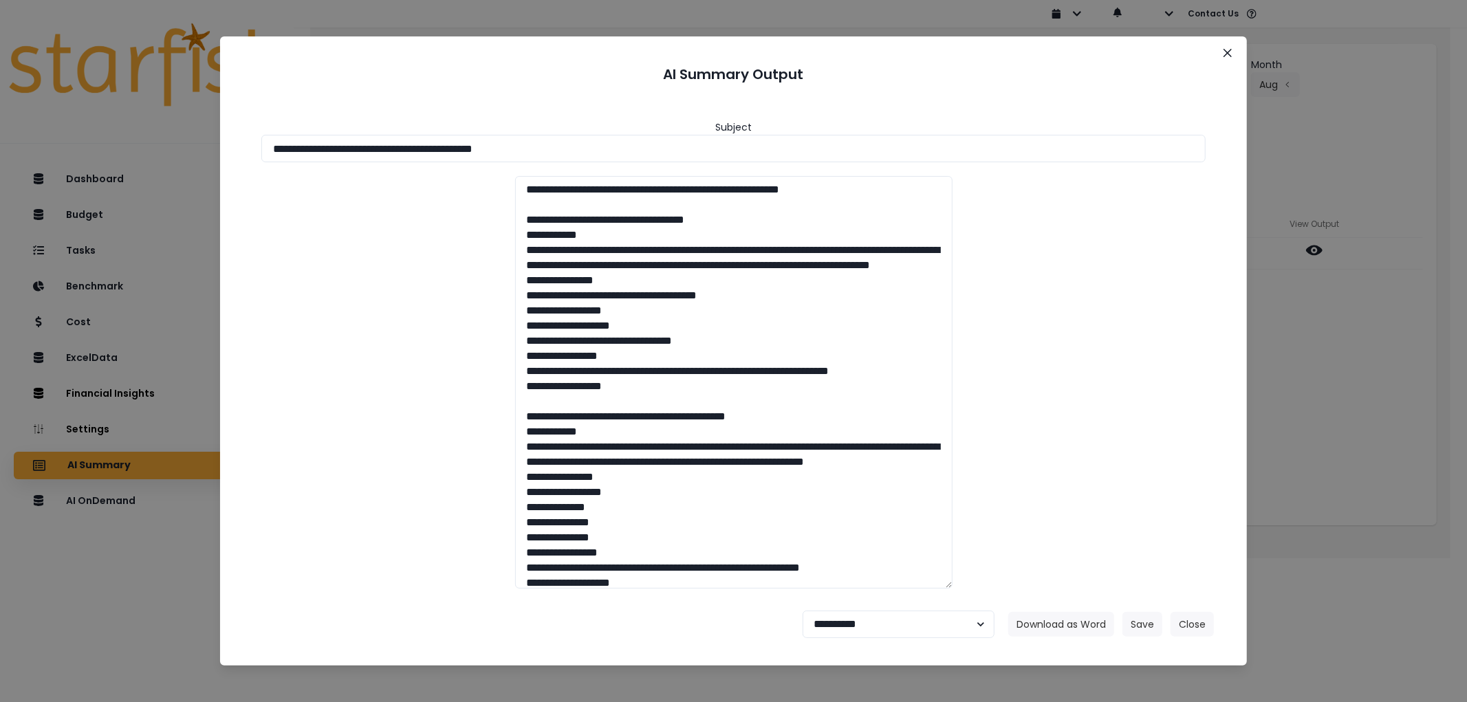
drag, startPoint x: 613, startPoint y: 156, endPoint x: 205, endPoint y: 174, distance: 408.1
click at [151, 149] on div "**********" at bounding box center [733, 351] width 1467 height 702
click at [1078, 637] on footer "**********" at bounding box center [734, 625] width 994 height 50
click at [1071, 628] on button "Download as Word" at bounding box center [1061, 624] width 106 height 25
click at [888, 628] on select "**********" at bounding box center [898, 625] width 192 height 28
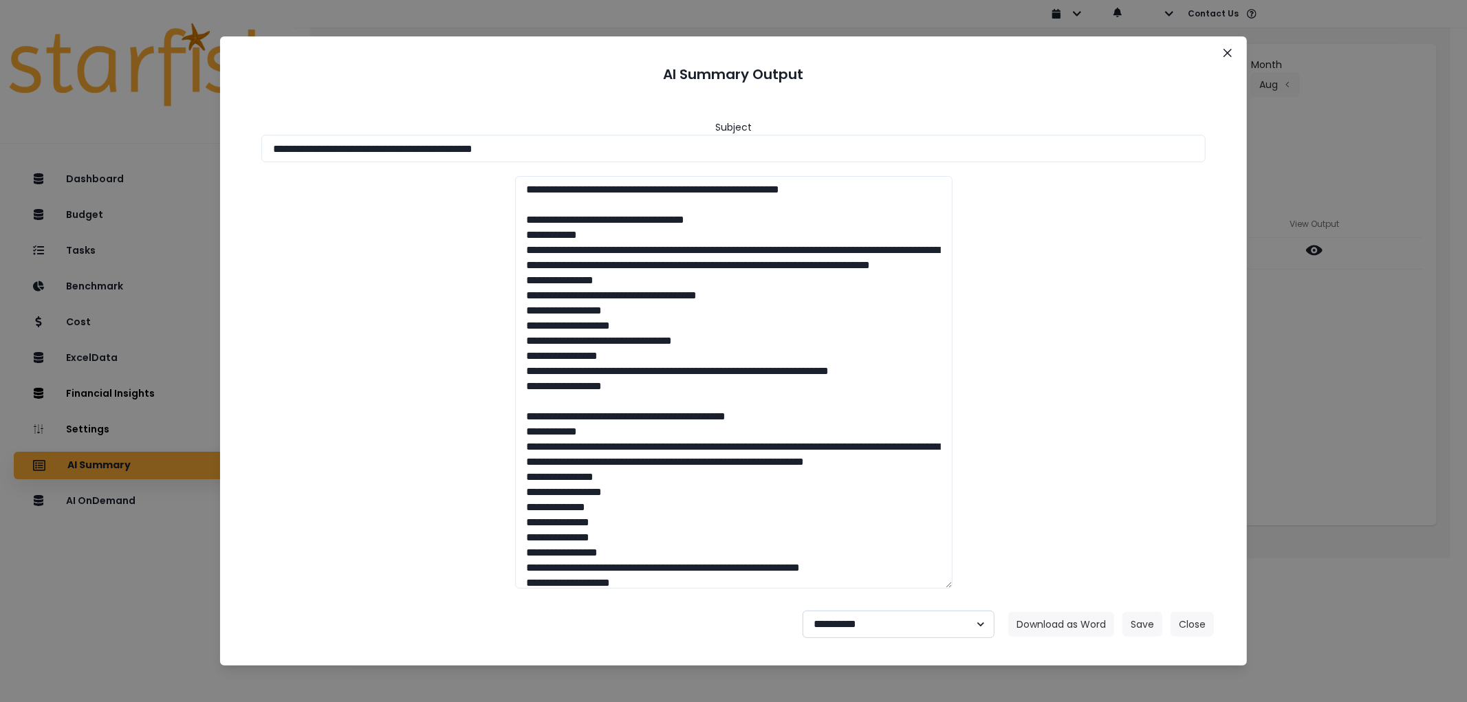
select select "********"
click at [802, 611] on select "**********" at bounding box center [898, 625] width 192 height 28
click at [1151, 622] on button "Save" at bounding box center [1142, 624] width 40 height 25
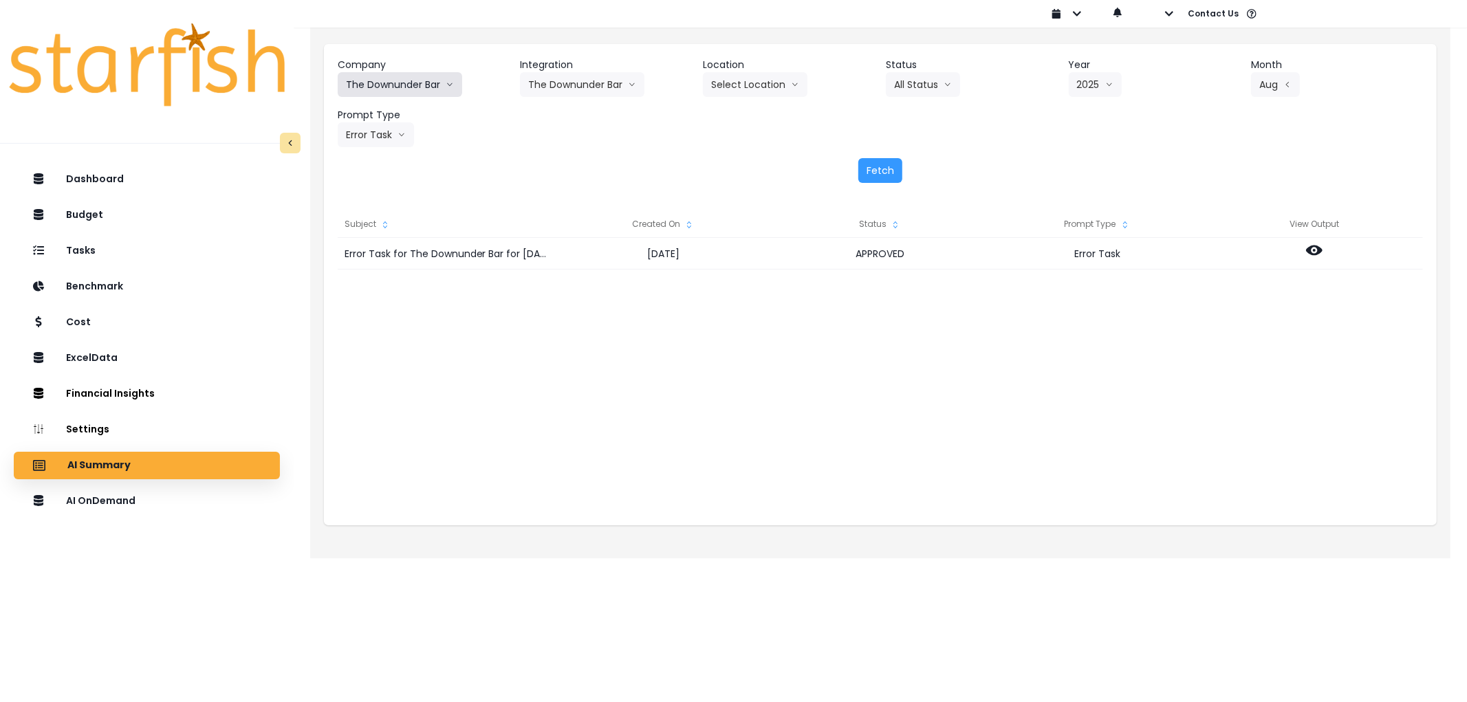
click at [417, 85] on button "The Downunder Bar" at bounding box center [400, 84] width 124 height 25
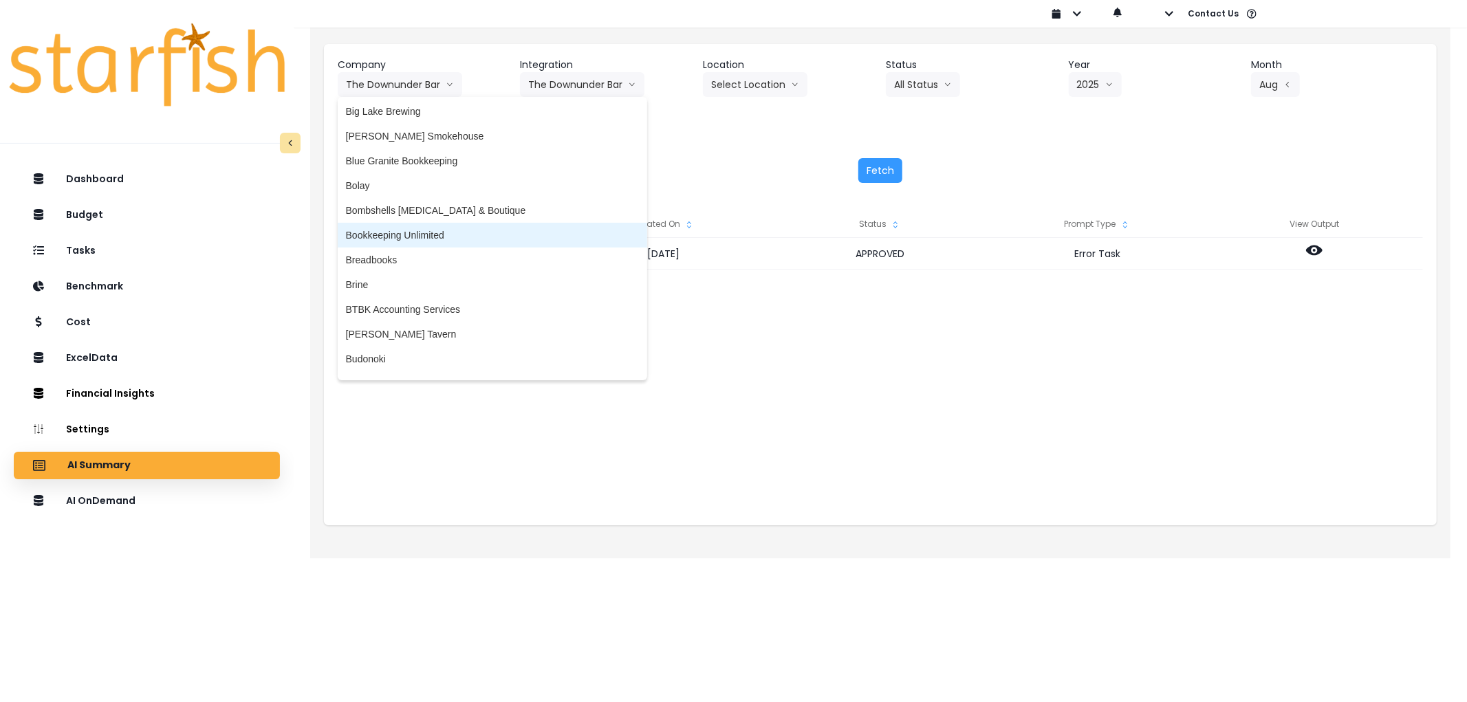
scroll to position [305, 0]
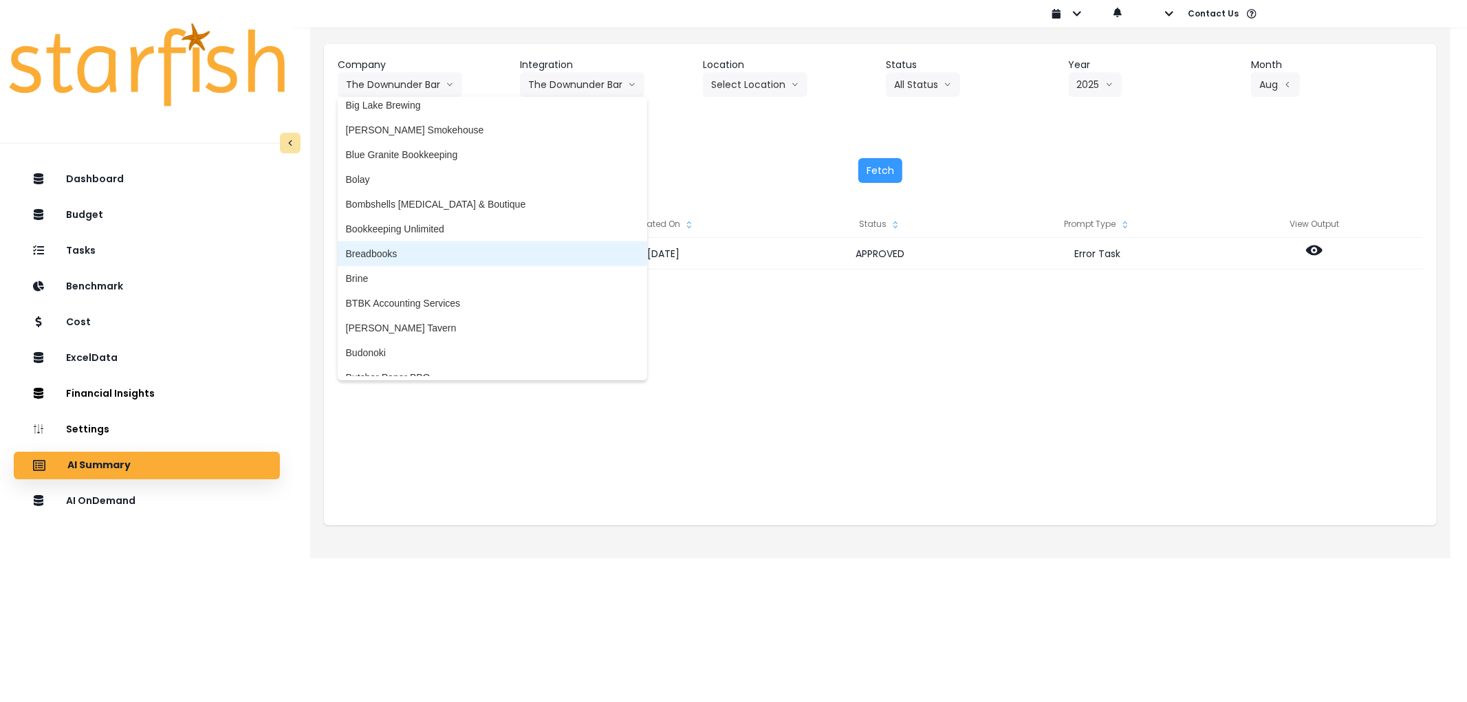
click at [414, 260] on li "Breadbooks" at bounding box center [492, 253] width 309 height 25
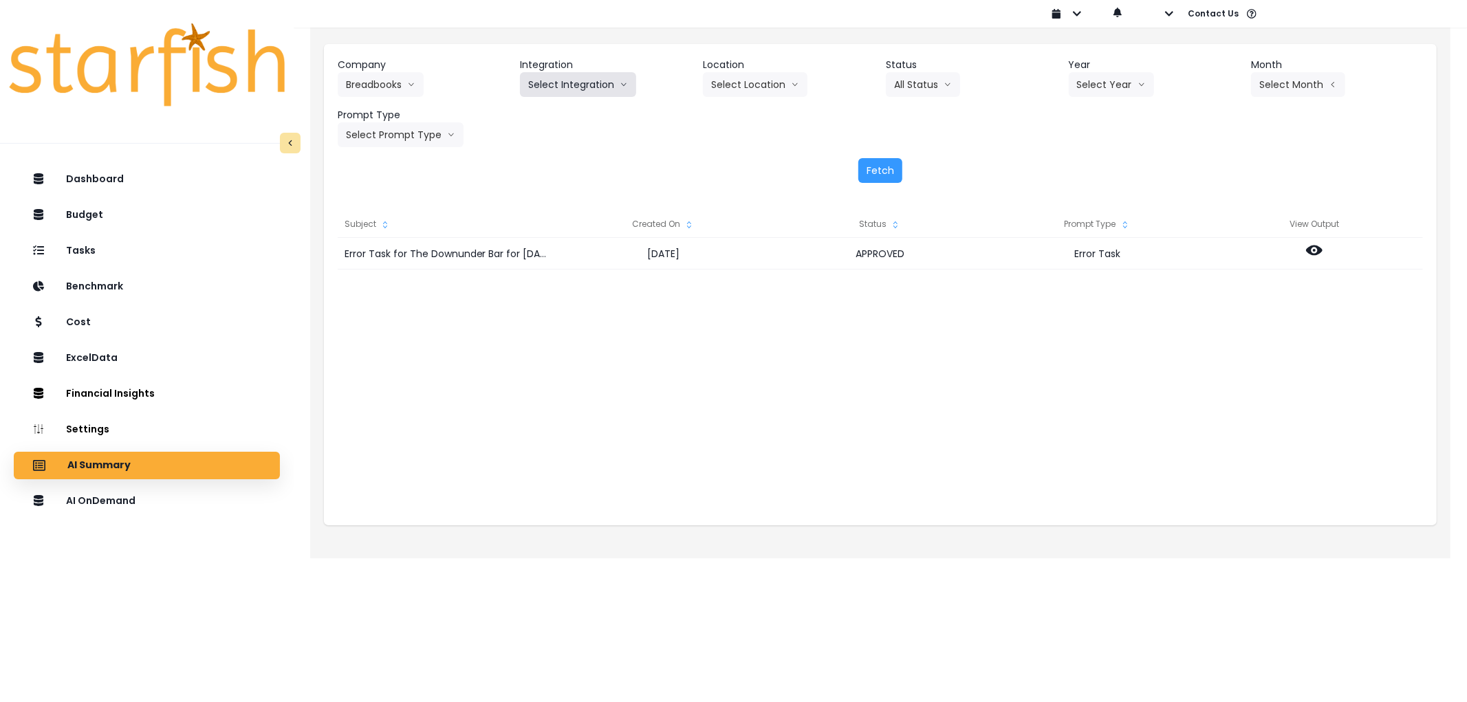
click at [586, 80] on button "Select Integration" at bounding box center [578, 84] width 116 height 25
click at [560, 110] on li "Pie Girl" at bounding box center [544, 113] width 48 height 25
click at [1095, 83] on button "Select Year" at bounding box center [1110, 84] width 85 height 25
click at [1084, 160] on span "2025" at bounding box center [1087, 163] width 21 height 14
click at [1283, 91] on button "Select Month" at bounding box center [1298, 84] width 94 height 25
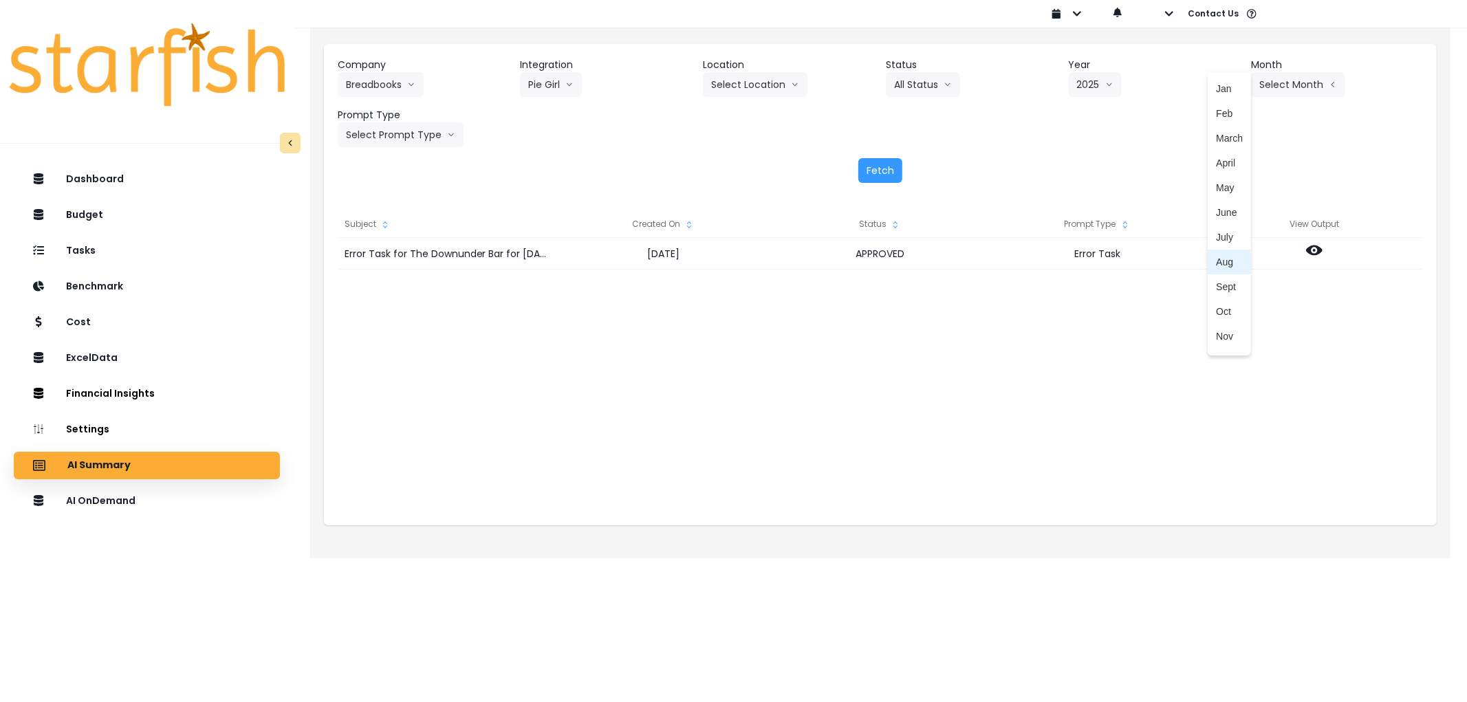
click at [1231, 255] on li "Aug" at bounding box center [1228, 262] width 43 height 25
click at [436, 126] on button "Select Prompt Type" at bounding box center [401, 134] width 126 height 25
click at [377, 248] on li "Error Task" at bounding box center [385, 238] width 94 height 25
click at [859, 176] on button "Fetch" at bounding box center [880, 170] width 44 height 25
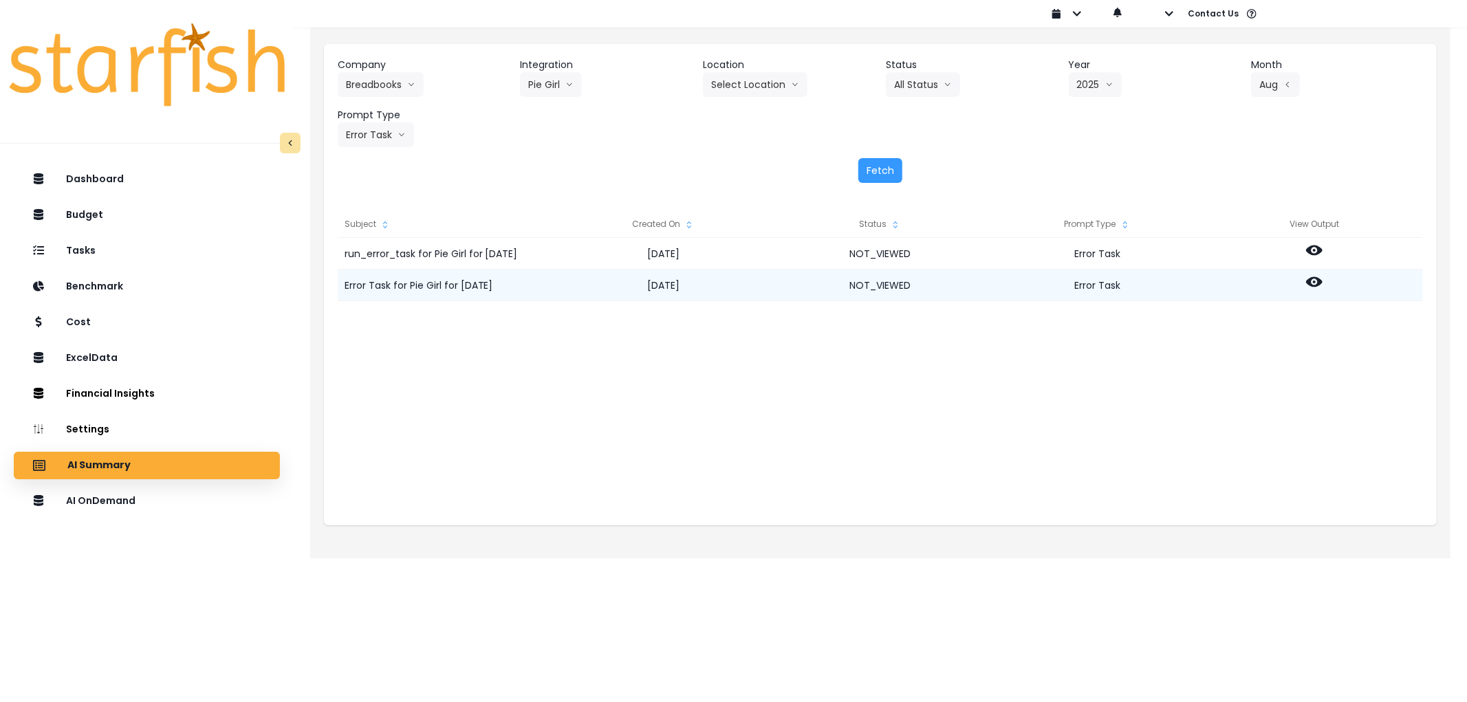
click at [1314, 287] on icon at bounding box center [1314, 282] width 17 height 17
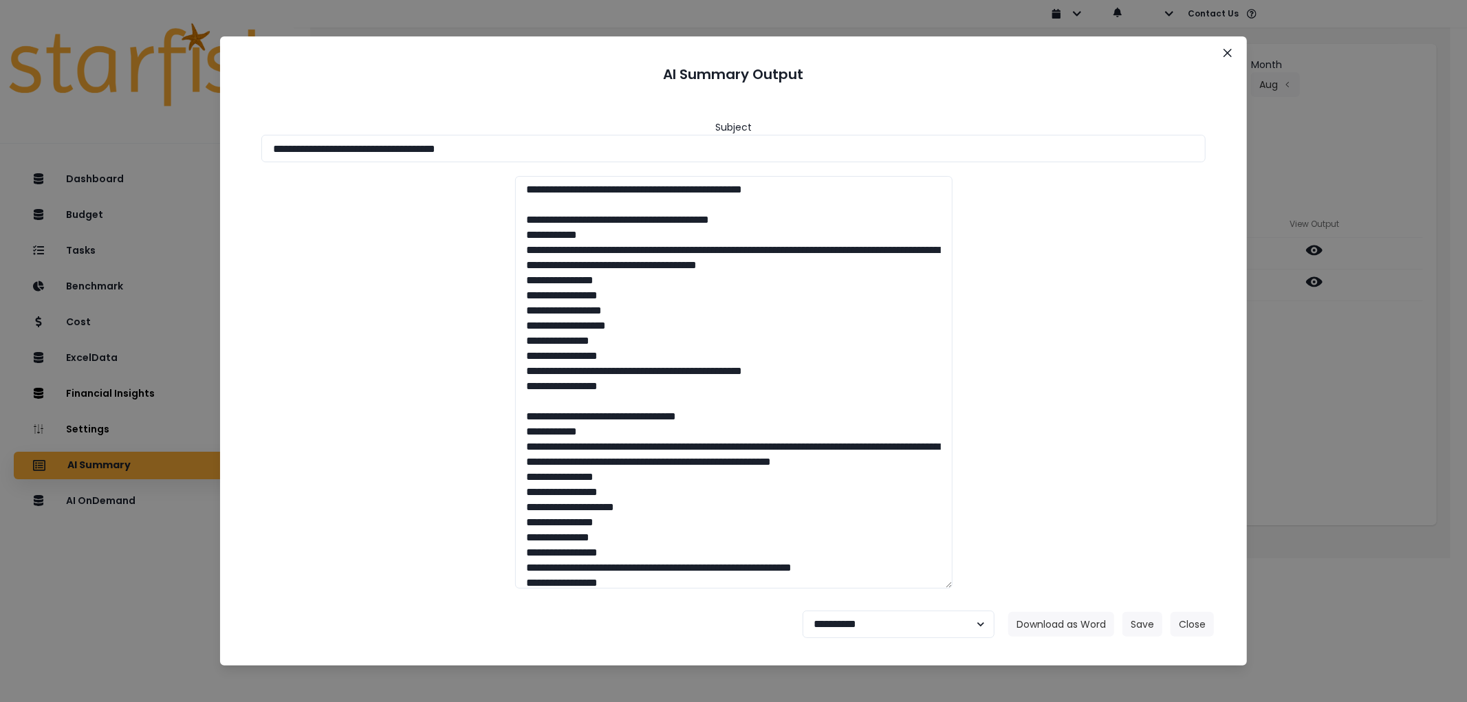
drag, startPoint x: 292, startPoint y: 166, endPoint x: 87, endPoint y: 158, distance: 205.0
click at [87, 158] on div "**********" at bounding box center [733, 351] width 1467 height 702
click at [1084, 626] on button "Download as Word" at bounding box center [1061, 624] width 106 height 25
click at [874, 631] on select "**********" at bounding box center [898, 625] width 192 height 28
select select "********"
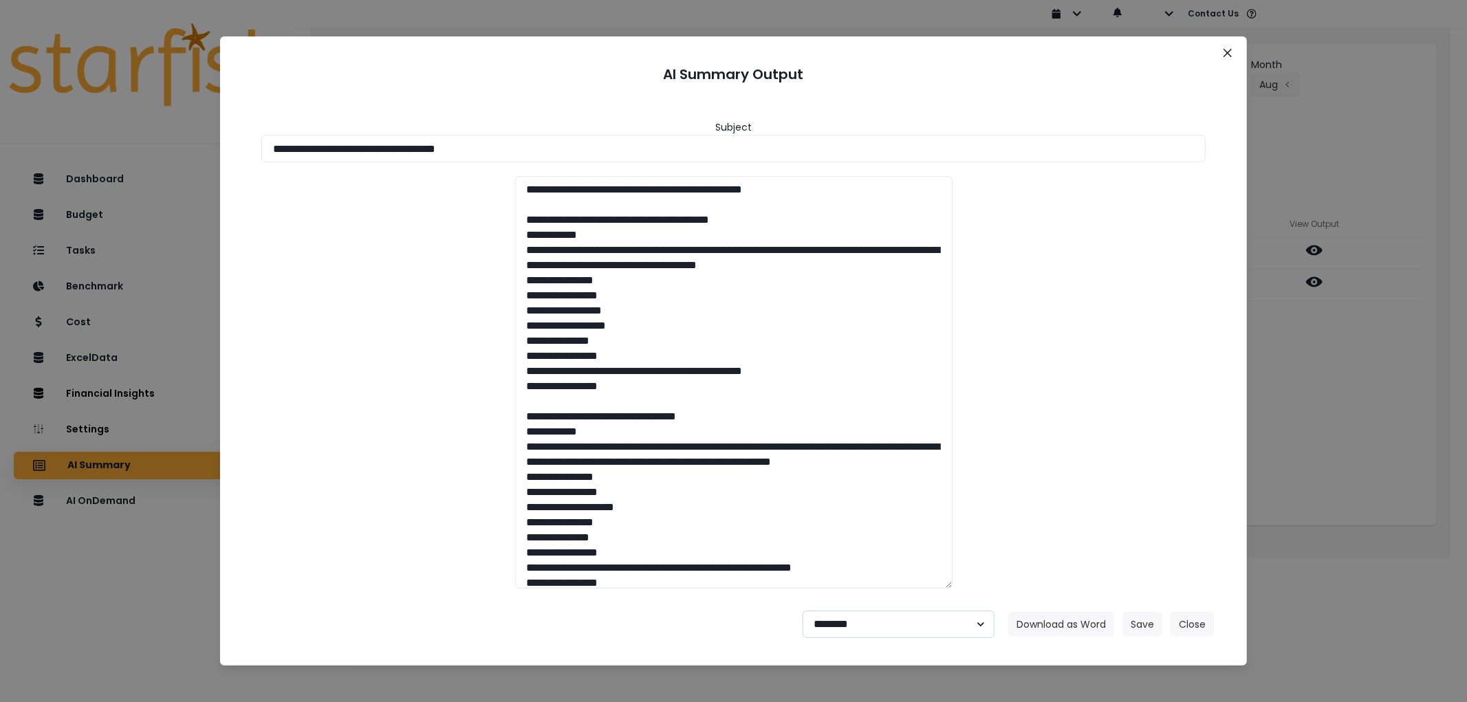
click at [802, 611] on select "**********" at bounding box center [898, 625] width 192 height 28
click at [1132, 623] on button "Save" at bounding box center [1142, 624] width 40 height 25
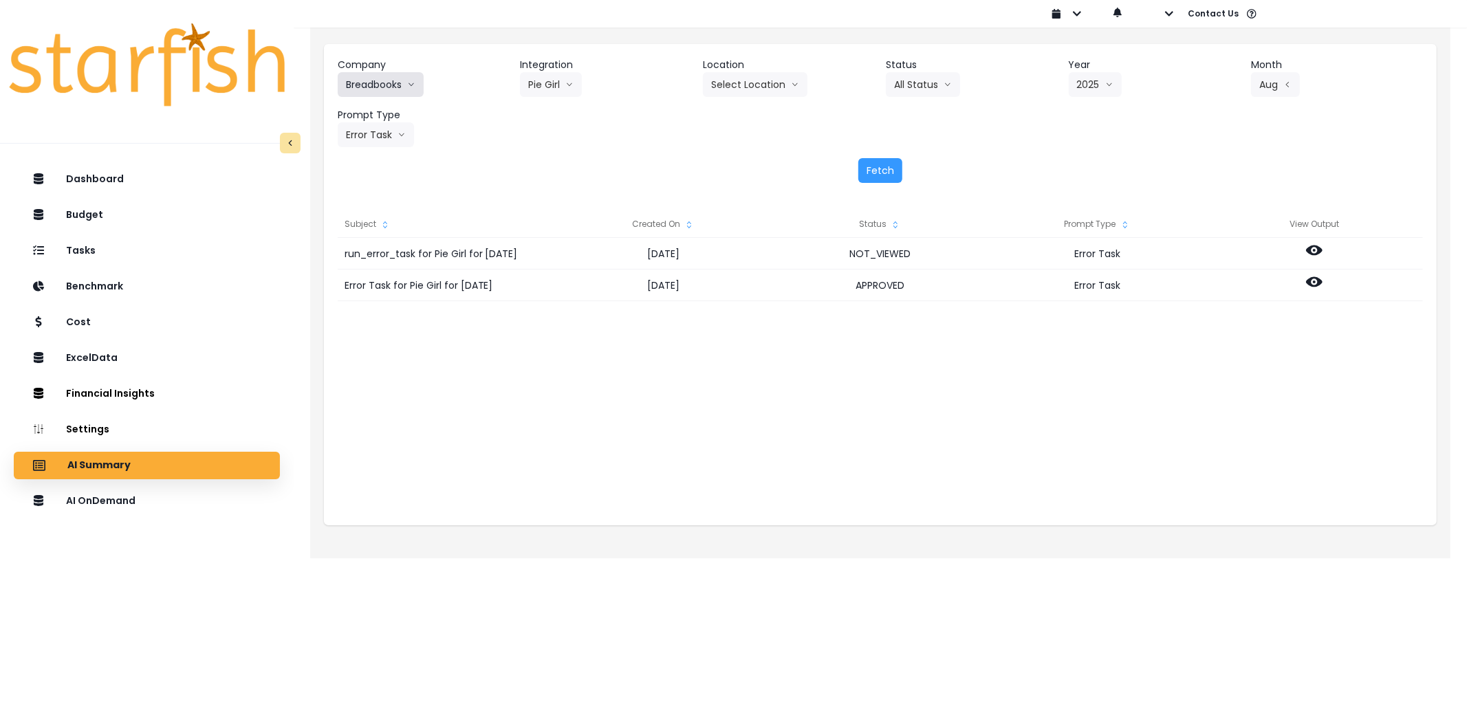
click at [389, 87] on button "Breadbooks" at bounding box center [381, 84] width 86 height 25
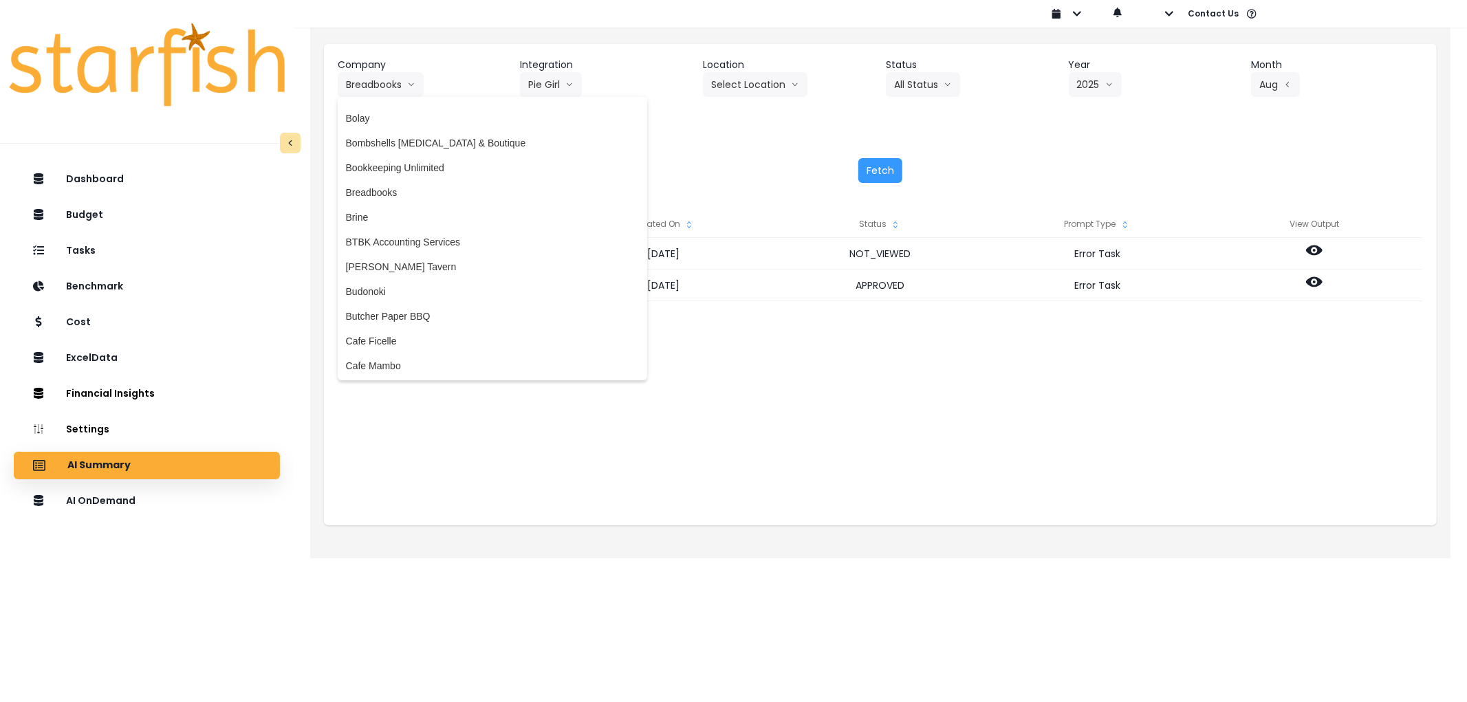
scroll to position [382, 0]
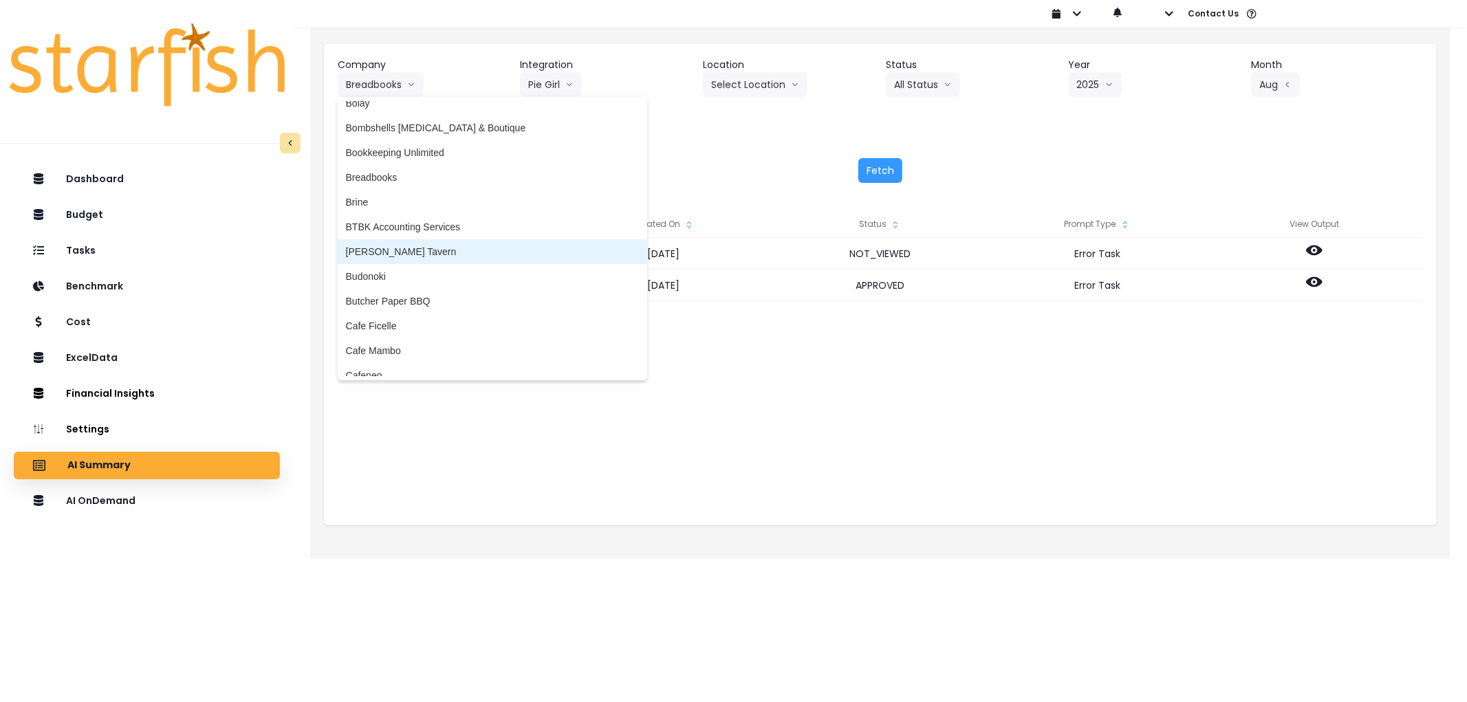
click at [396, 245] on span "[PERSON_NAME] Tavern" at bounding box center [492, 252] width 293 height 14
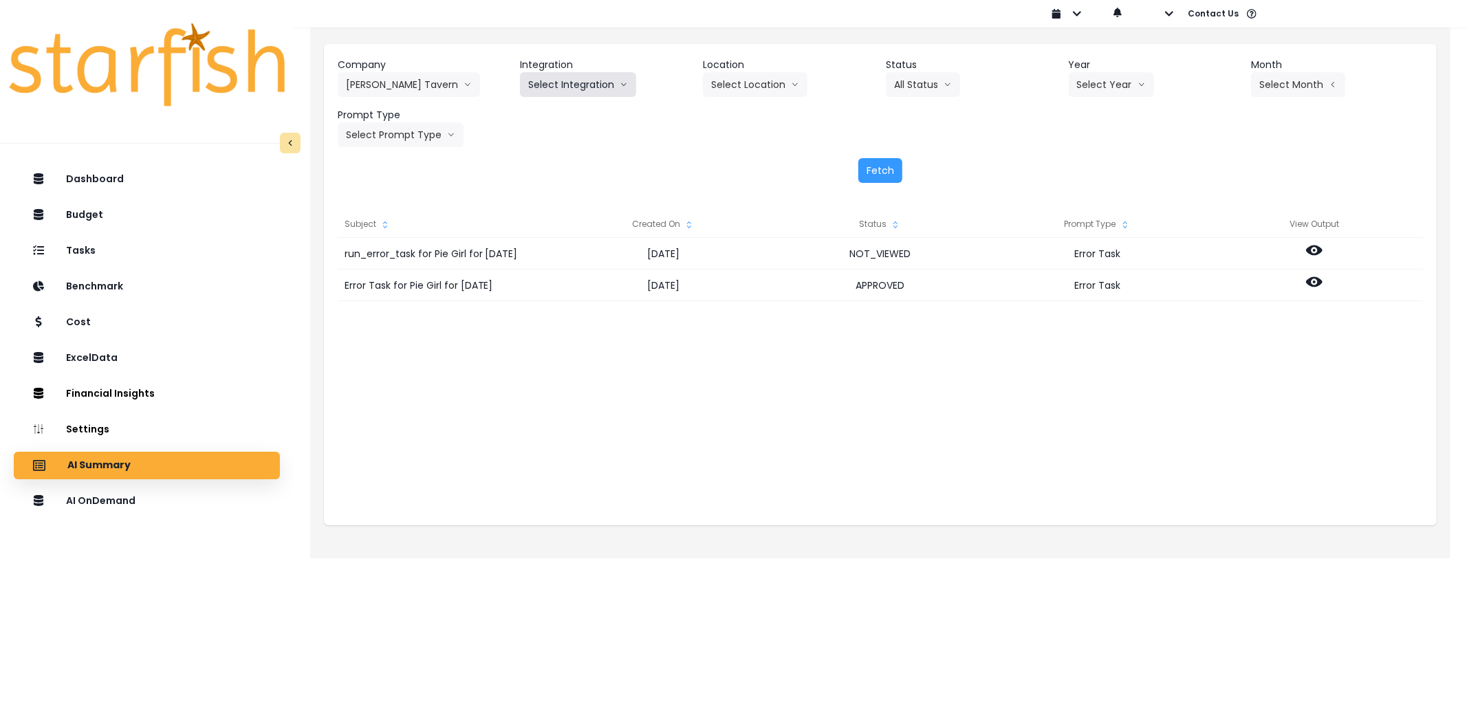
click at [553, 92] on button "Select Integration" at bounding box center [578, 84] width 116 height 25
click at [553, 113] on span "[PERSON_NAME]" at bounding box center [567, 114] width 79 height 14
click at [1272, 74] on div "Month Select Month Jan Feb March April May June July Aug Sept Oct Nov Dec" at bounding box center [1337, 77] width 172 height 39
click at [1276, 80] on button "Select Month" at bounding box center [1298, 84] width 94 height 25
drag, startPoint x: 1005, startPoint y: 186, endPoint x: 1063, endPoint y: 163, distance: 62.9
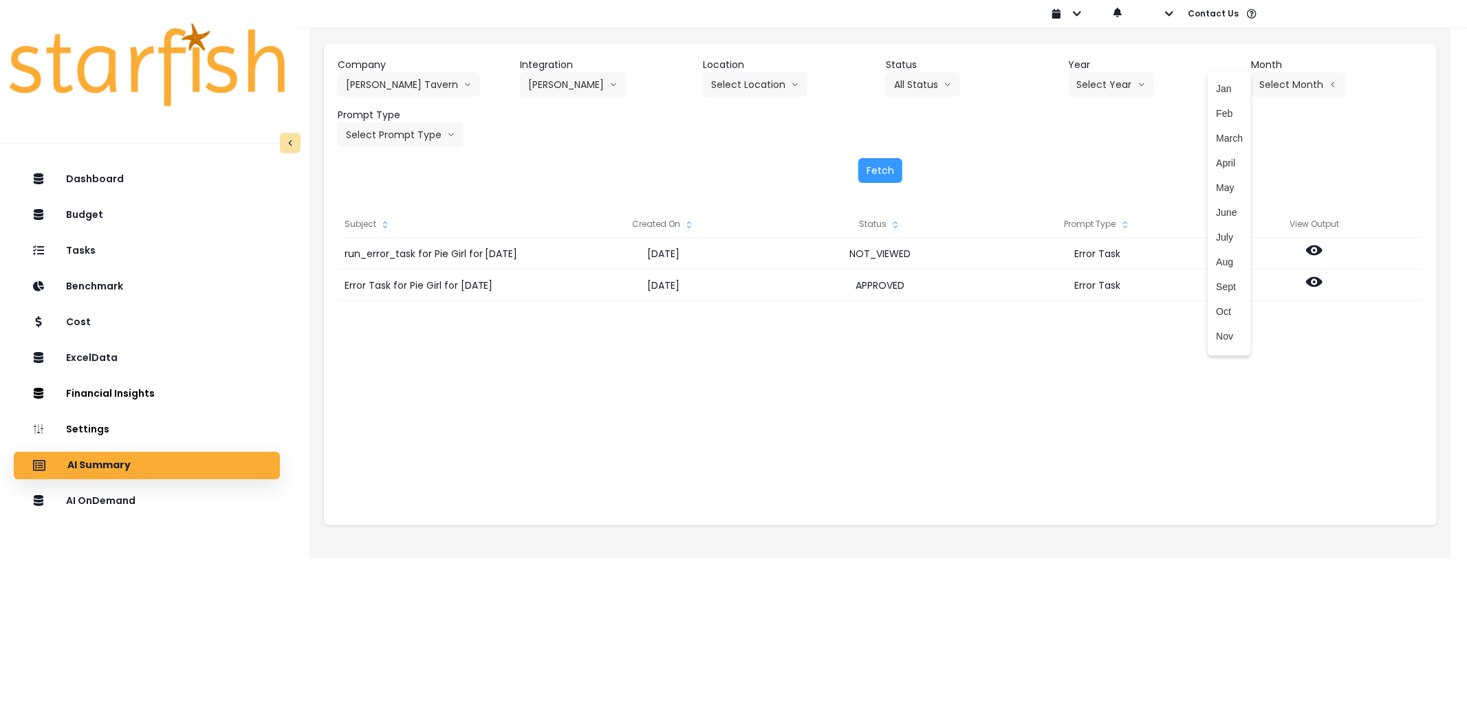
click at [1031, 184] on div "Company [PERSON_NAME] Tavern 86 Costs Asti Bagel Cafe Balance Grille Bald Ginge…" at bounding box center [880, 120] width 1112 height 153
click at [1288, 80] on button "Select Month" at bounding box center [1298, 84] width 94 height 25
click at [1216, 256] on span "Aug" at bounding box center [1229, 262] width 27 height 14
click at [1095, 80] on button "Select Year" at bounding box center [1110, 84] width 85 height 25
click at [1088, 153] on li "2025" at bounding box center [1087, 163] width 38 height 25
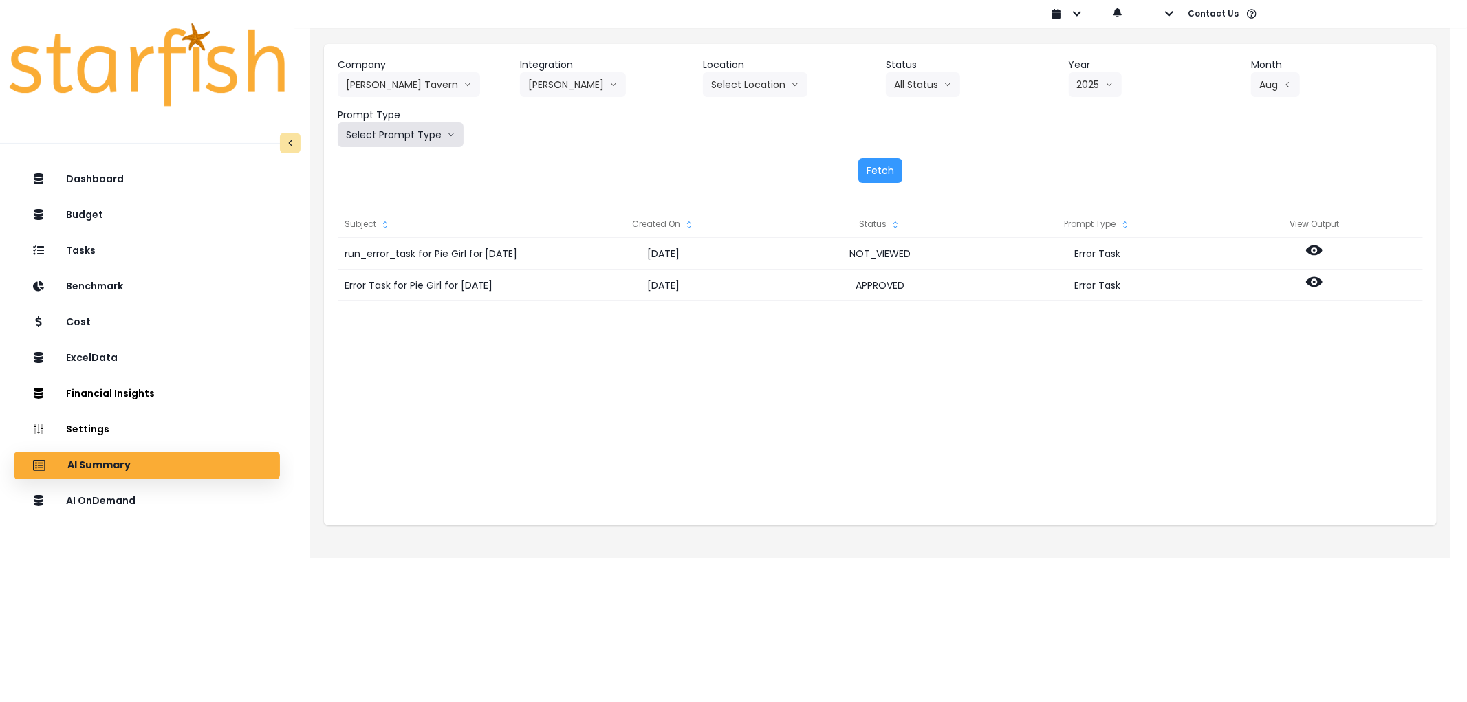
click at [423, 135] on button "Select Prompt Type" at bounding box center [401, 134] width 126 height 25
click at [388, 237] on span "Error Task" at bounding box center [385, 238] width 78 height 14
click at [867, 174] on button "Fetch" at bounding box center [880, 170] width 44 height 25
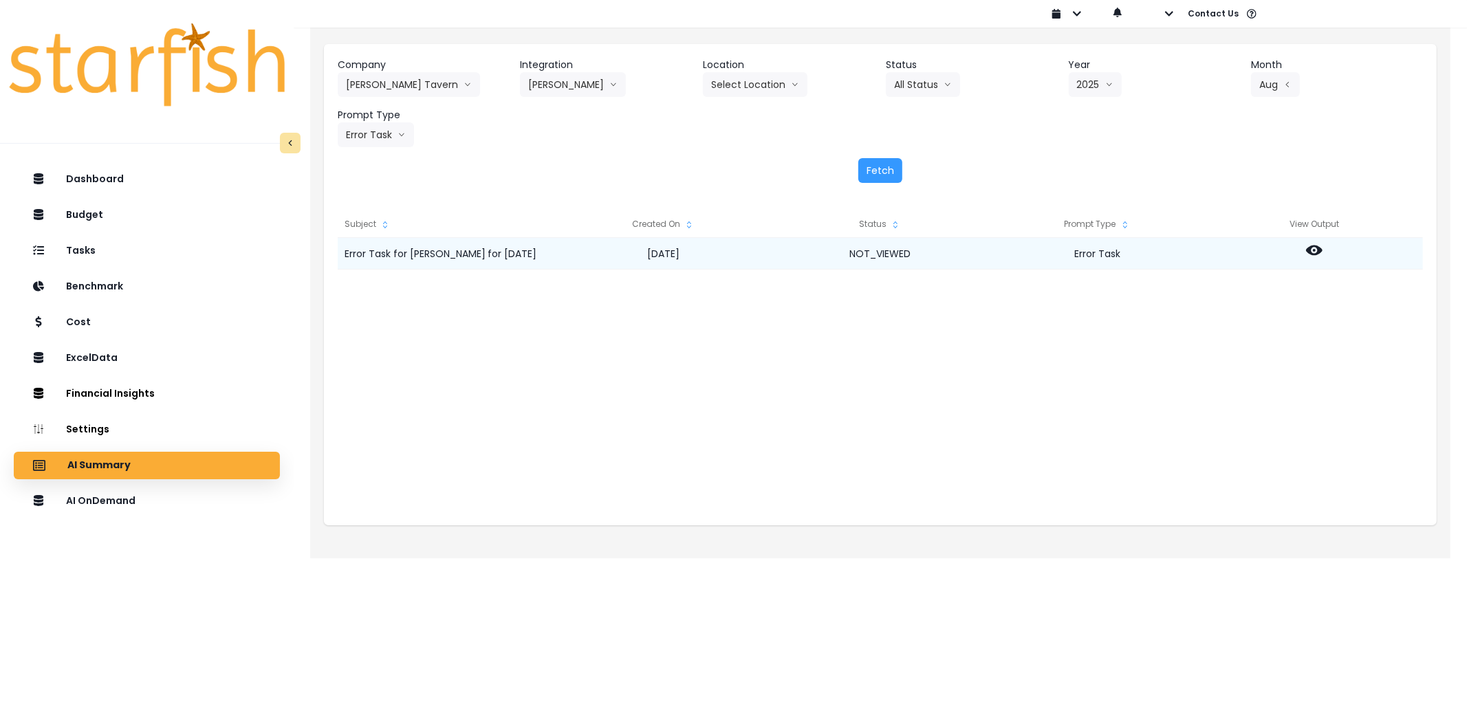
click at [1307, 249] on icon at bounding box center [1314, 250] width 17 height 10
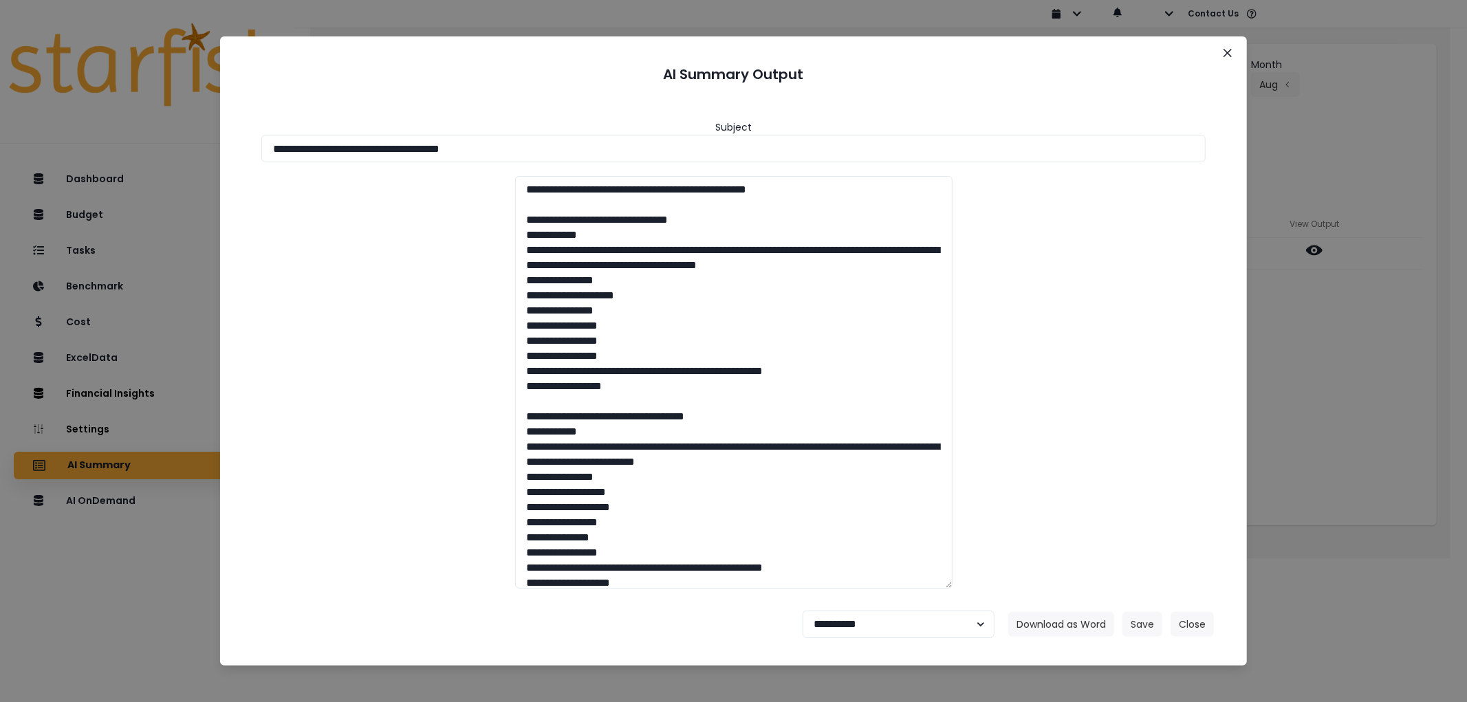
drag, startPoint x: 754, startPoint y: 150, endPoint x: 129, endPoint y: 190, distance: 626.3
click at [18, 156] on div "**********" at bounding box center [733, 351] width 1467 height 702
click at [1045, 616] on button "Download as Word" at bounding box center [1061, 624] width 106 height 25
click at [913, 624] on select "**********" at bounding box center [898, 625] width 192 height 28
select select "********"
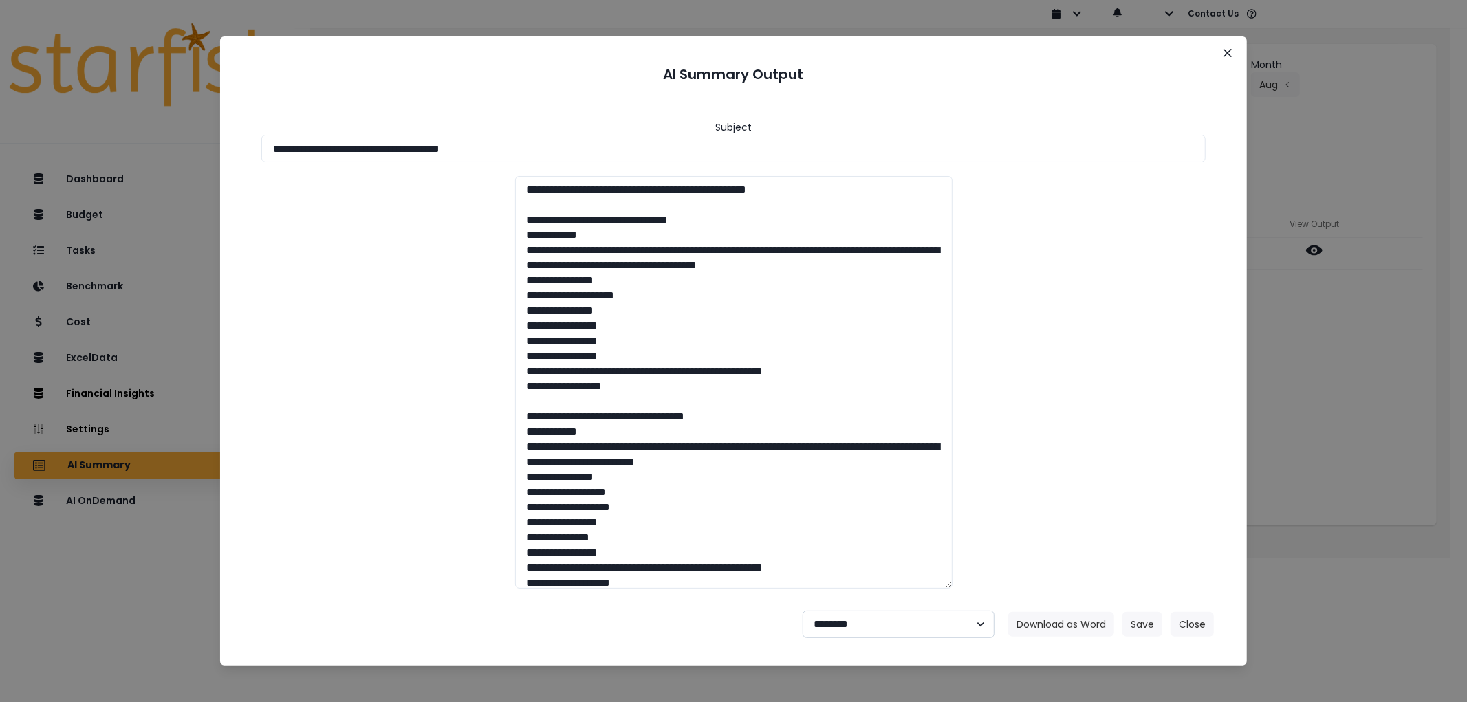
click at [802, 611] on select "**********" at bounding box center [898, 625] width 192 height 28
click at [1142, 627] on button "Save" at bounding box center [1142, 624] width 40 height 25
